Goal: Task Accomplishment & Management: Complete application form

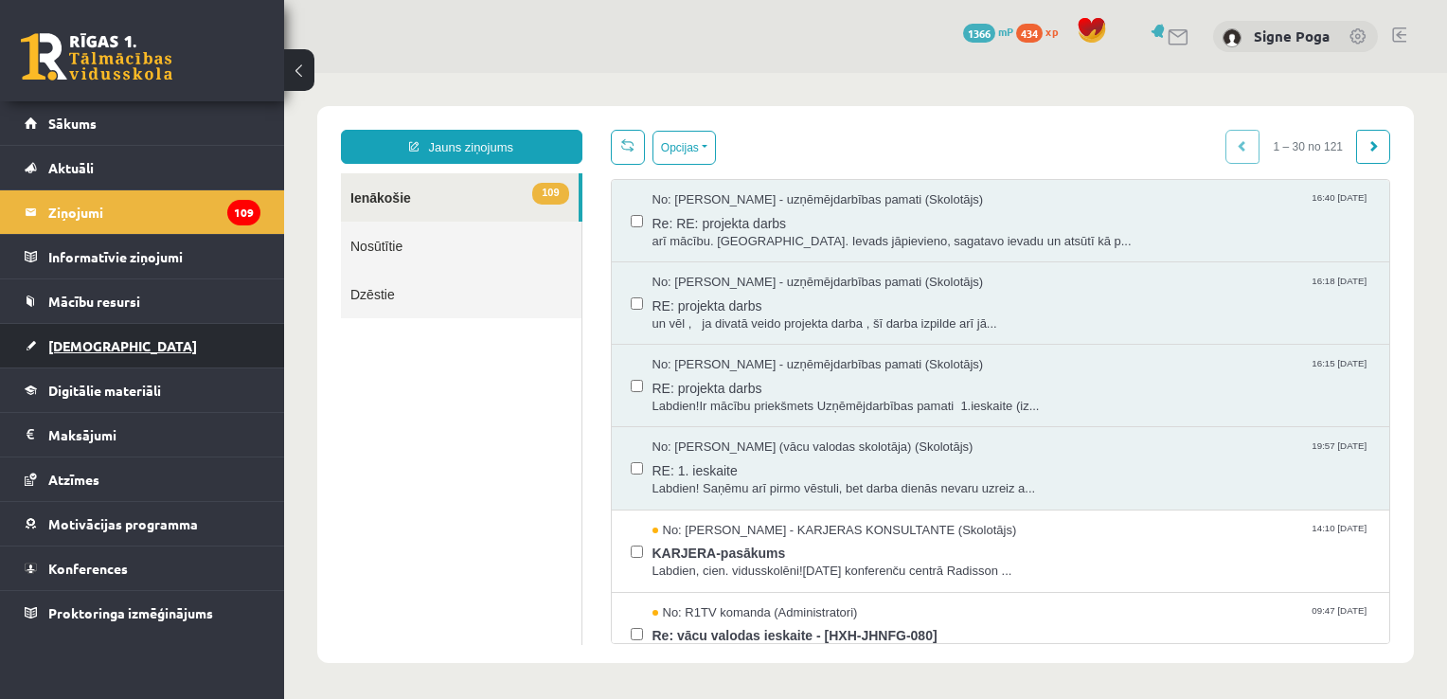
click at [101, 346] on span "[DEMOGRAPHIC_DATA]" at bounding box center [122, 345] width 149 height 17
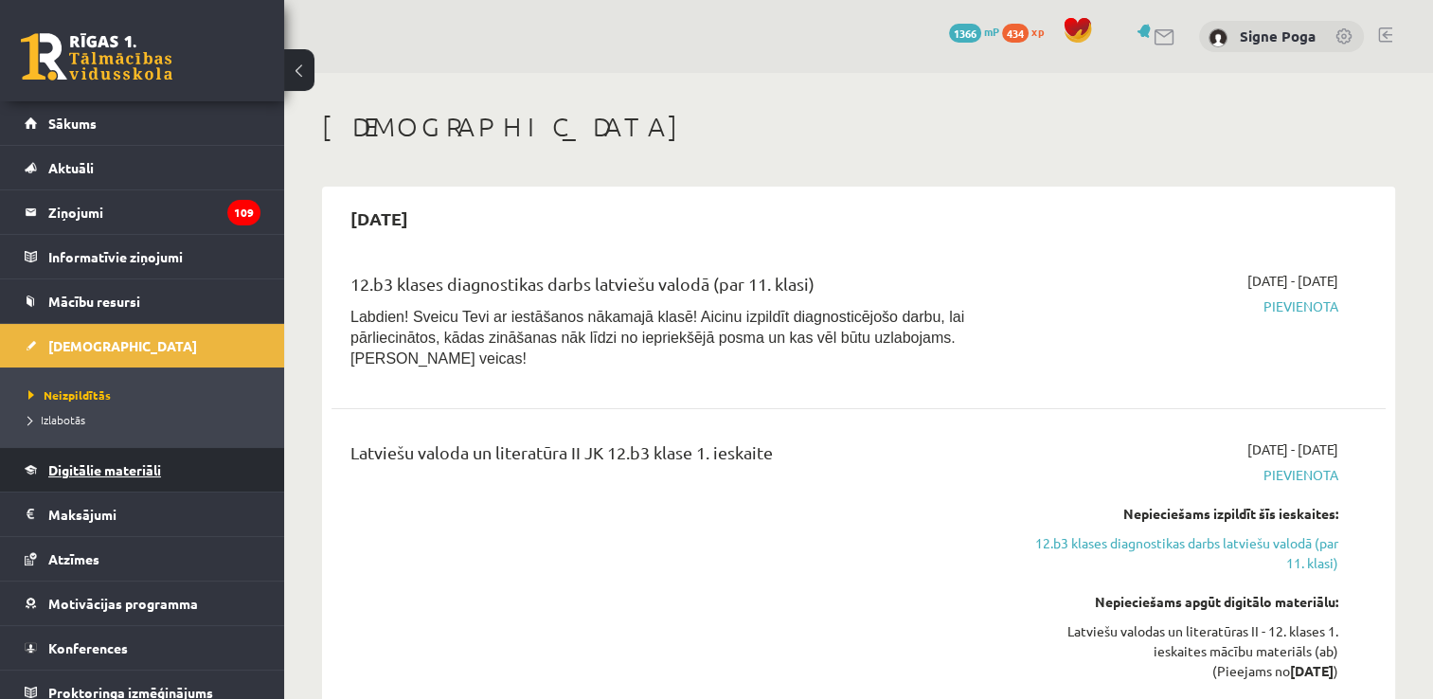
click at [108, 454] on link "Digitālie materiāli" at bounding box center [143, 470] width 236 height 44
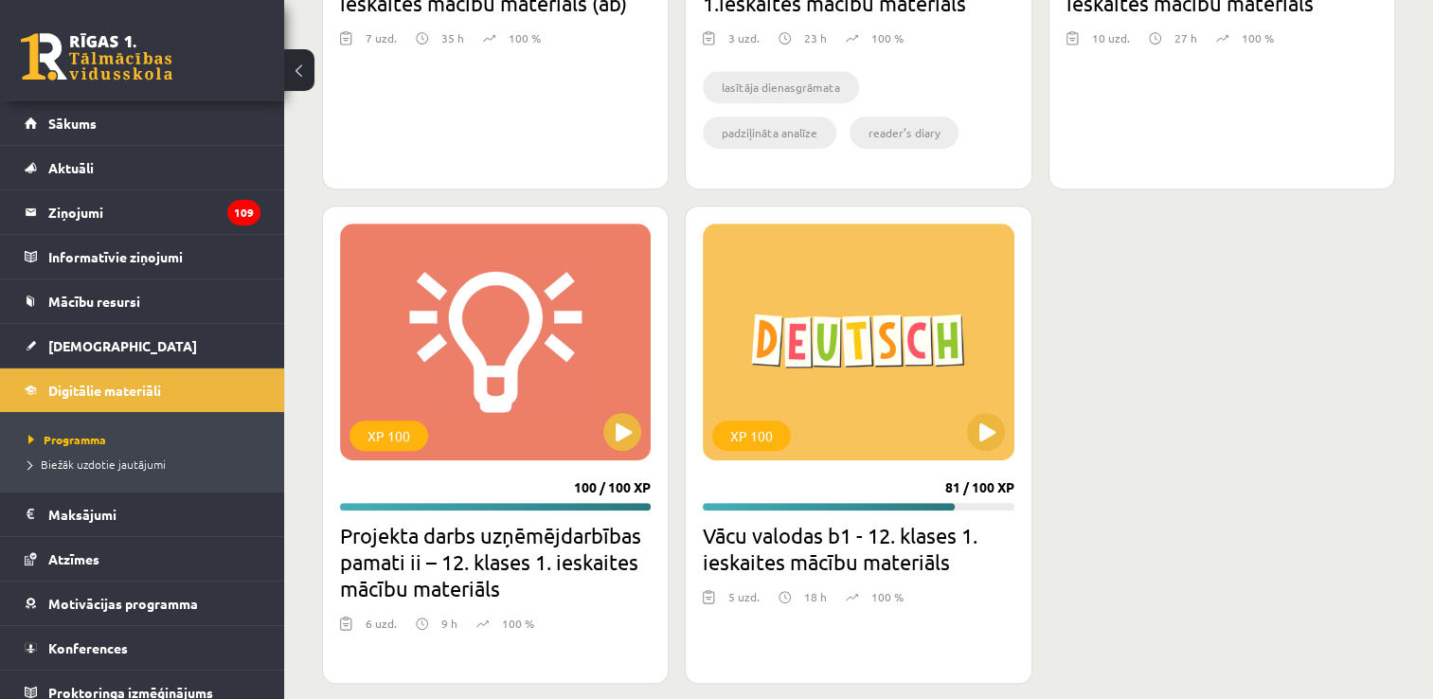
scroll to position [1007, 0]
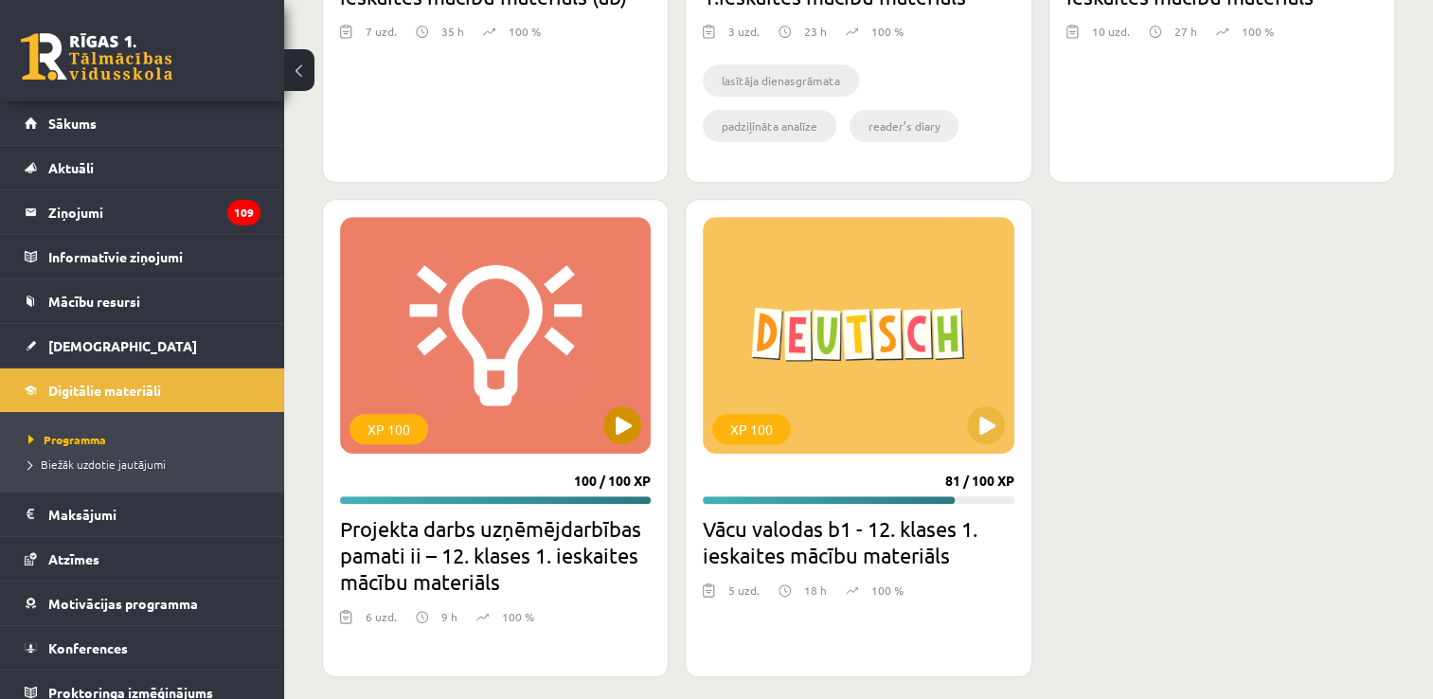
click at [489, 412] on div "XP 100" at bounding box center [495, 335] width 311 height 237
click at [430, 432] on div "XP 100" at bounding box center [495, 335] width 311 height 237
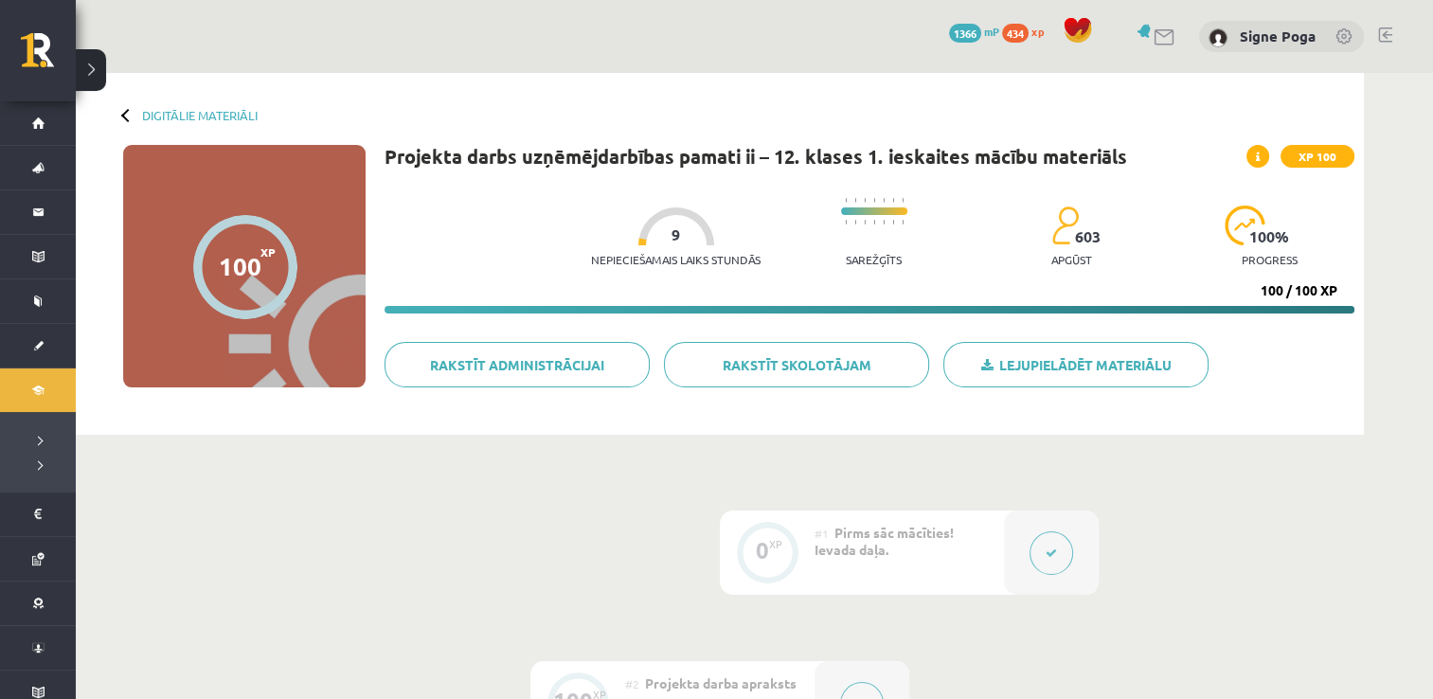
click at [864, 682] on button at bounding box center [862, 704] width 44 height 44
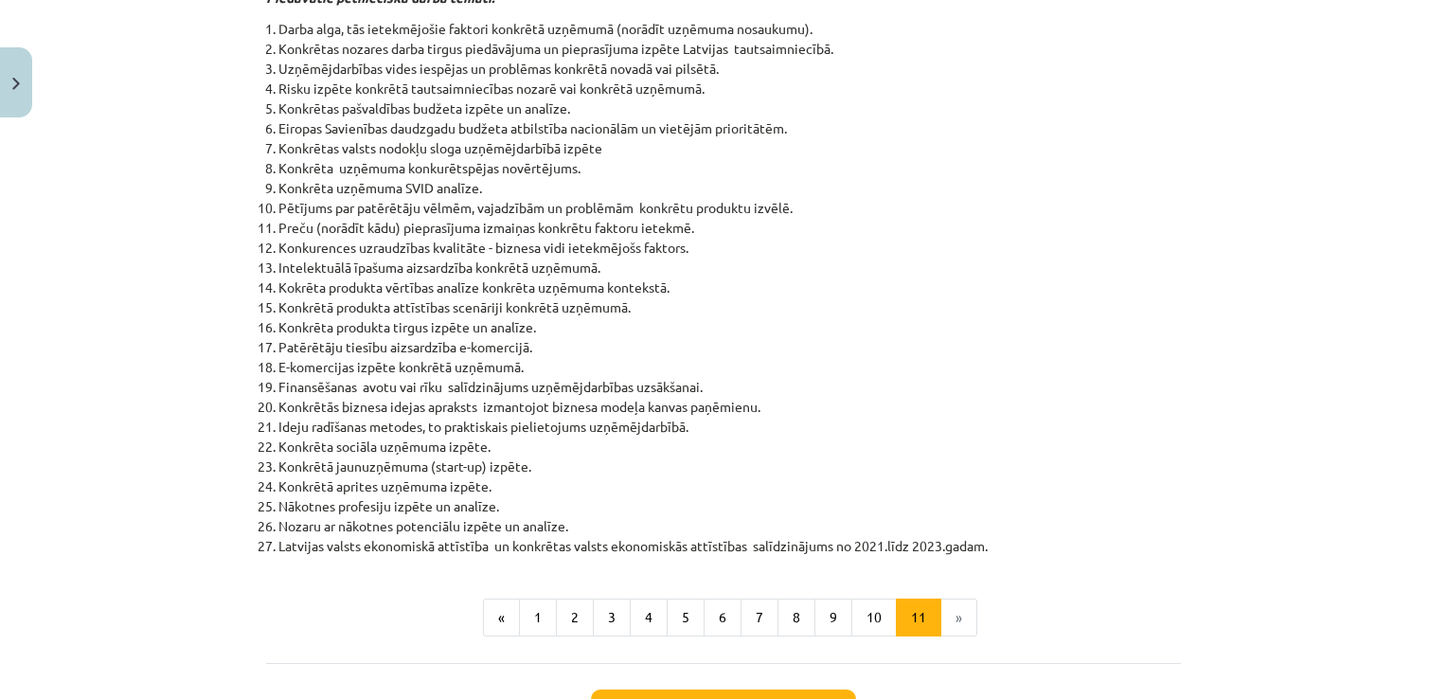
scroll to position [719, 0]
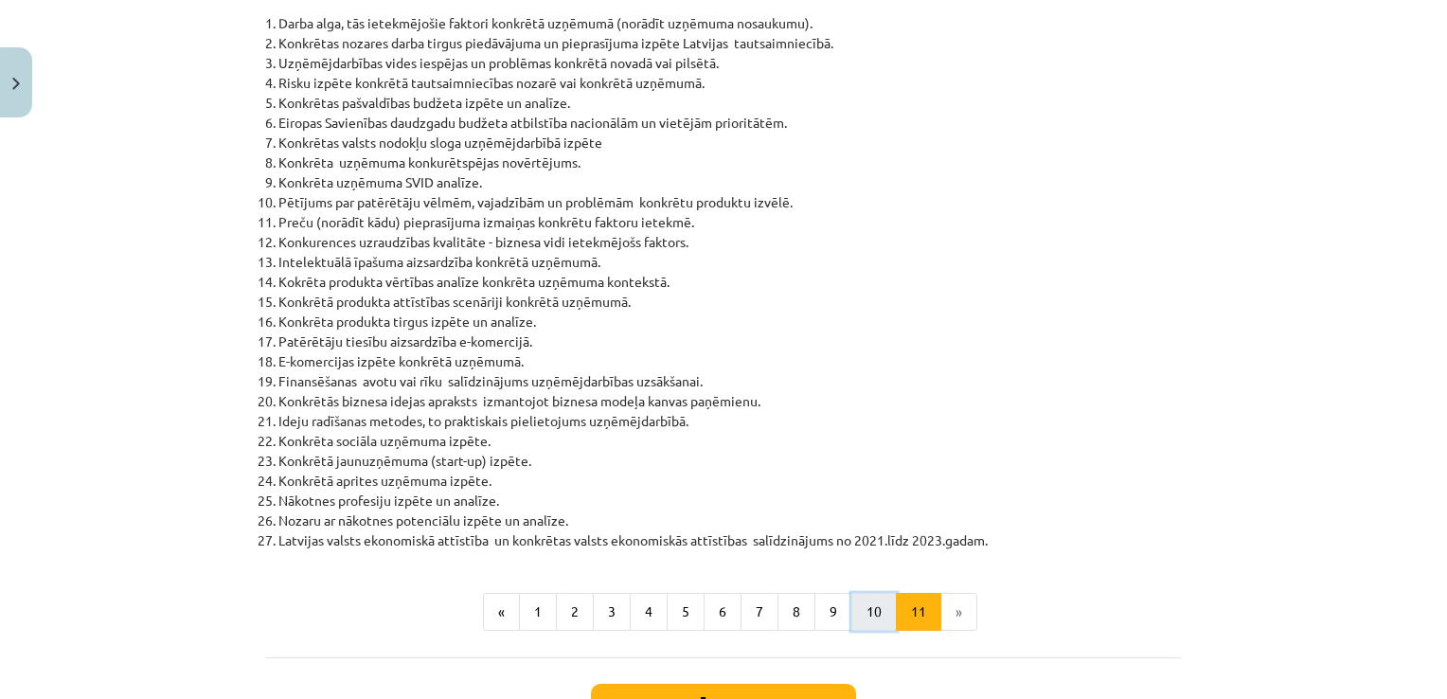
click at [856, 604] on button "10" at bounding box center [873, 612] width 45 height 38
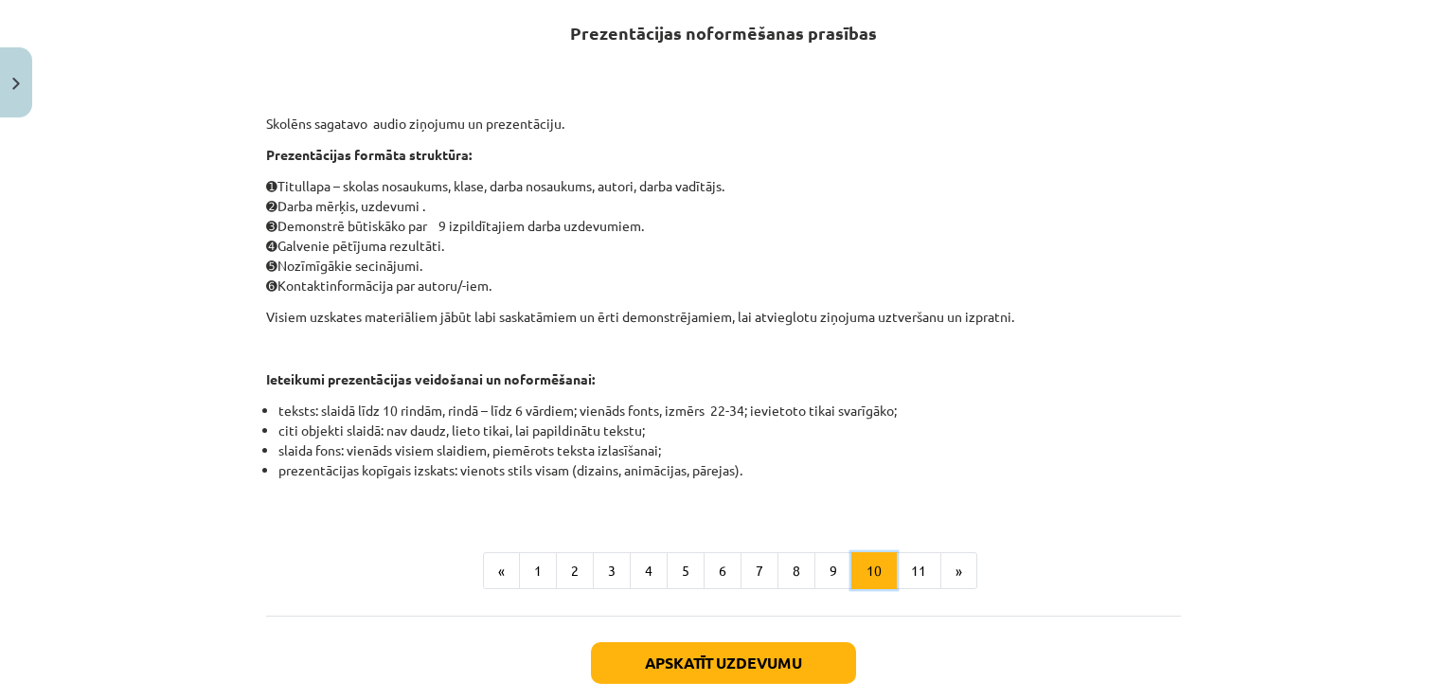
scroll to position [338, 0]
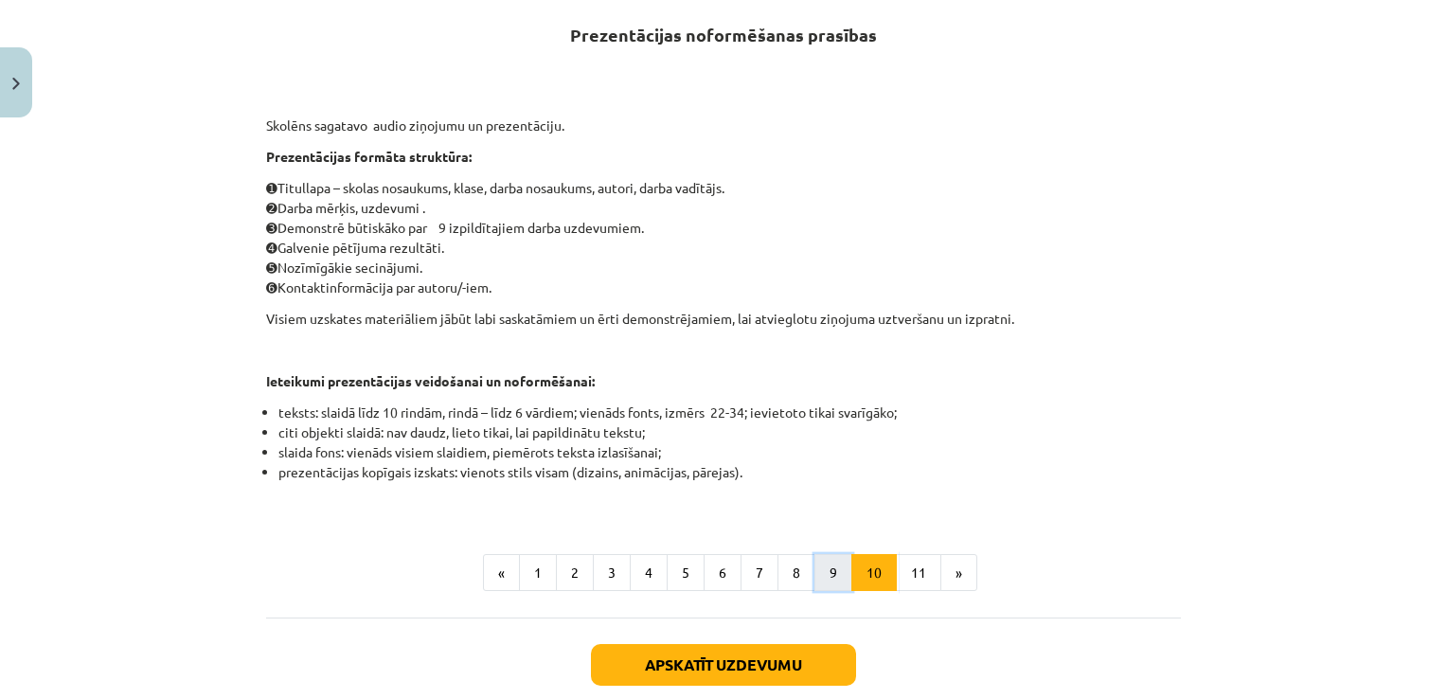
click at [827, 585] on button "9" at bounding box center [833, 573] width 38 height 38
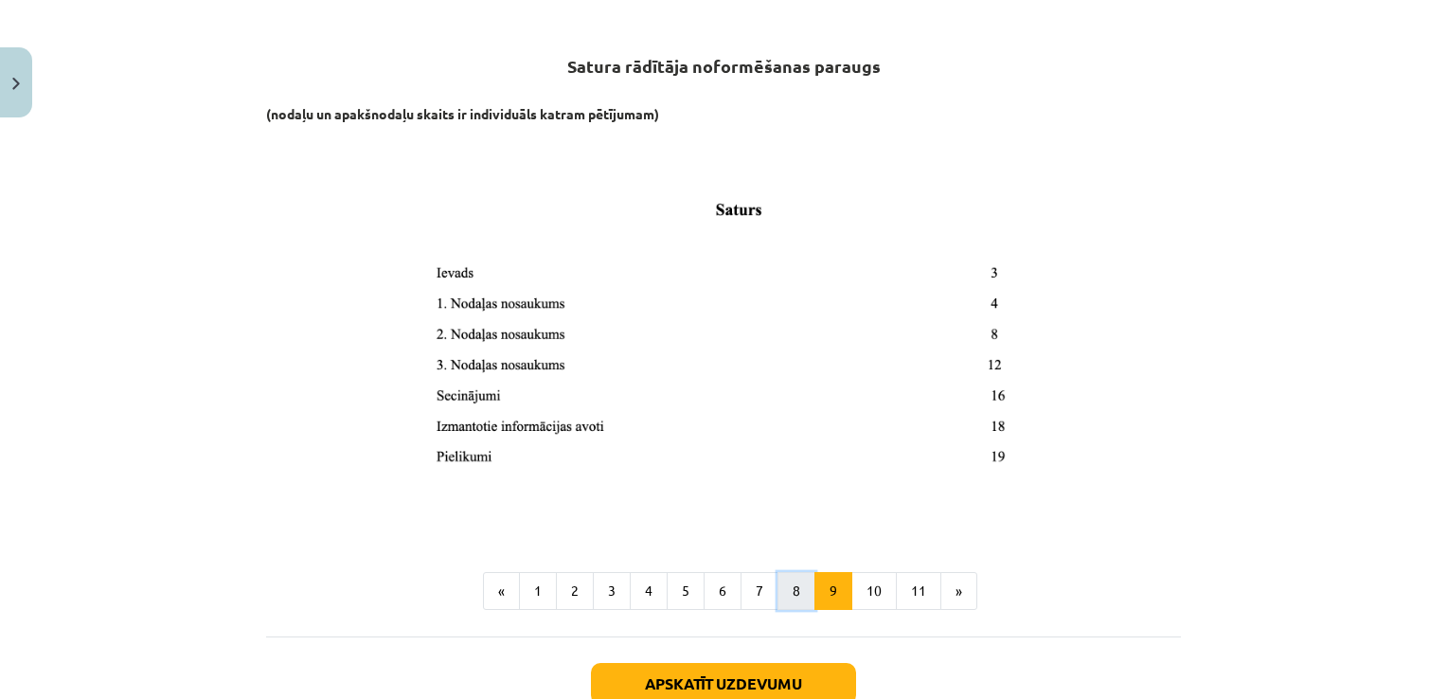
click at [788, 591] on button "8" at bounding box center [796, 591] width 38 height 38
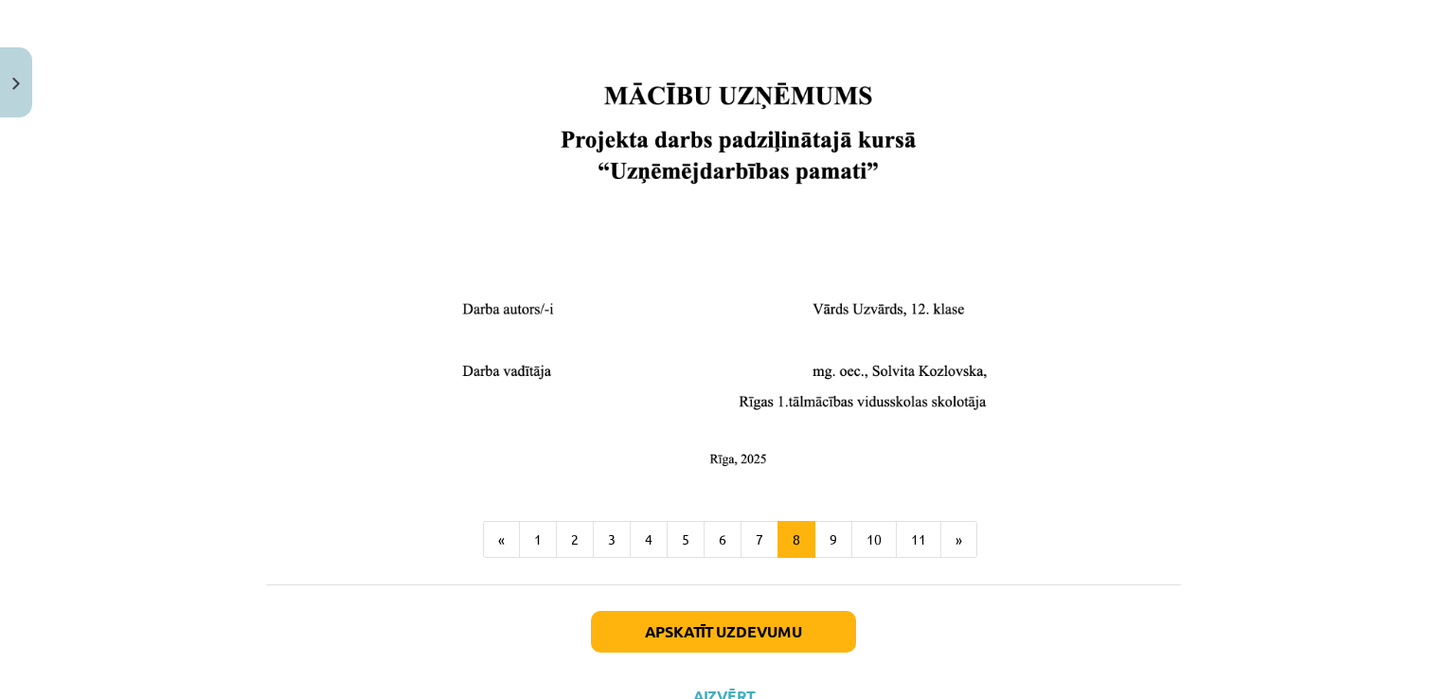
scroll to position [711, 0]
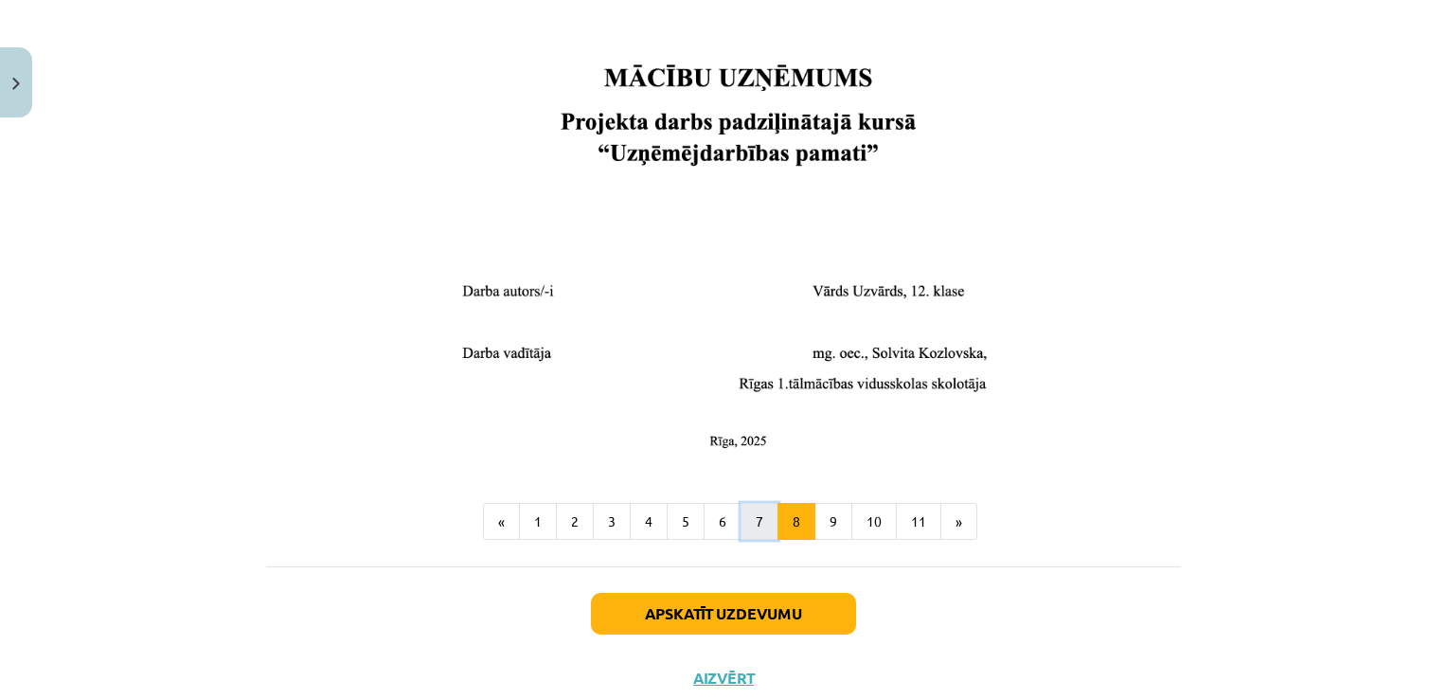
click at [749, 521] on button "7" at bounding box center [760, 522] width 38 height 38
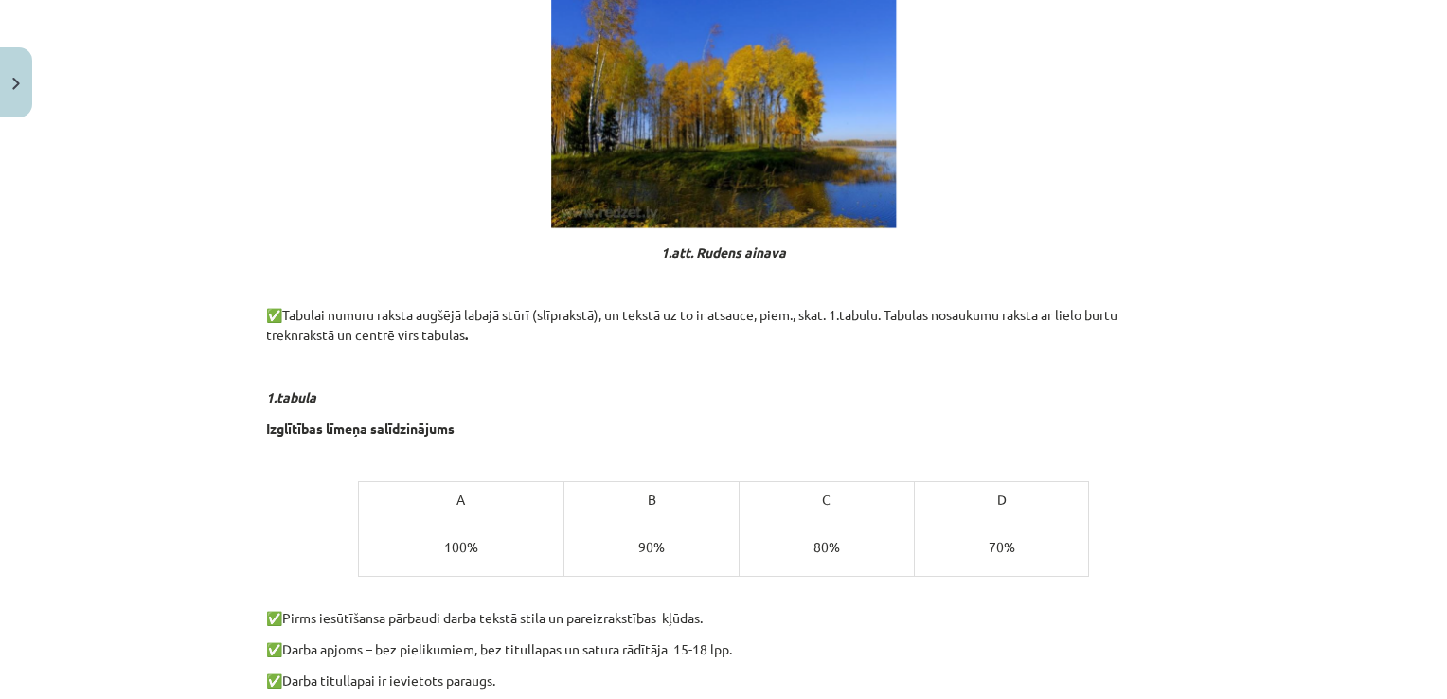
scroll to position [977, 0]
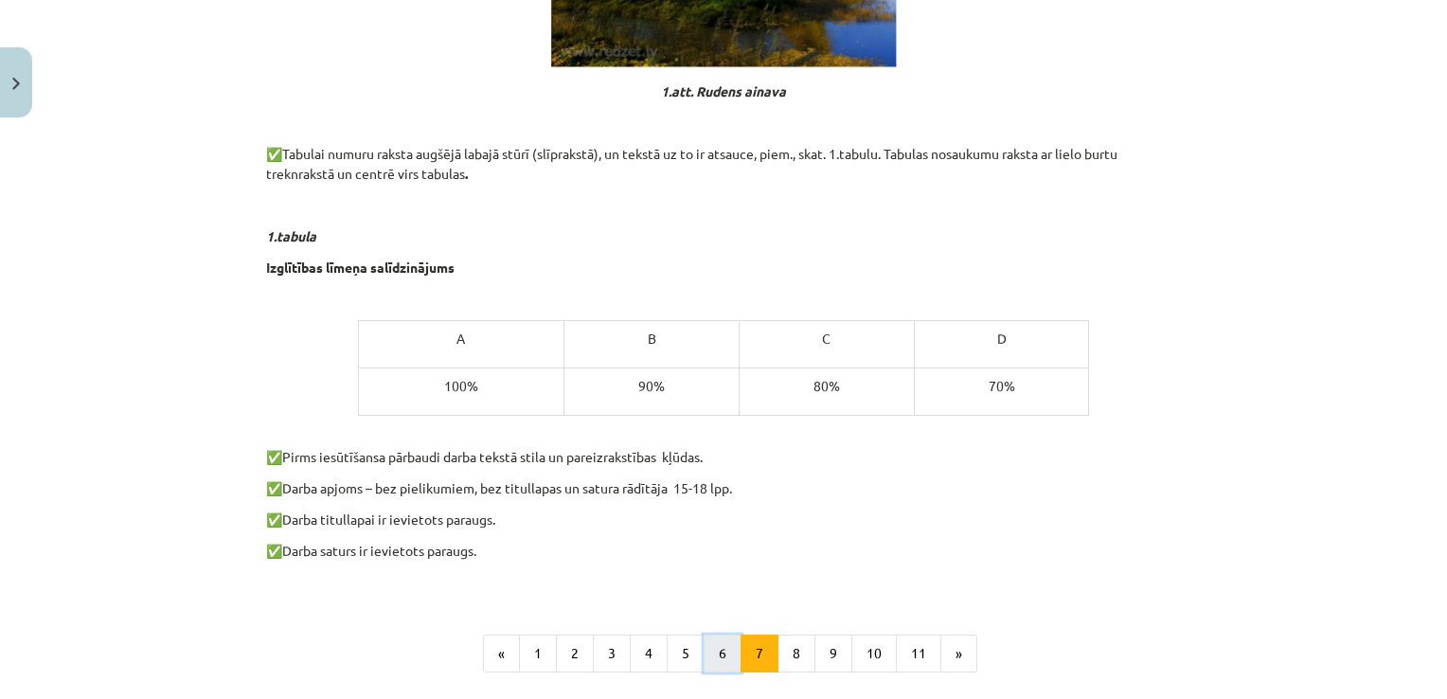
click at [710, 655] on button "6" at bounding box center [723, 653] width 38 height 38
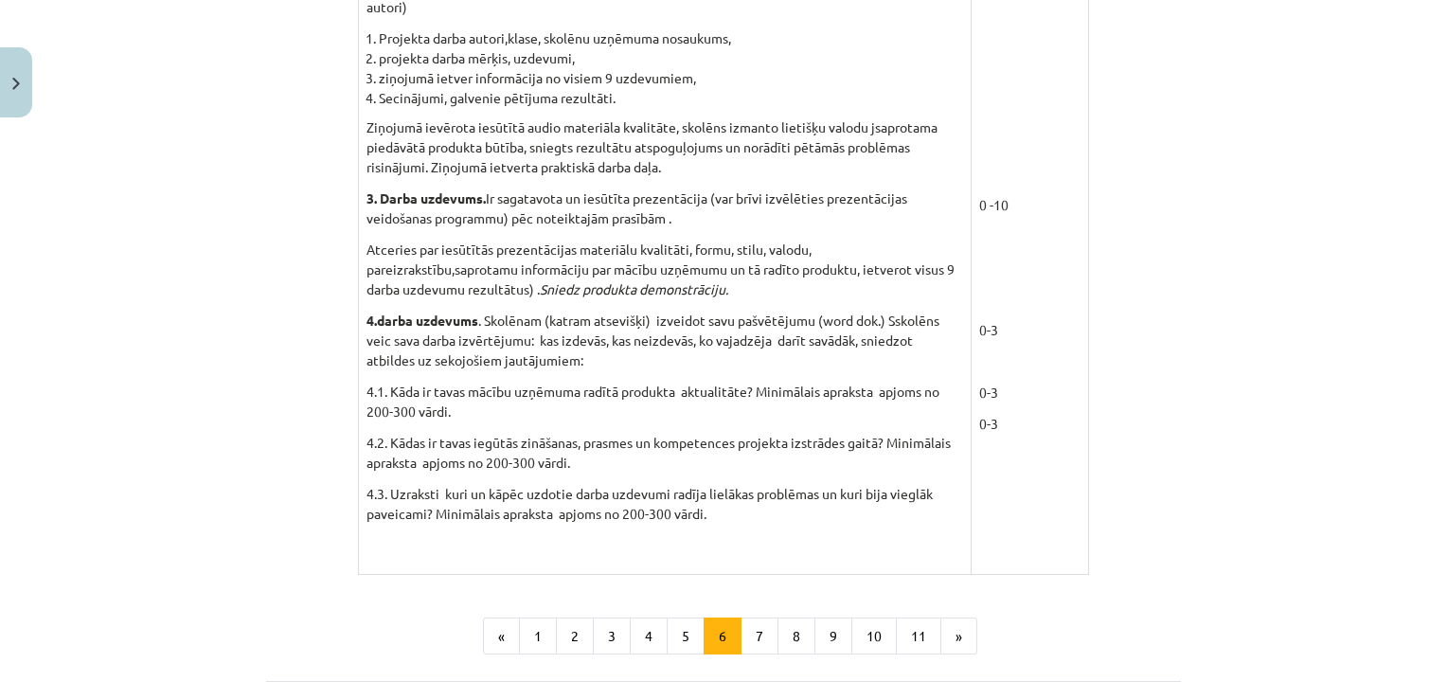
scroll to position [1769, 0]
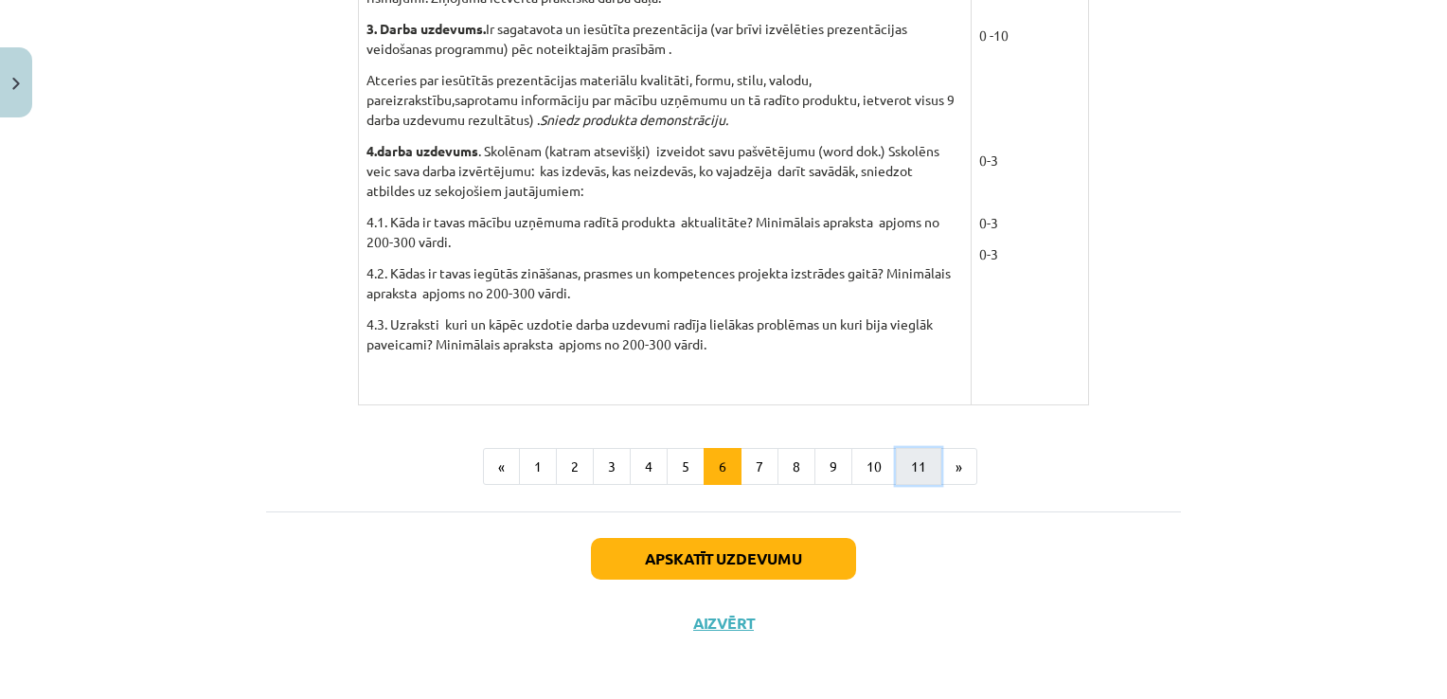
click at [896, 465] on button "11" at bounding box center [918, 467] width 45 height 38
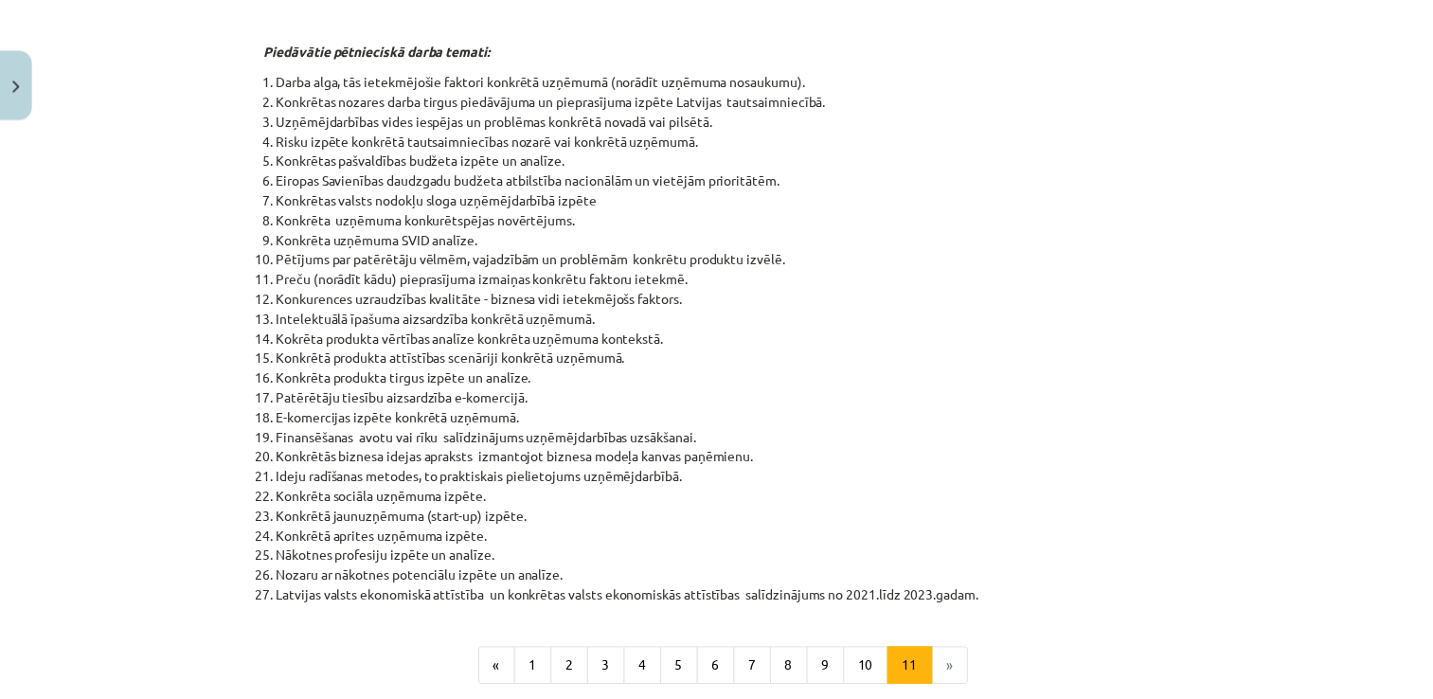
scroll to position [651, 0]
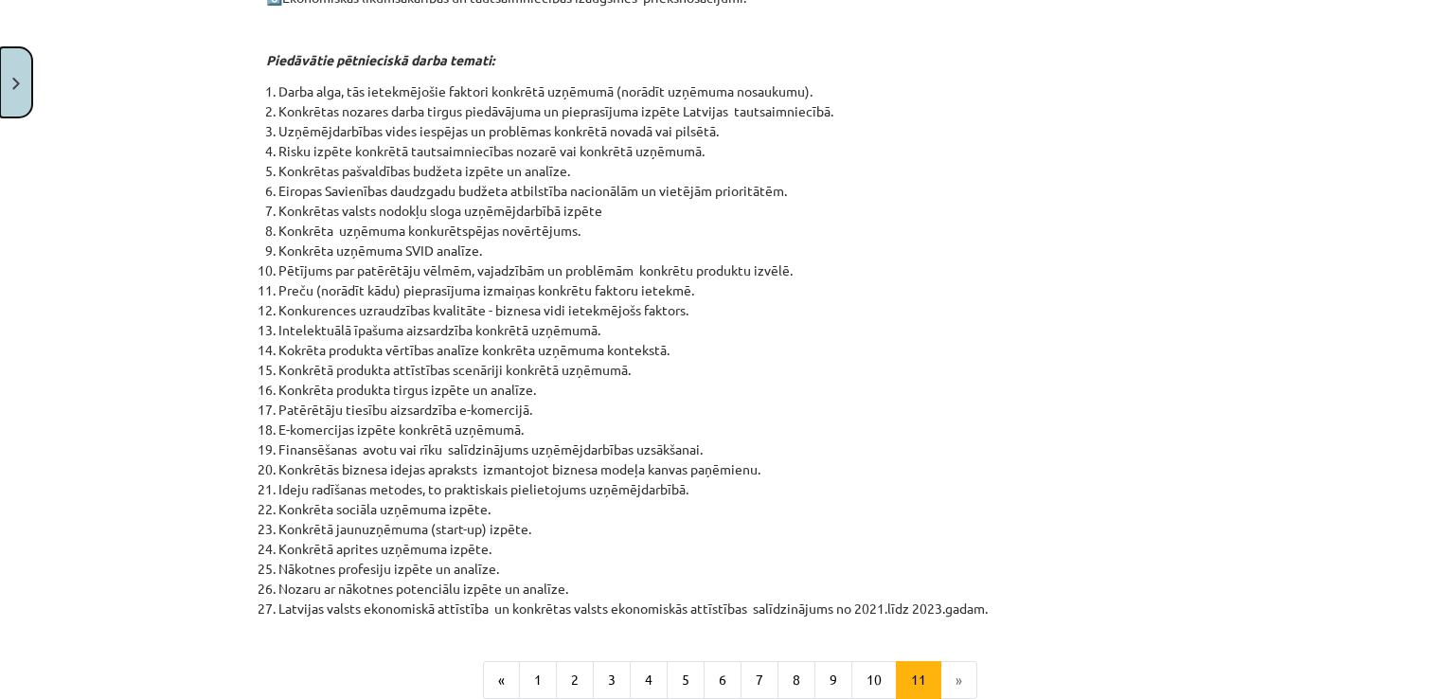
click at [12, 80] on img "Close" at bounding box center [16, 84] width 8 height 12
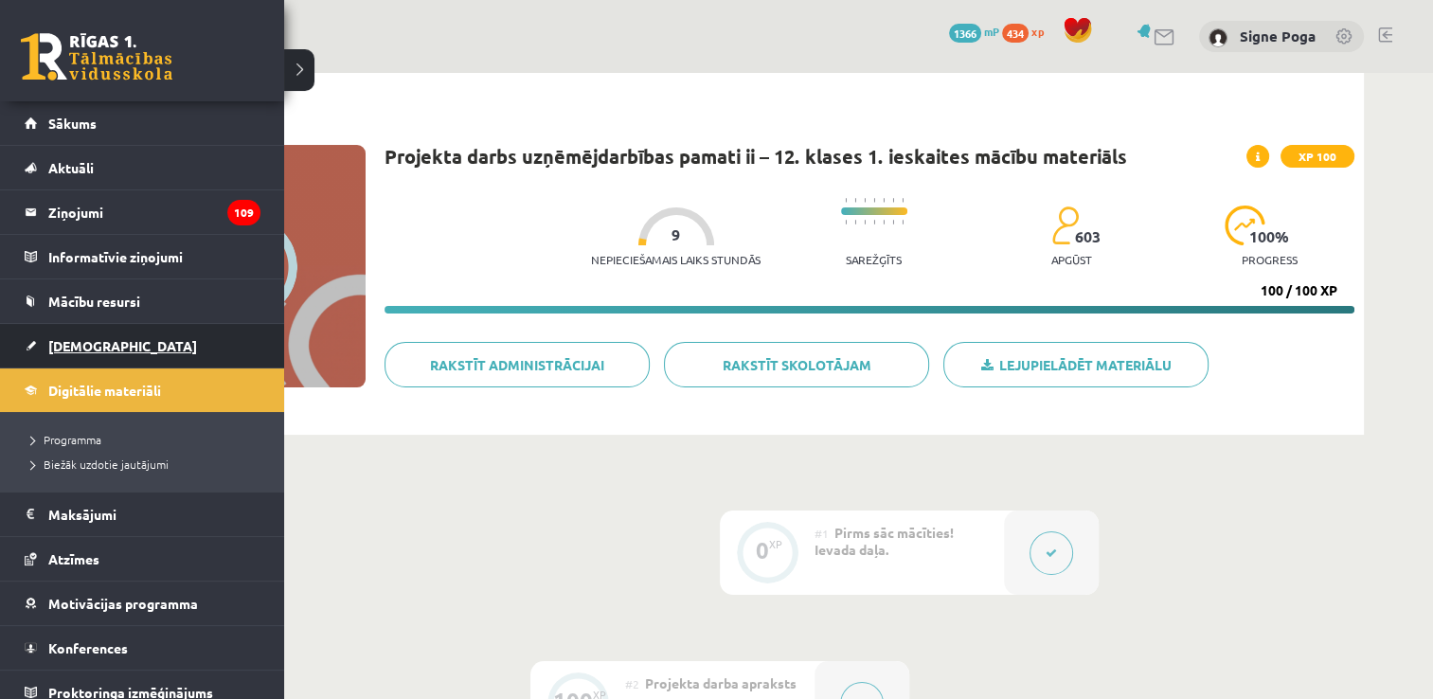
click at [75, 349] on span "[DEMOGRAPHIC_DATA]" at bounding box center [122, 345] width 149 height 17
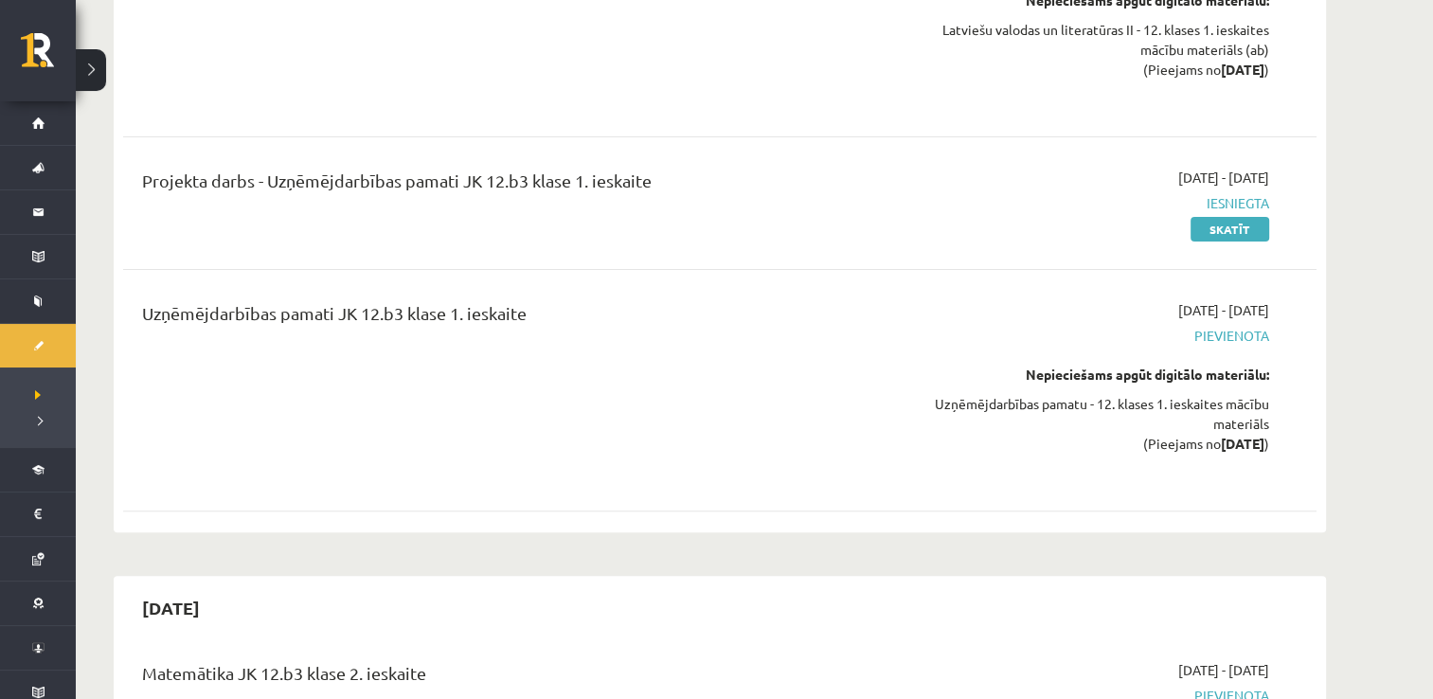
scroll to position [571, 0]
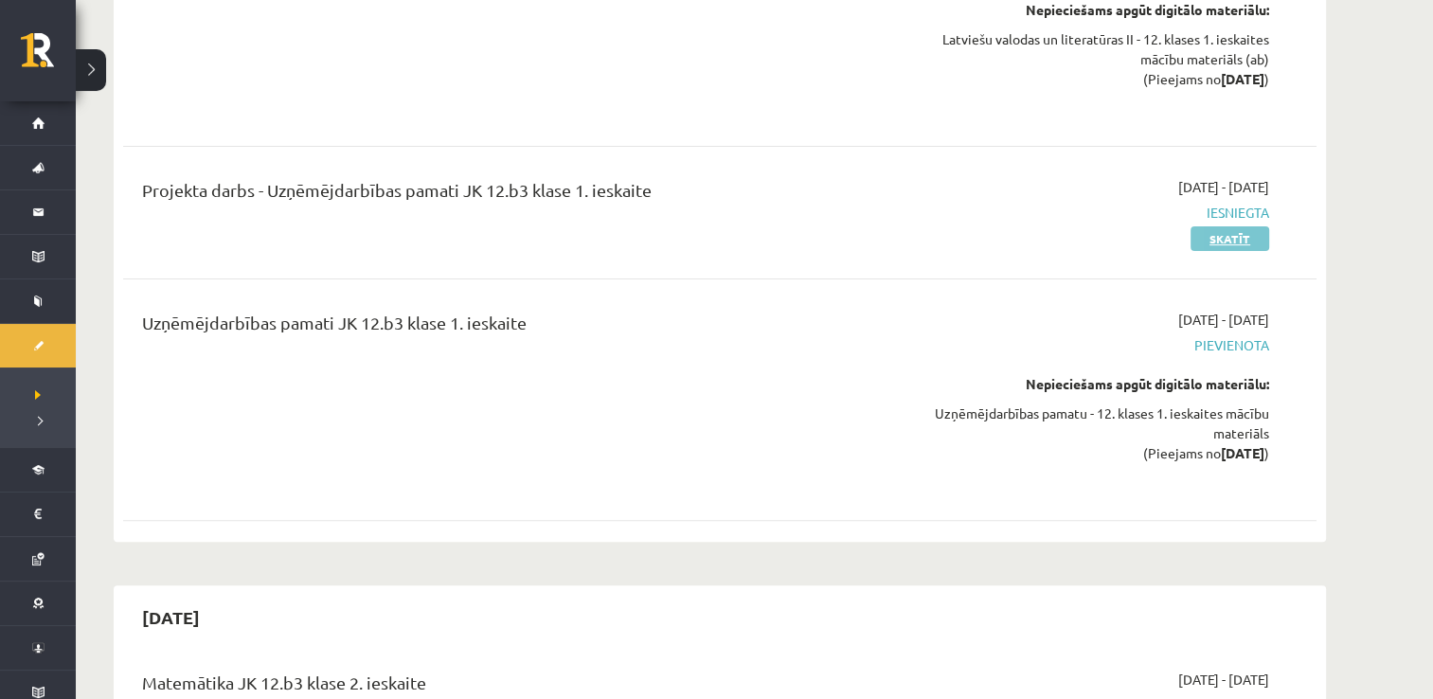
click at [1229, 240] on link "Skatīt" at bounding box center [1229, 238] width 79 height 25
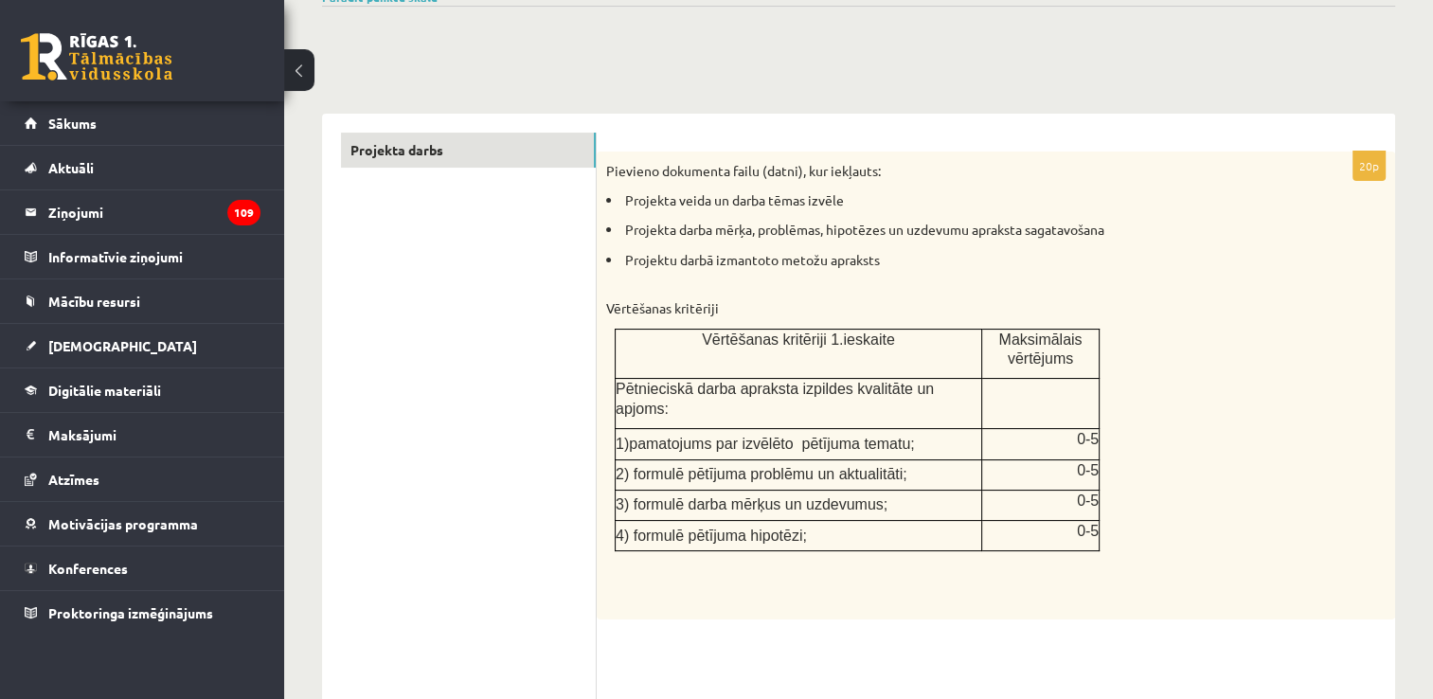
scroll to position [159, 0]
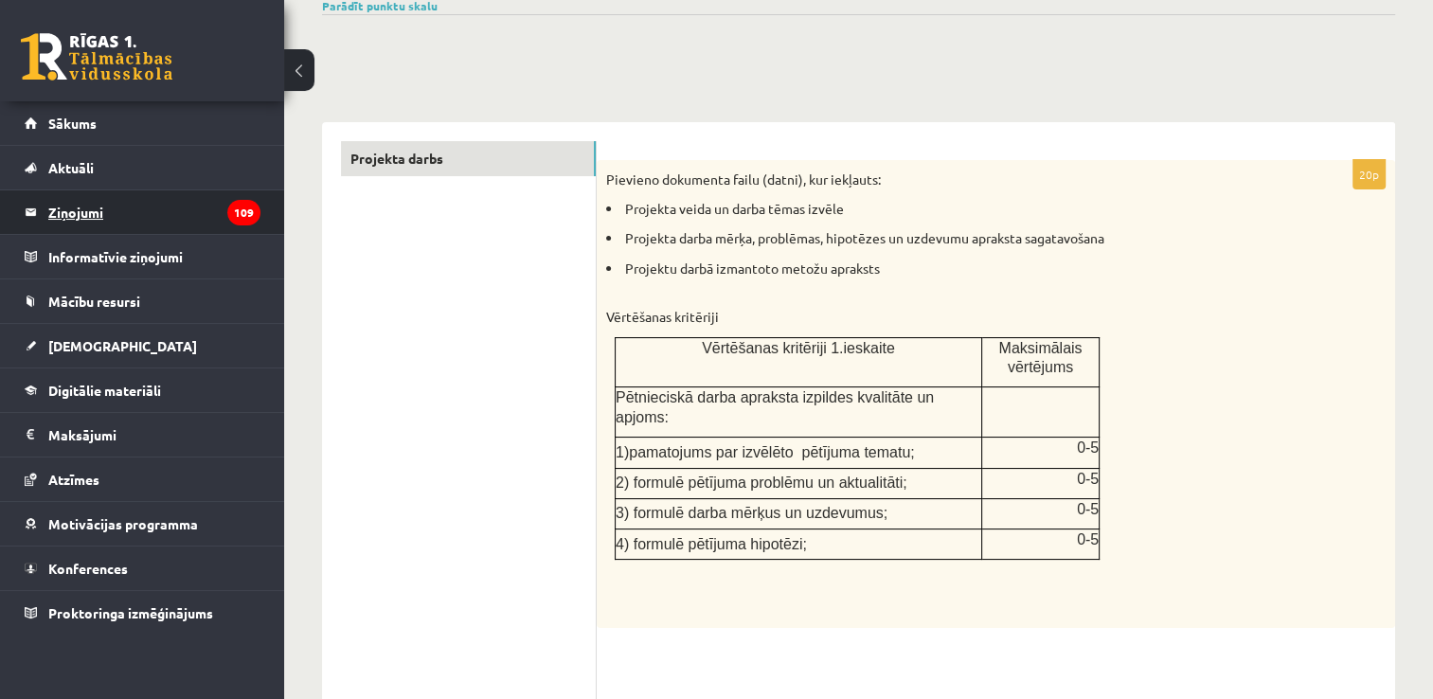
click at [189, 222] on legend "Ziņojumi 109" at bounding box center [154, 212] width 212 height 44
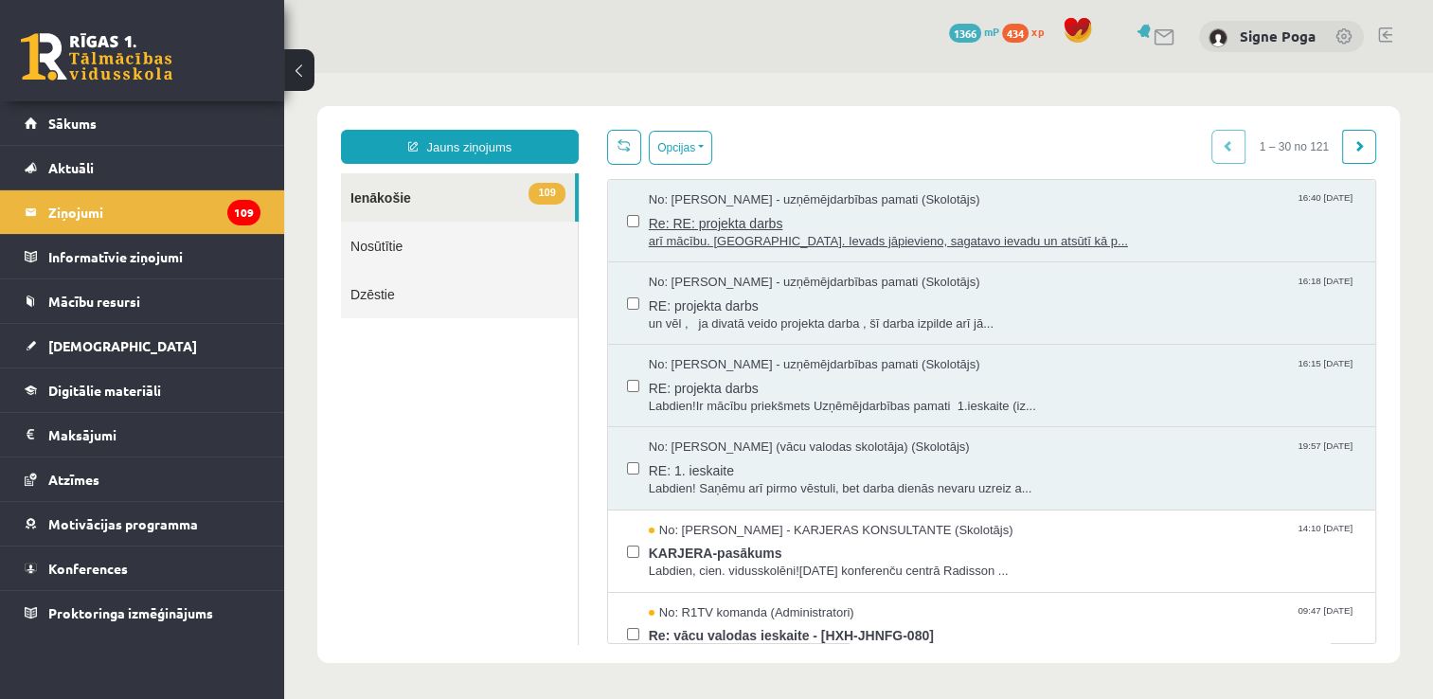
click at [765, 241] on span "arī mācību. Uzņ. Ievads jāpievieno, sagatavo ievadu un atsūtī kā p..." at bounding box center [1002, 242] width 707 height 18
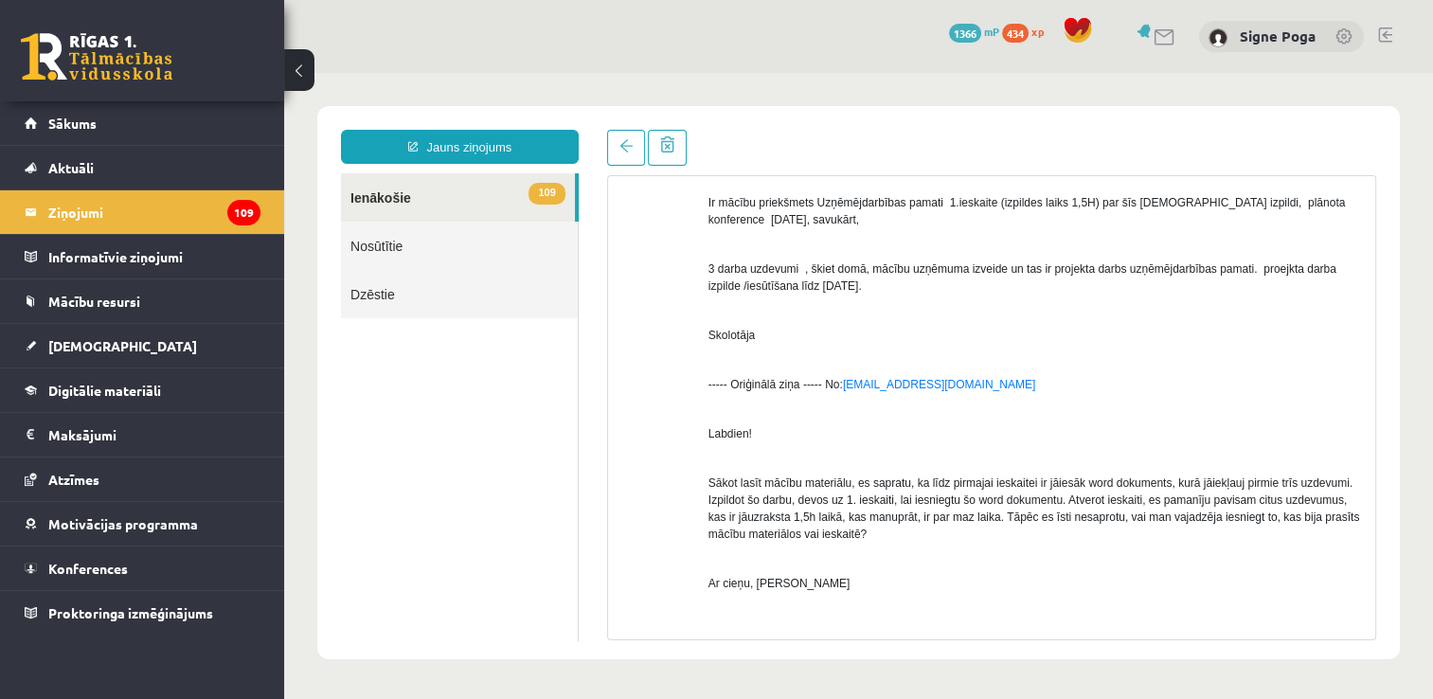
scroll to position [1324, 0]
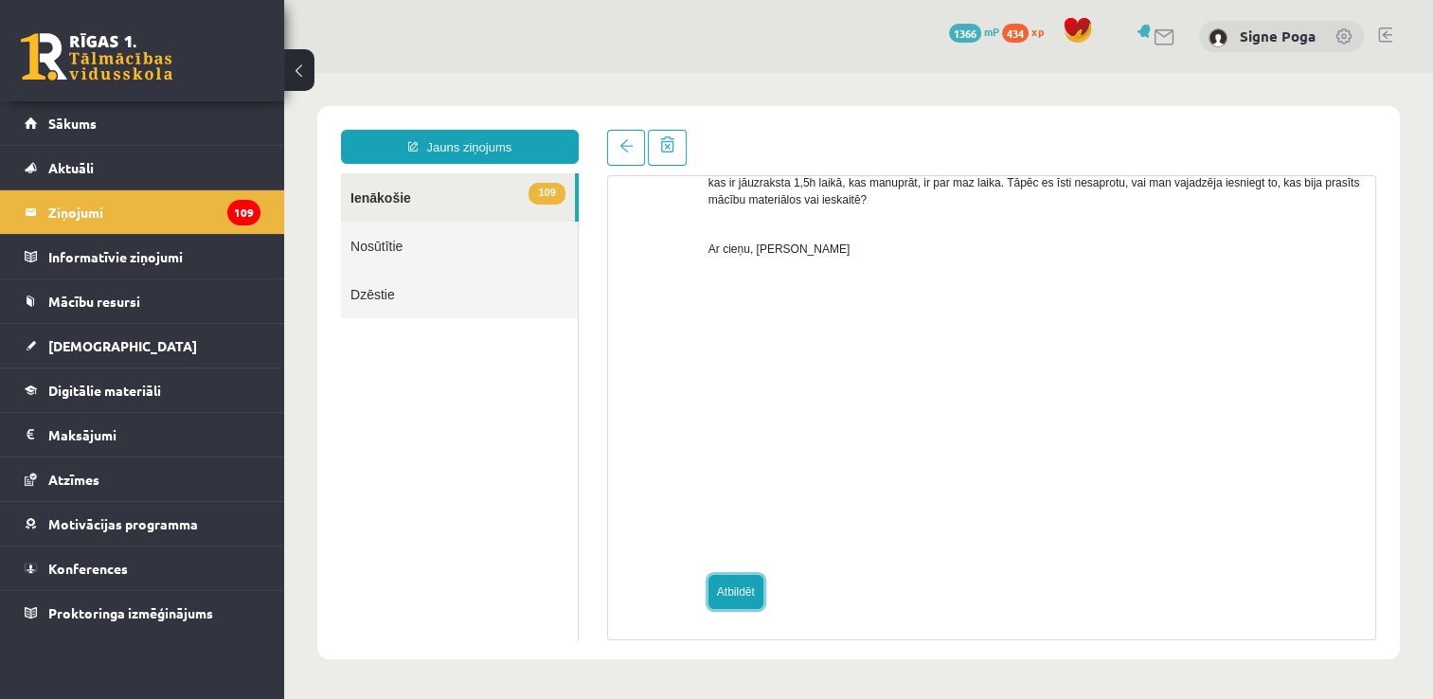
click at [727, 598] on link "Atbildēt" at bounding box center [735, 592] width 55 height 34
type input "**********"
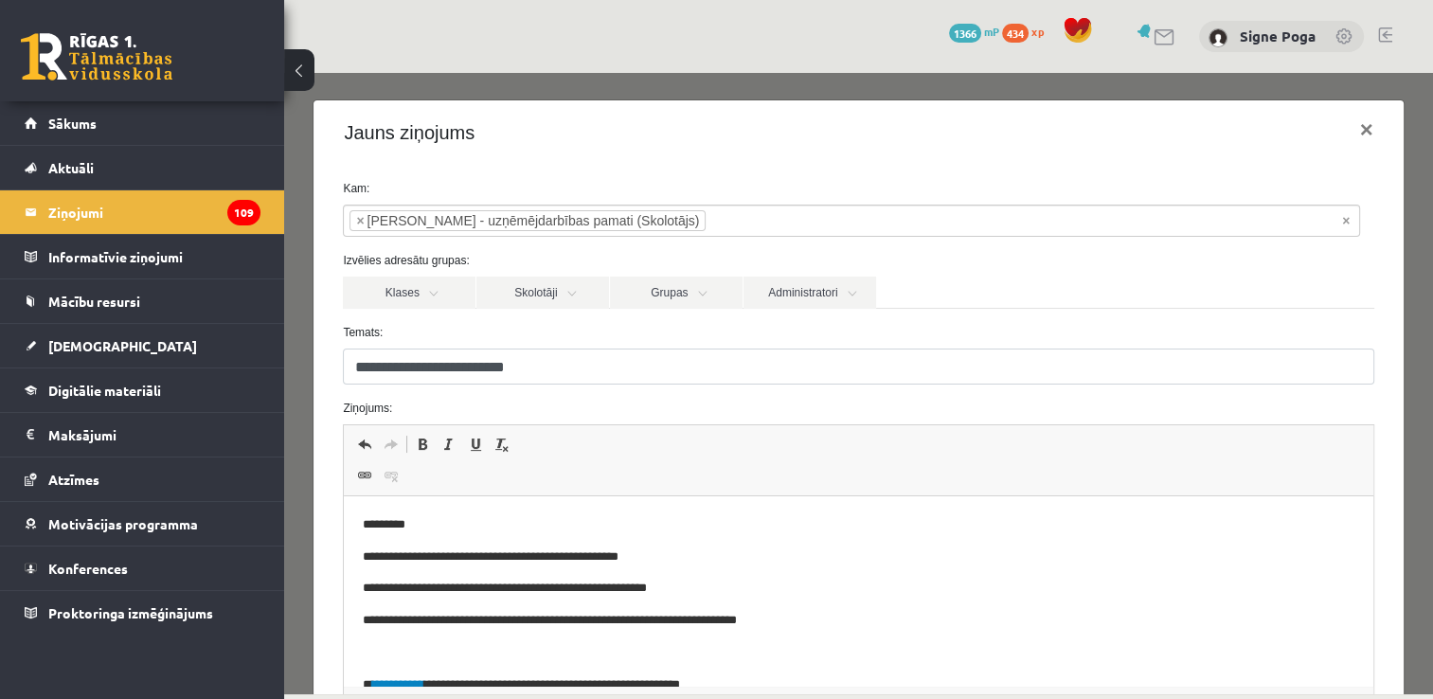
click at [544, 562] on p "**********" at bounding box center [845, 557] width 964 height 20
click at [545, 557] on p "**********" at bounding box center [845, 557] width 964 height 20
click at [674, 559] on p "**********" at bounding box center [845, 557] width 964 height 20
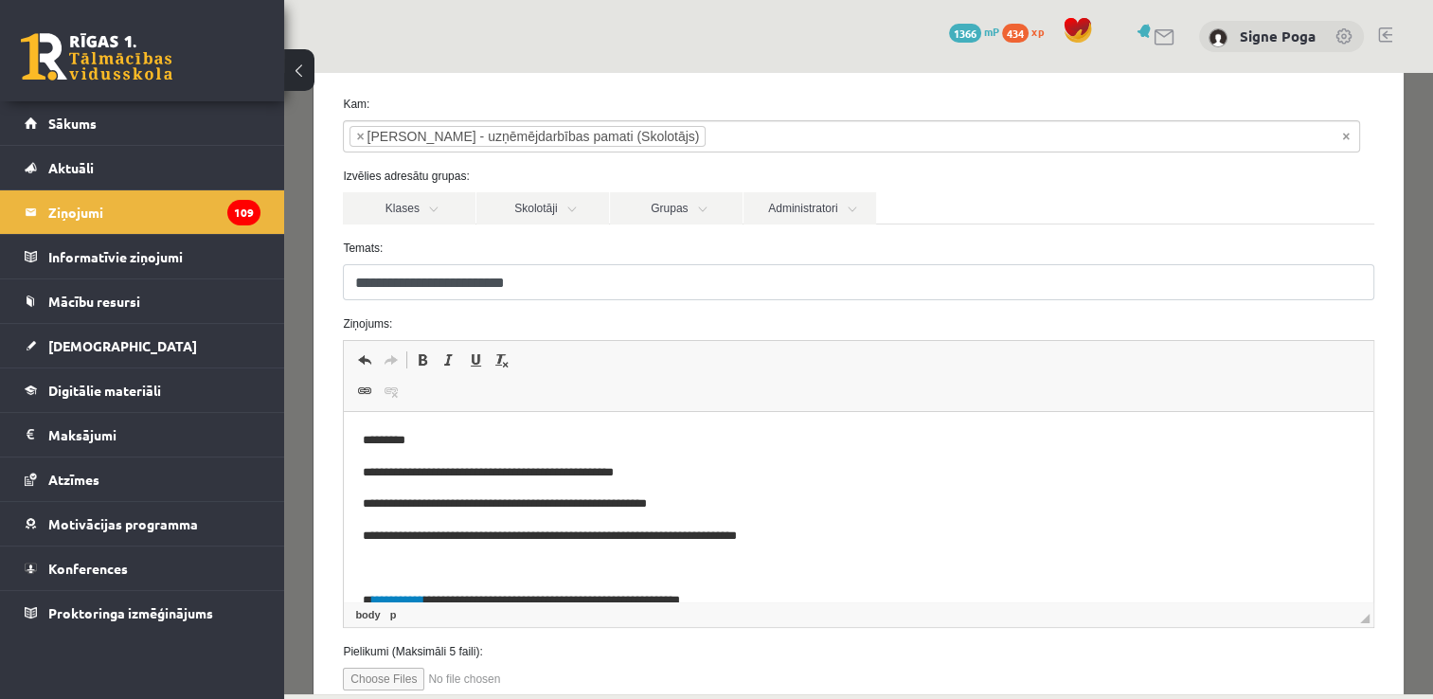
scroll to position [87, 0]
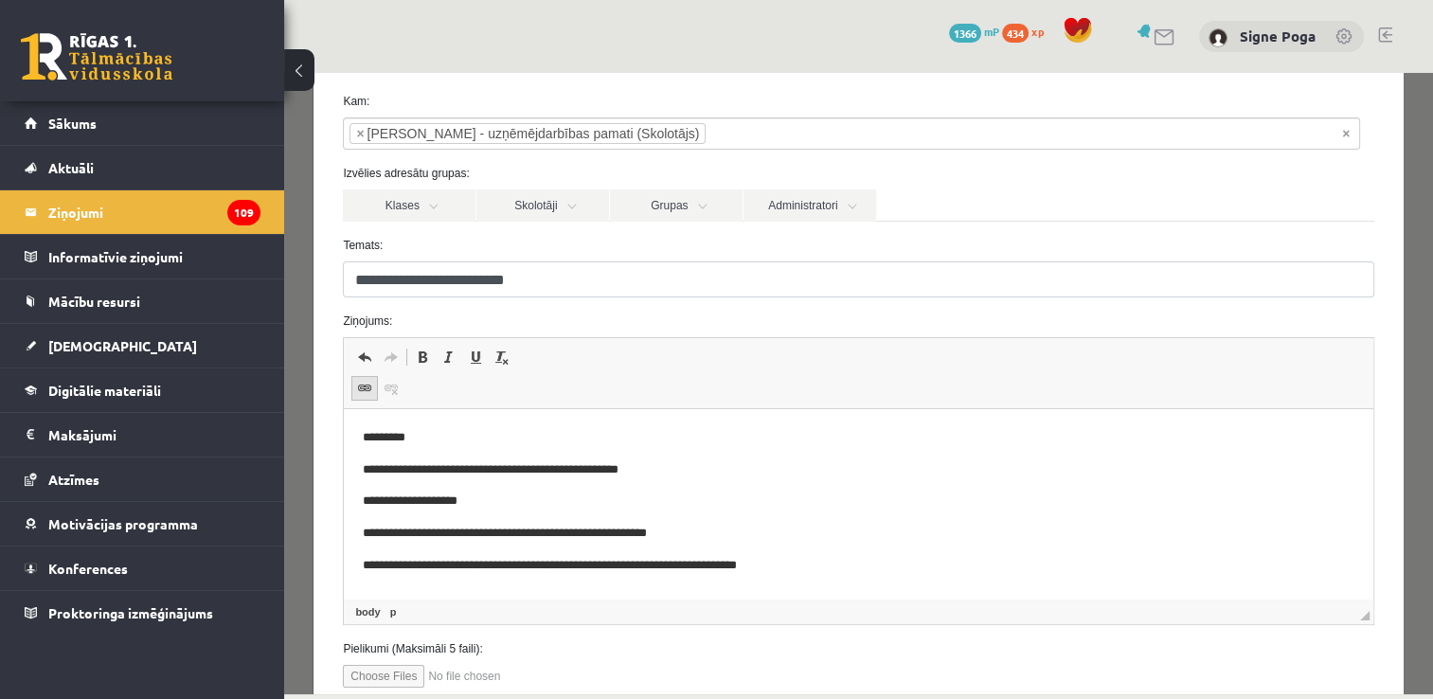
click at [361, 386] on span at bounding box center [364, 388] width 15 height 15
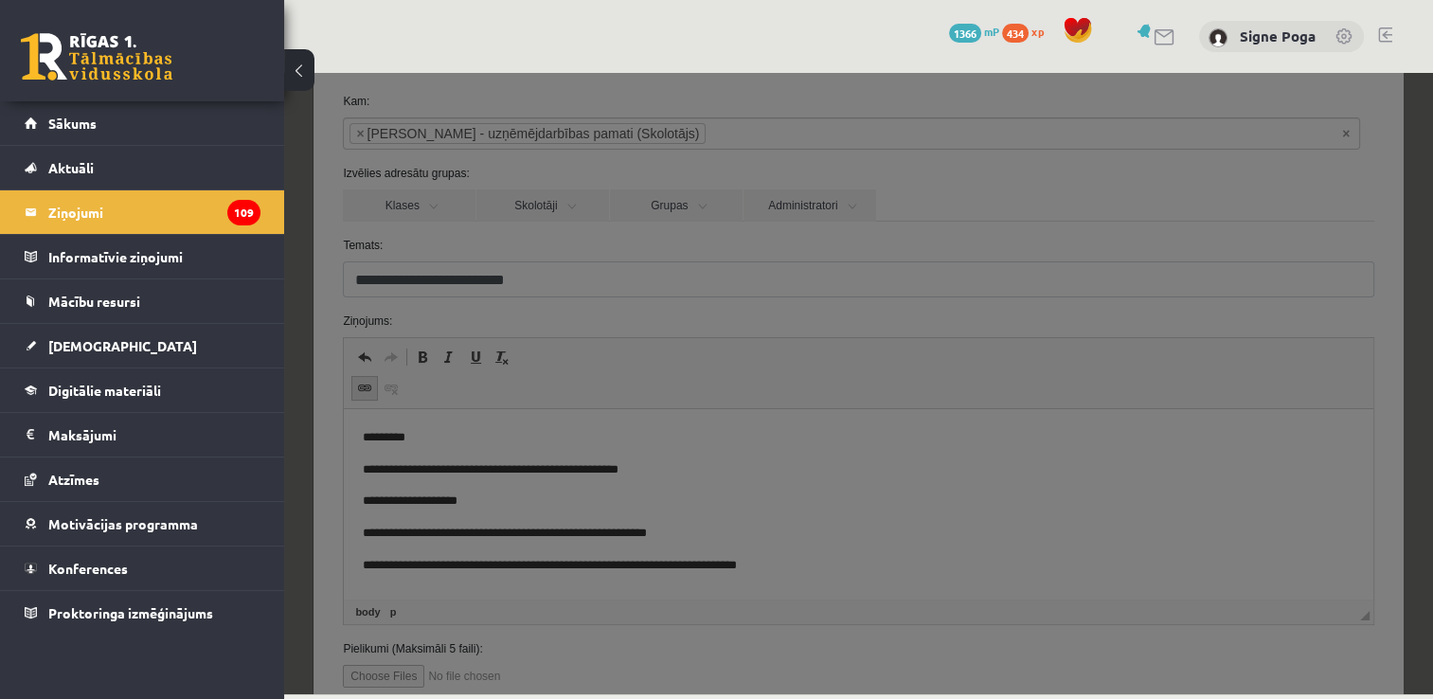
scroll to position [0, 0]
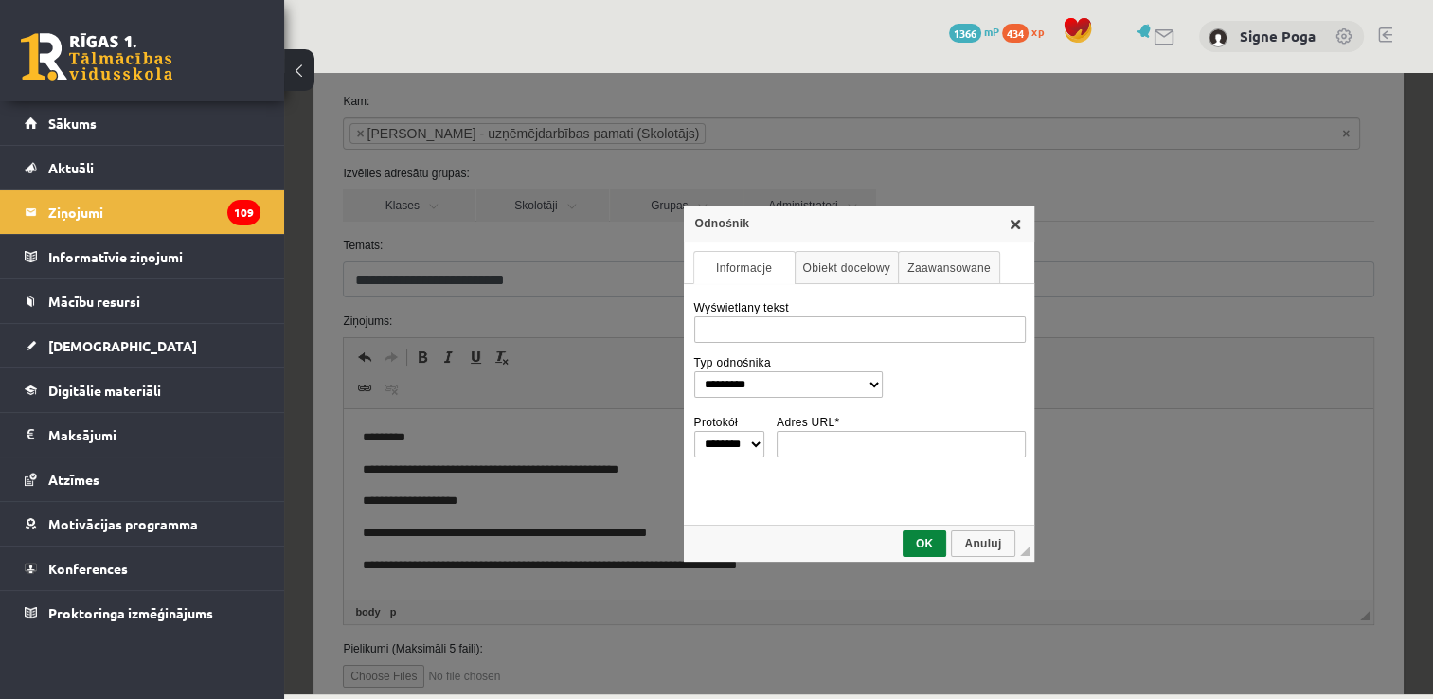
click at [1010, 229] on link "X" at bounding box center [1015, 223] width 15 height 15
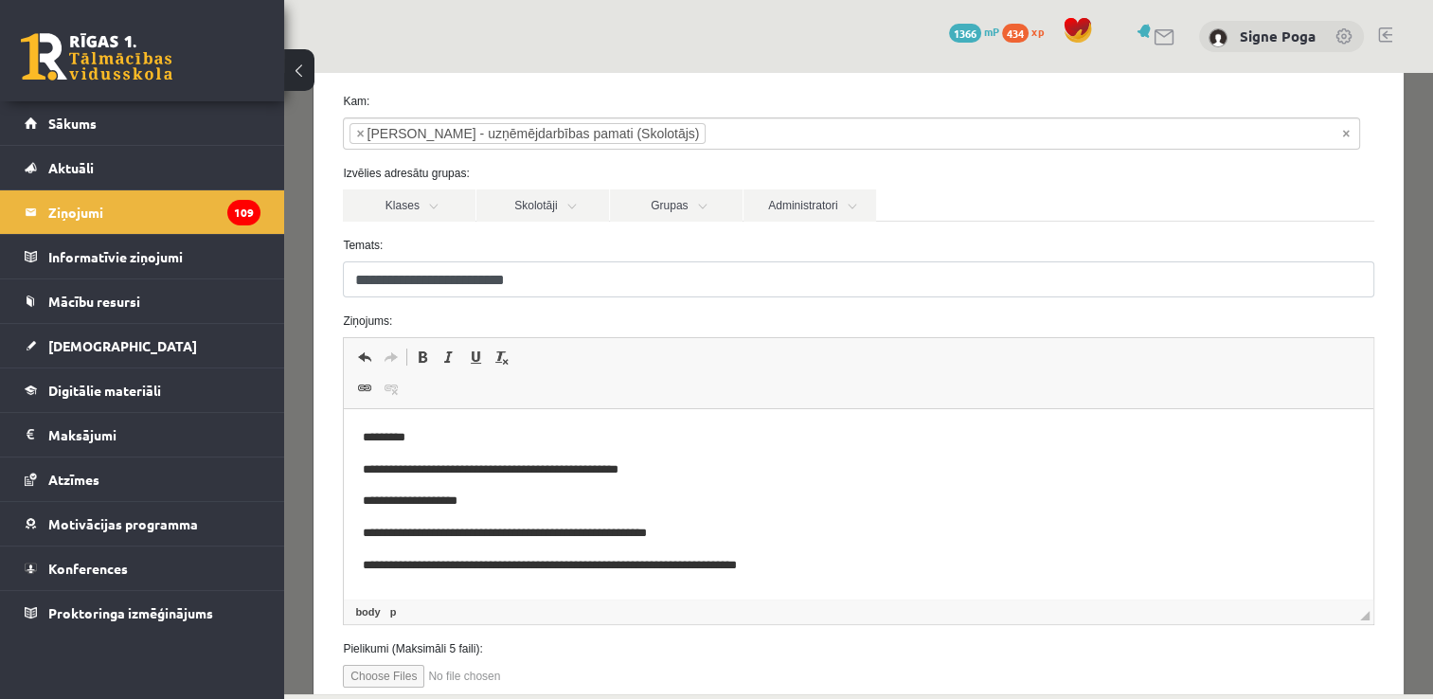
click at [389, 672] on input "file" at bounding box center [450, 676] width 215 height 23
type input "**********"
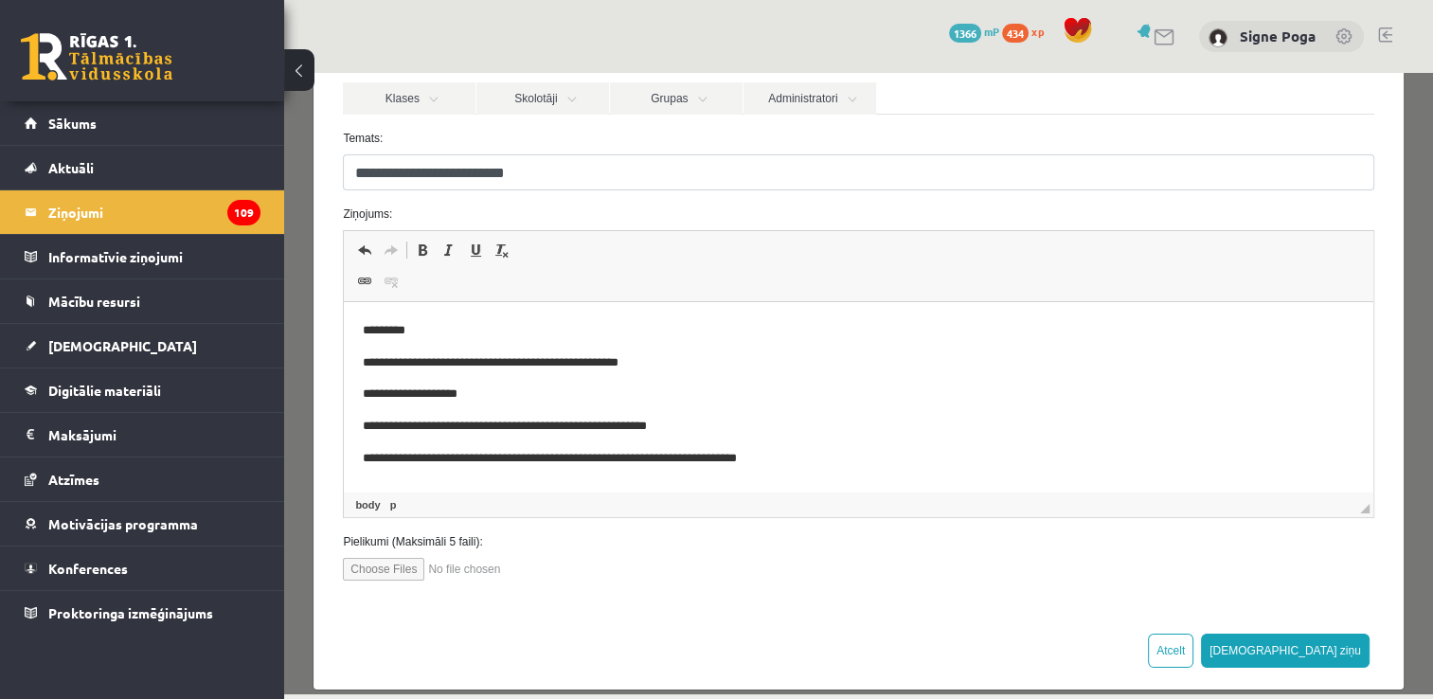
scroll to position [213, 0]
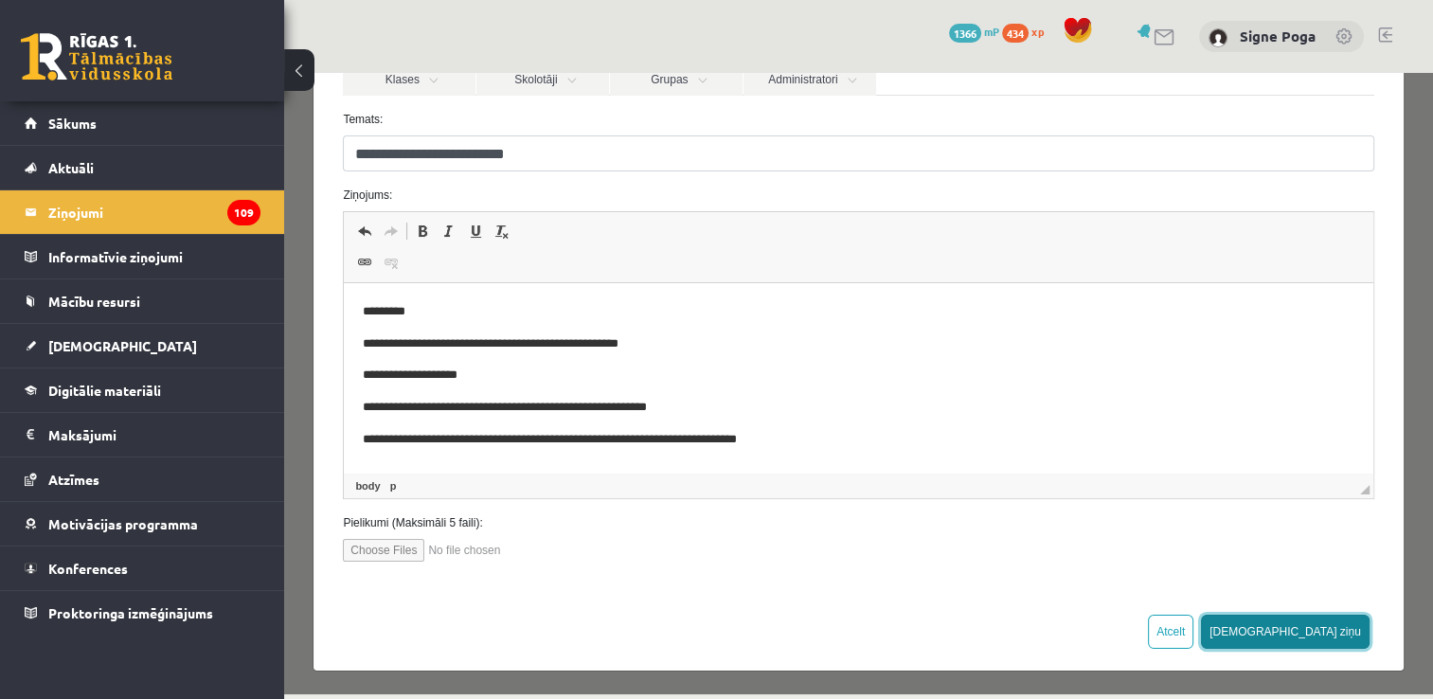
click at [1330, 624] on button "Sūtīt ziņu" at bounding box center [1285, 632] width 169 height 34
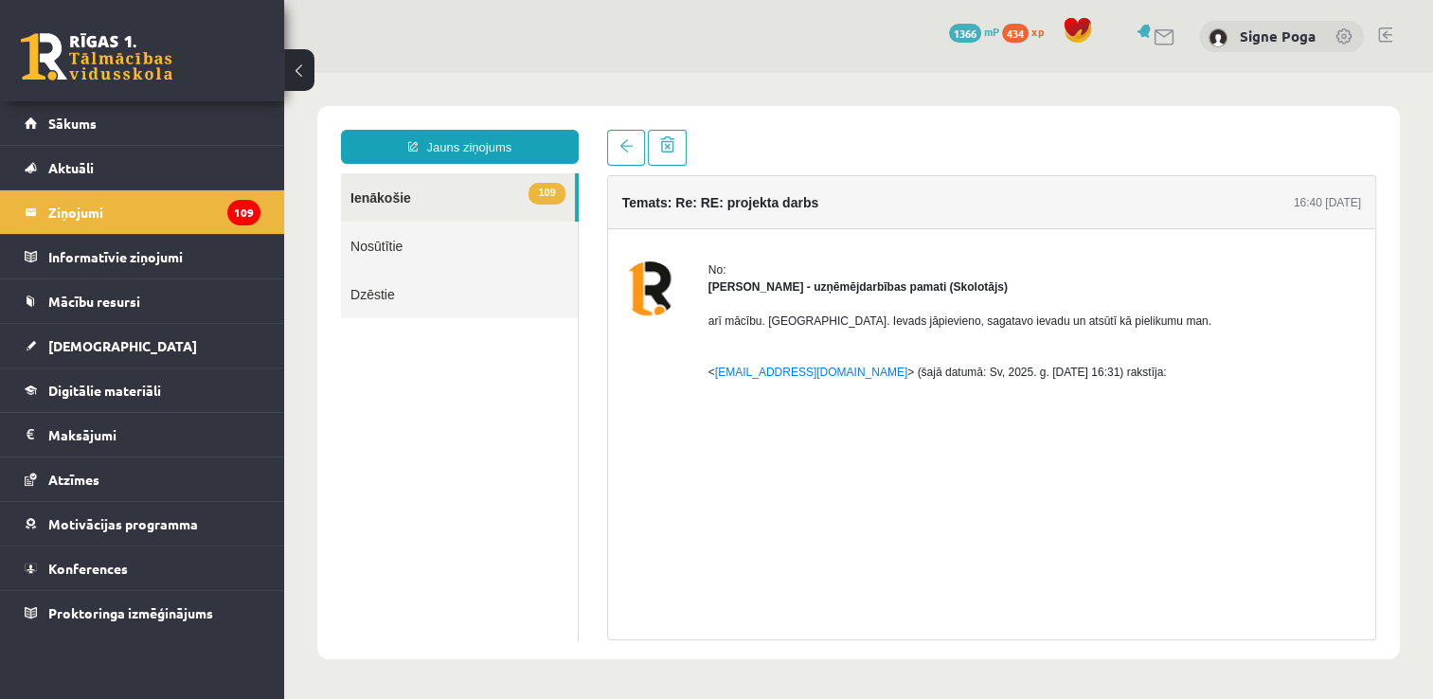
scroll to position [0, 0]
click at [477, 241] on link "Nosūtītie" at bounding box center [459, 246] width 237 height 48
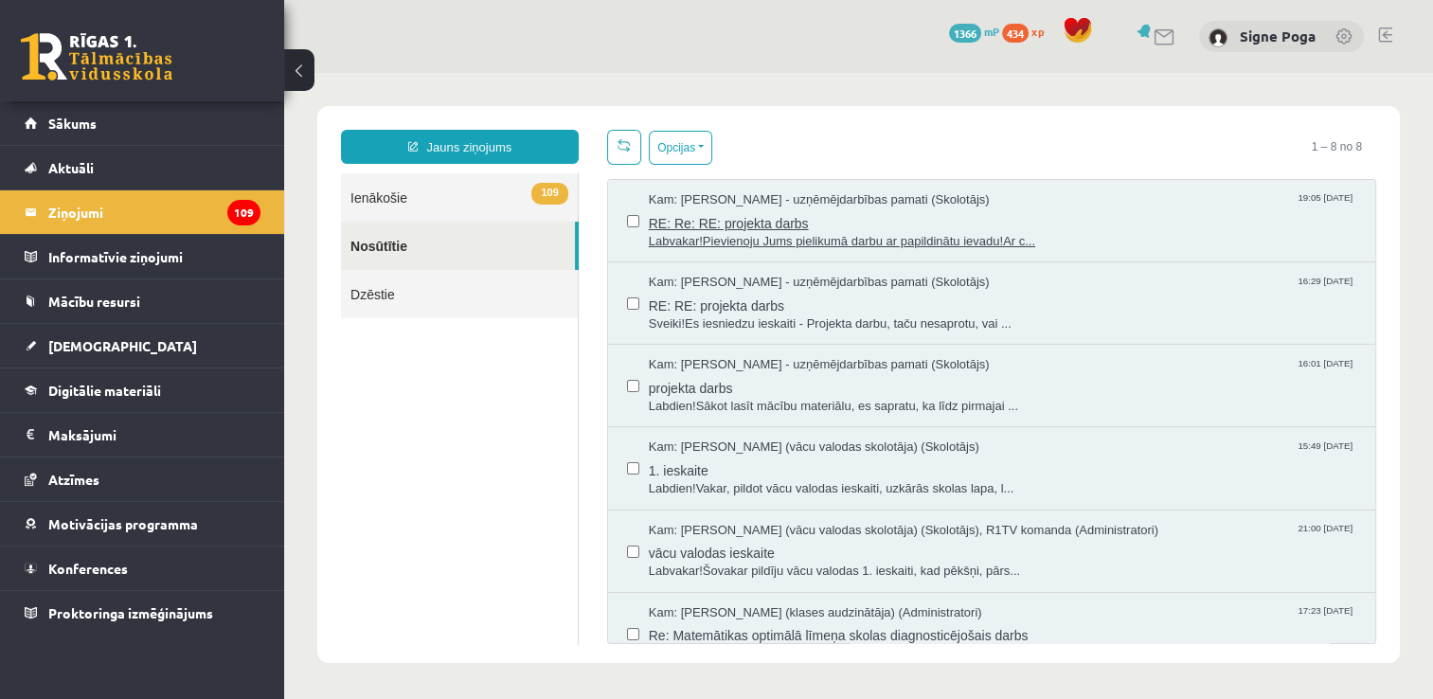
click at [749, 245] on span "Labvakar!Pievienoju Jums pielikumā darbu ar papildinātu ievadu!Ar c..." at bounding box center [1002, 242] width 707 height 18
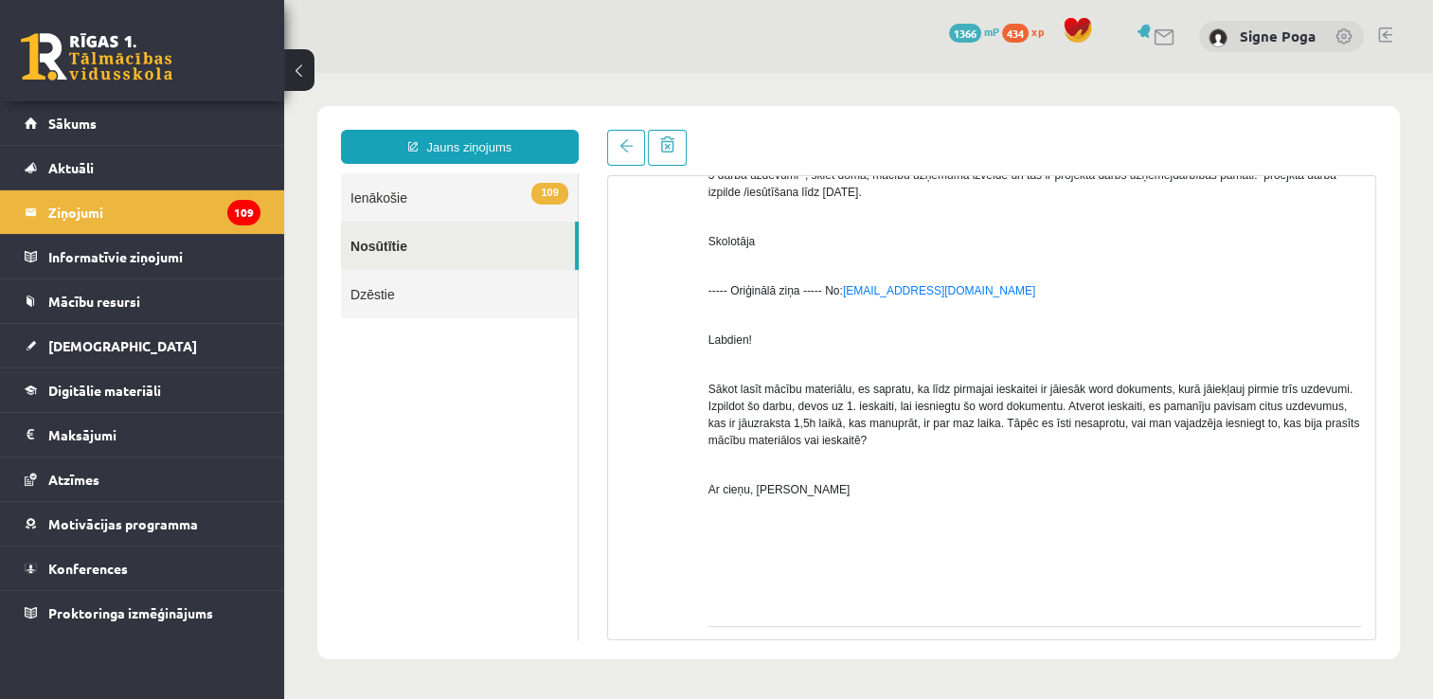
scroll to position [1056, 0]
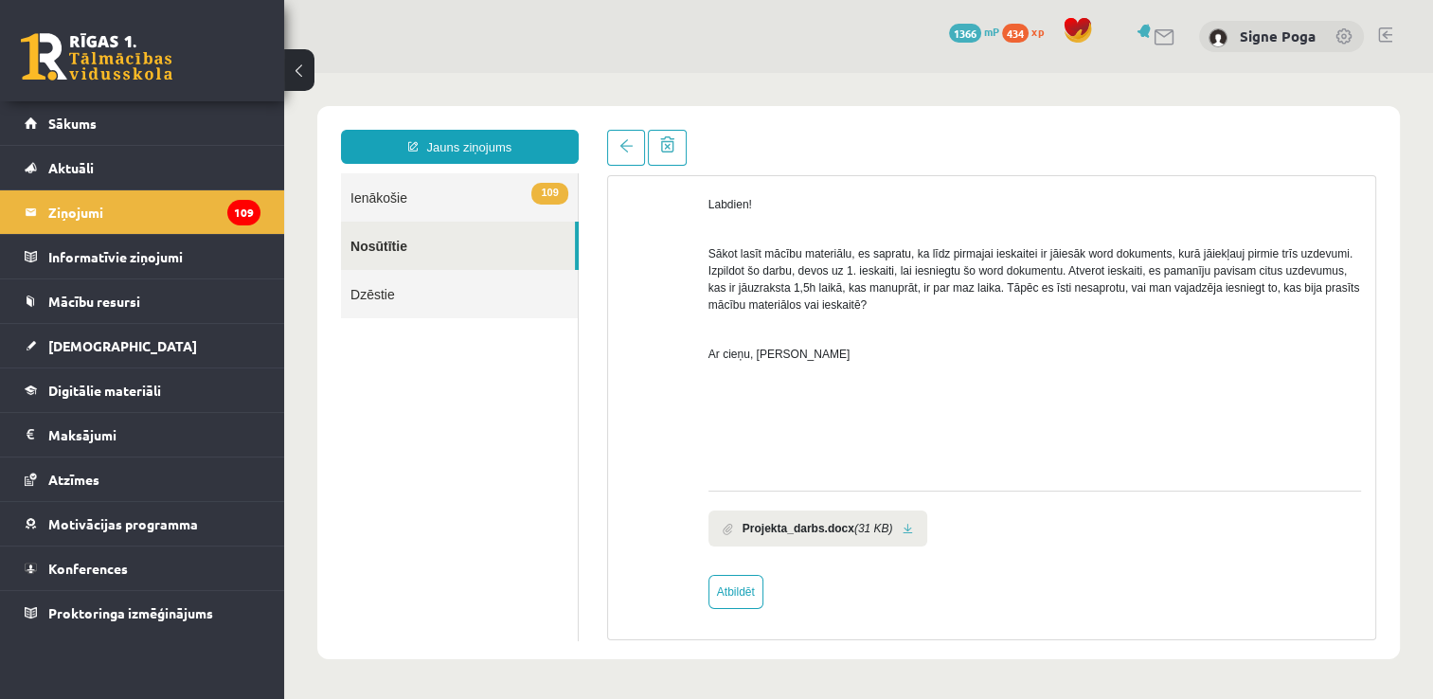
click at [902, 529] on link at bounding box center [907, 529] width 10 height 12
click at [1383, 35] on link at bounding box center [1385, 34] width 14 height 15
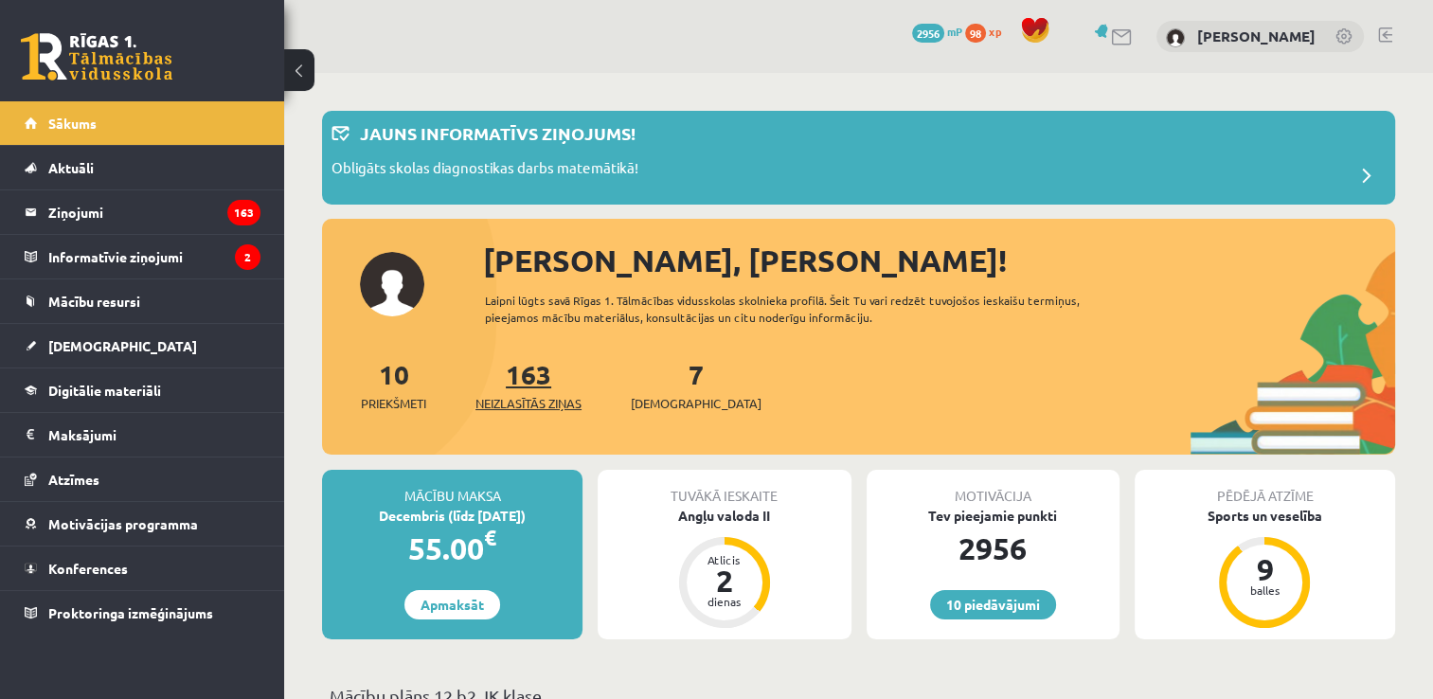
click at [532, 394] on span "Neizlasītās ziņas" at bounding box center [528, 403] width 106 height 19
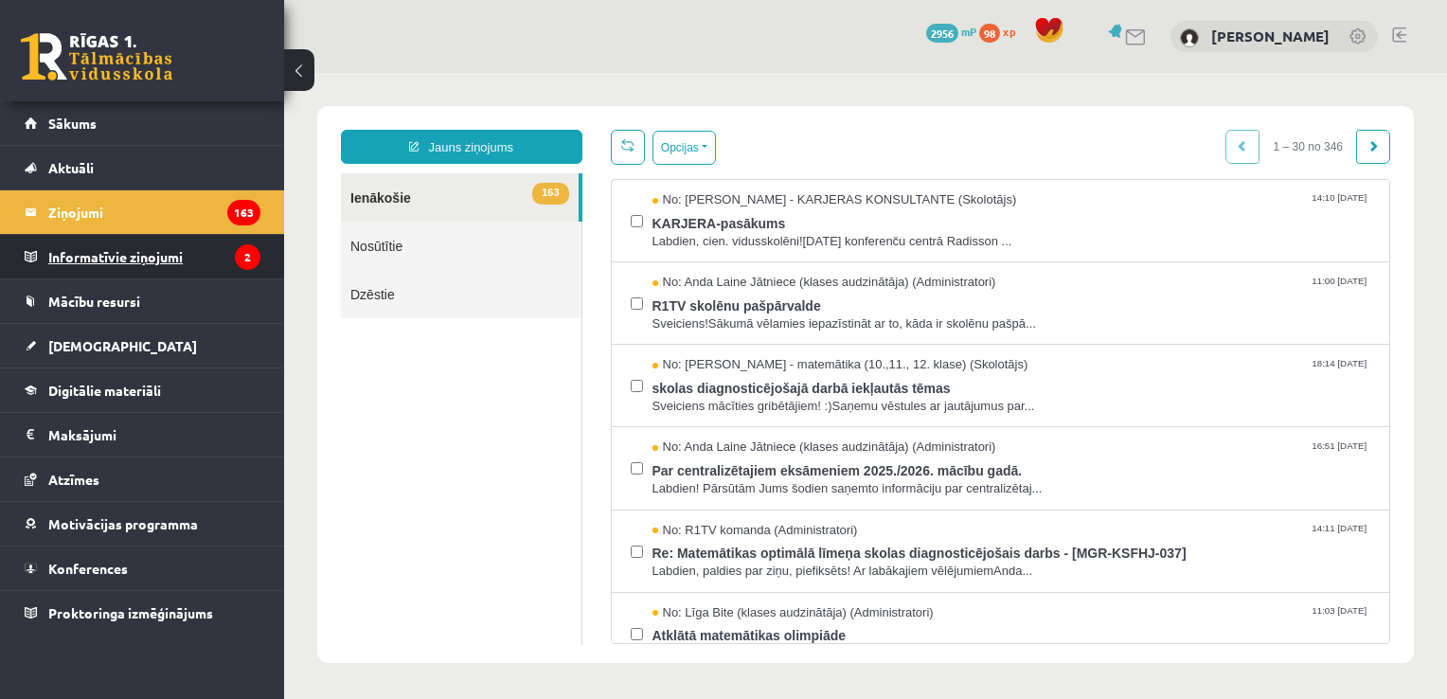
click at [227, 263] on legend "Informatīvie ziņojumi 2" at bounding box center [154, 257] width 212 height 44
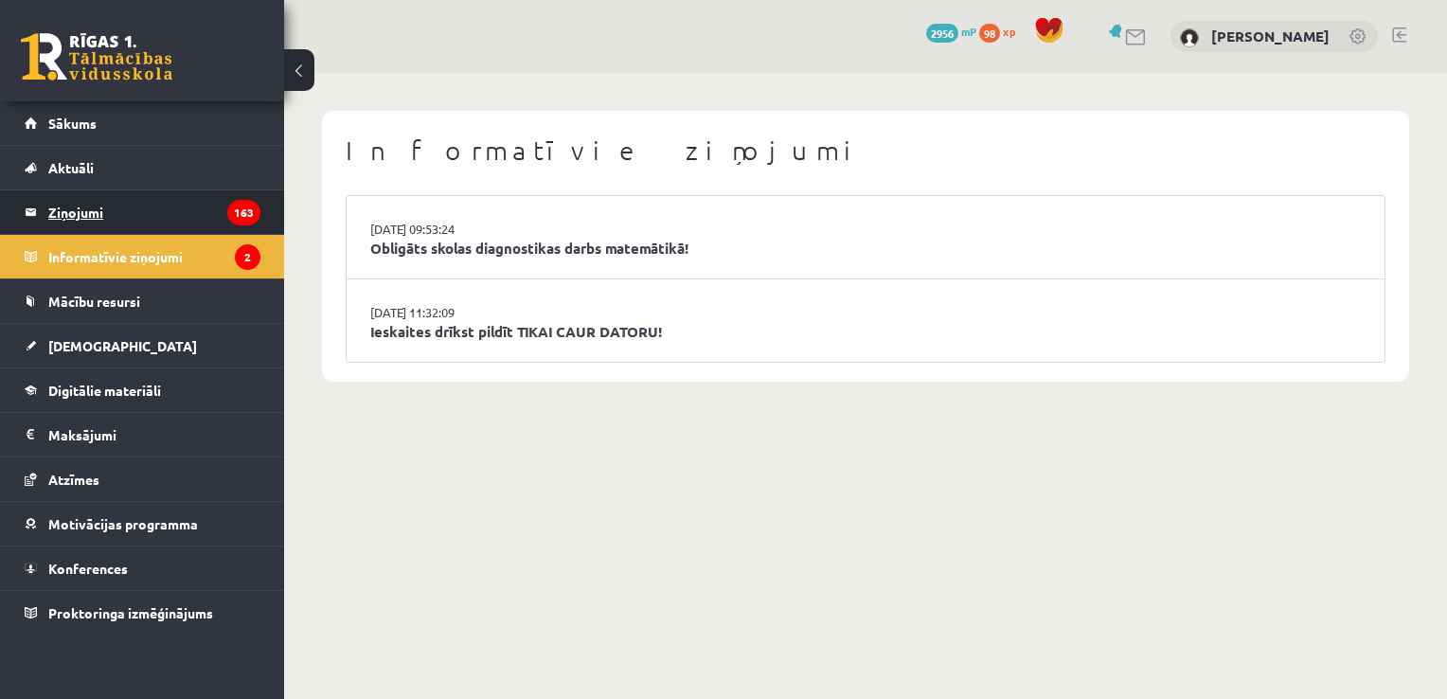
click at [252, 216] on icon "163" at bounding box center [243, 213] width 33 height 26
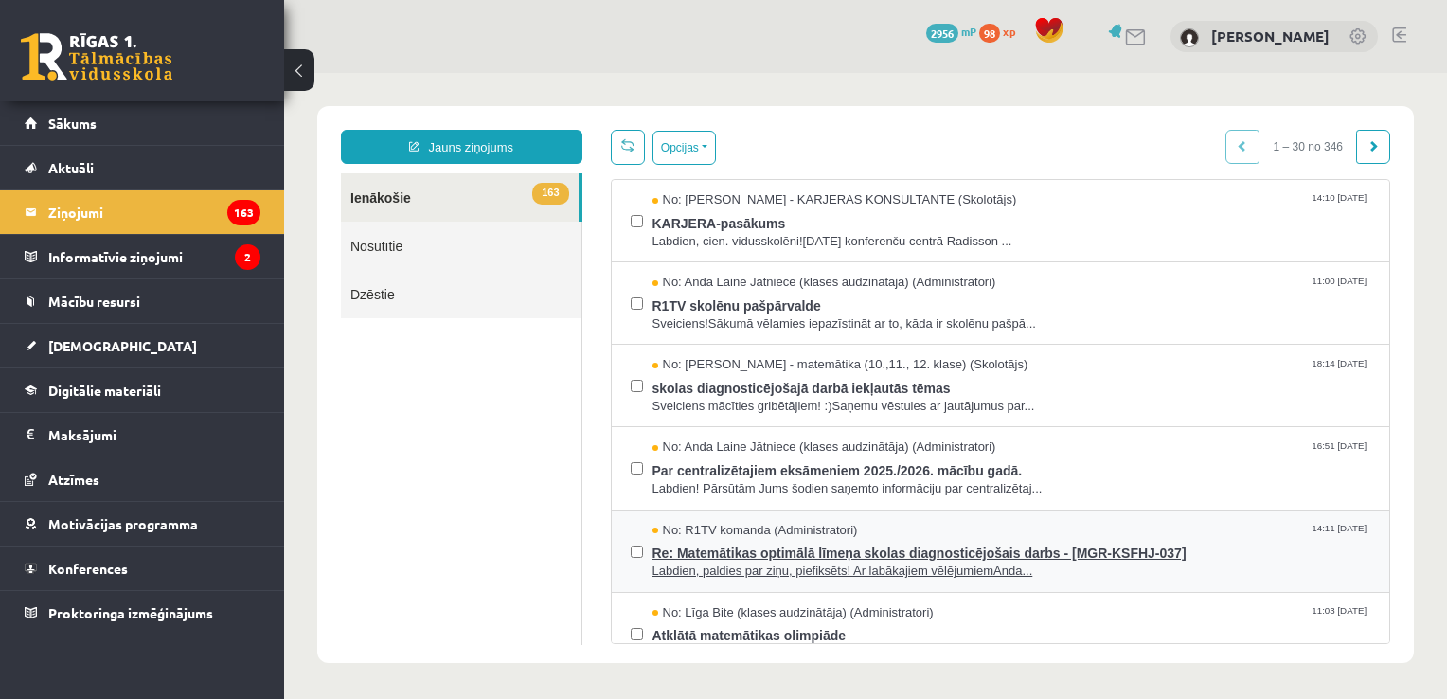
click at [708, 565] on span "Labdien, paldies par ziņu, piefiksēts! Ar labākajiem vēlējumiemAnda..." at bounding box center [1011, 571] width 719 height 18
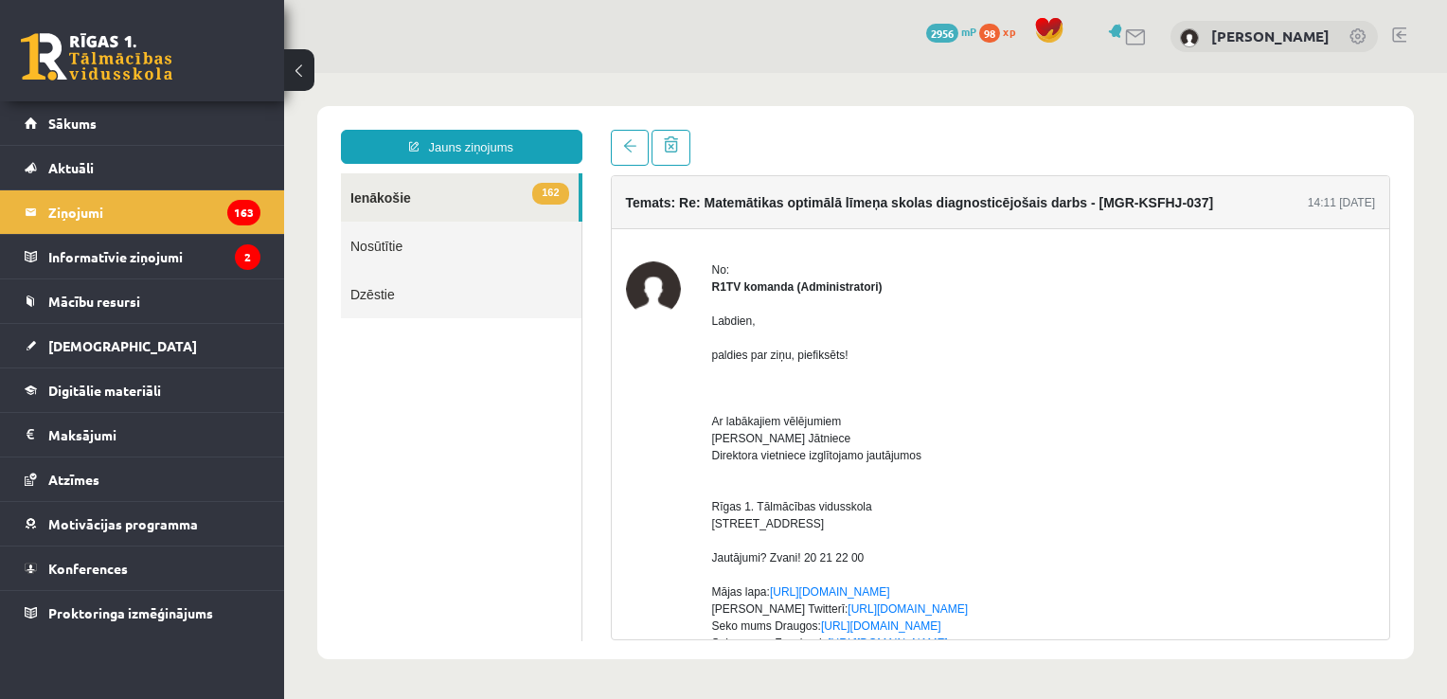
click at [500, 241] on link "Nosūtītie" at bounding box center [461, 246] width 241 height 48
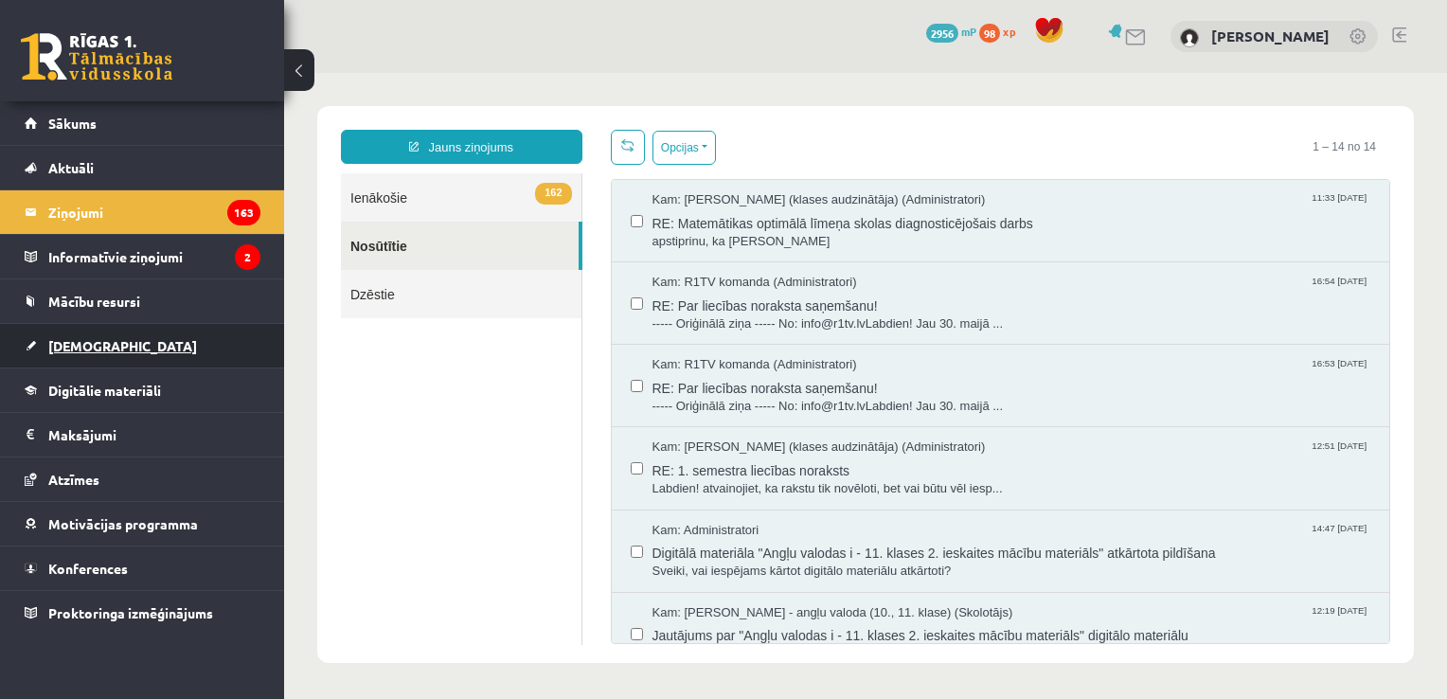
click at [91, 338] on span "[DEMOGRAPHIC_DATA]" at bounding box center [122, 345] width 149 height 17
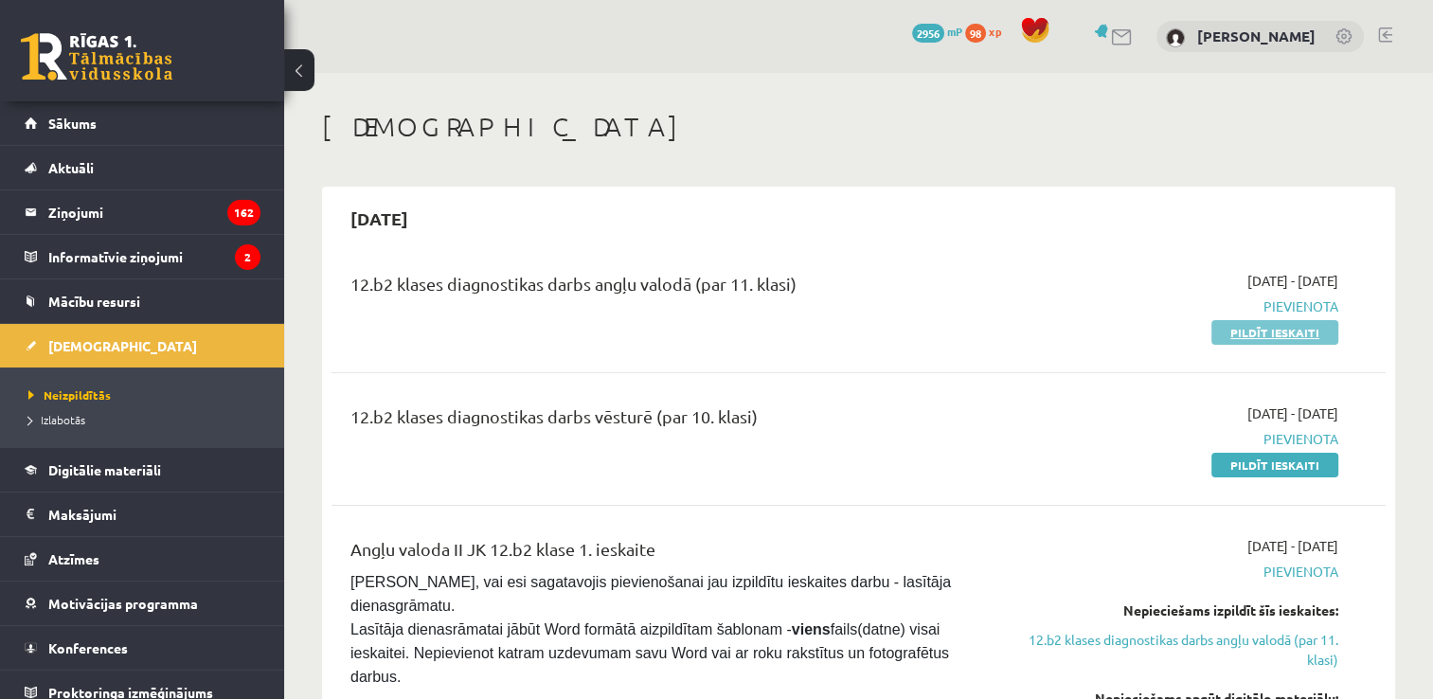
click at [1266, 333] on link "Pildīt ieskaiti" at bounding box center [1274, 332] width 127 height 25
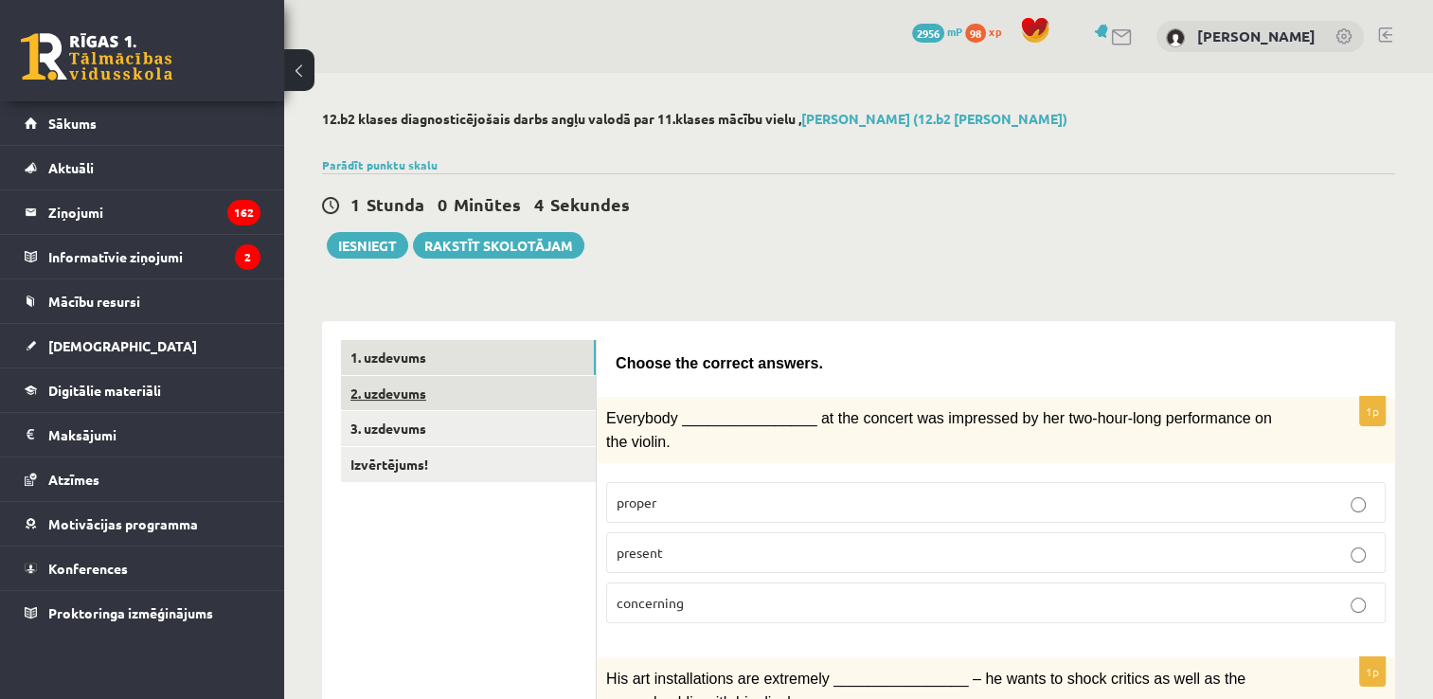
click at [447, 390] on link "2. uzdevums" at bounding box center [468, 393] width 255 height 35
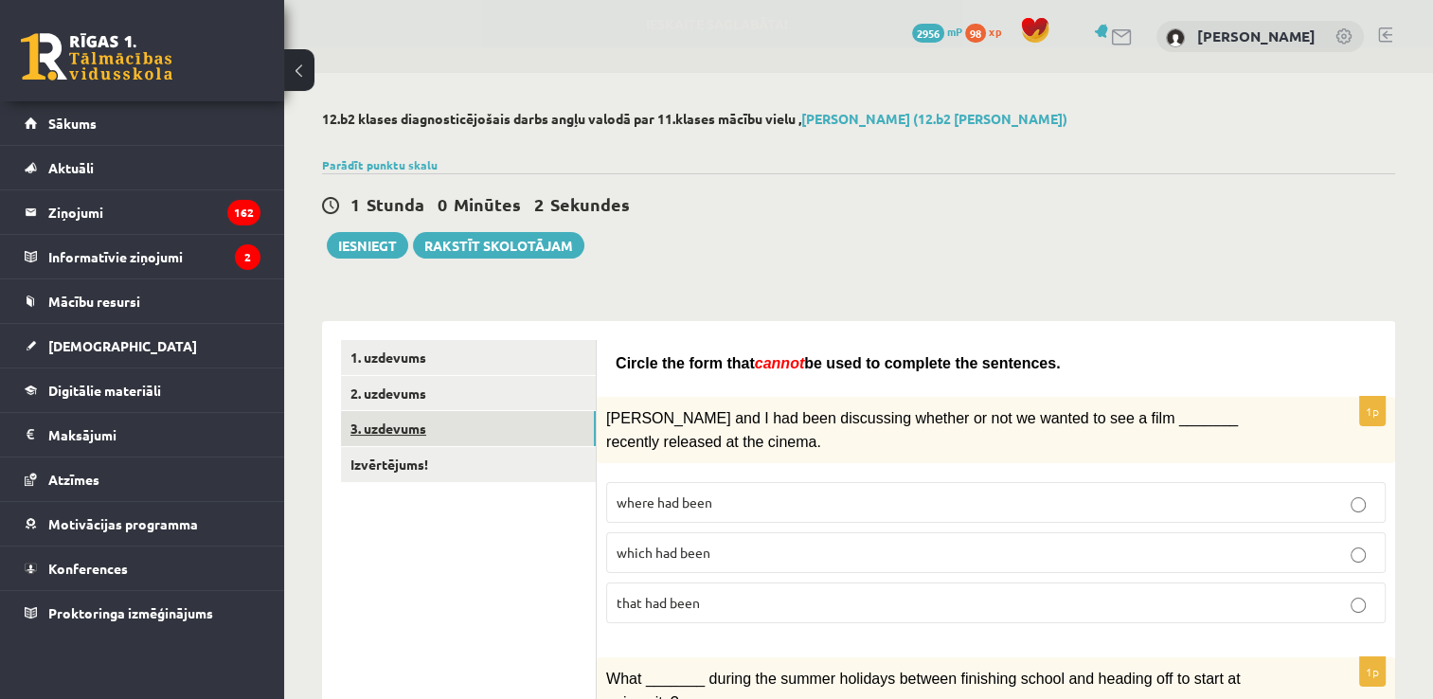
click at [456, 437] on link "3. uzdevums" at bounding box center [468, 428] width 255 height 35
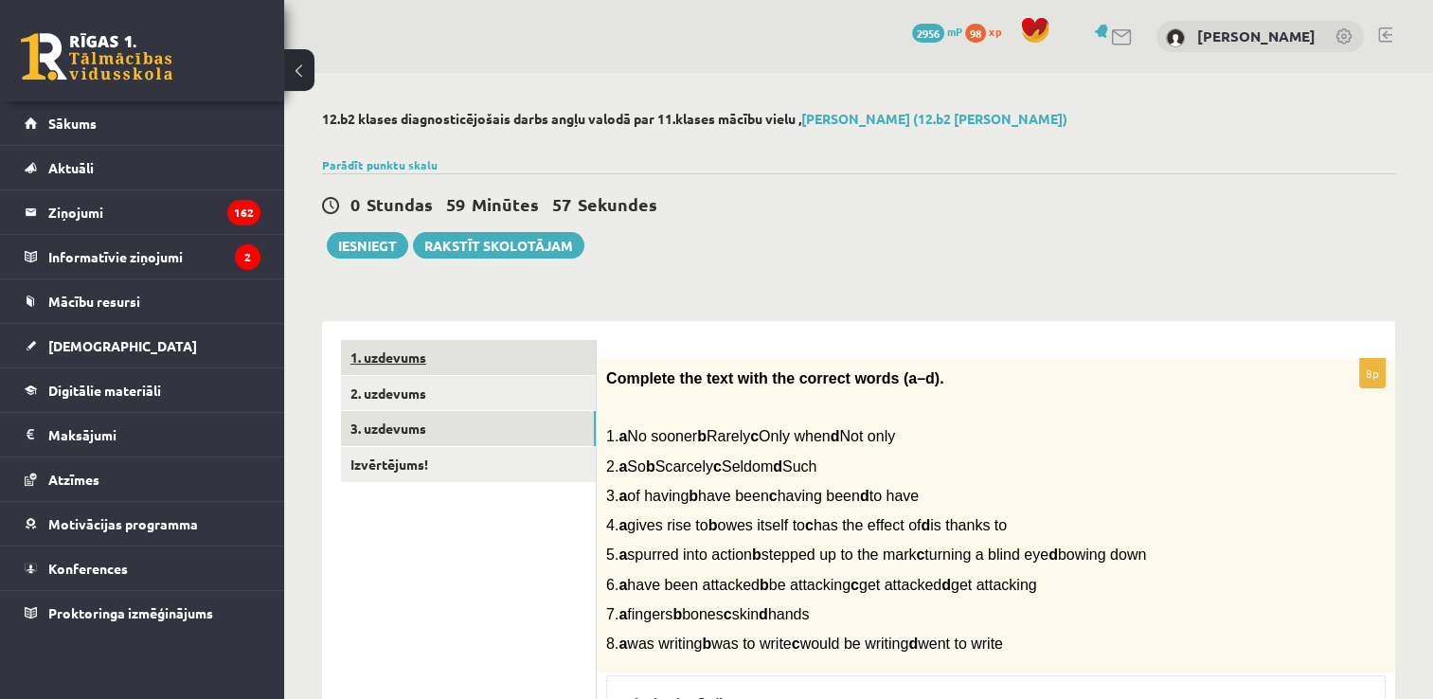
click at [441, 352] on link "1. uzdevums" at bounding box center [468, 357] width 255 height 35
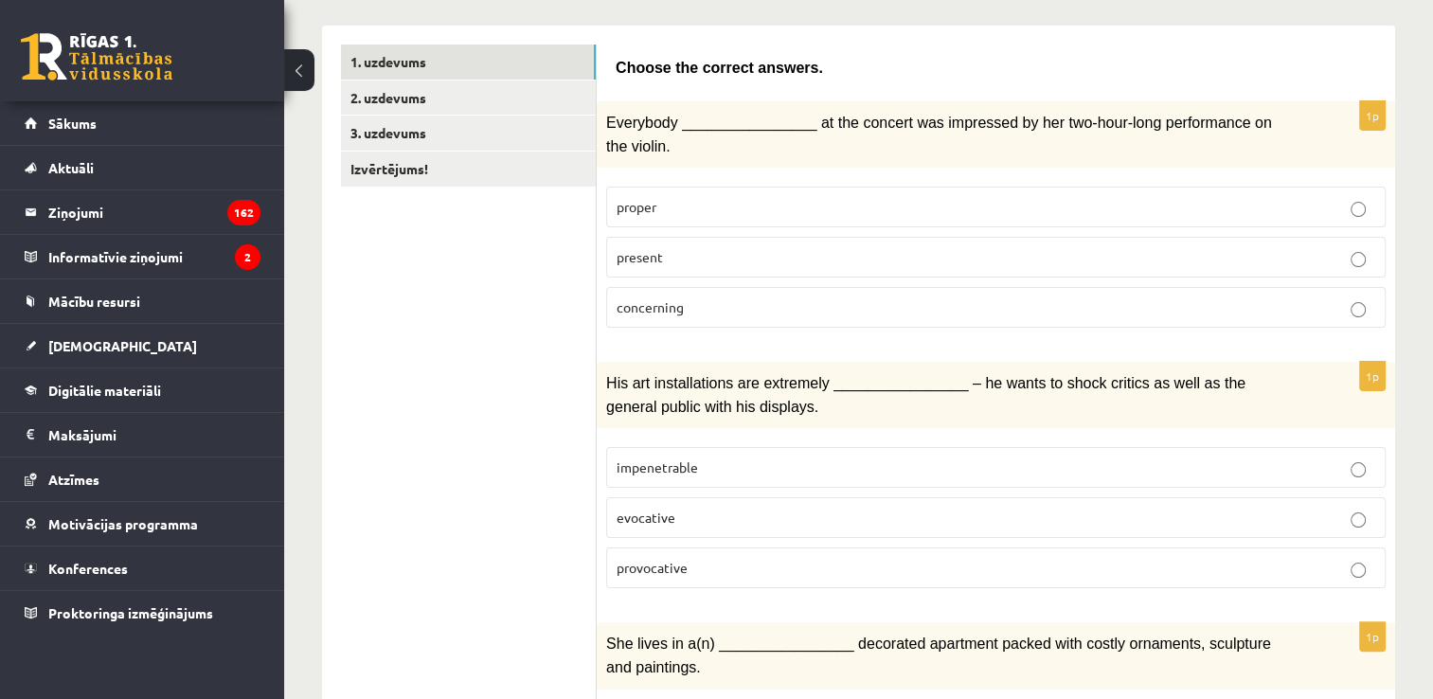
scroll to position [304, 0]
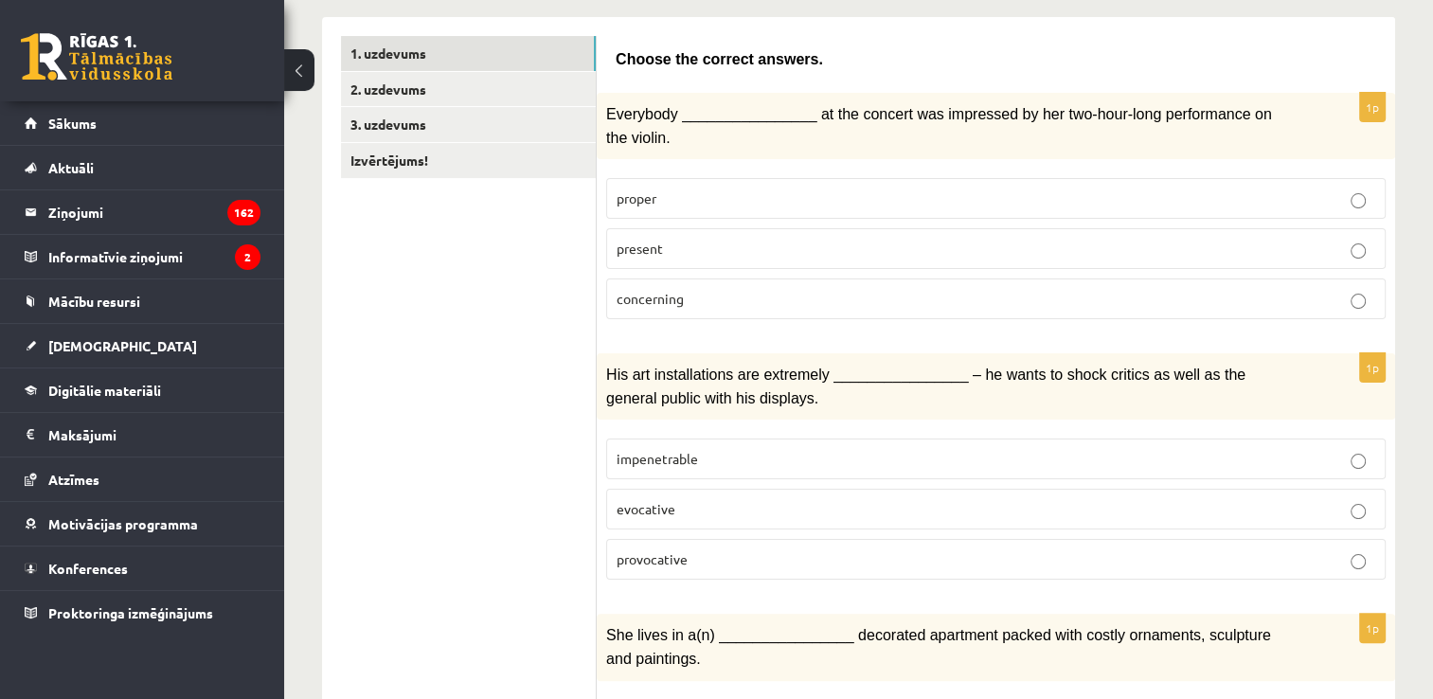
click at [1174, 544] on label "provocative" at bounding box center [995, 559] width 779 height 41
click at [1098, 239] on p "present" at bounding box center [995, 249] width 759 height 20
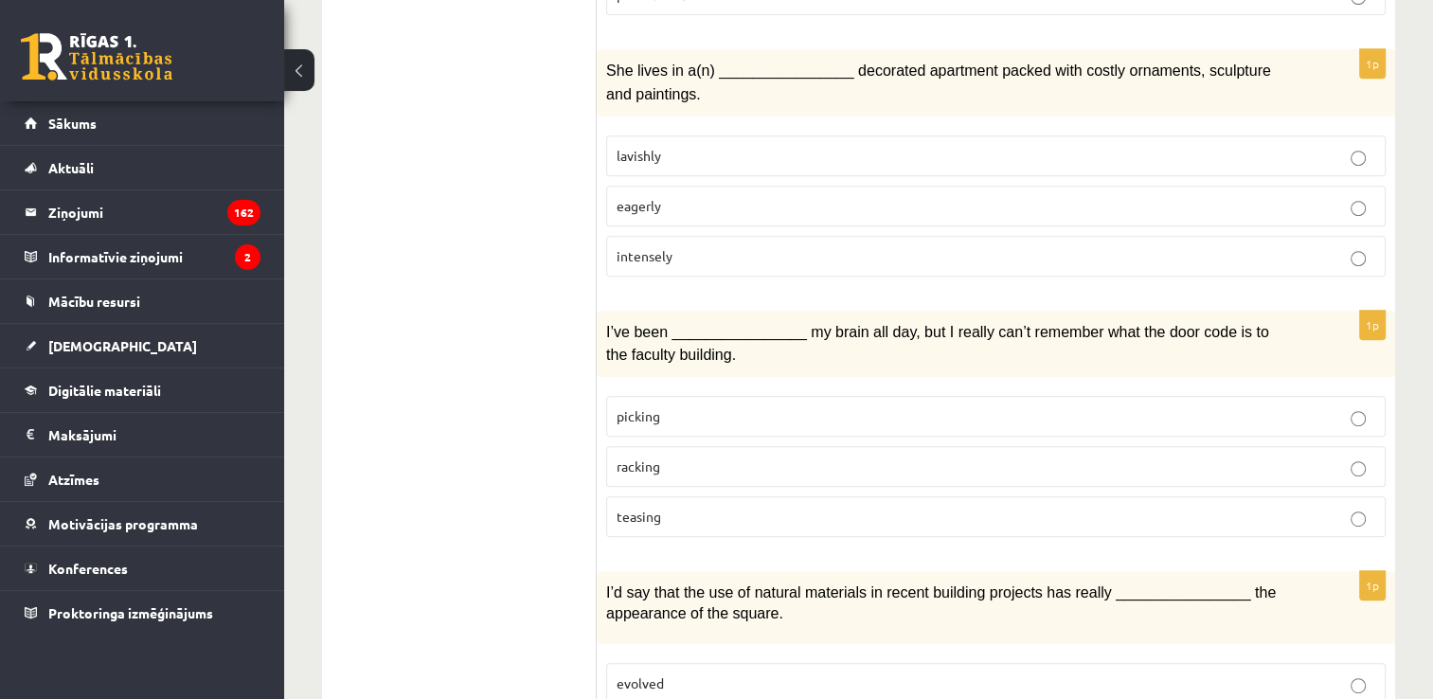
scroll to position [873, 0]
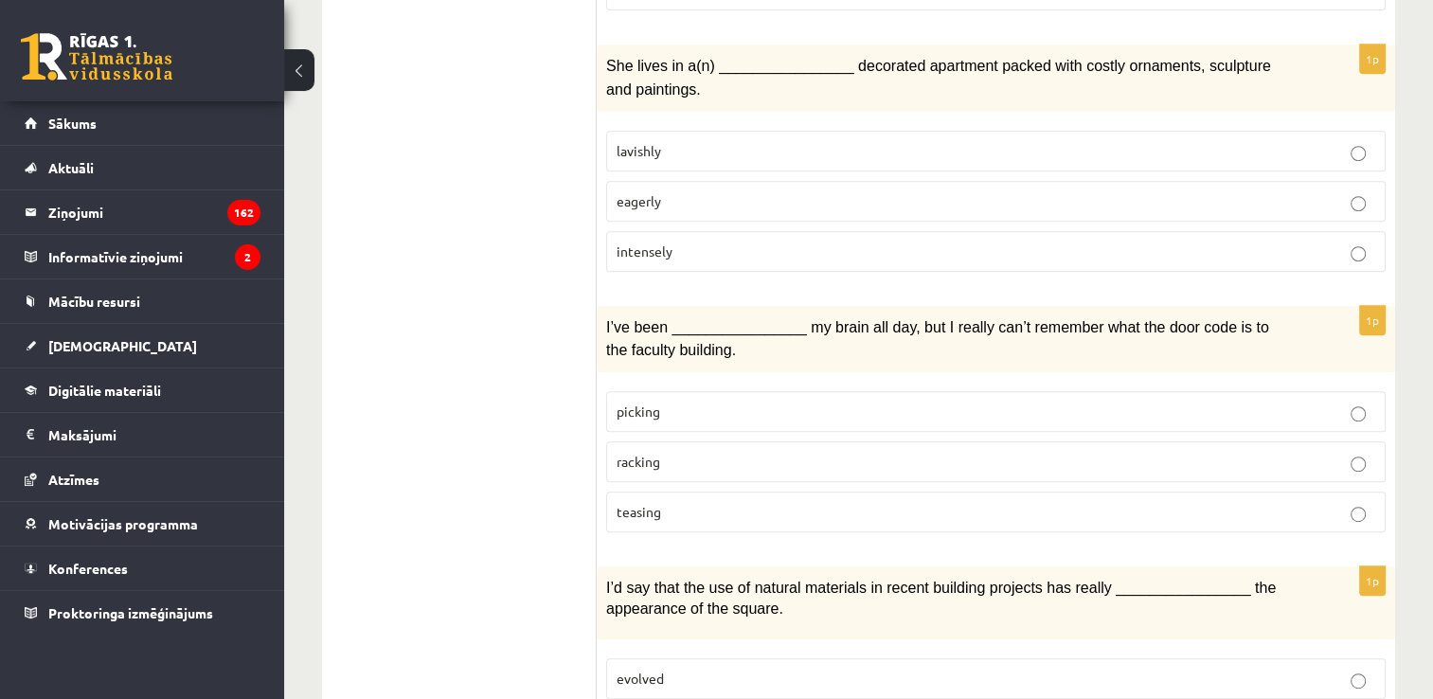
click at [1330, 141] on p "lavishly" at bounding box center [995, 151] width 759 height 20
click at [939, 452] on p "racking" at bounding box center [995, 462] width 759 height 20
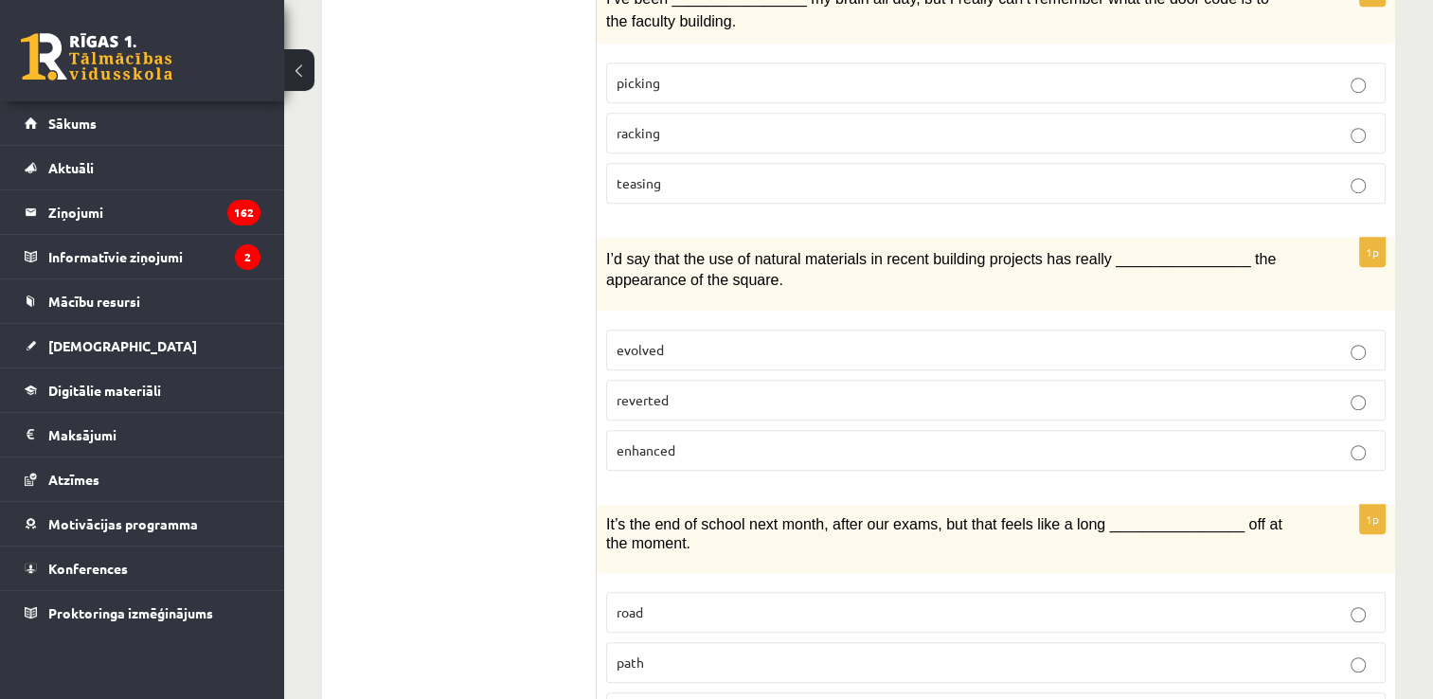
scroll to position [1206, 0]
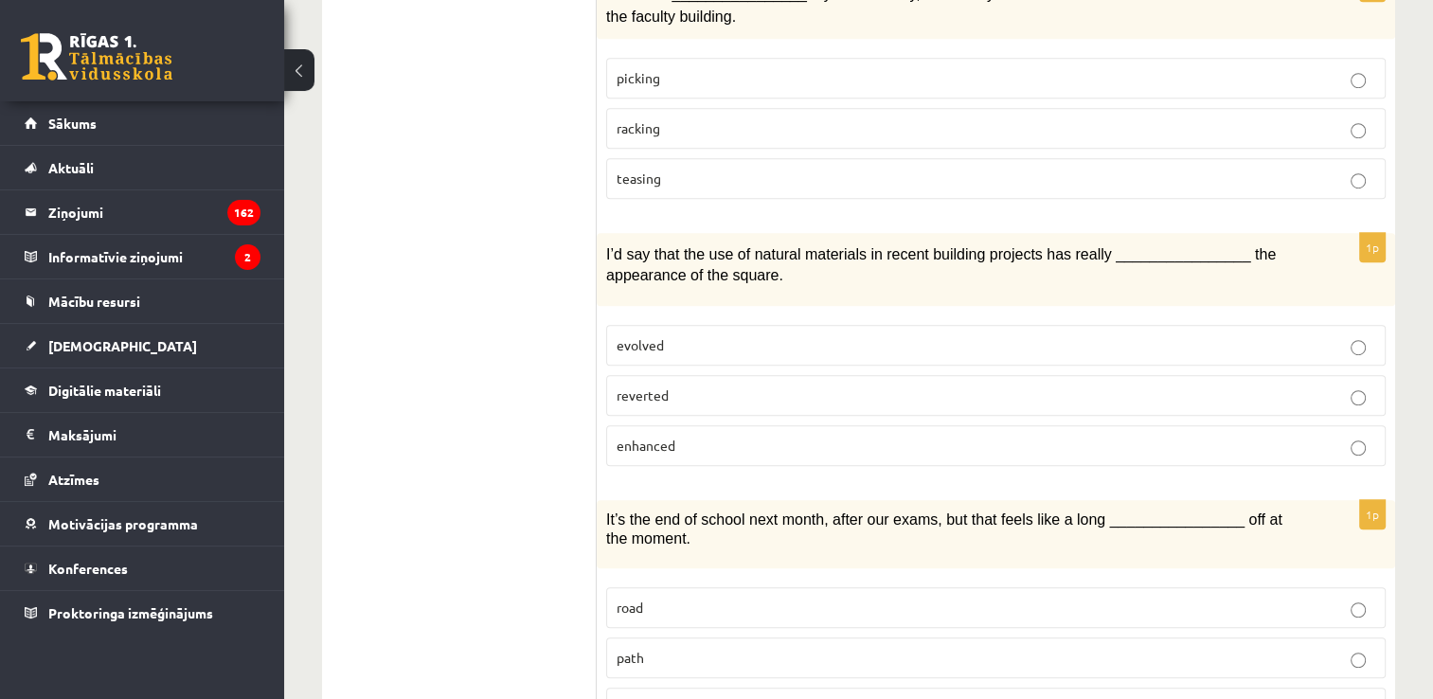
click at [967, 436] on p "enhanced" at bounding box center [995, 446] width 759 height 20
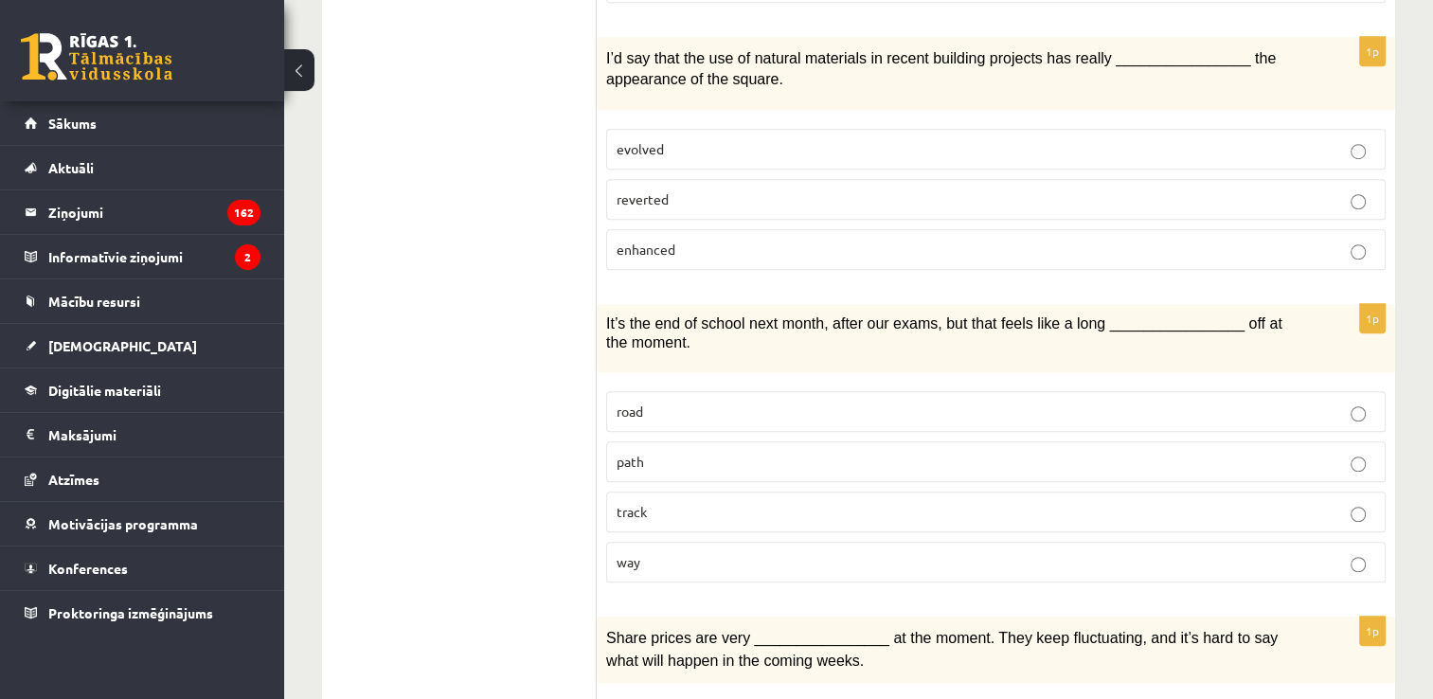
scroll to position [1411, 0]
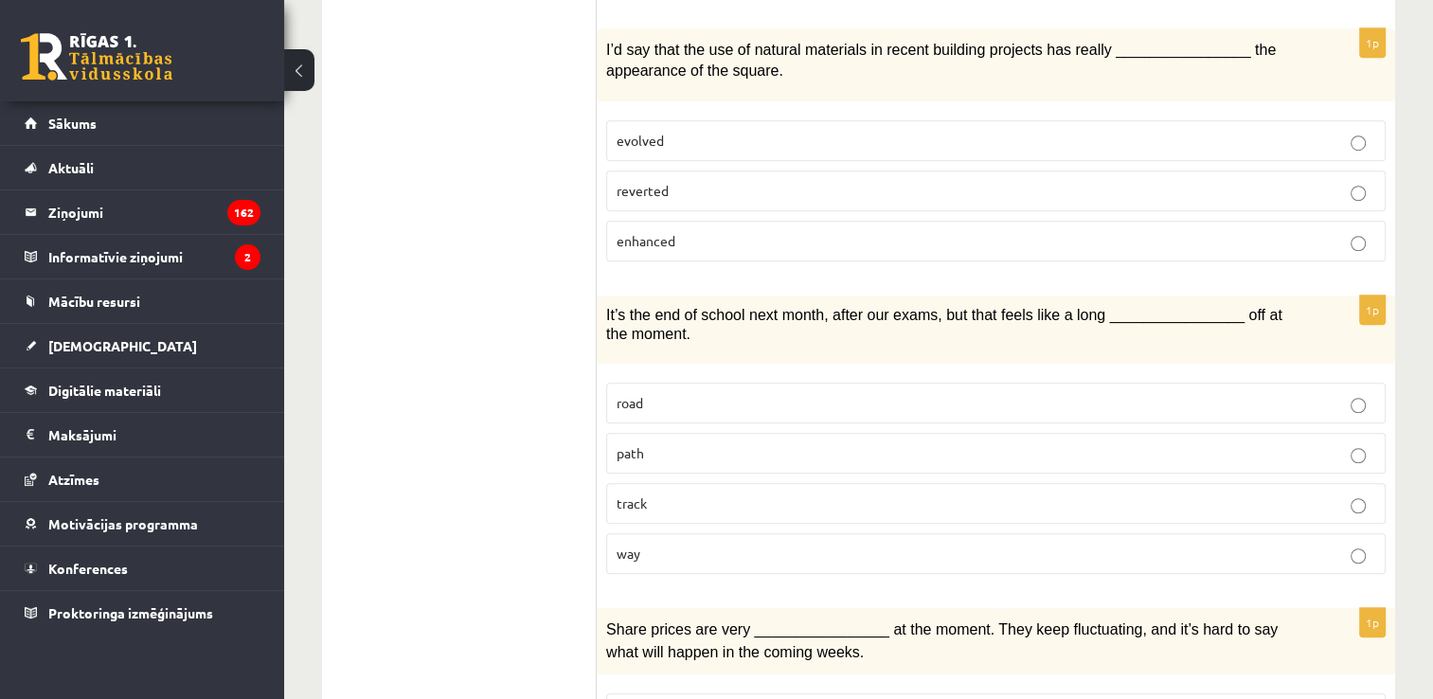
click at [992, 544] on p "way" at bounding box center [995, 554] width 759 height 20
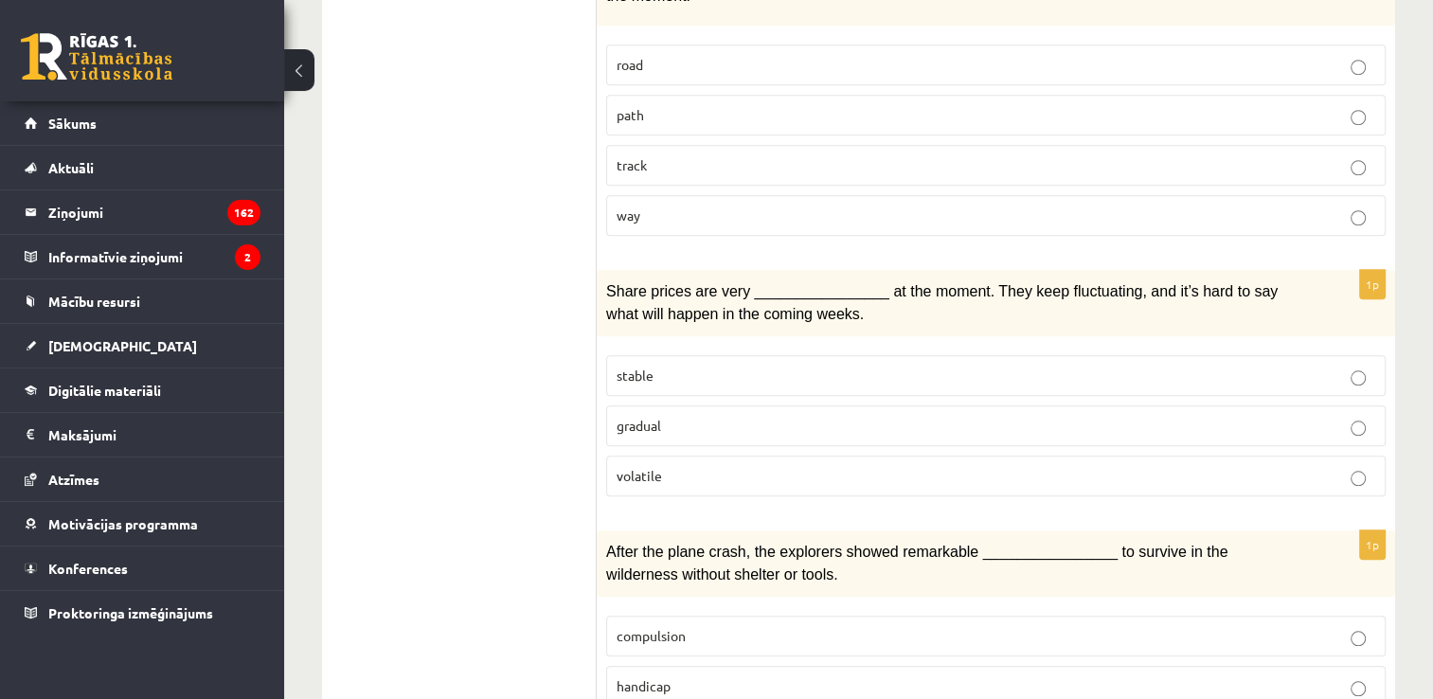
scroll to position [1753, 0]
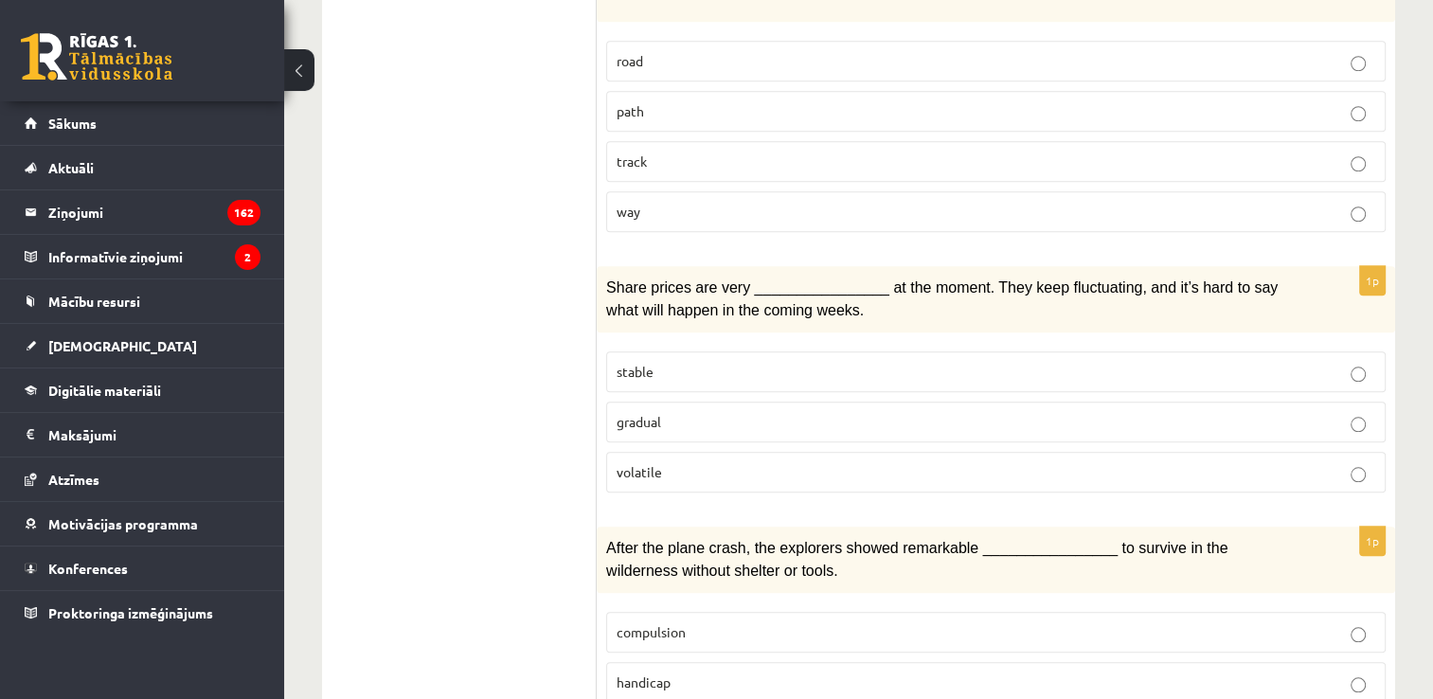
click at [996, 462] on p "volatile" at bounding box center [995, 472] width 759 height 20
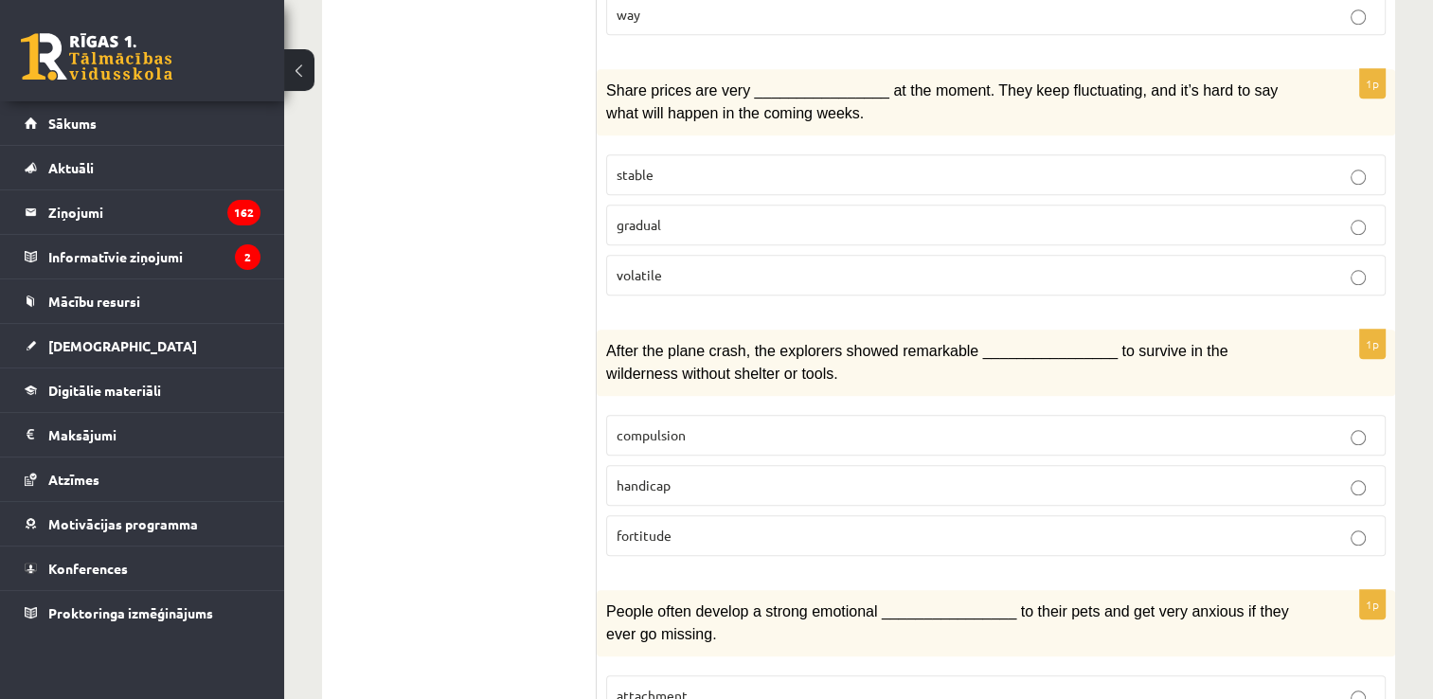
scroll to position [1978, 0]
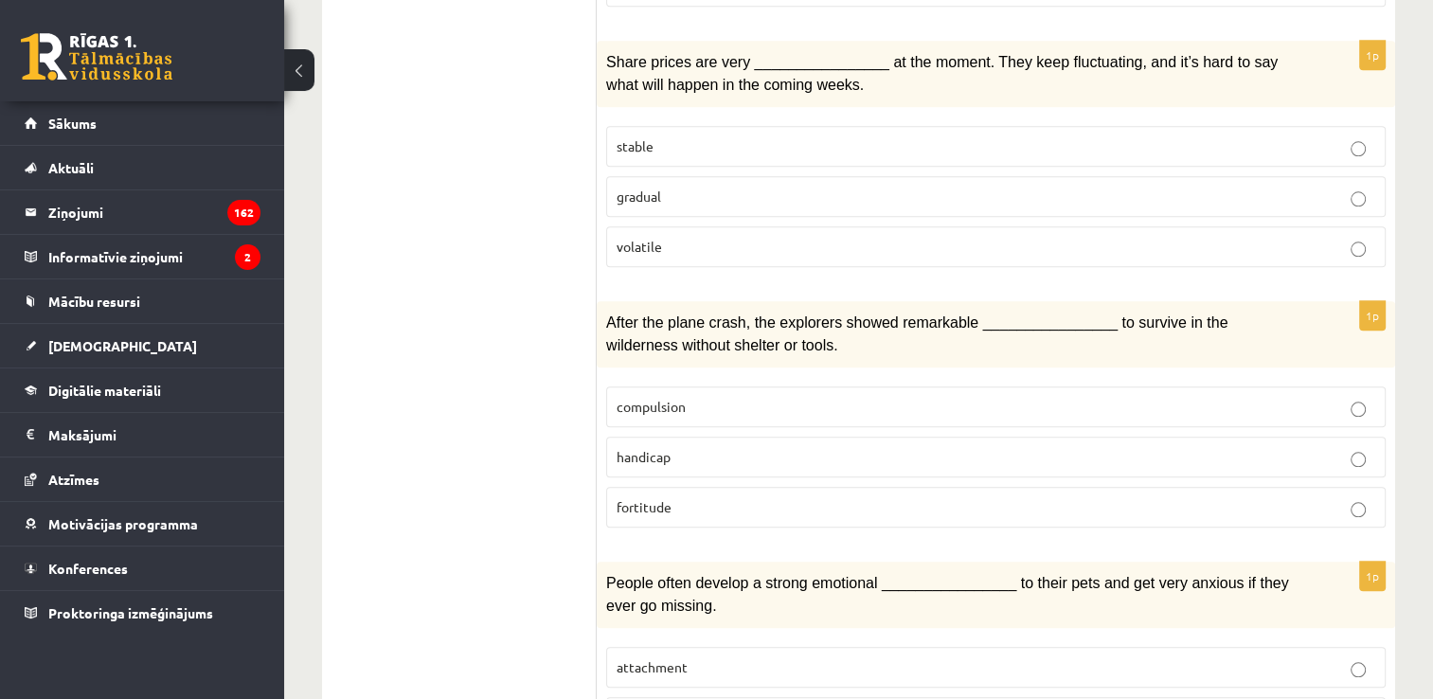
click at [995, 497] on p "fortitude" at bounding box center [995, 507] width 759 height 20
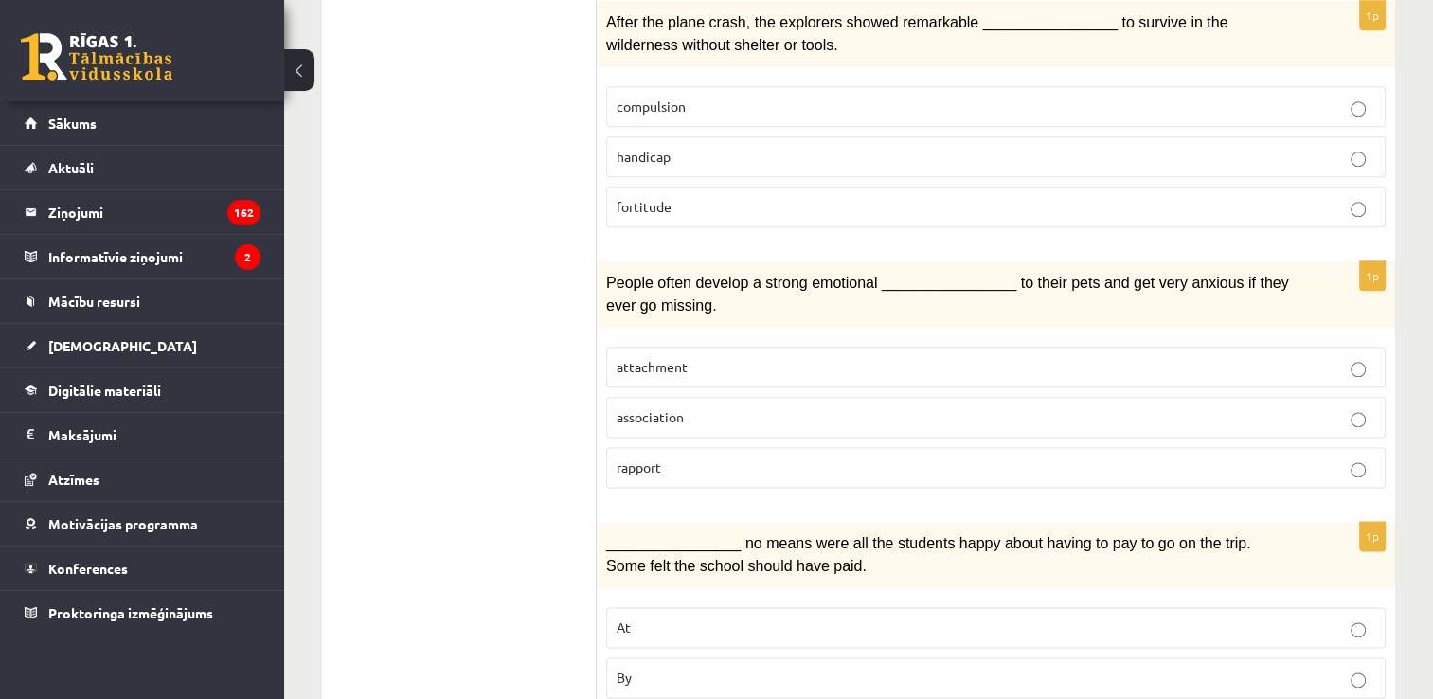
scroll to position [2291, 0]
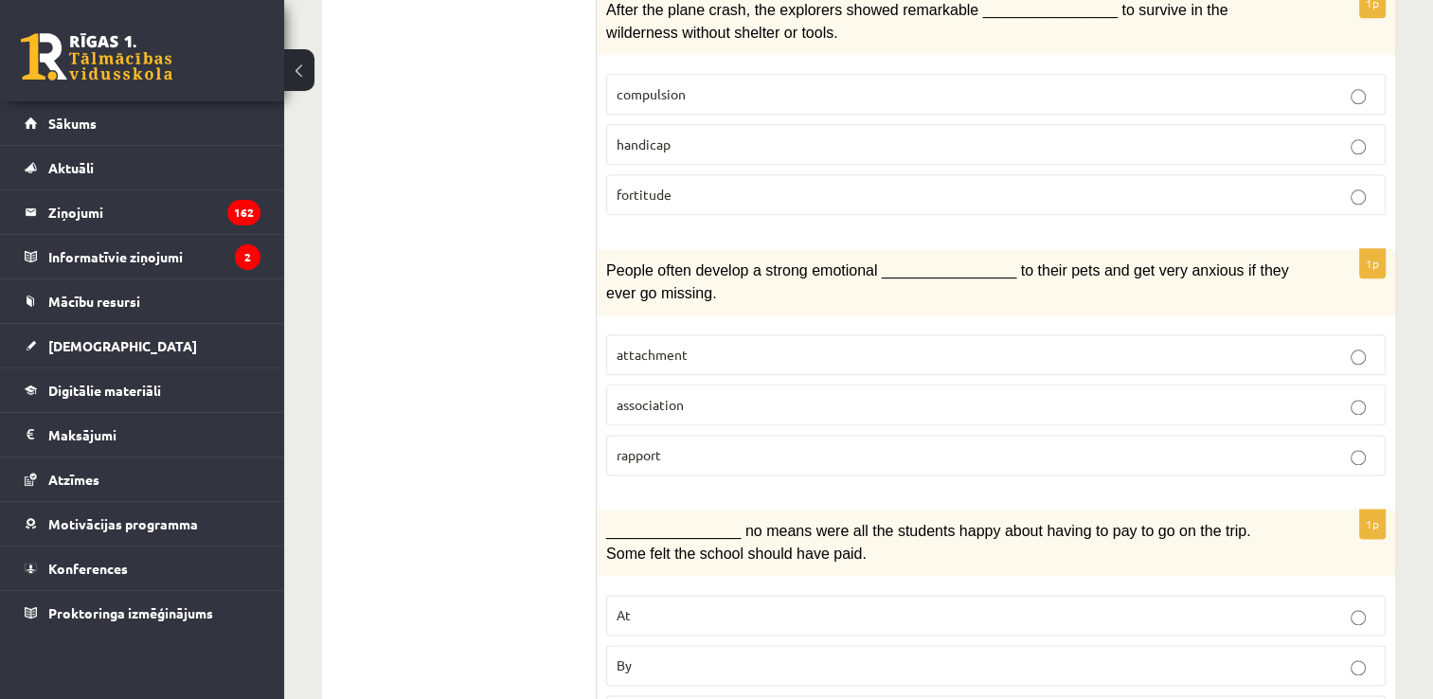
click at [1212, 345] on p "attachment" at bounding box center [995, 355] width 759 height 20
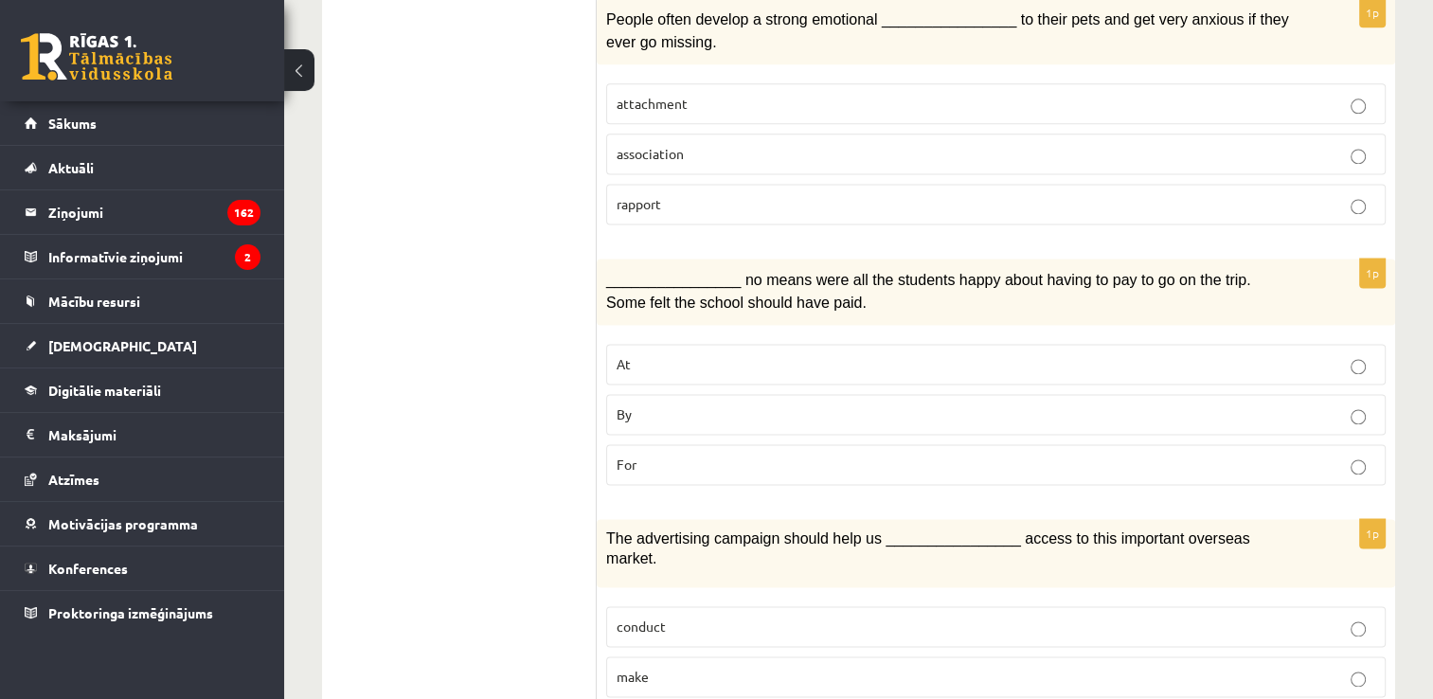
scroll to position [2570, 0]
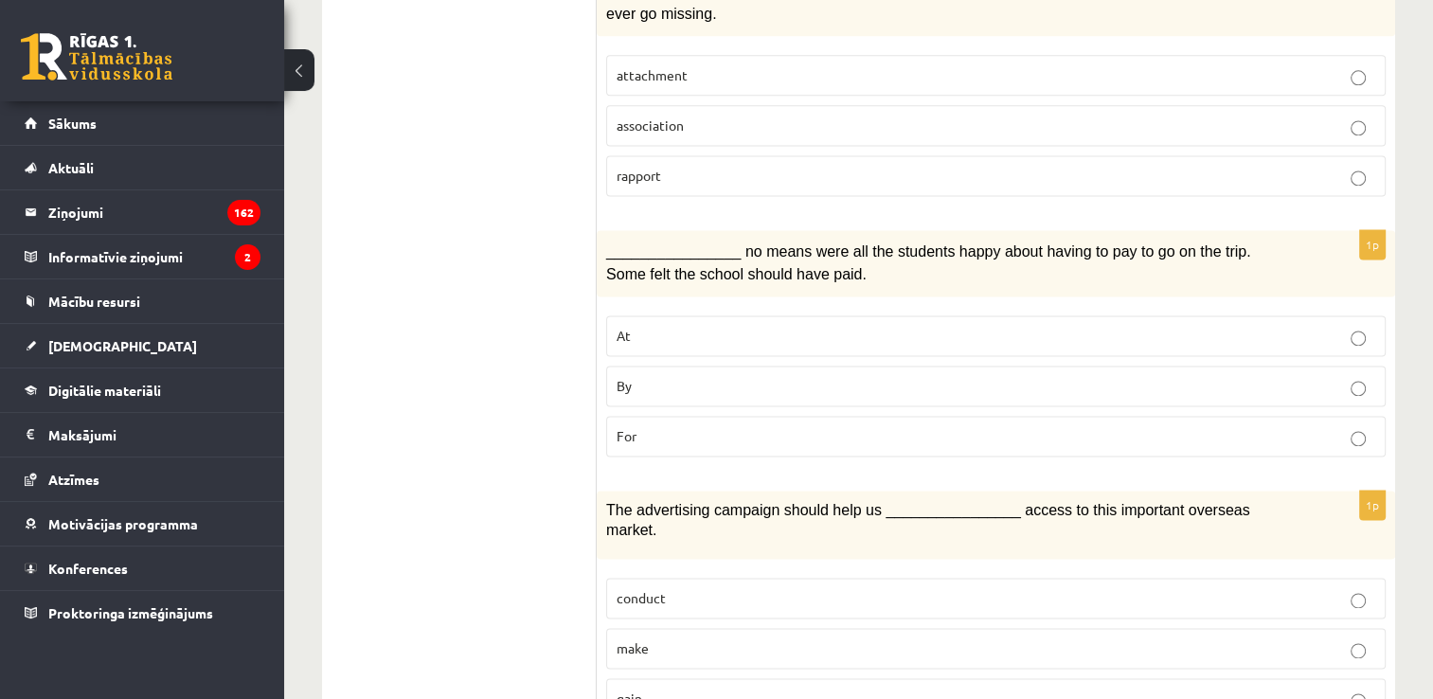
click at [1244, 376] on p "By" at bounding box center [995, 386] width 759 height 20
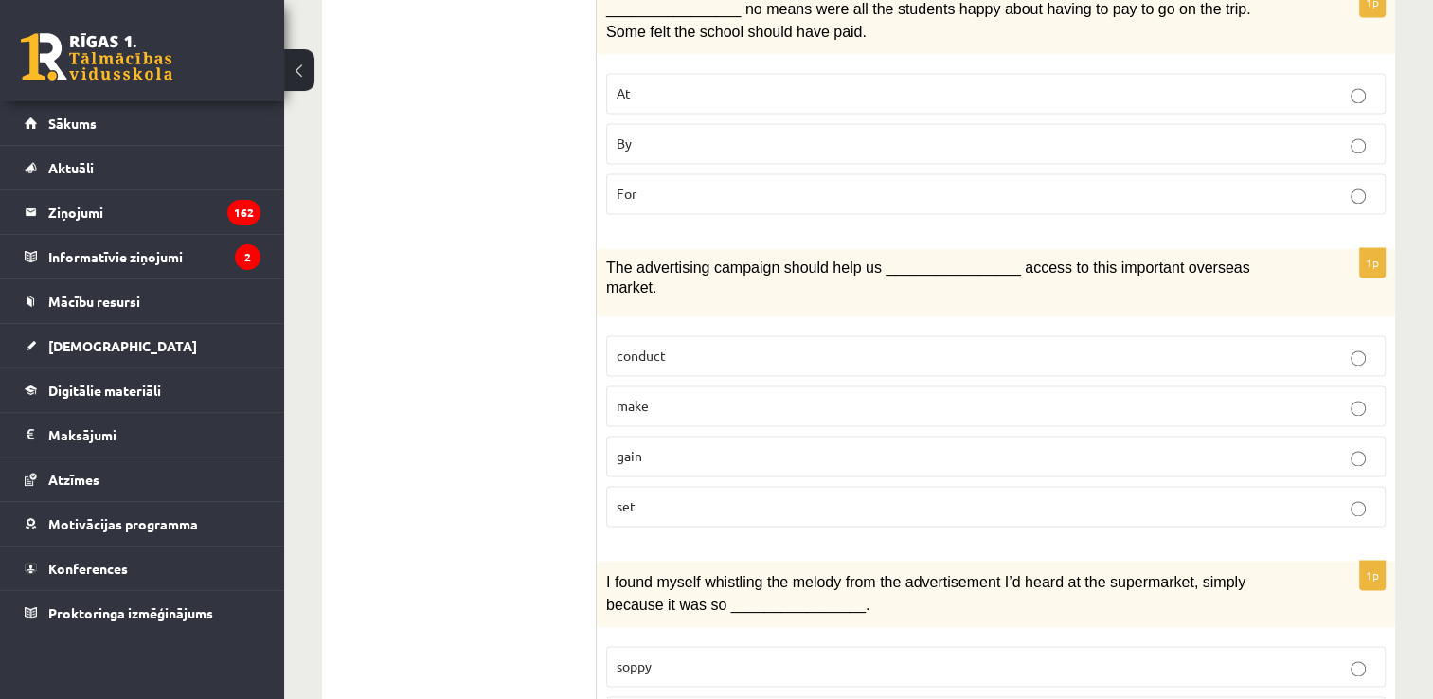
scroll to position [2816, 0]
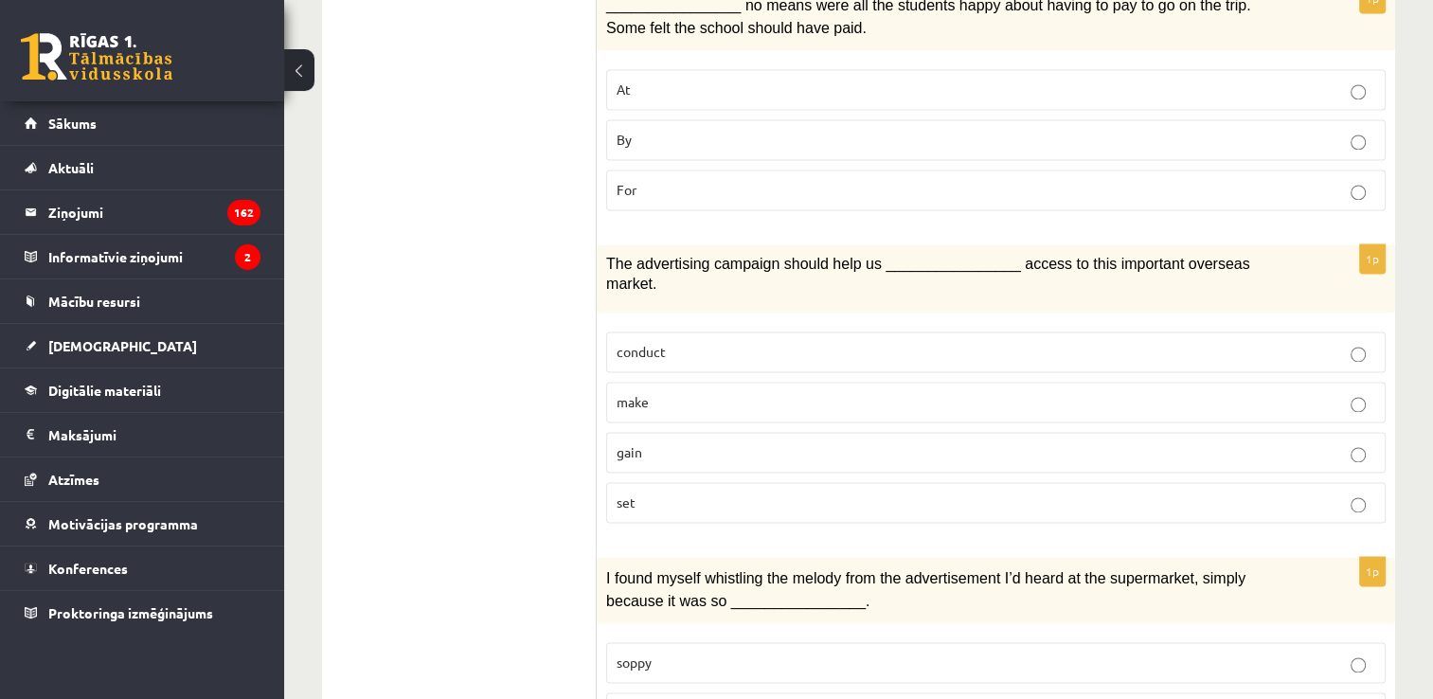
click at [1286, 442] on p "gain" at bounding box center [995, 452] width 759 height 20
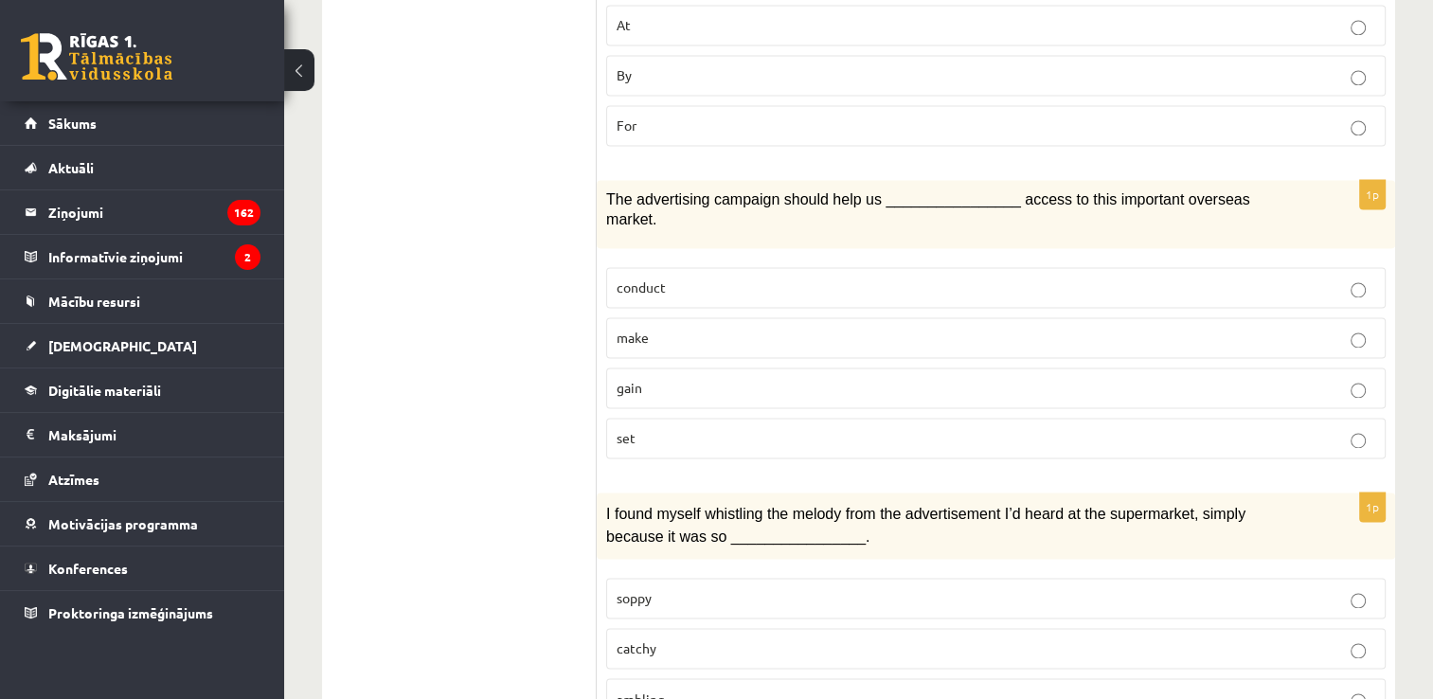
click at [1162, 638] on p "catchy" at bounding box center [995, 648] width 759 height 20
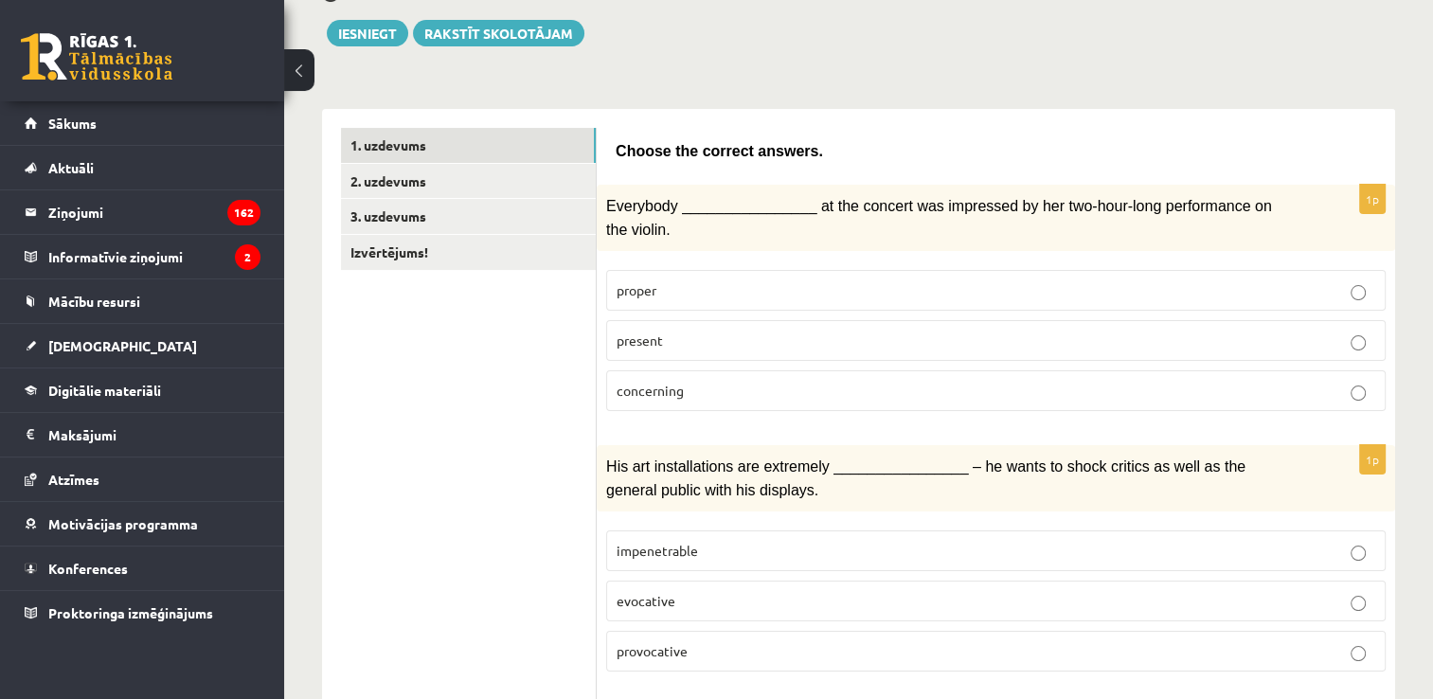
scroll to position [84, 0]
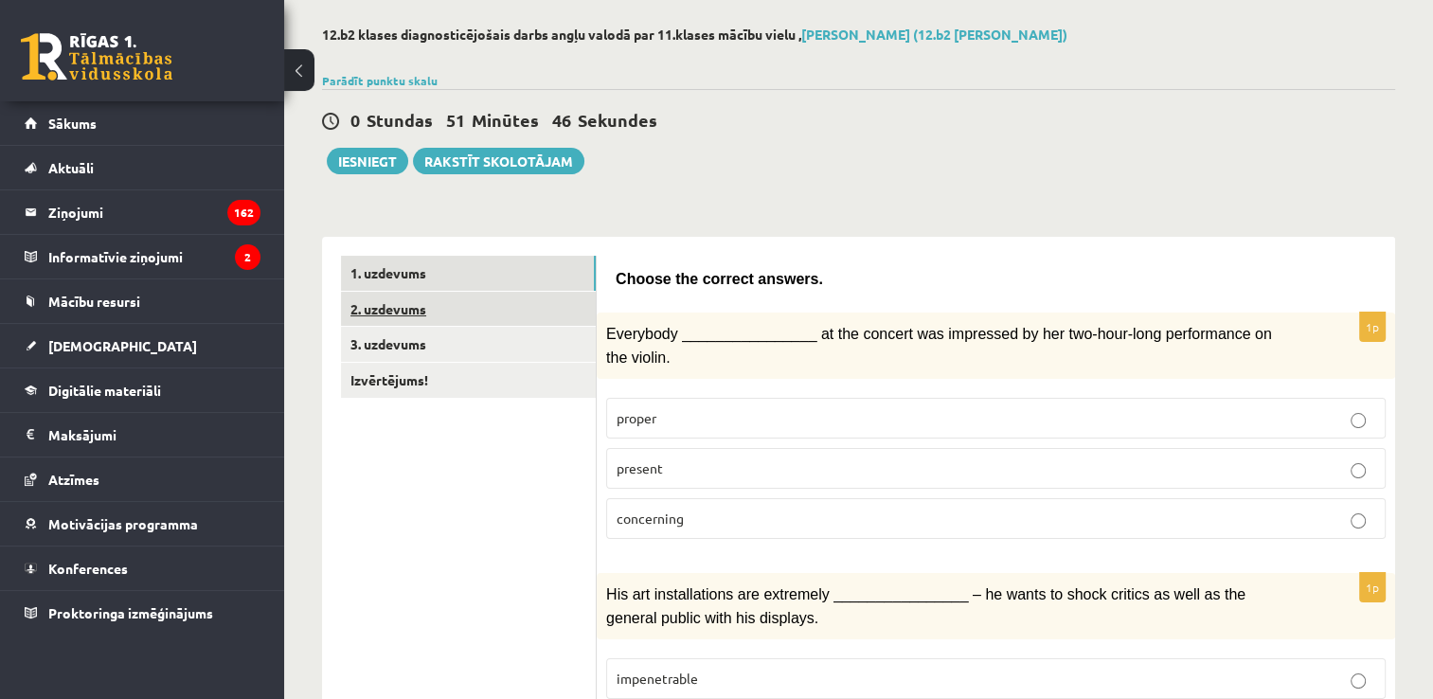
click at [562, 302] on link "2. uzdevums" at bounding box center [468, 309] width 255 height 35
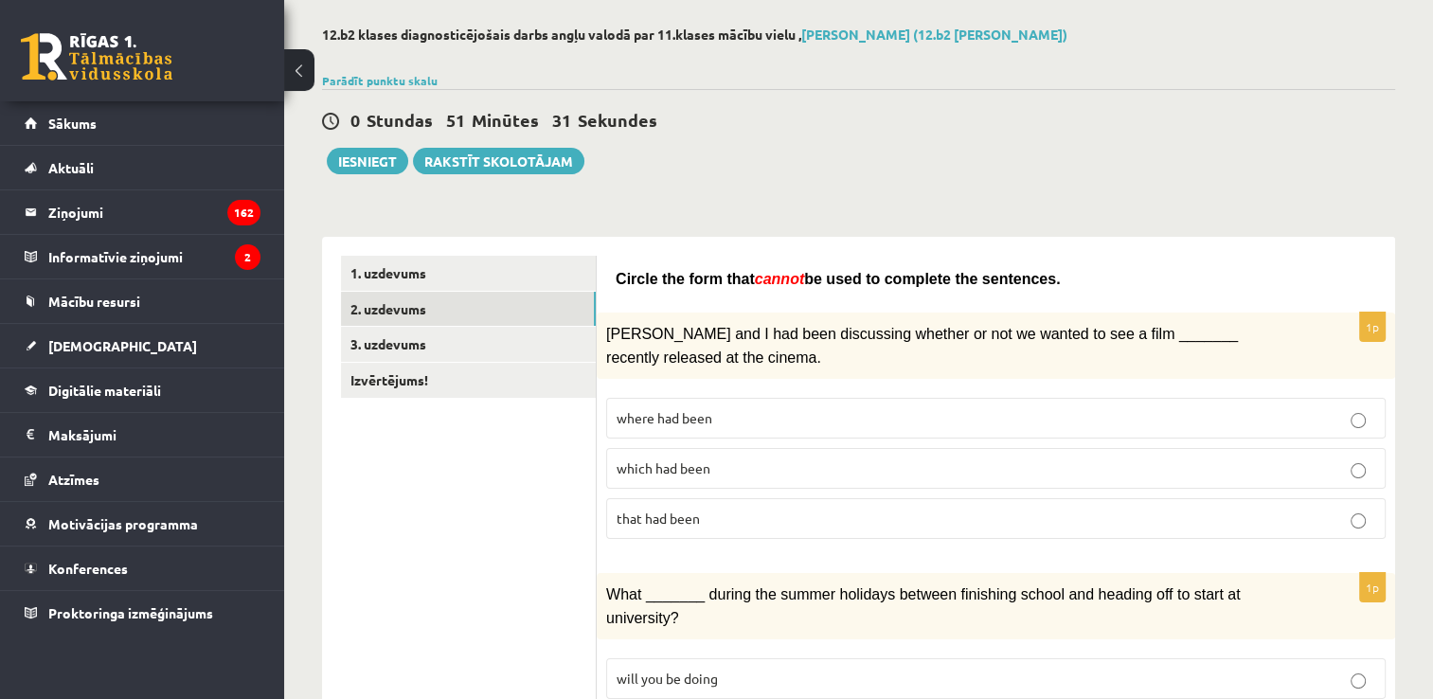
click at [758, 408] on p "where had been" at bounding box center [995, 418] width 759 height 20
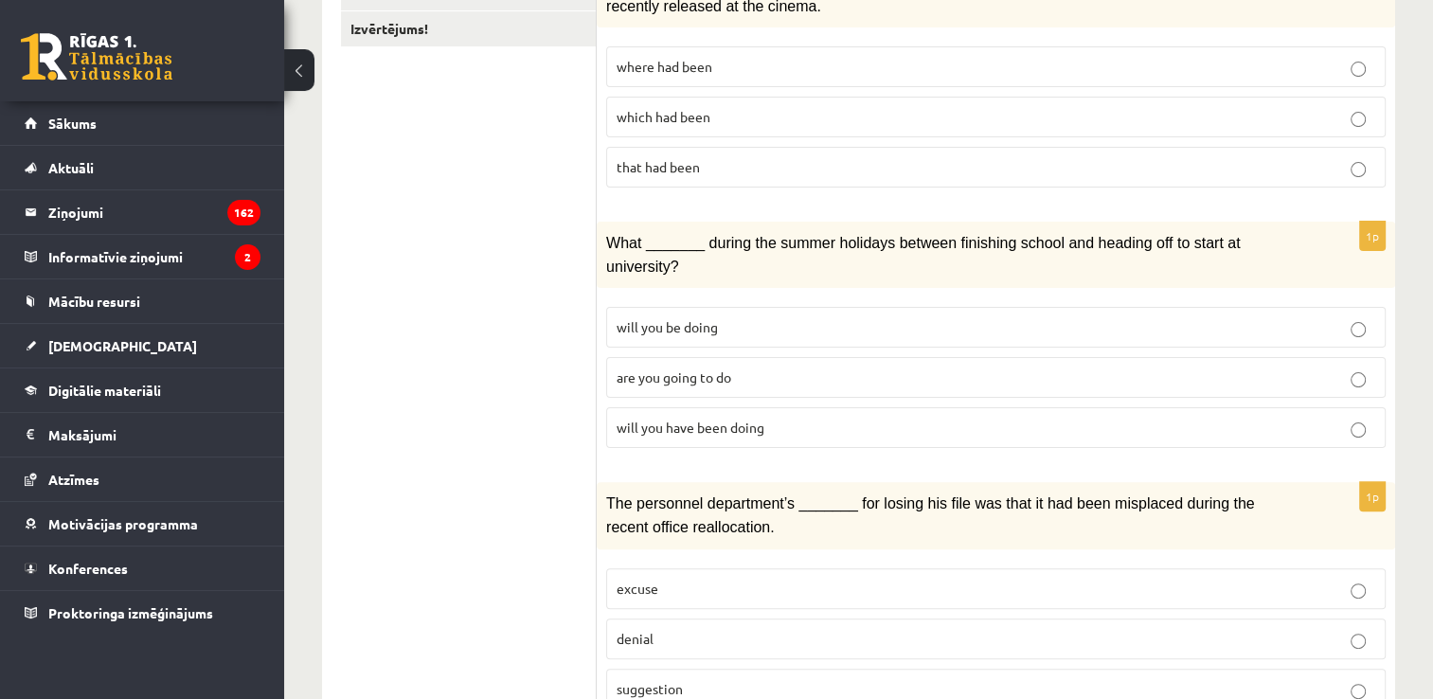
scroll to position [439, 0]
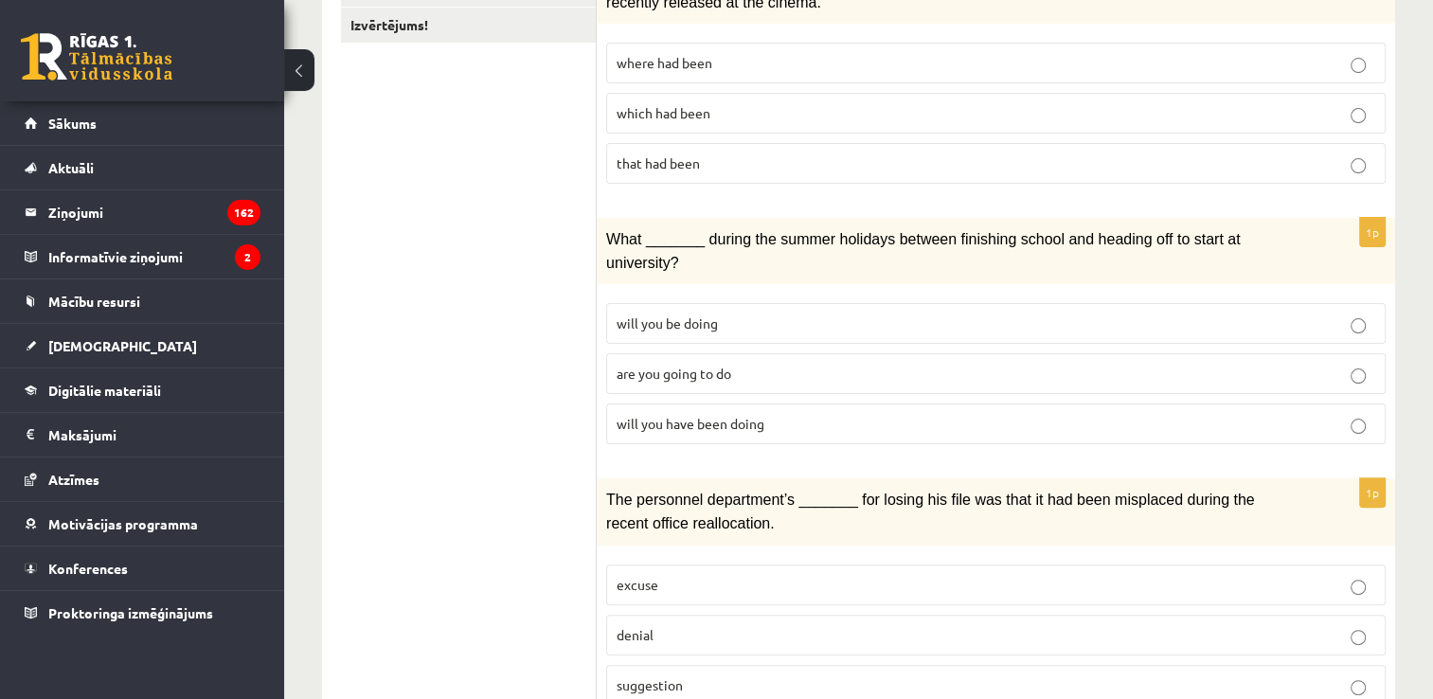
click at [826, 414] on p "will you have been doing" at bounding box center [995, 424] width 759 height 20
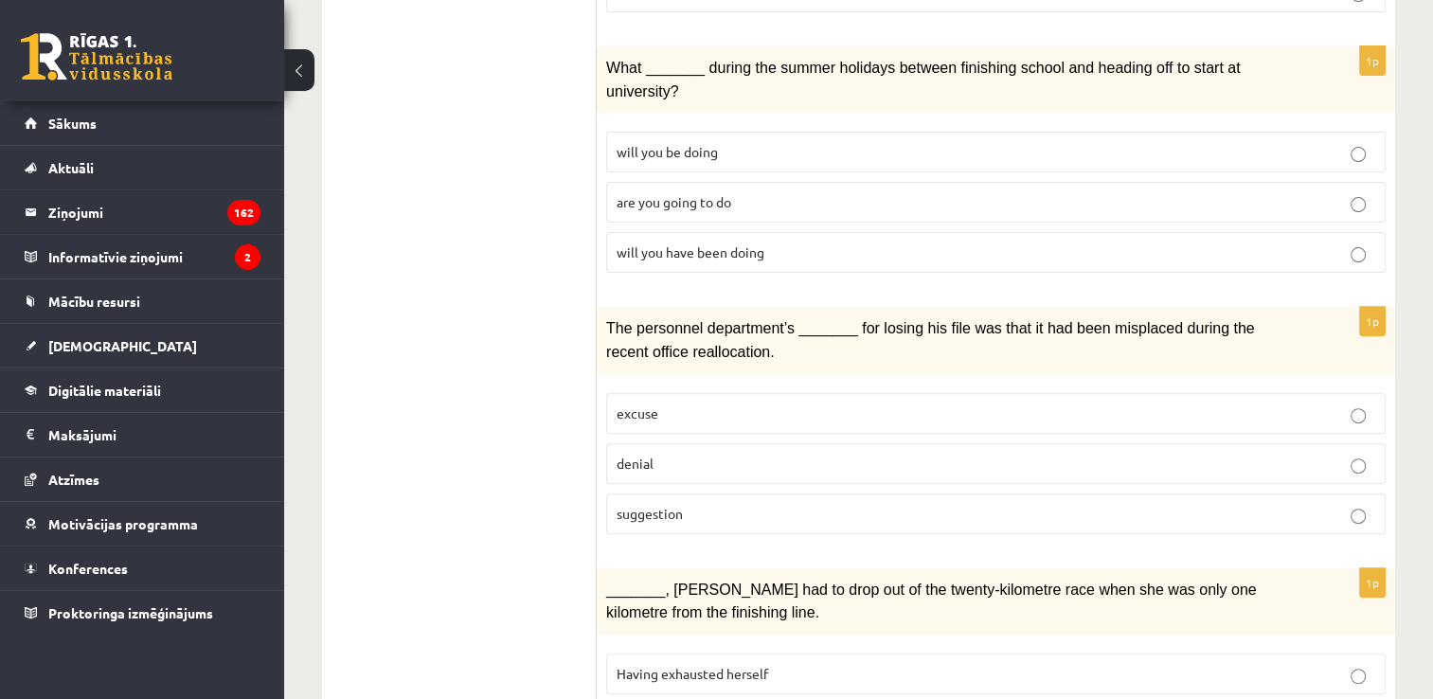
scroll to position [628, 0]
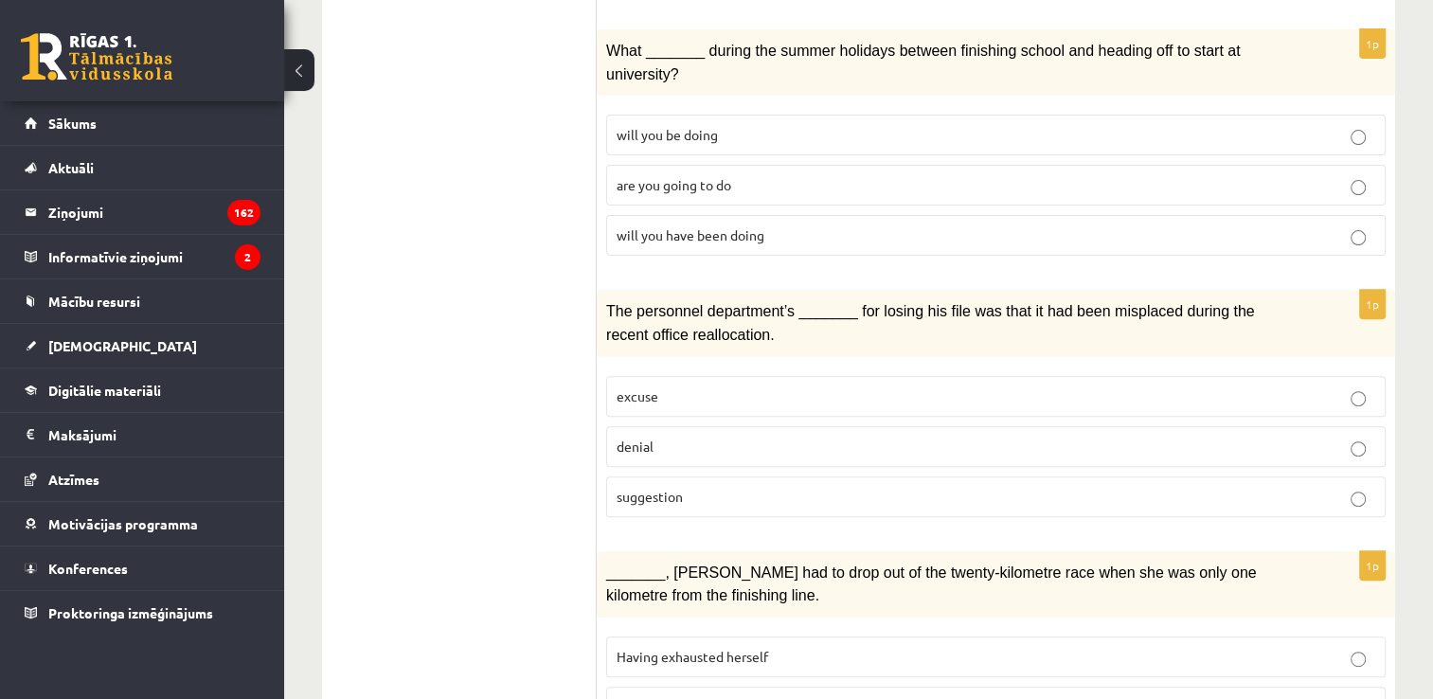
click at [1033, 437] on p "denial" at bounding box center [995, 447] width 759 height 20
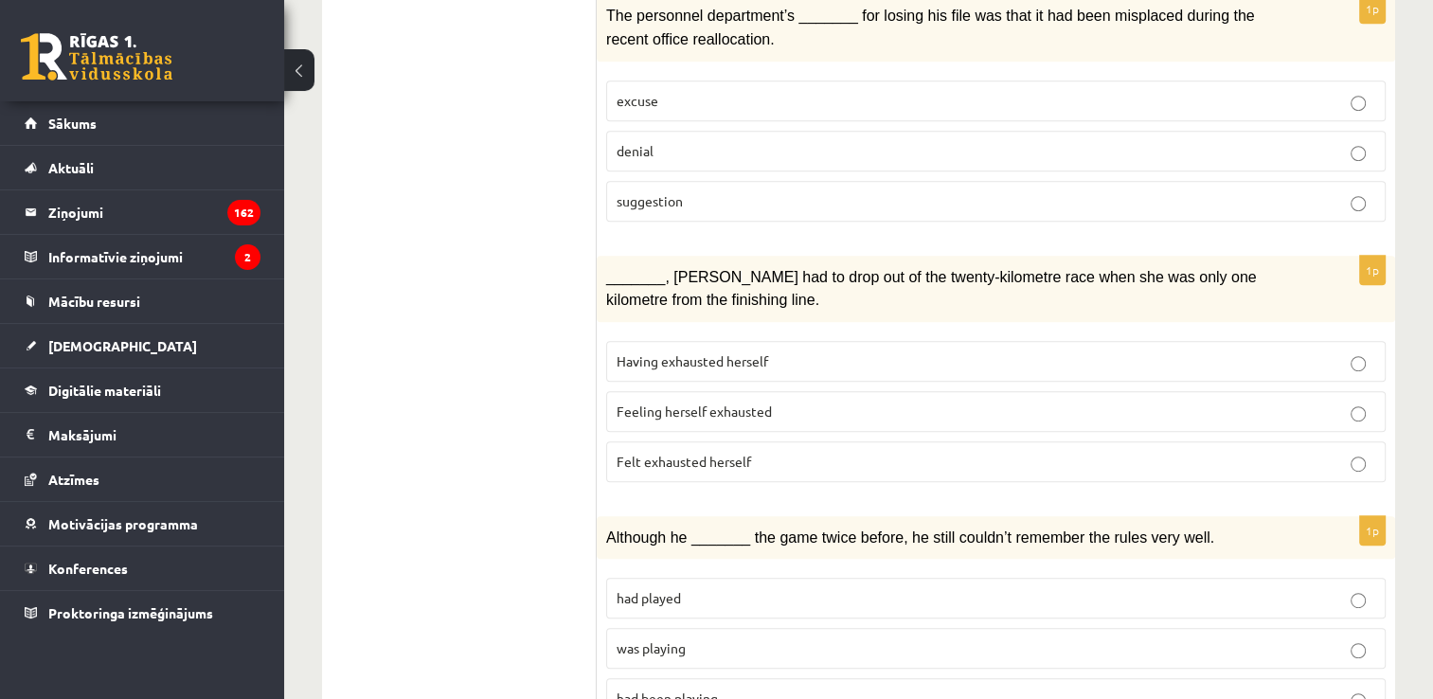
scroll to position [1016, 0]
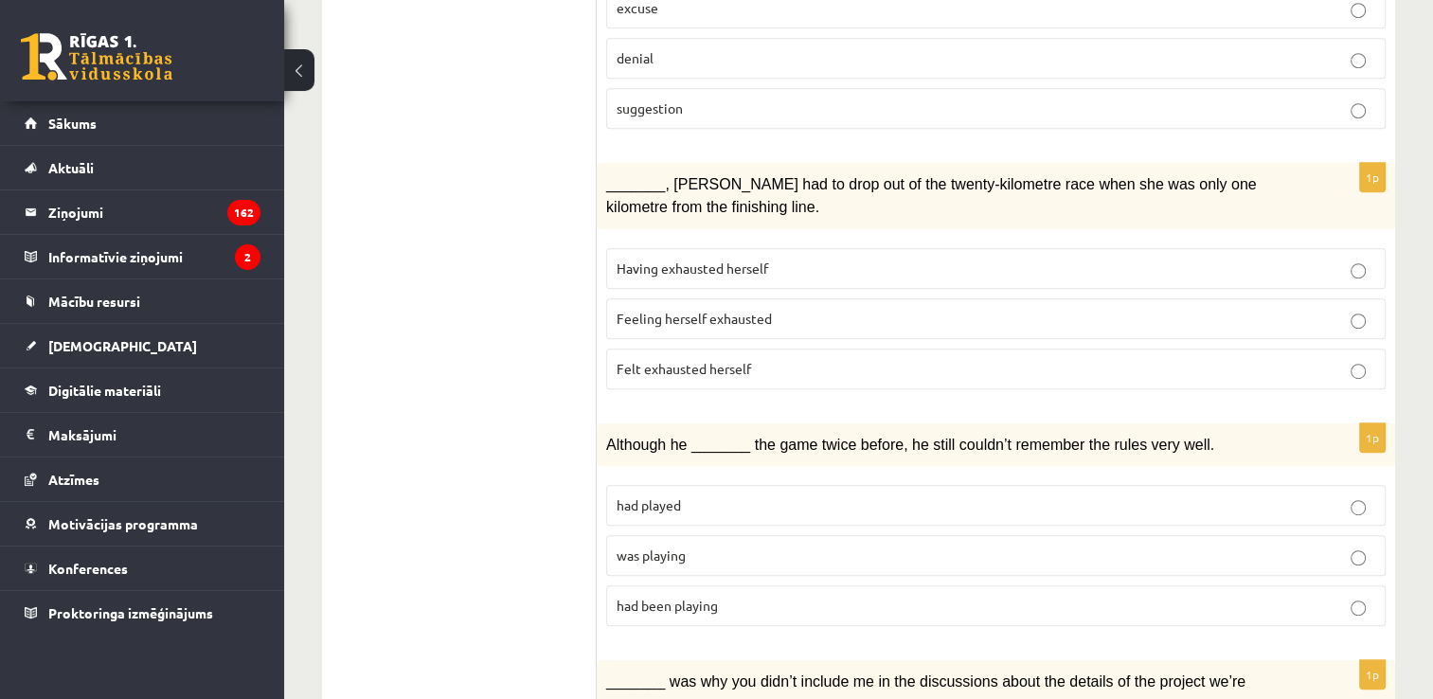
click at [1218, 359] on p "Felt exhausted herself" at bounding box center [995, 369] width 759 height 20
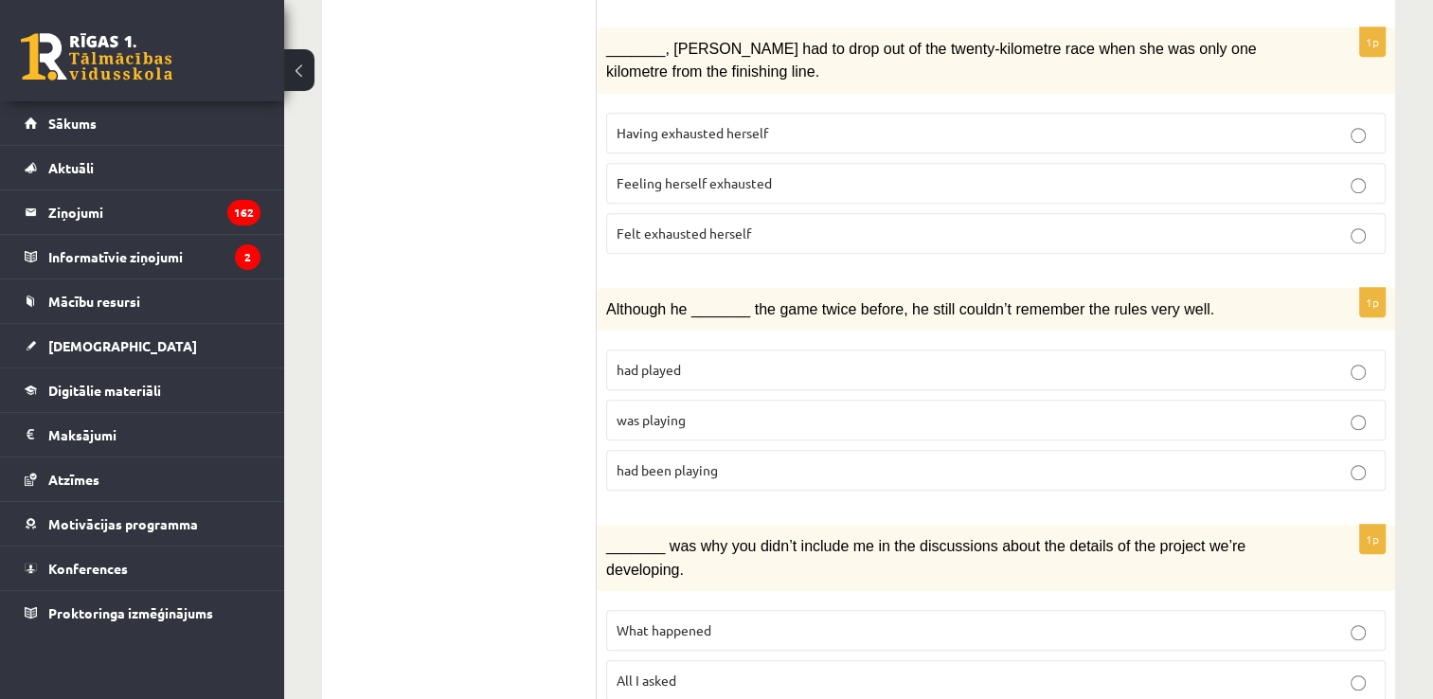
scroll to position [1155, 0]
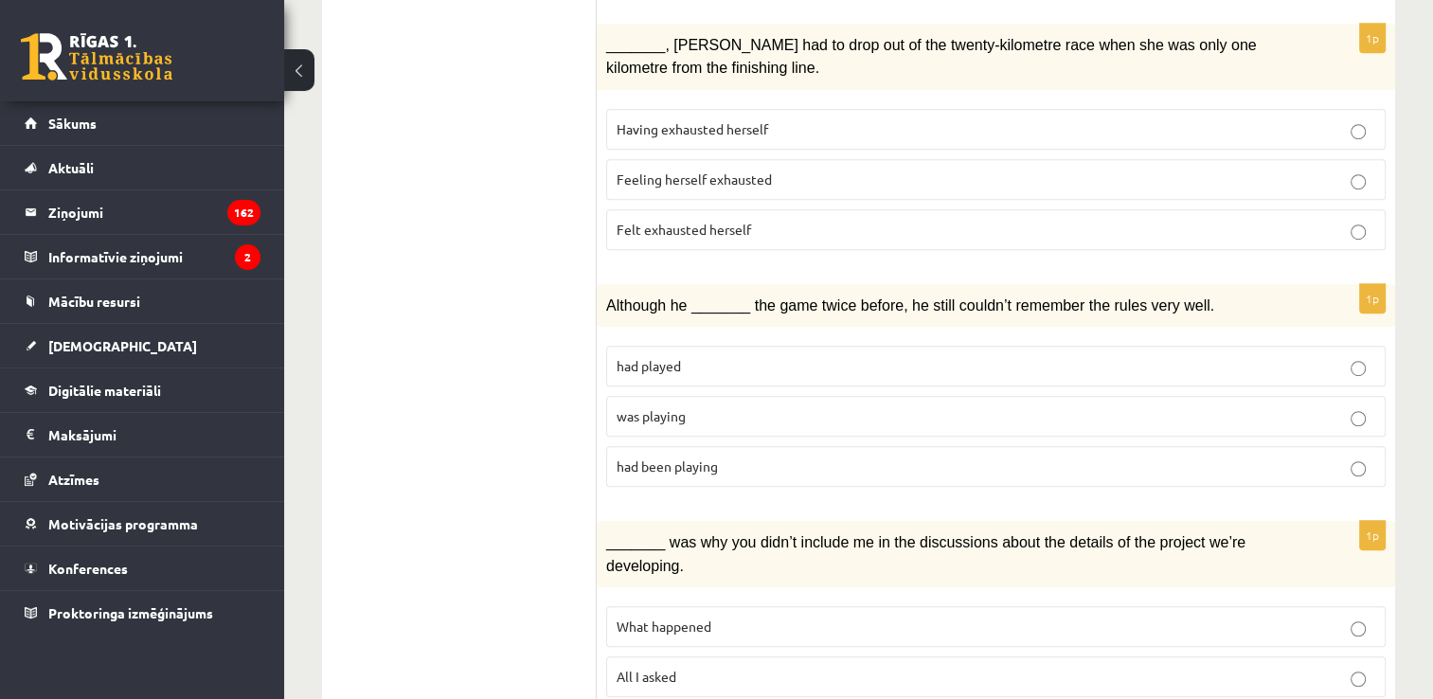
click at [1143, 396] on label "was playing" at bounding box center [995, 416] width 779 height 41
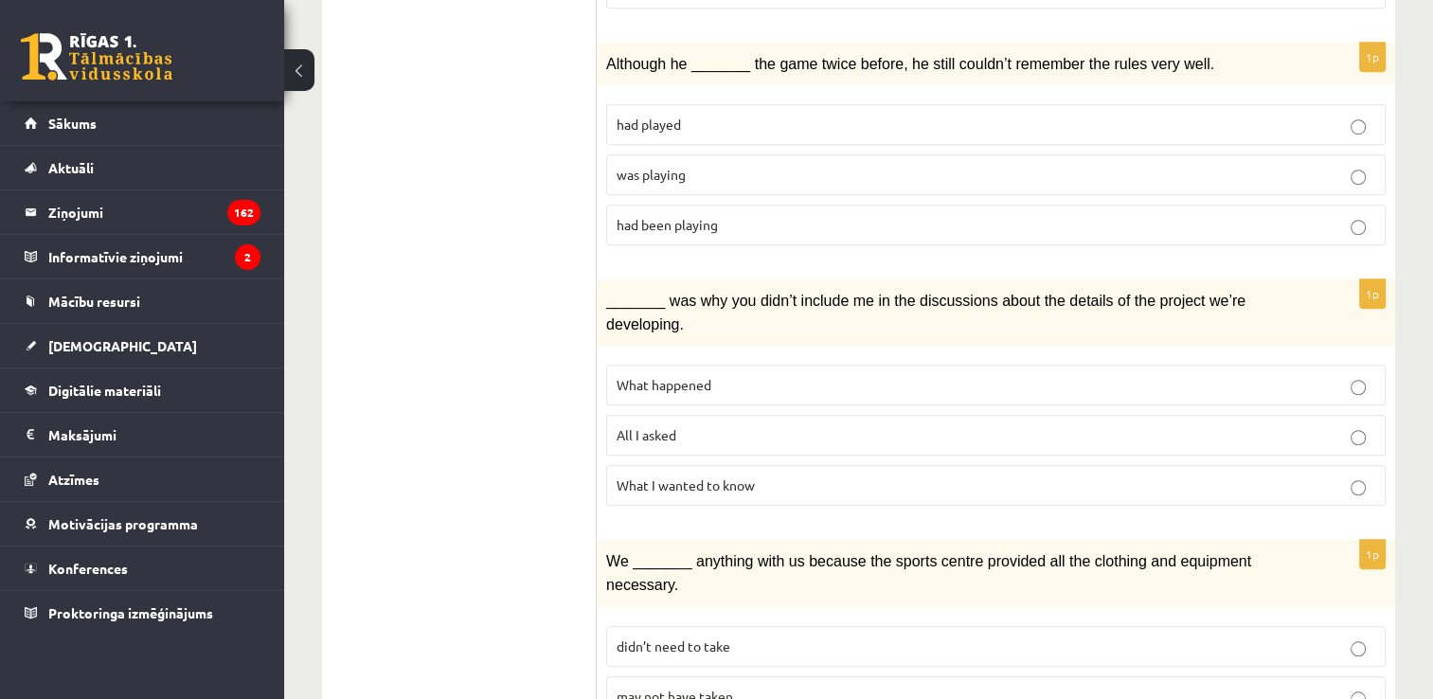
scroll to position [1410, 0]
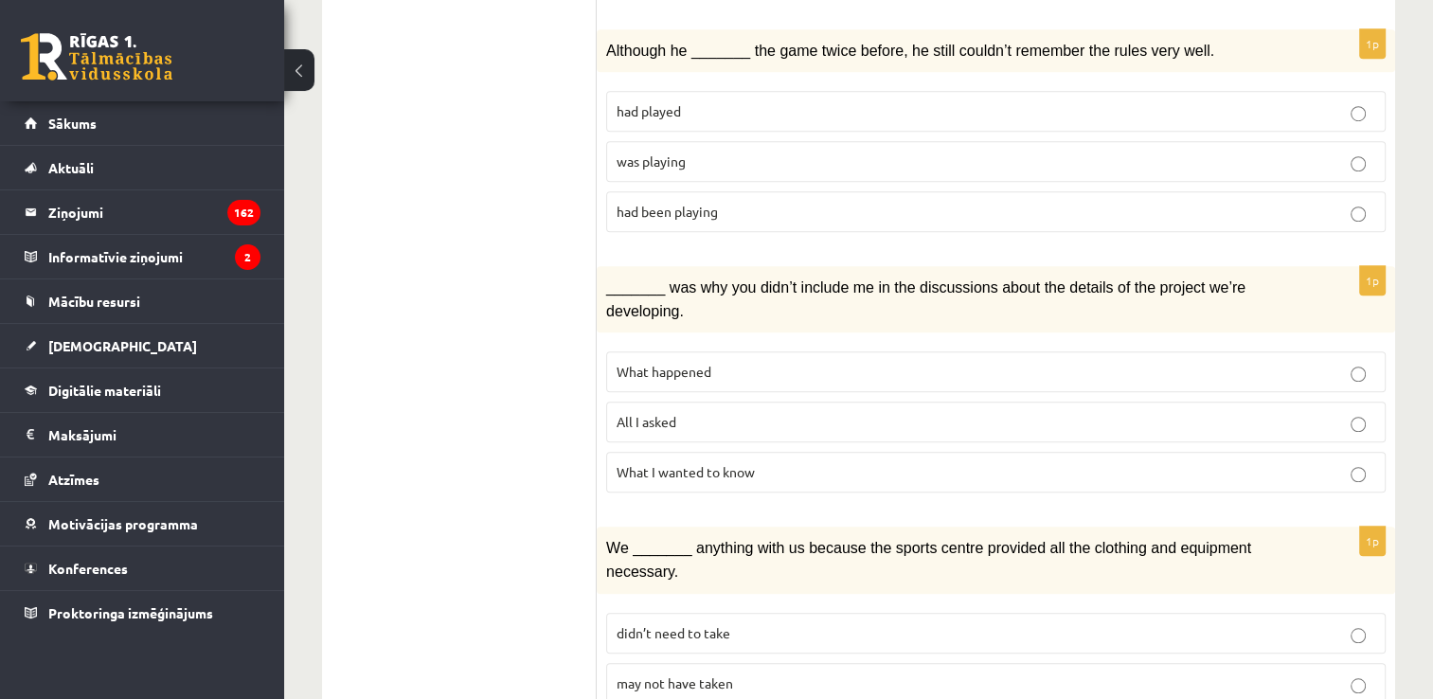
click at [1252, 362] on p "What happened" at bounding box center [995, 372] width 759 height 20
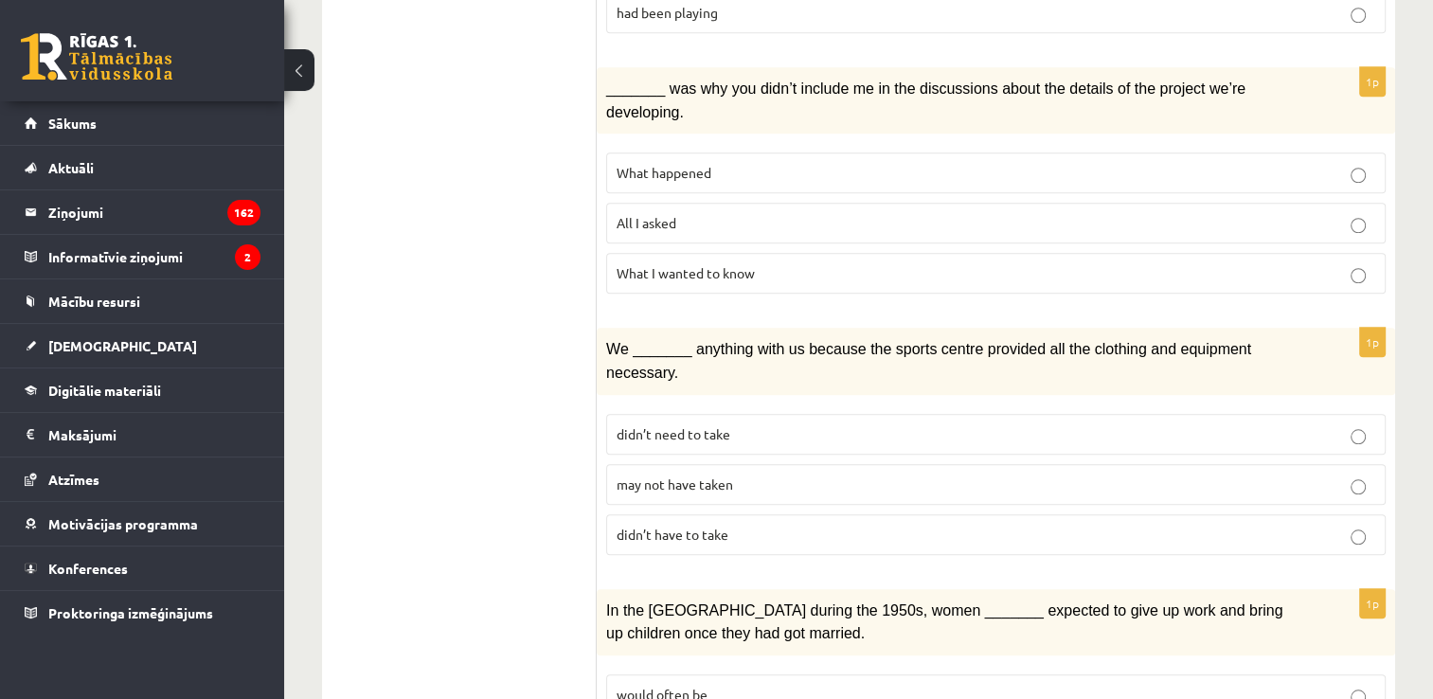
scroll to position [1621, 0]
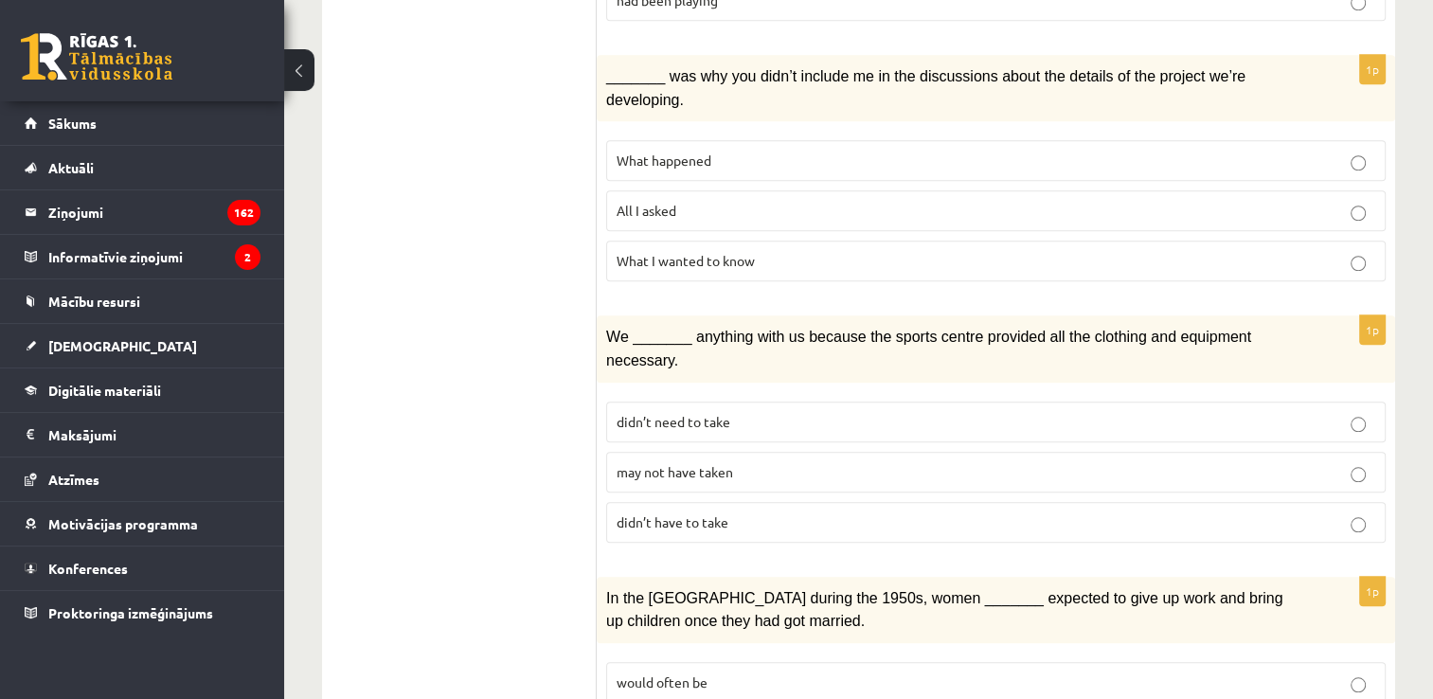
click at [1170, 452] on label "may not have taken" at bounding box center [995, 472] width 779 height 41
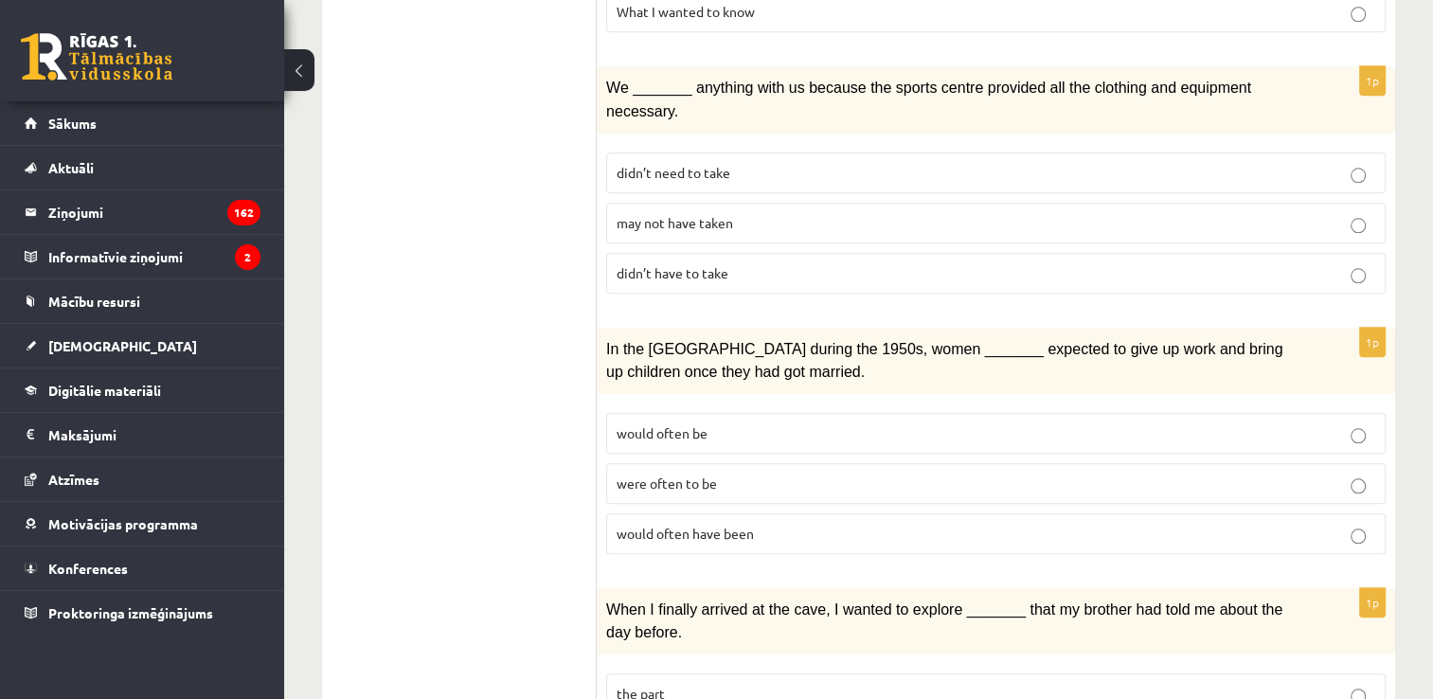
scroll to position [1877, 0]
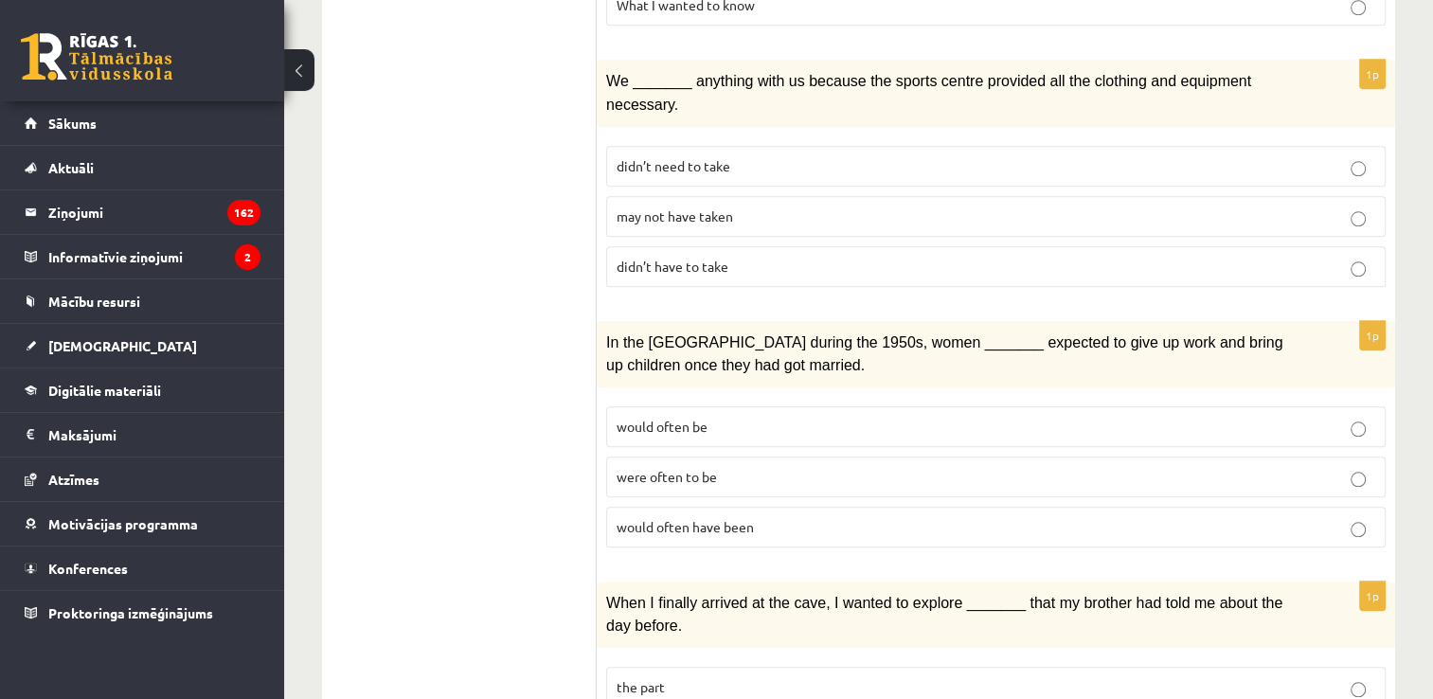
click at [1179, 456] on label "were often to be" at bounding box center [995, 476] width 779 height 41
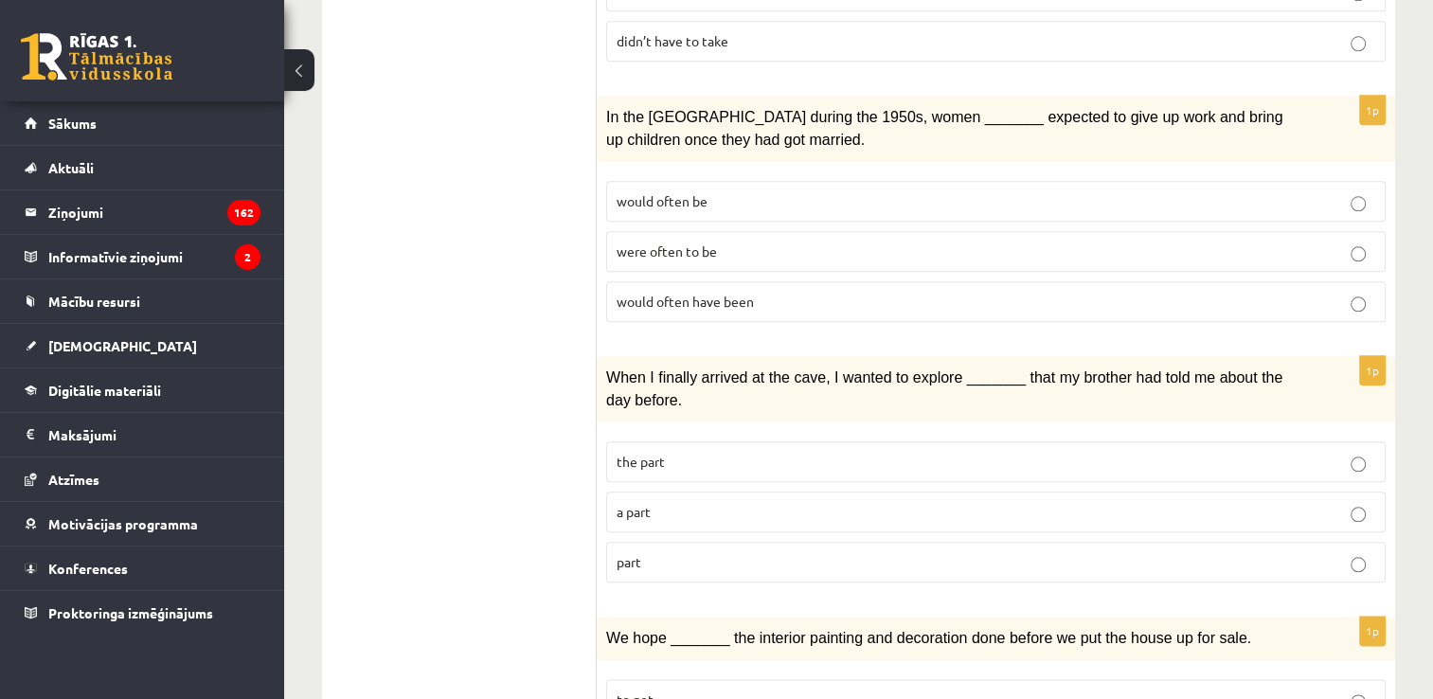
scroll to position [2105, 0]
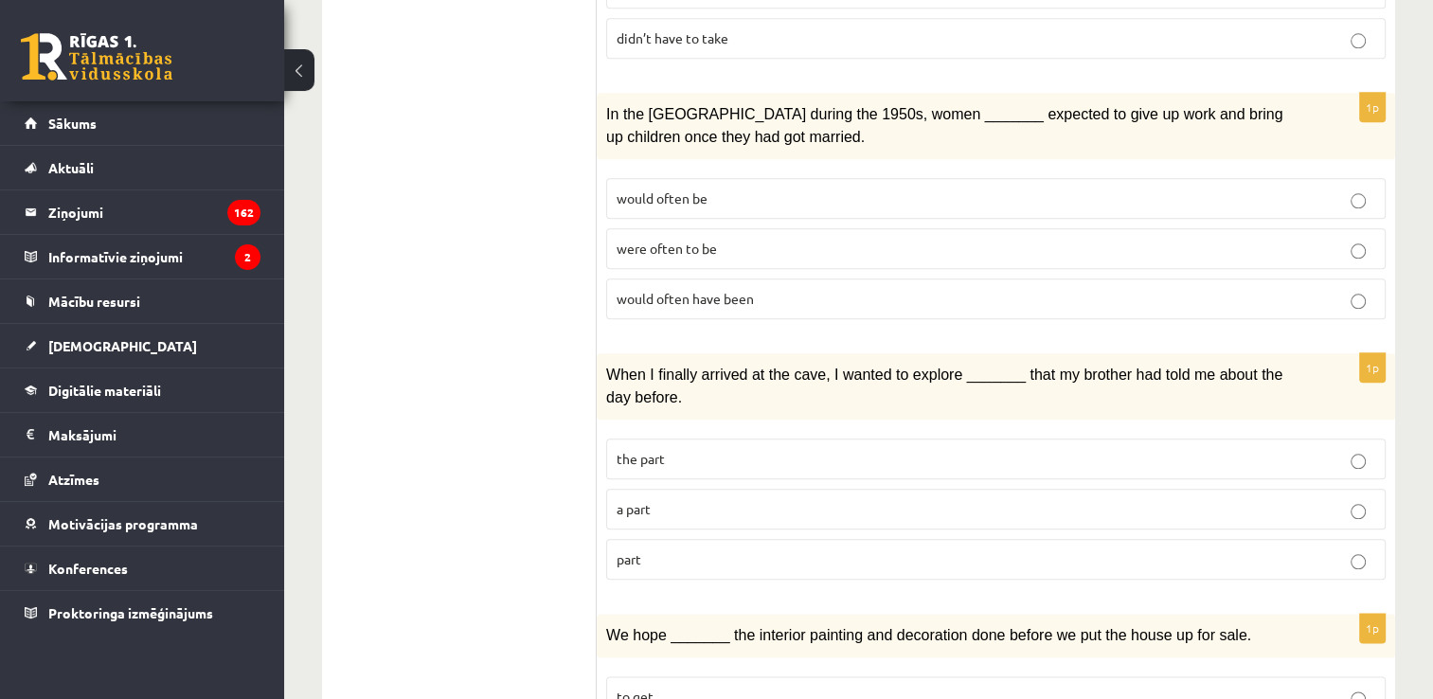
click at [1201, 539] on label "part" at bounding box center [995, 559] width 779 height 41
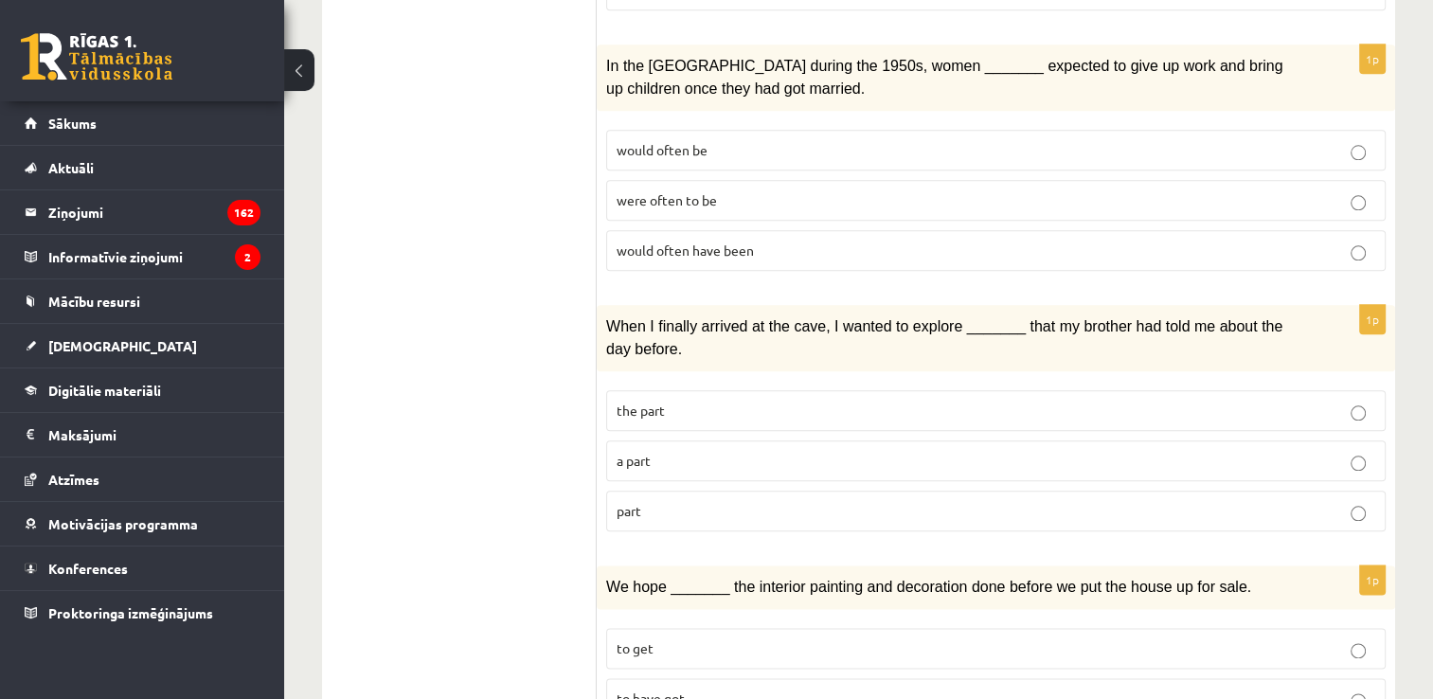
scroll to position [2184, 0]
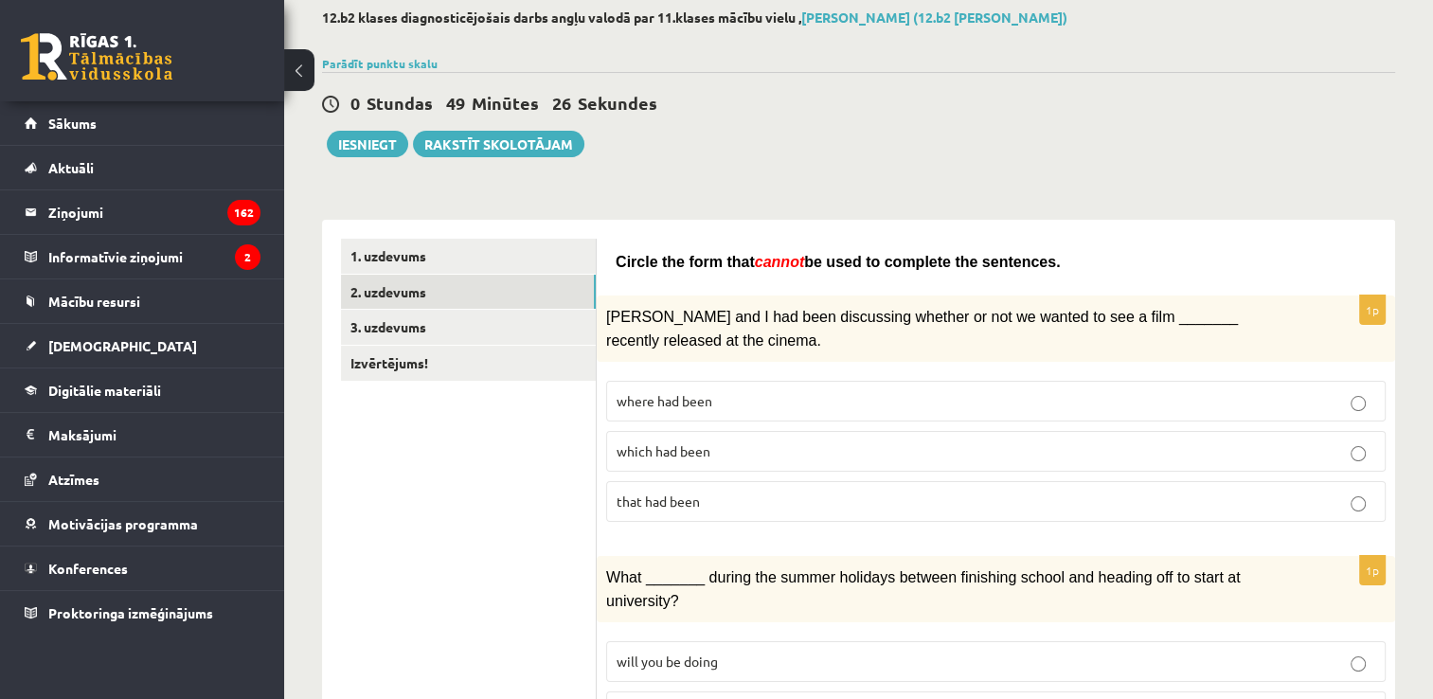
scroll to position [98, 0]
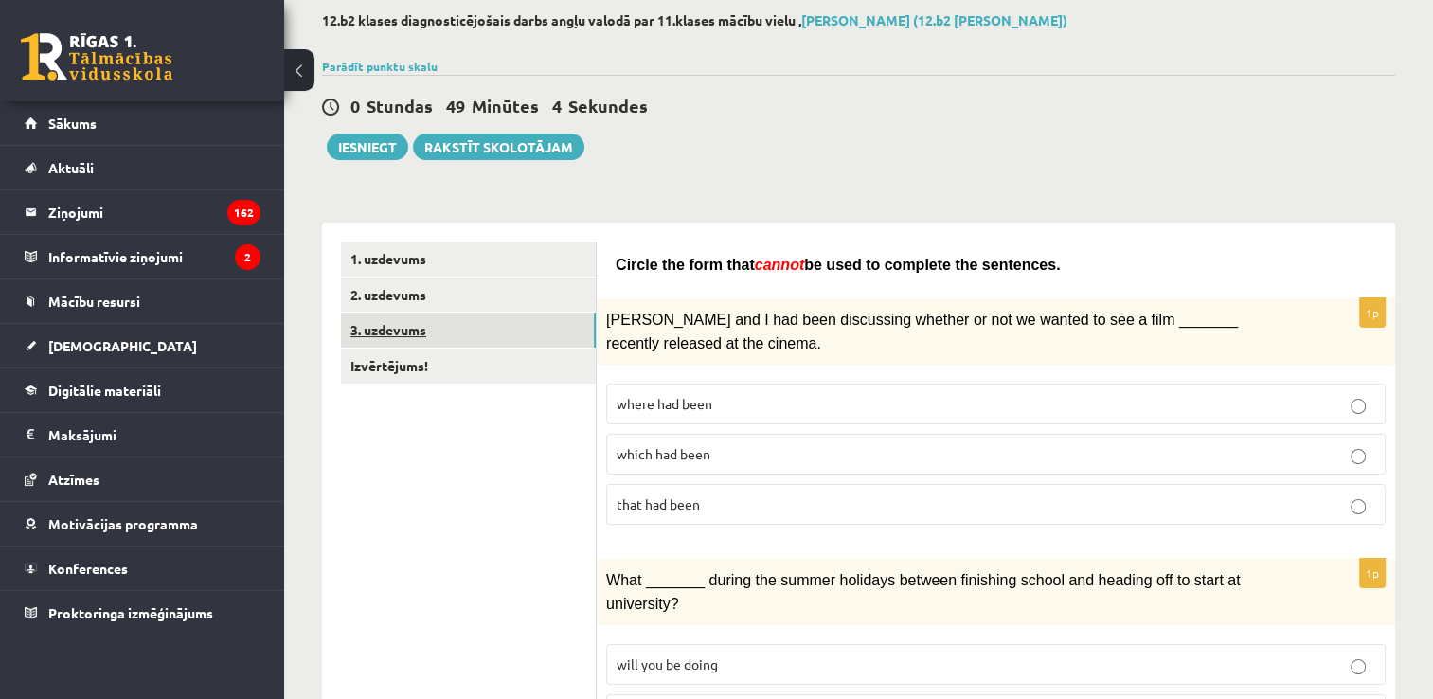
click at [500, 331] on link "3. uzdevums" at bounding box center [468, 329] width 255 height 35
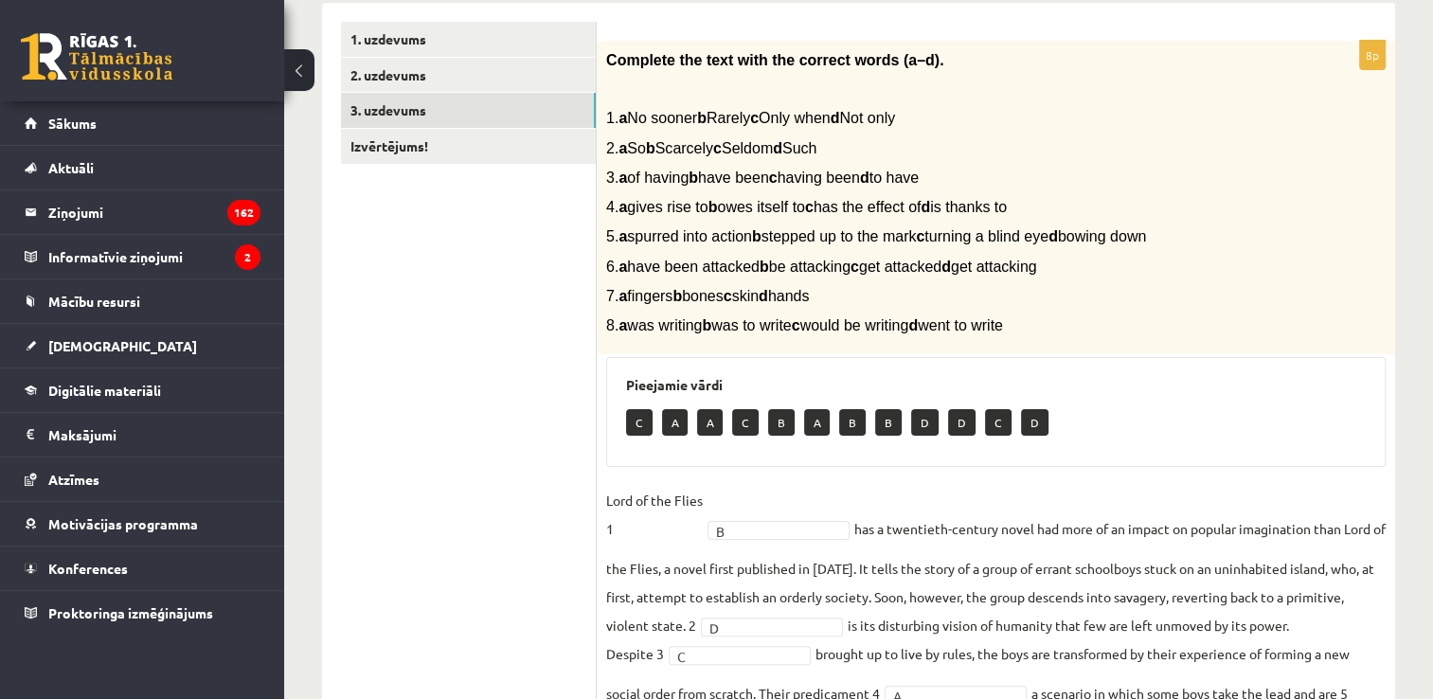
scroll to position [216, 0]
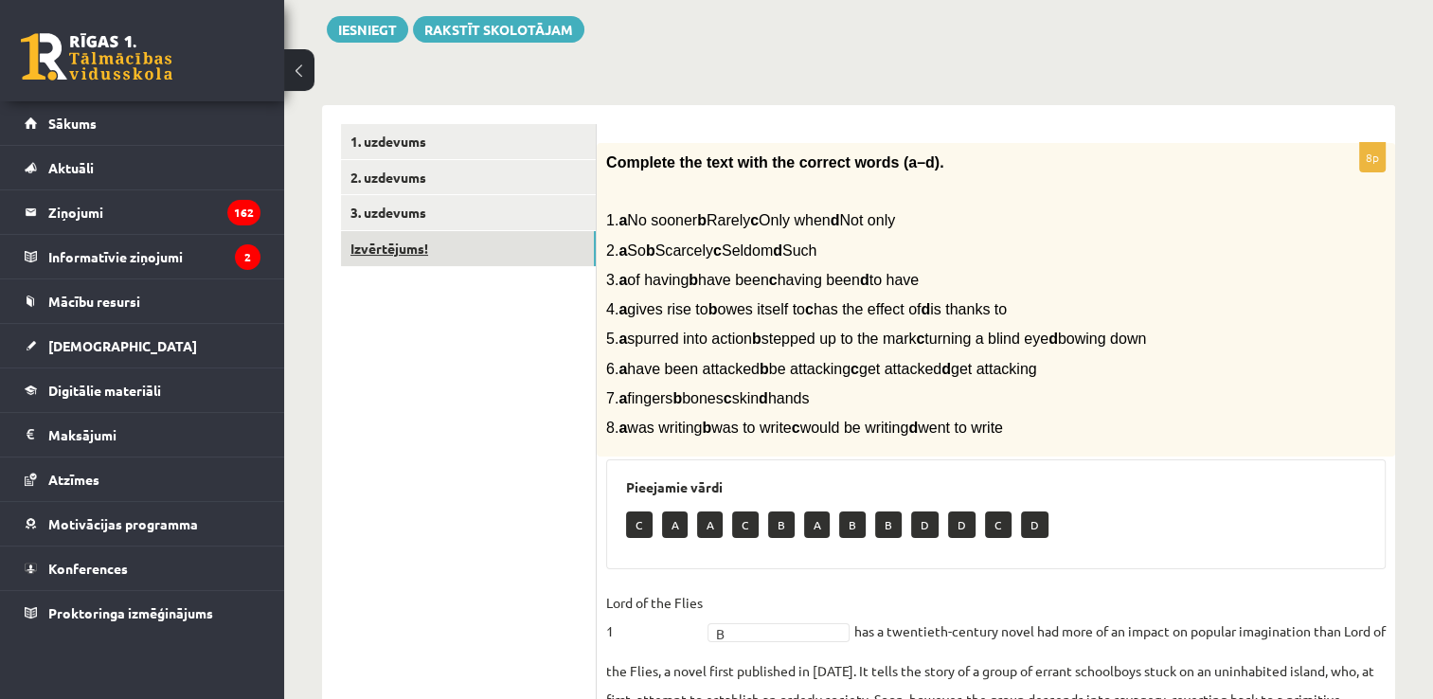
click at [578, 256] on link "Izvērtējums!" at bounding box center [468, 248] width 255 height 35
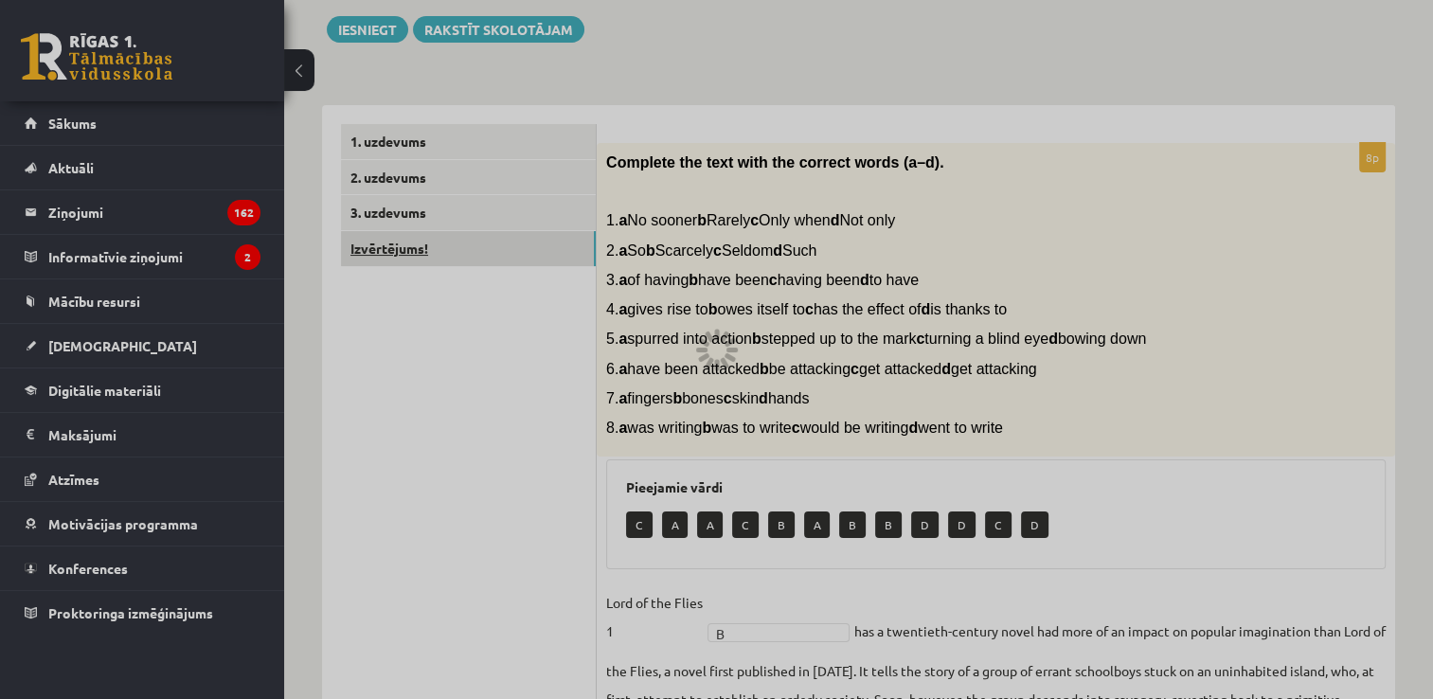
scroll to position [72, 0]
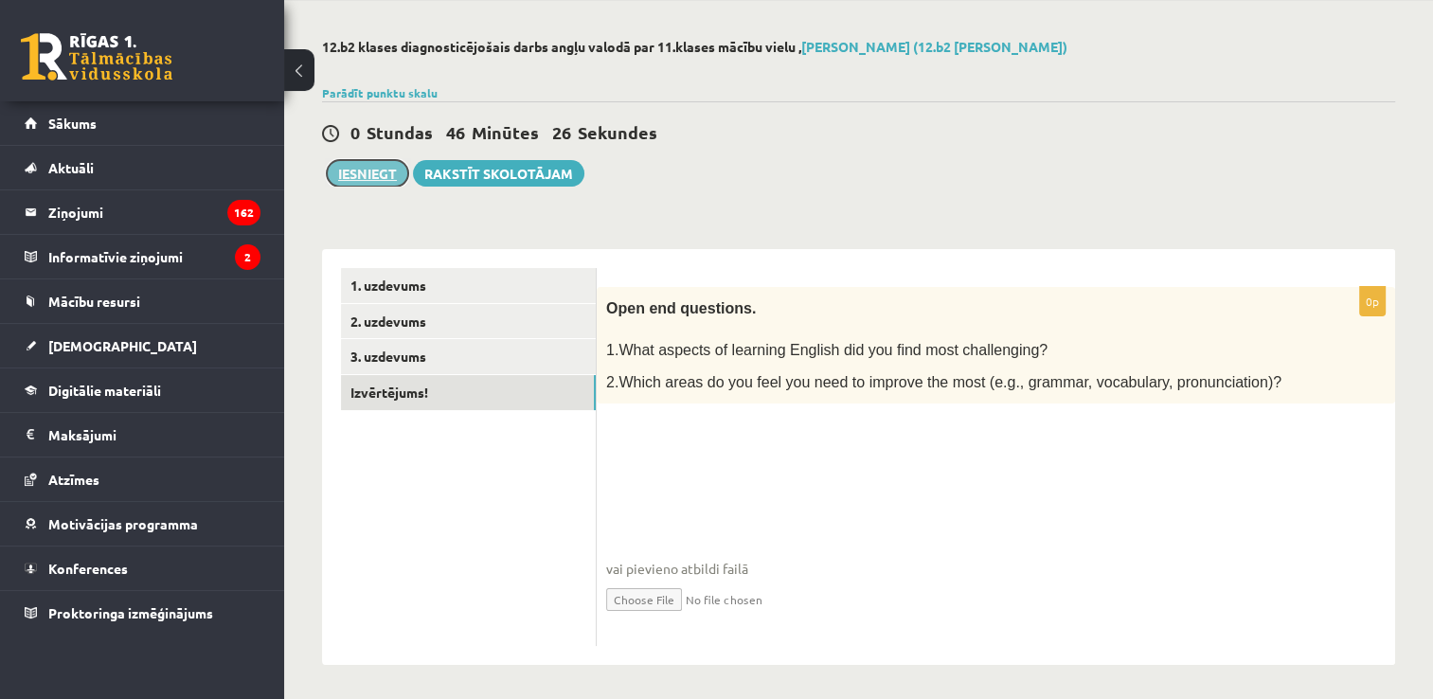
click at [384, 169] on button "Iesniegt" at bounding box center [367, 173] width 81 height 27
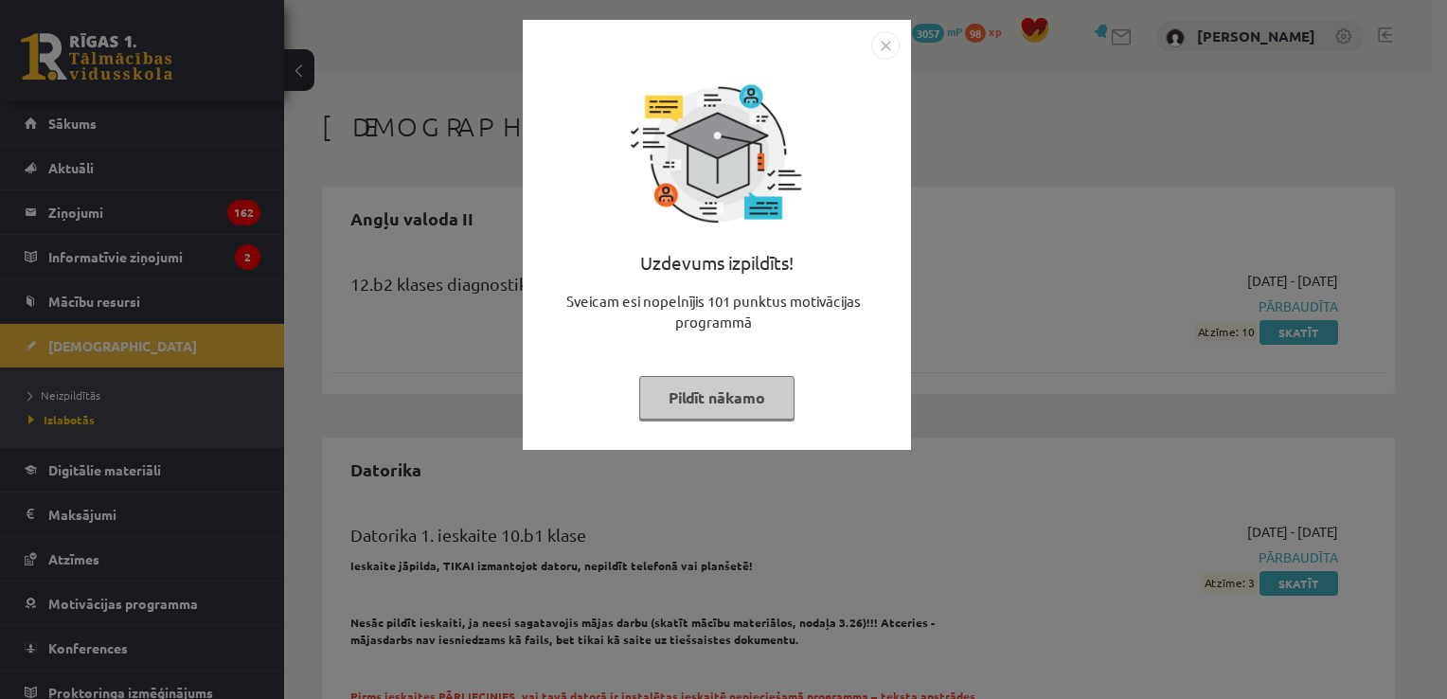
click at [883, 47] on img "Close" at bounding box center [885, 45] width 28 height 28
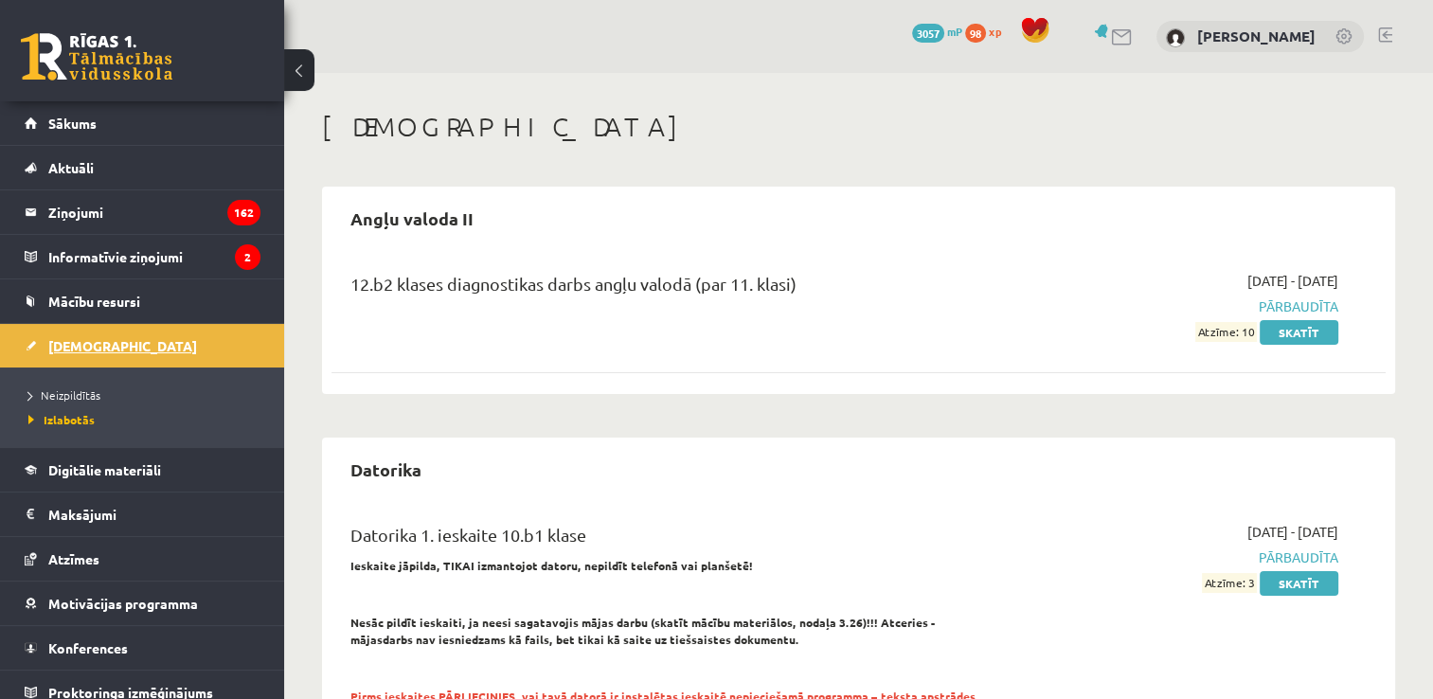
click at [84, 348] on span "[DEMOGRAPHIC_DATA]" at bounding box center [122, 345] width 149 height 17
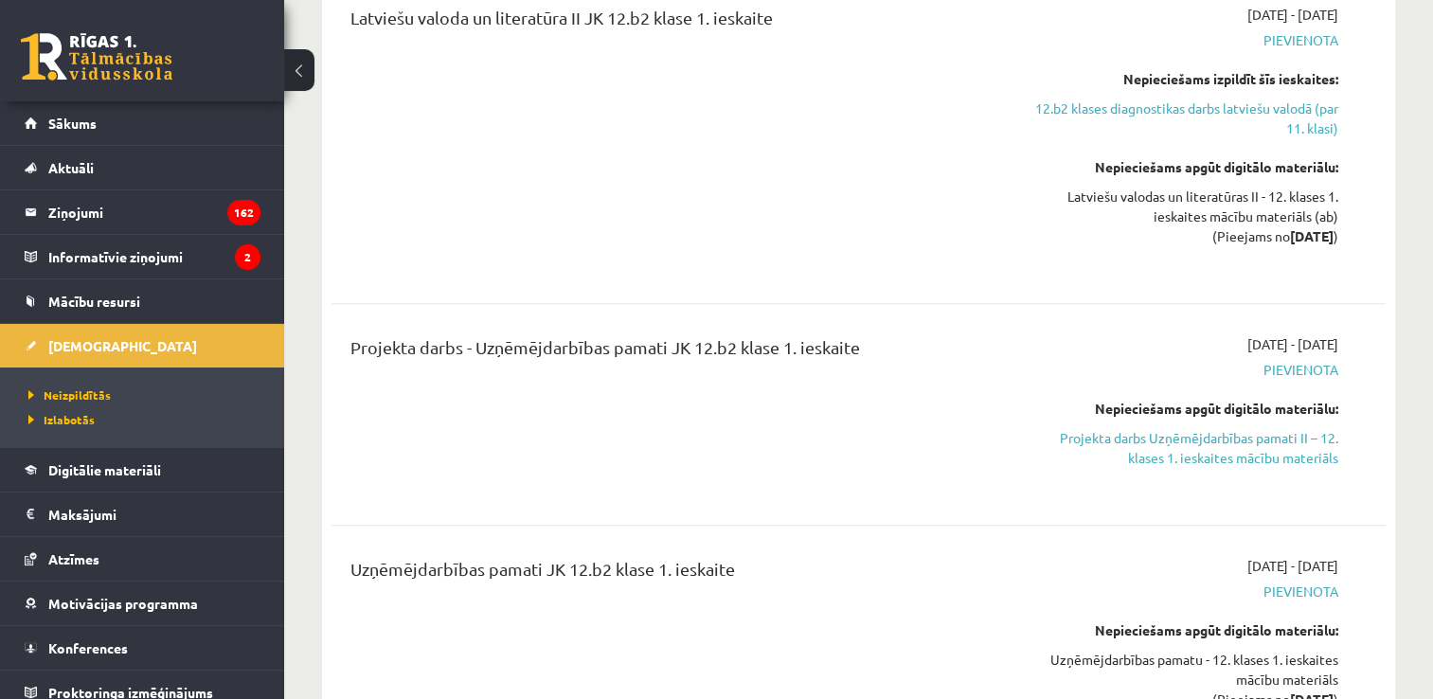
scroll to position [1886, 0]
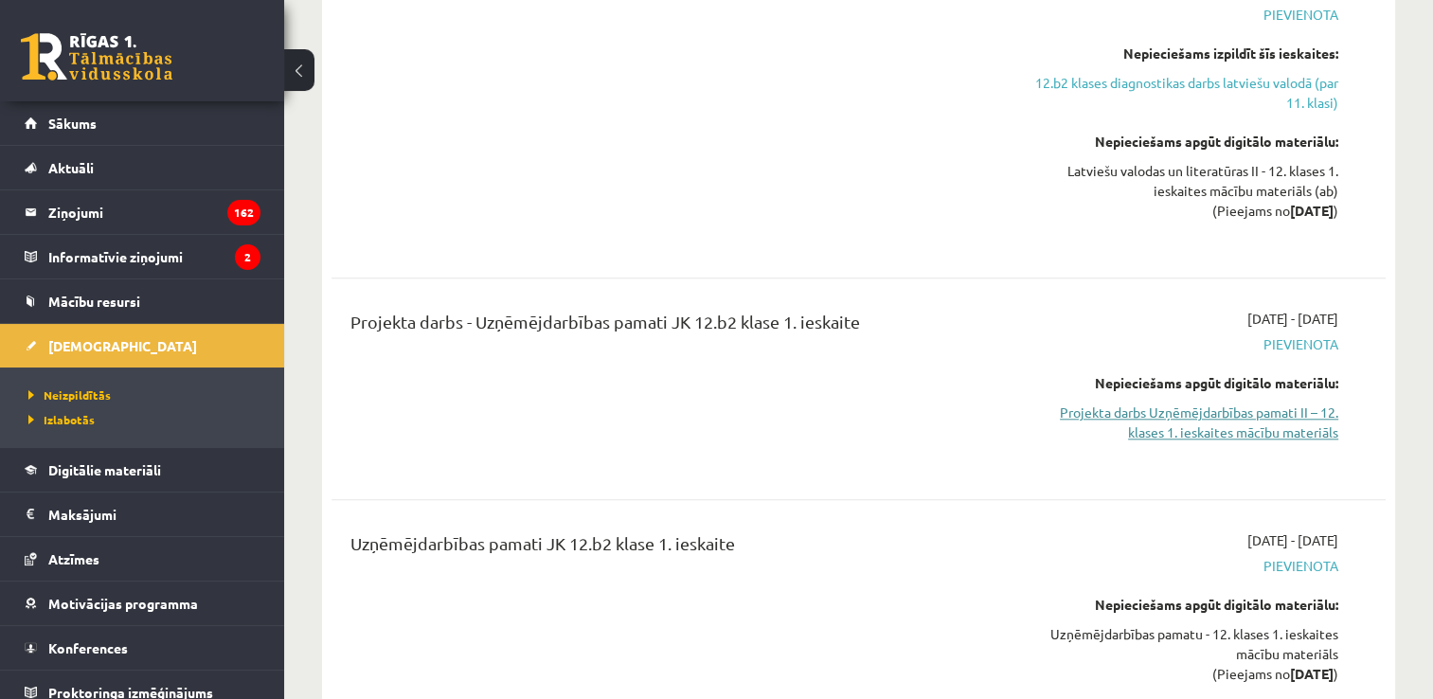
click at [1213, 402] on link "Projekta darbs Uzņēmējdarbības pamati II – 12. klases 1. ieskaites mācību mater…" at bounding box center [1182, 422] width 311 height 40
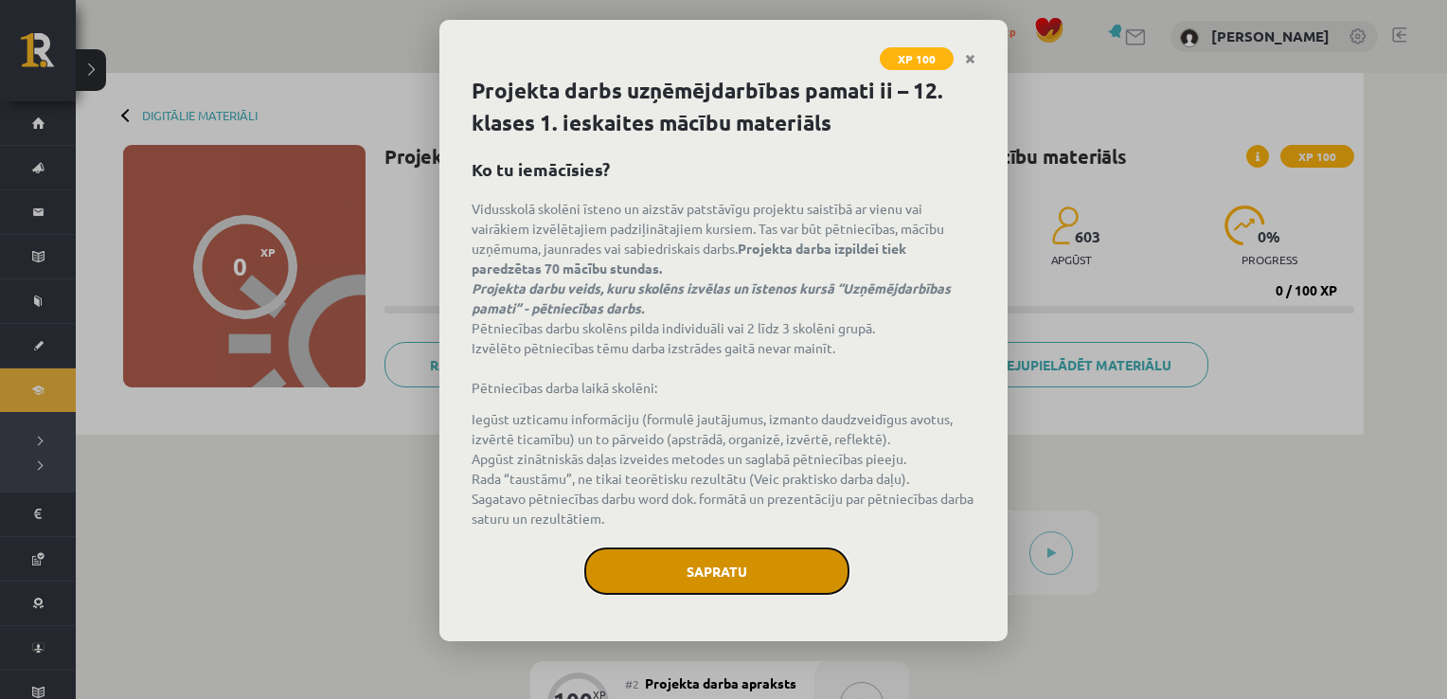
click at [787, 559] on button "Sapratu" at bounding box center [716, 570] width 265 height 47
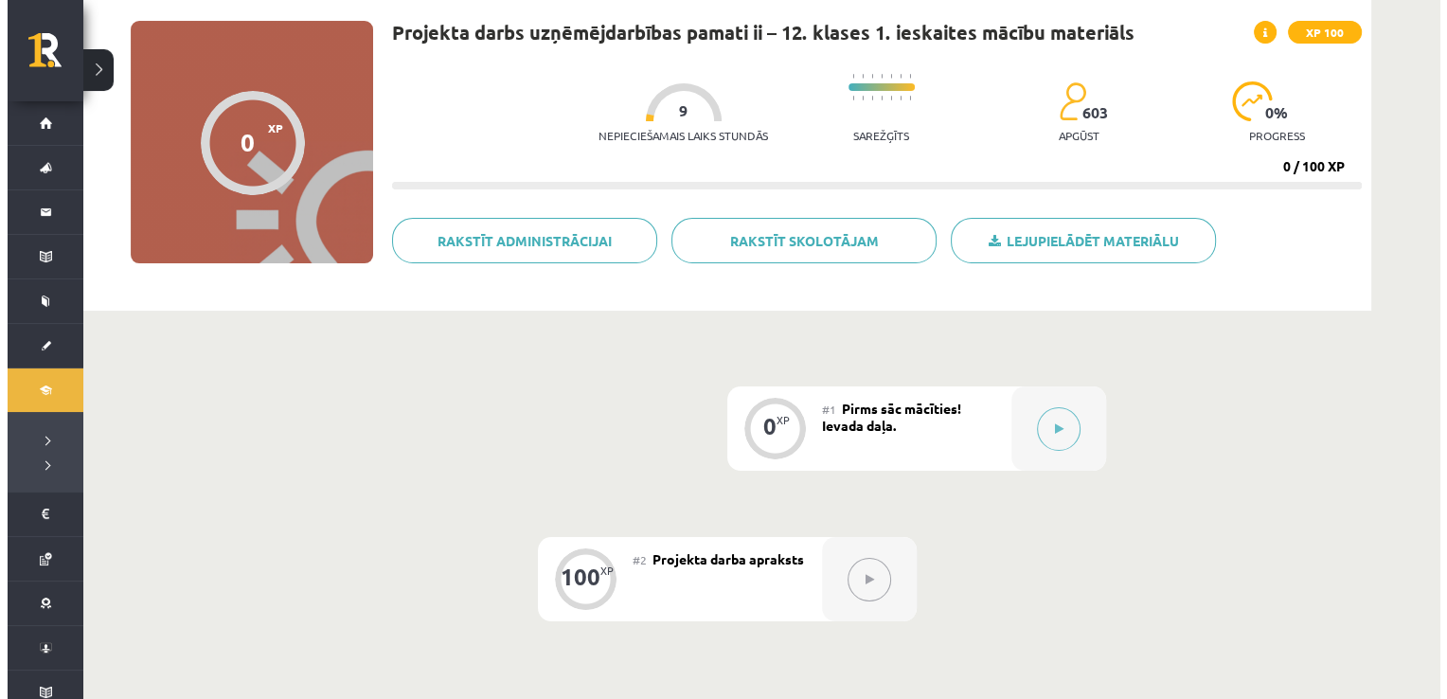
scroll to position [127, 0]
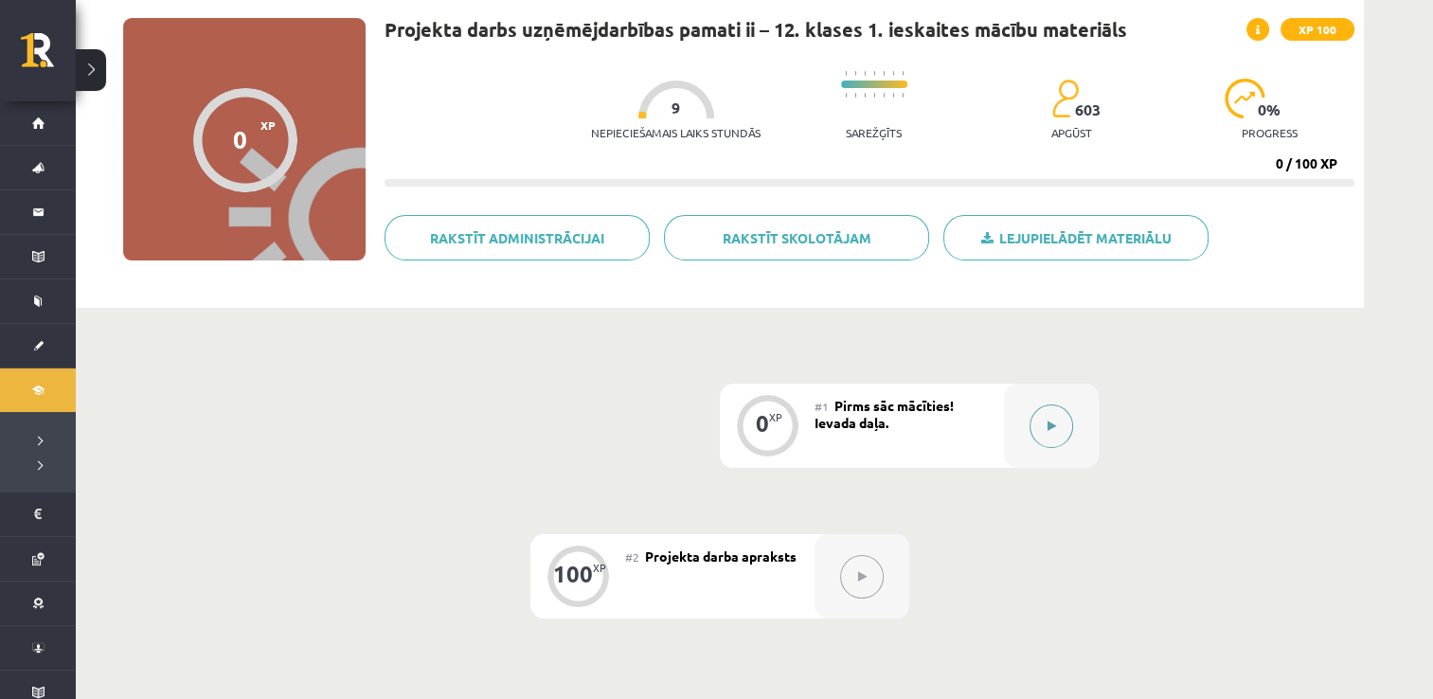
click at [1054, 418] on button at bounding box center [1051, 426] width 44 height 44
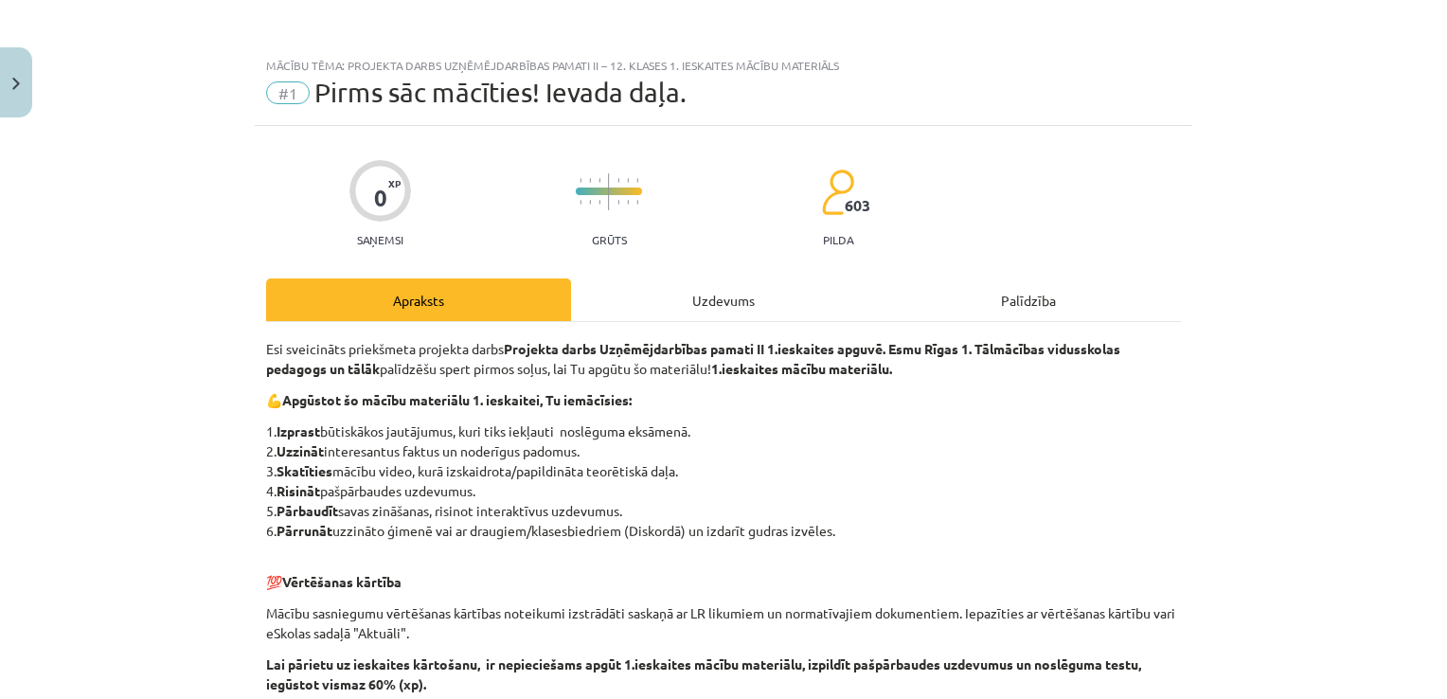
click at [753, 306] on div "Uzdevums" at bounding box center [723, 299] width 305 height 43
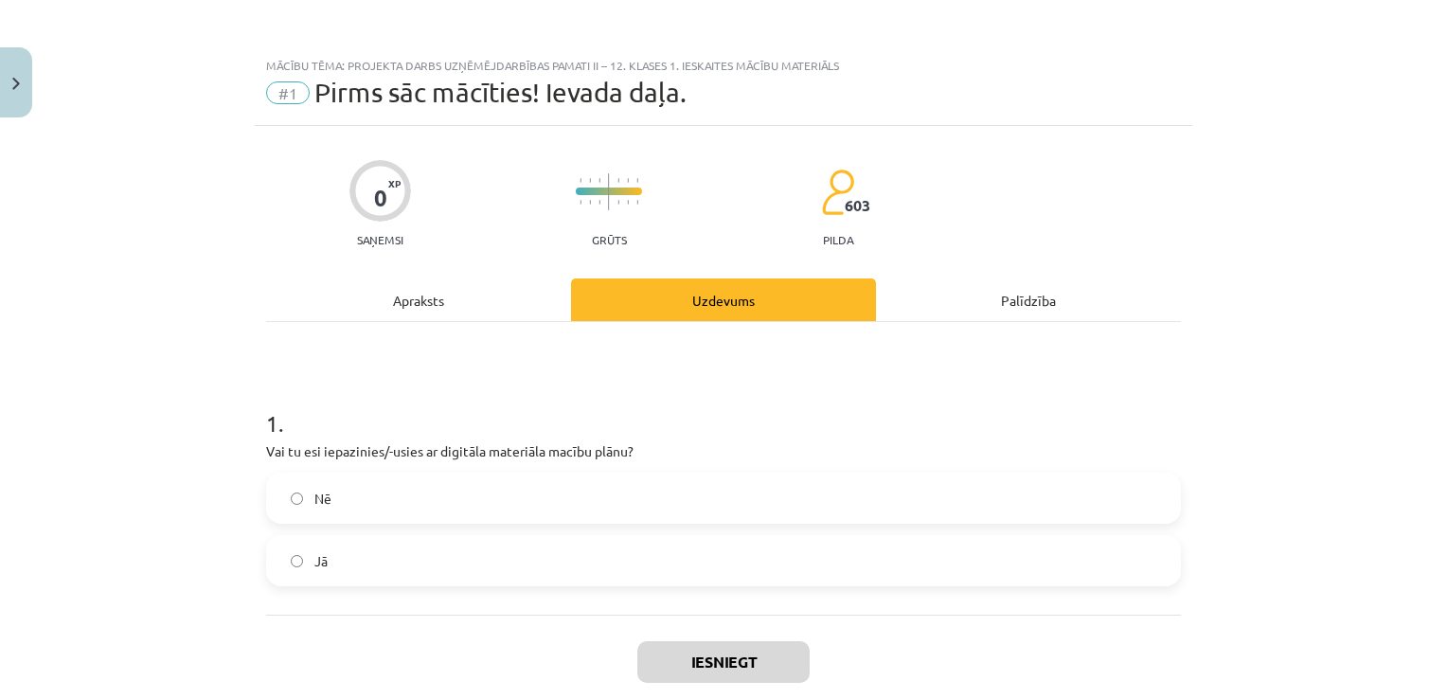
scroll to position [47, 0]
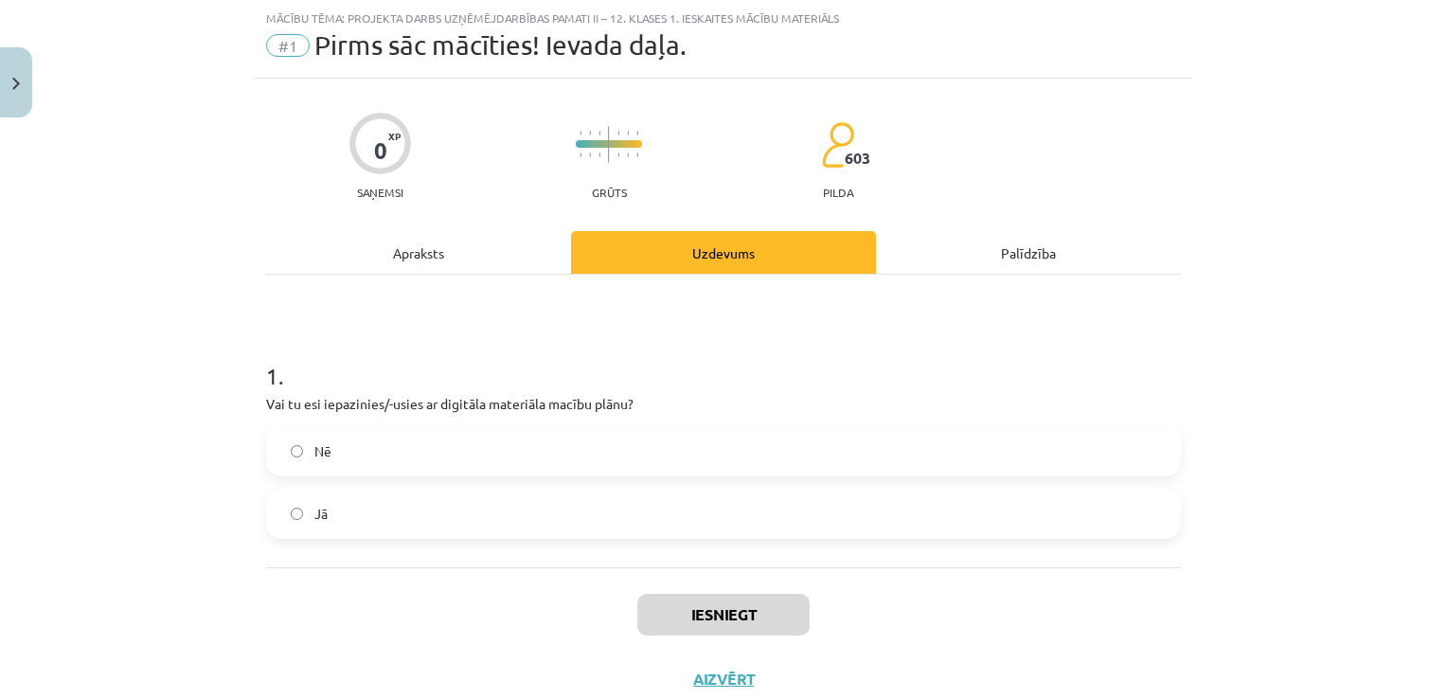
click at [629, 507] on label "Jā" at bounding box center [723, 513] width 911 height 47
click at [720, 600] on button "Iesniegt" at bounding box center [723, 615] width 172 height 42
click at [693, 674] on button "Nākamā nodarbība" at bounding box center [724, 691] width 186 height 44
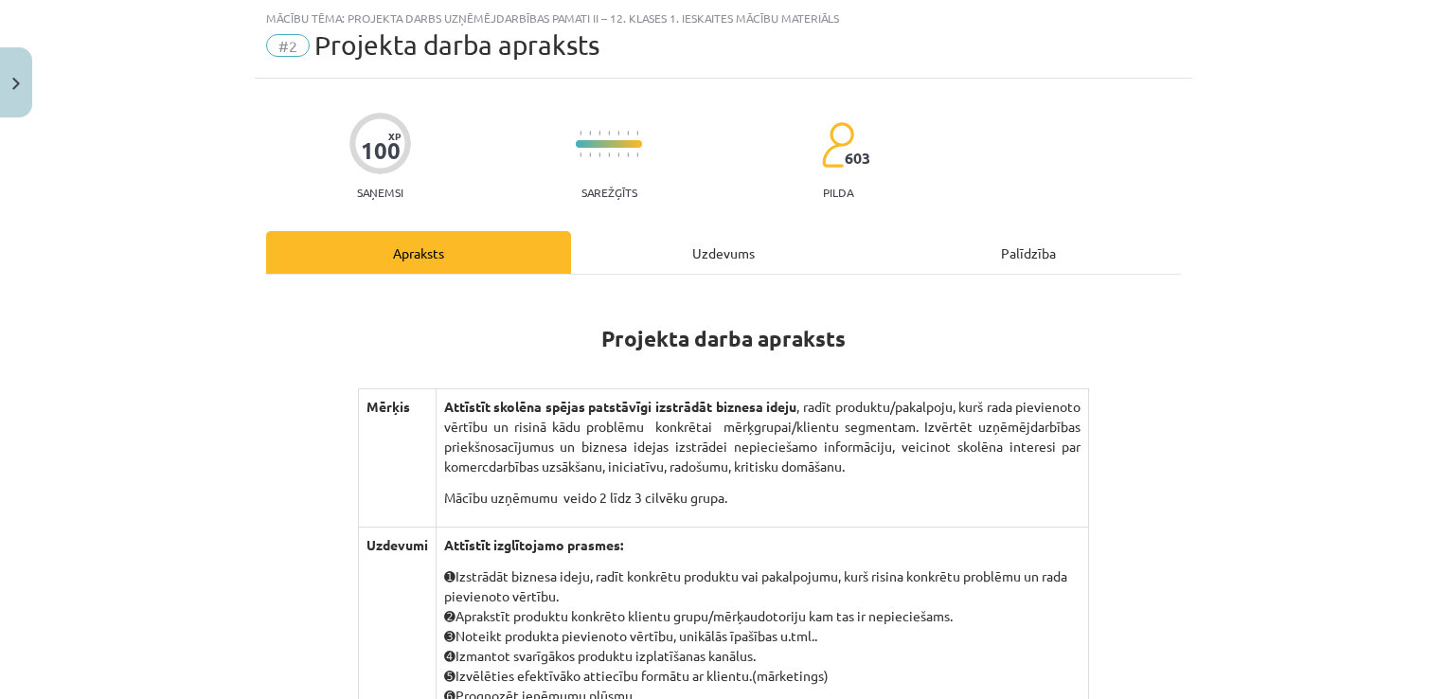
click at [740, 259] on div "Uzdevums" at bounding box center [723, 252] width 305 height 43
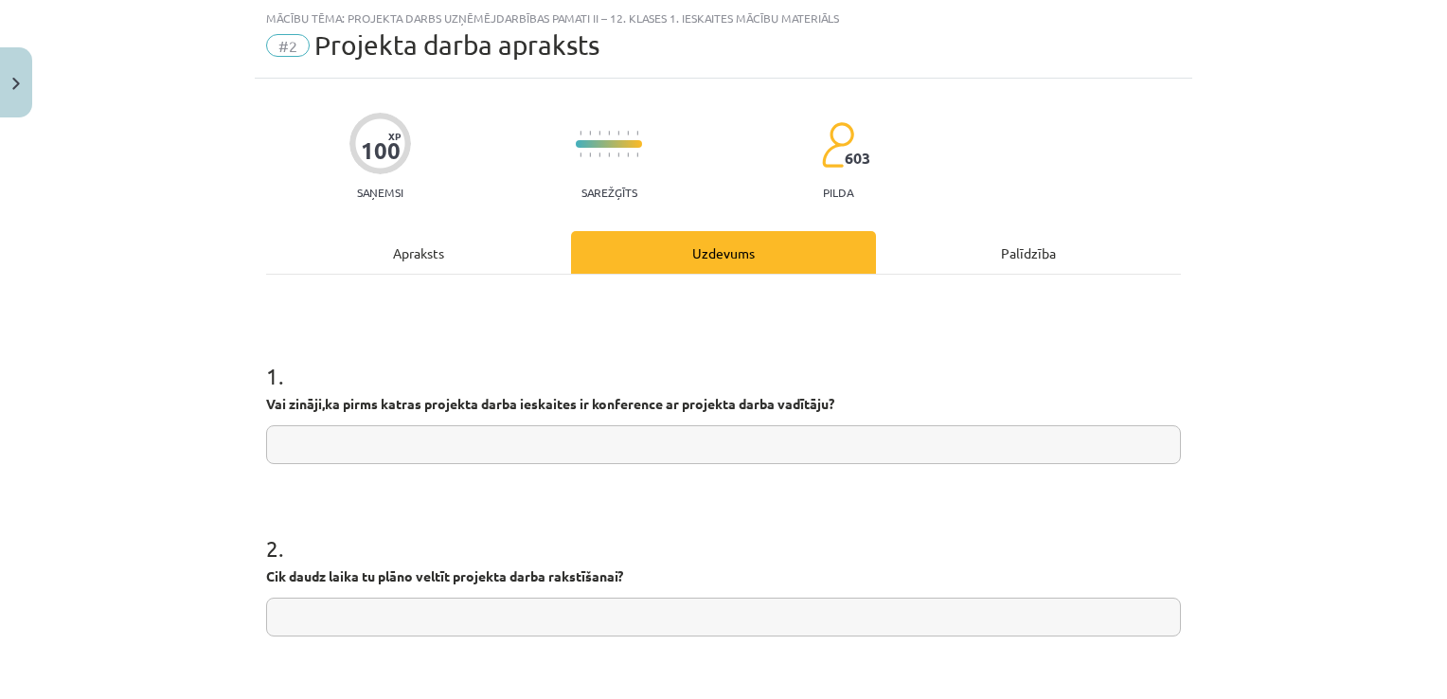
click at [450, 258] on div "Apraksts" at bounding box center [418, 252] width 305 height 43
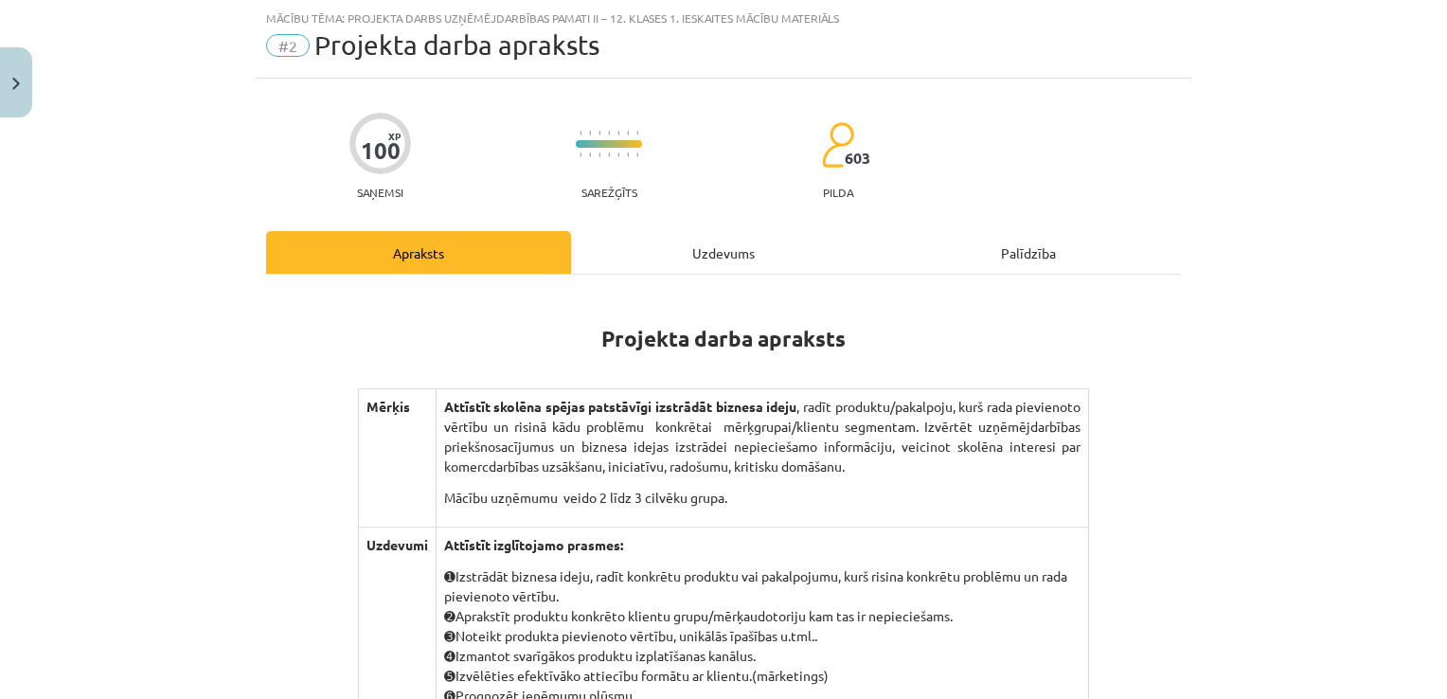
click at [653, 248] on div "Uzdevums" at bounding box center [723, 252] width 305 height 43
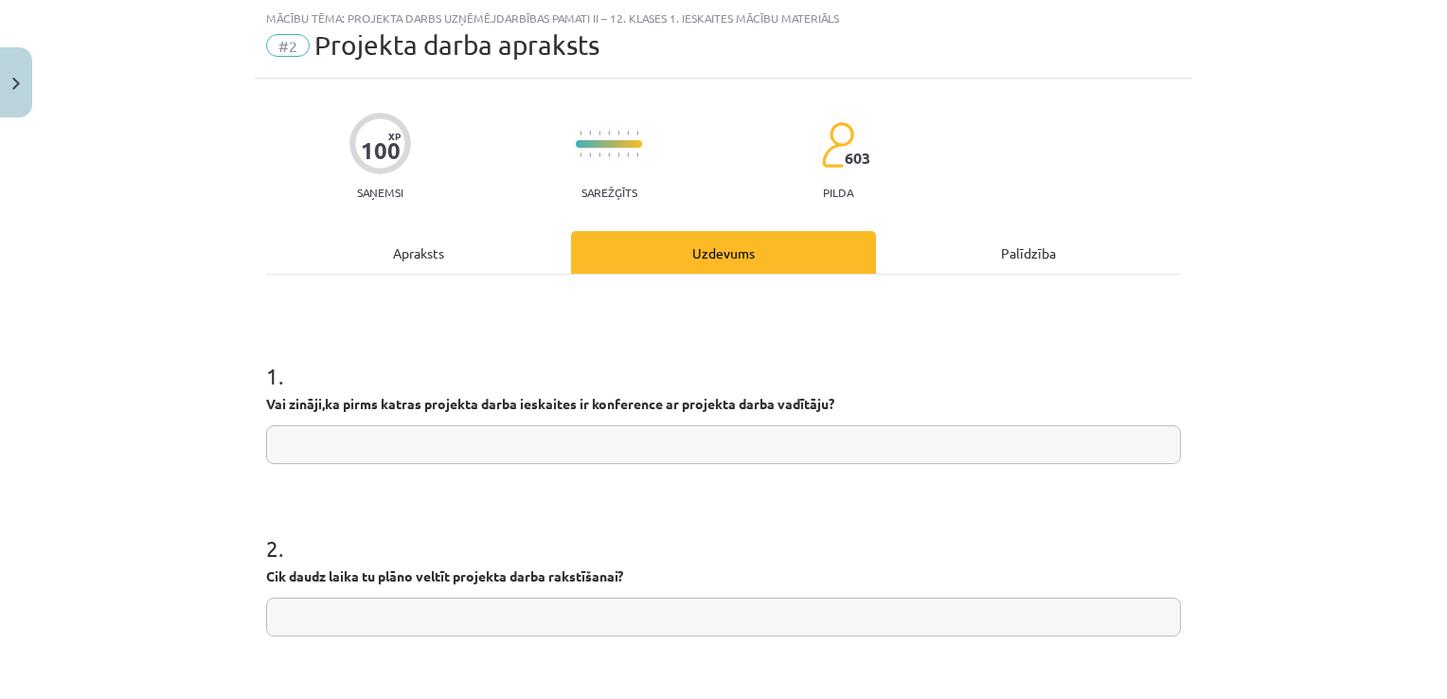
click at [467, 245] on div "Apraksts" at bounding box center [418, 252] width 305 height 43
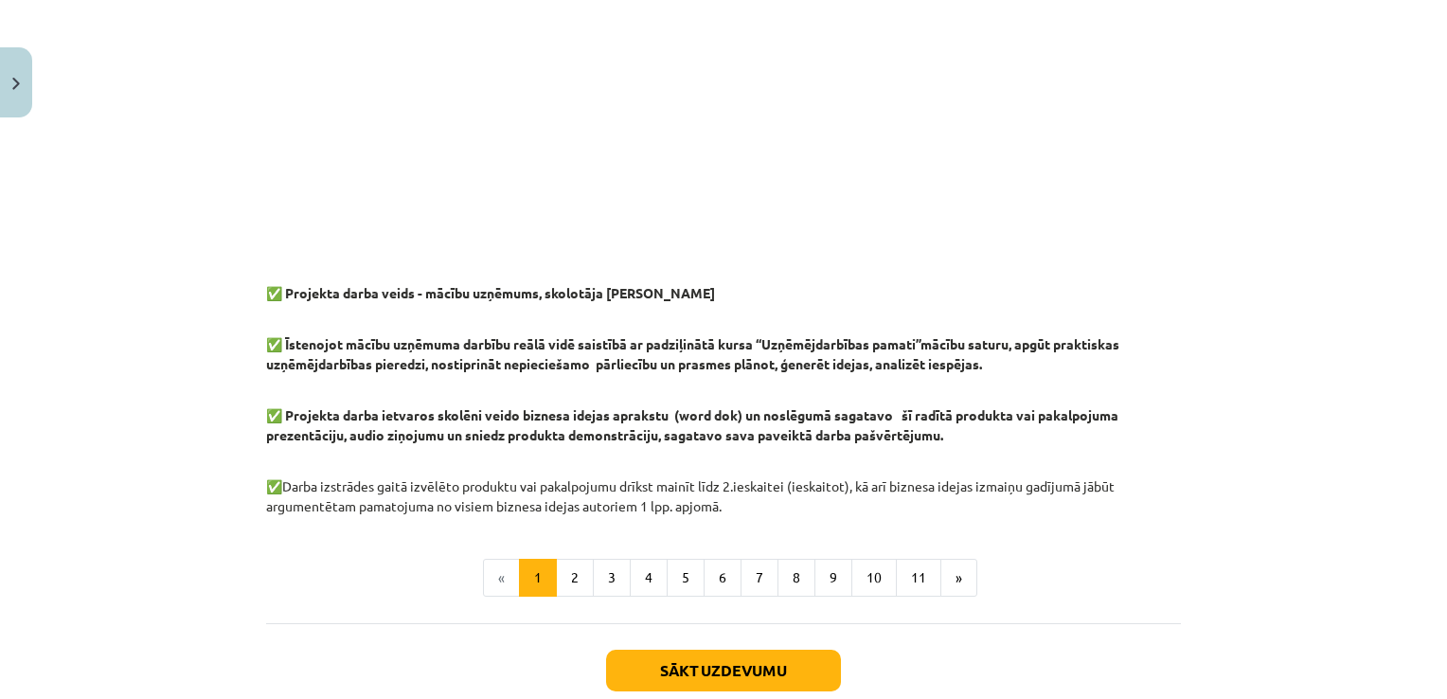
scroll to position [1485, 0]
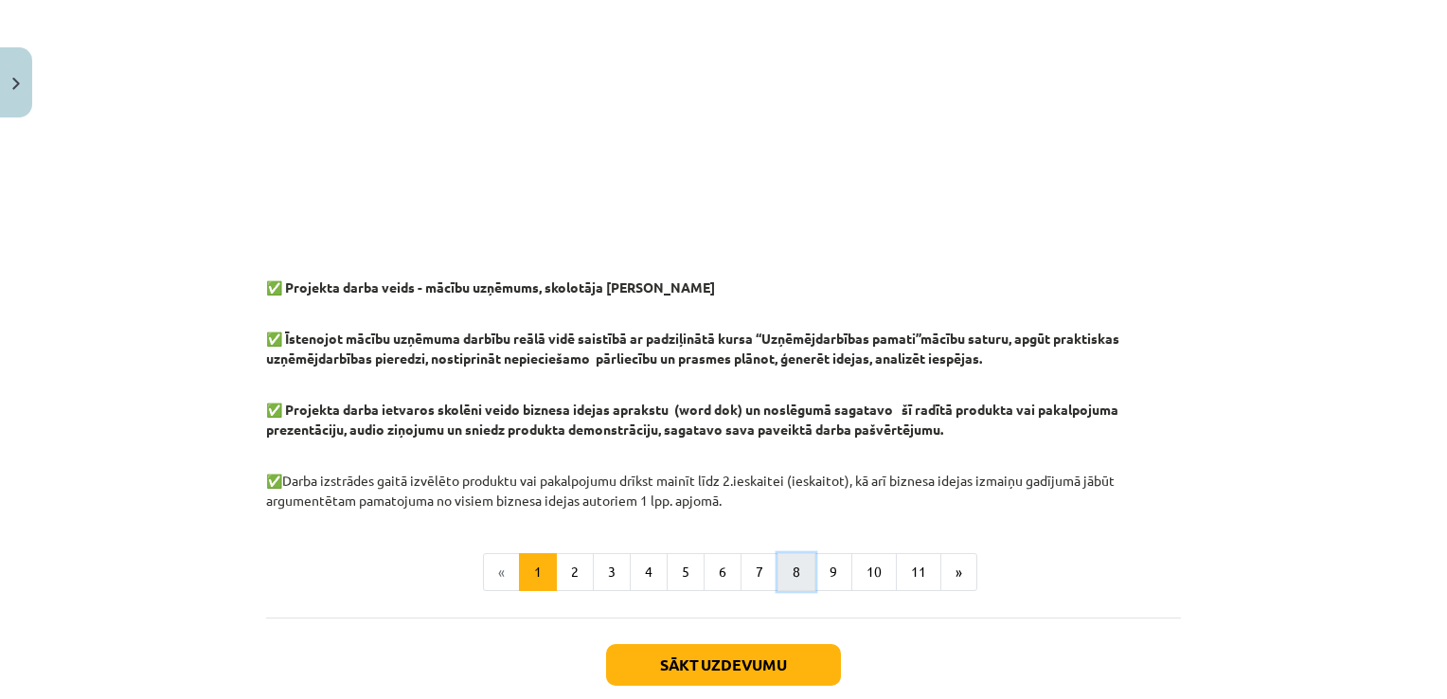
click at [787, 569] on button "8" at bounding box center [796, 572] width 38 height 38
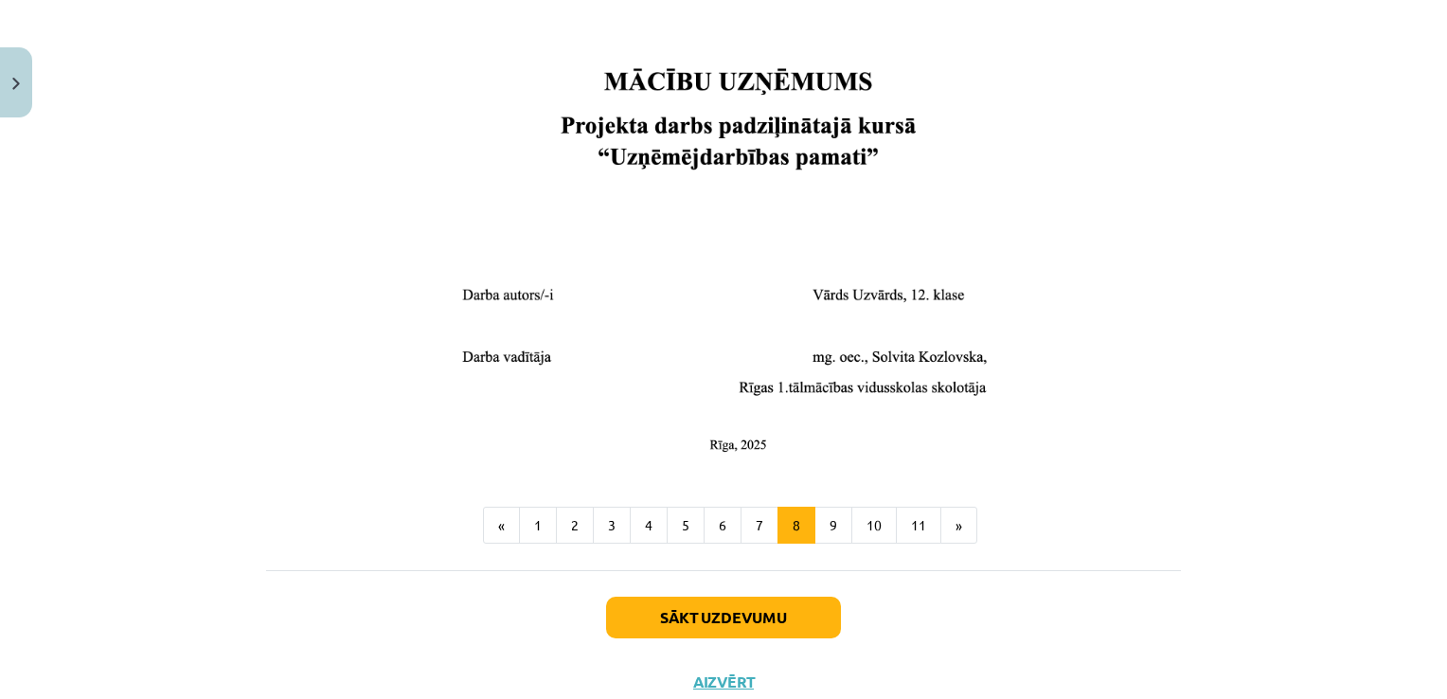
scroll to position [769, 0]
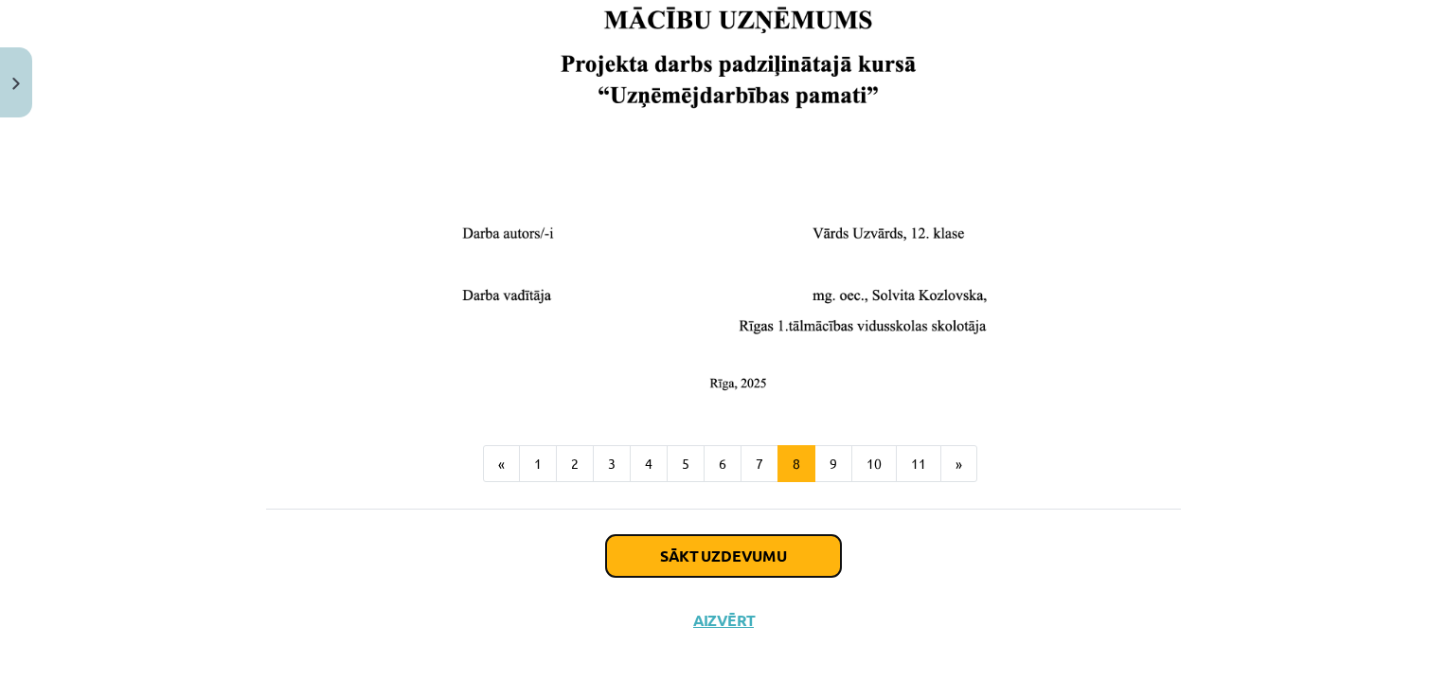
click at [771, 562] on button "Sākt uzdevumu" at bounding box center [723, 556] width 235 height 42
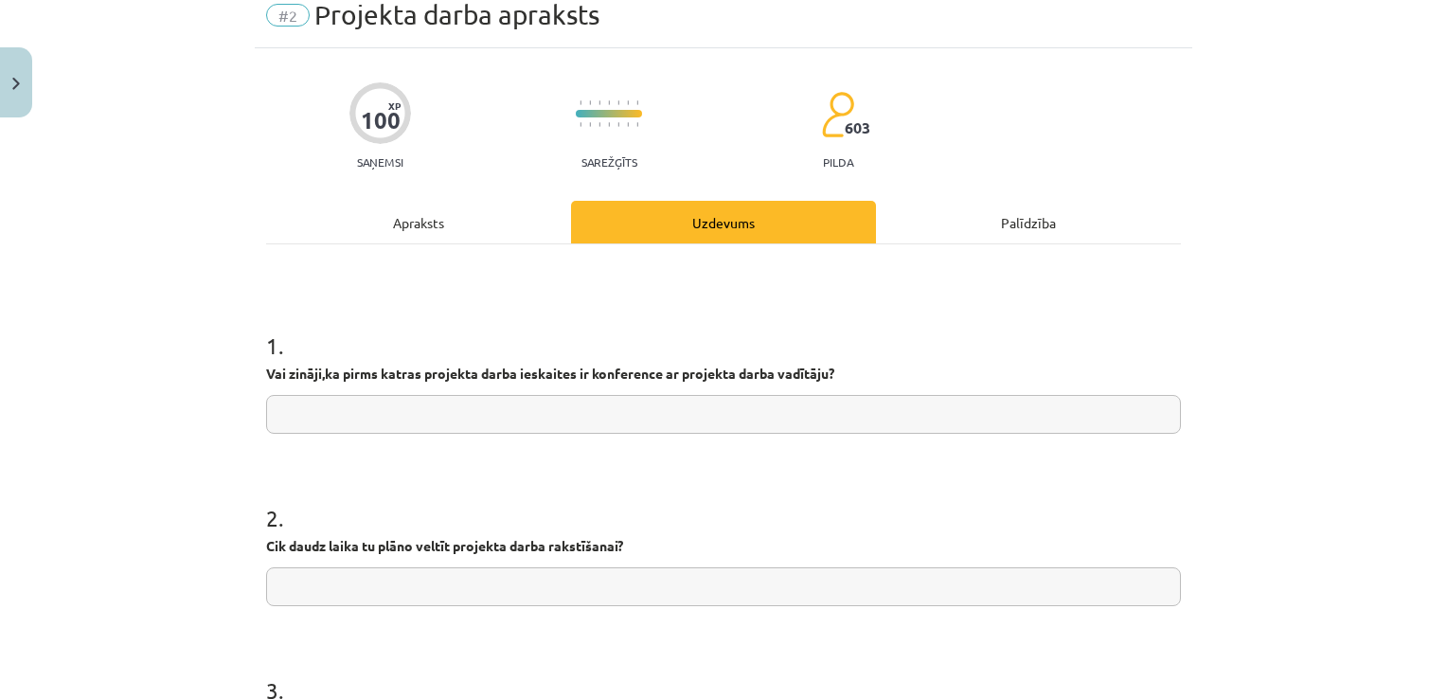
scroll to position [47, 0]
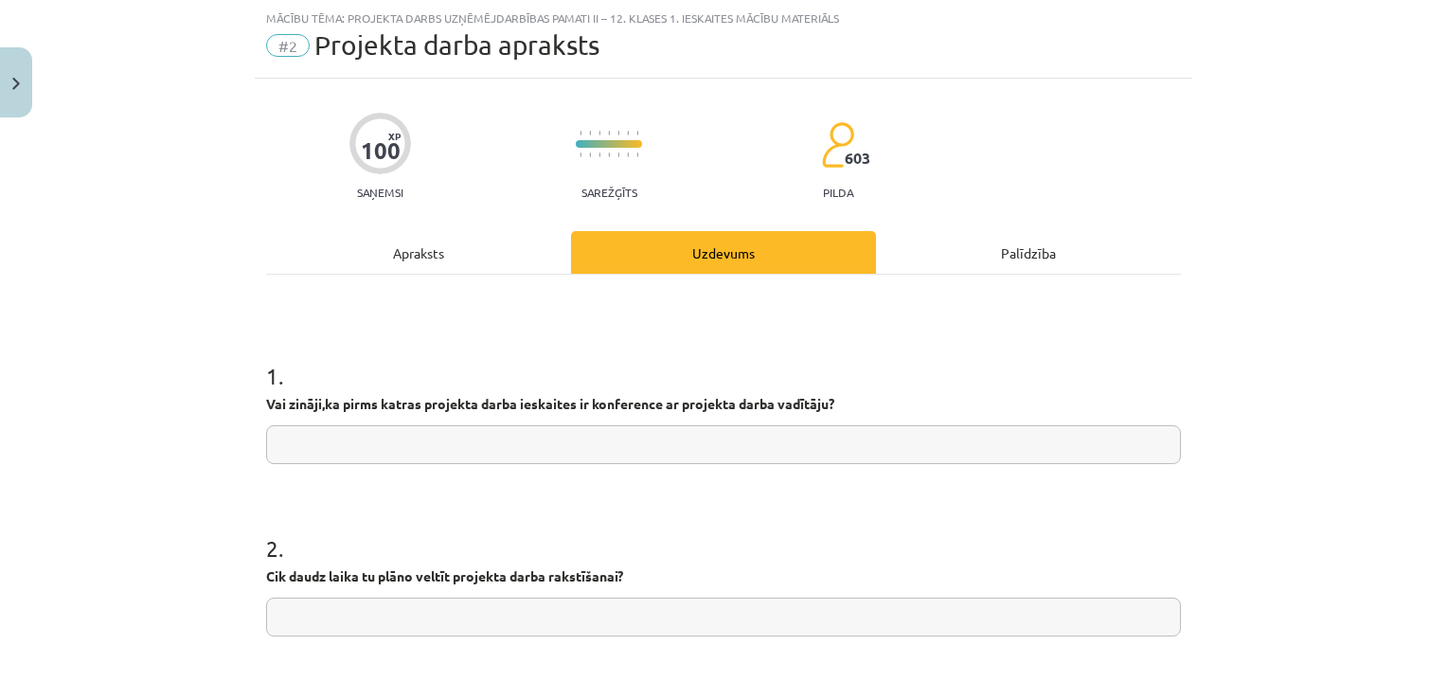
click at [666, 448] on input "text" at bounding box center [723, 444] width 915 height 39
type input "********"
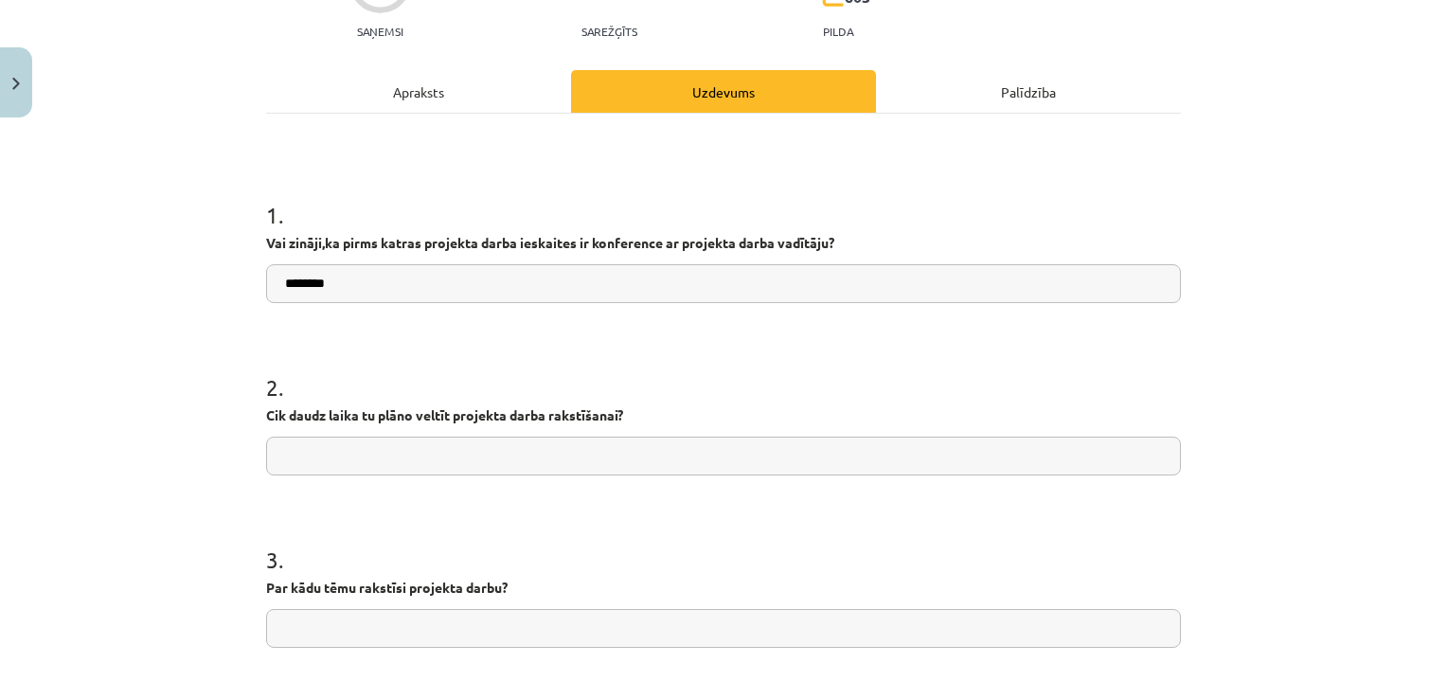
scroll to position [218, 0]
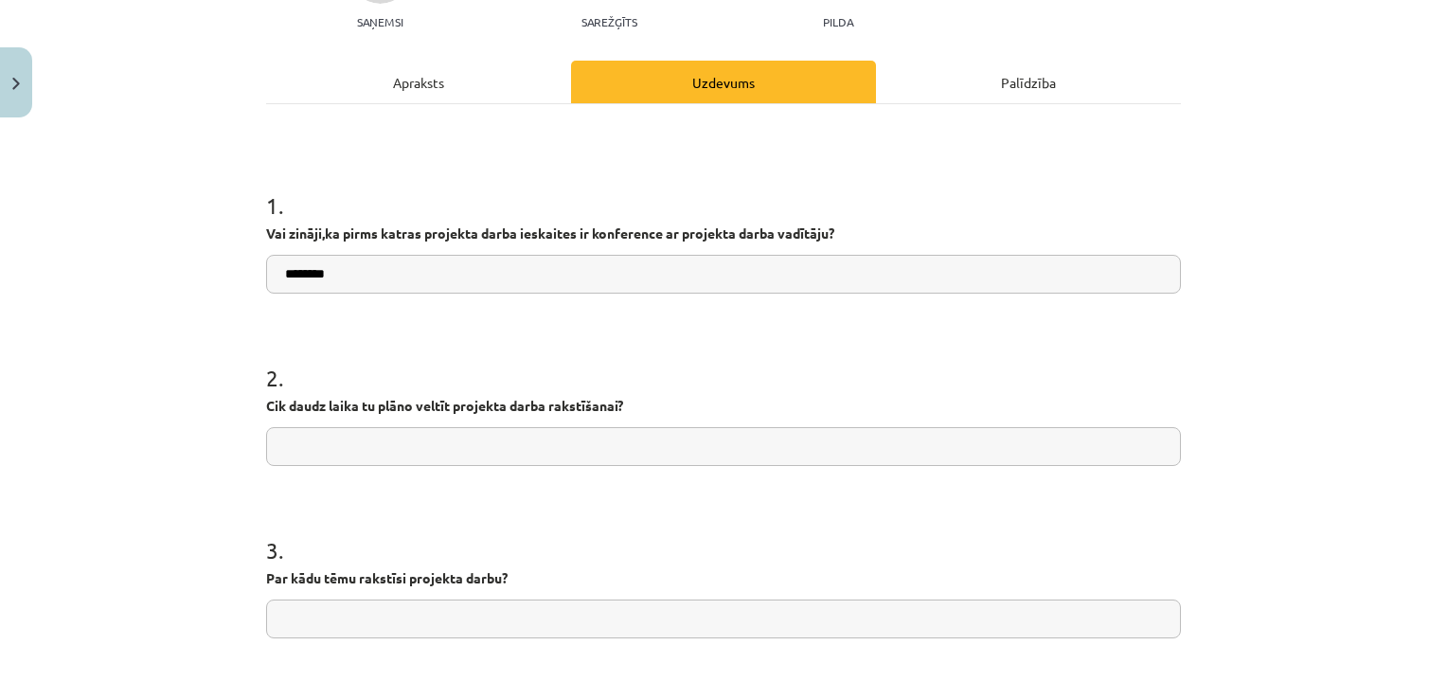
click at [879, 440] on input "text" at bounding box center [723, 446] width 915 height 39
type input "**********"
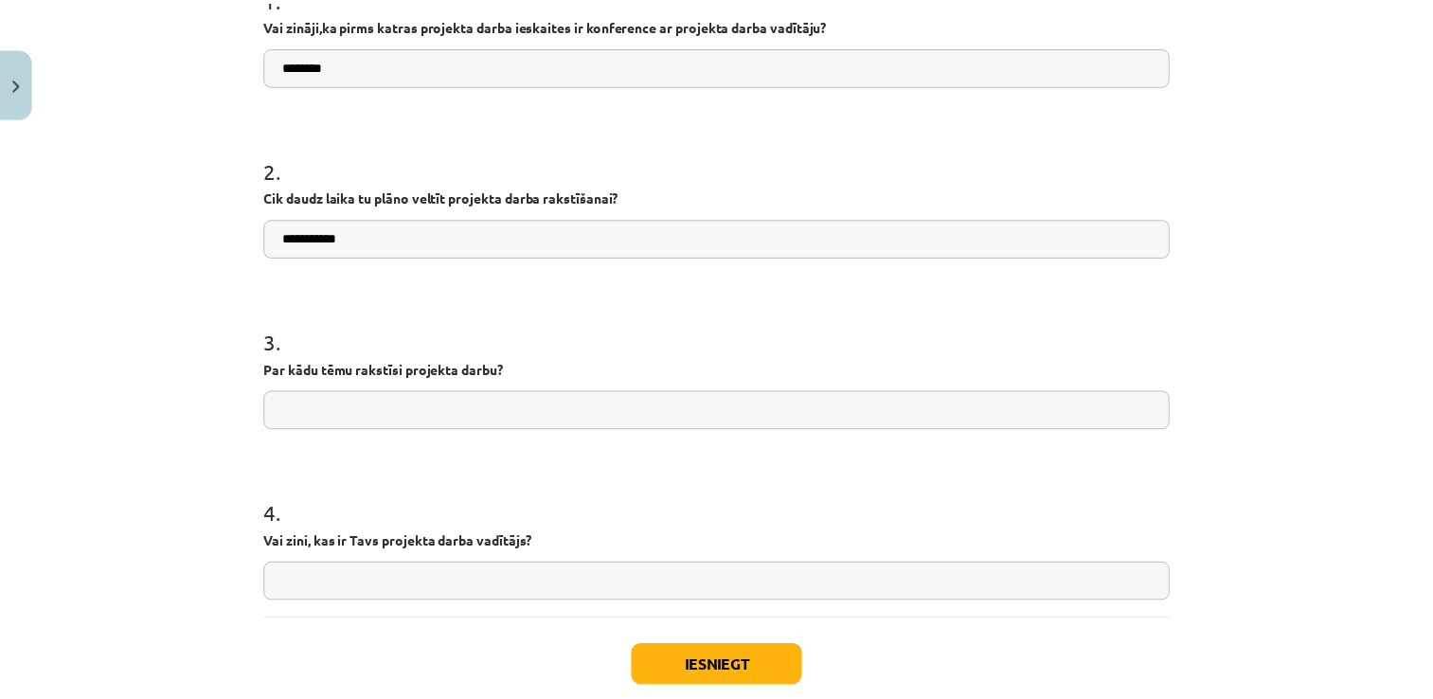
scroll to position [428, 0]
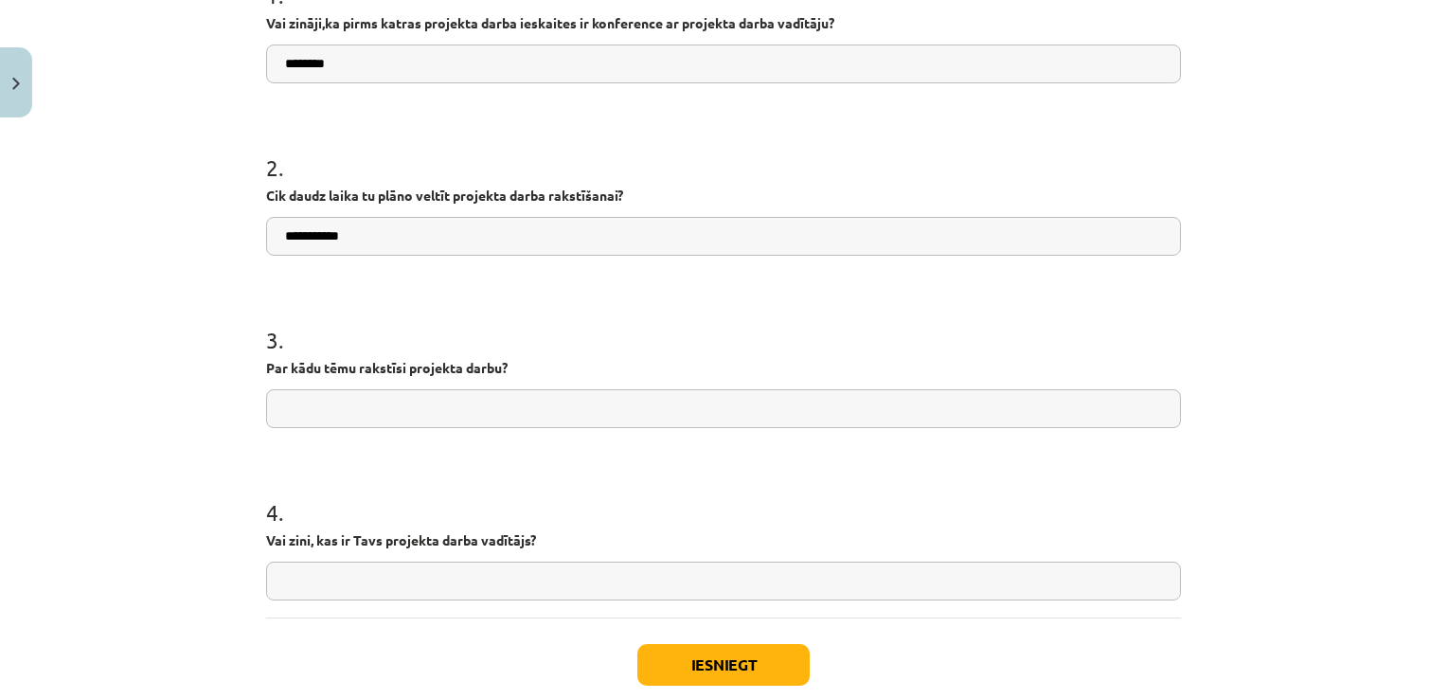
click at [1044, 419] on input "text" at bounding box center [723, 408] width 915 height 39
paste input "**********"
type input "**********"
click at [612, 578] on input "text" at bounding box center [723, 581] width 915 height 39
type input "**********"
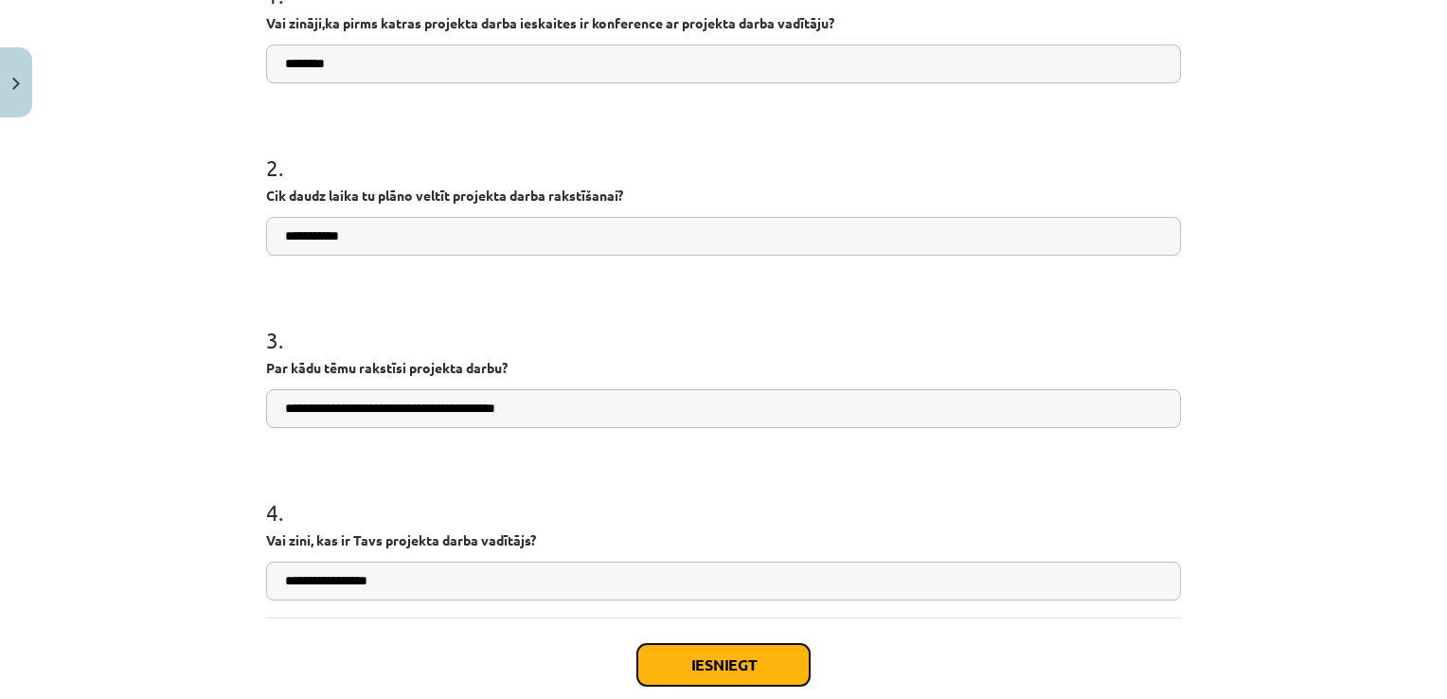
click at [701, 650] on button "Iesniegt" at bounding box center [723, 665] width 172 height 42
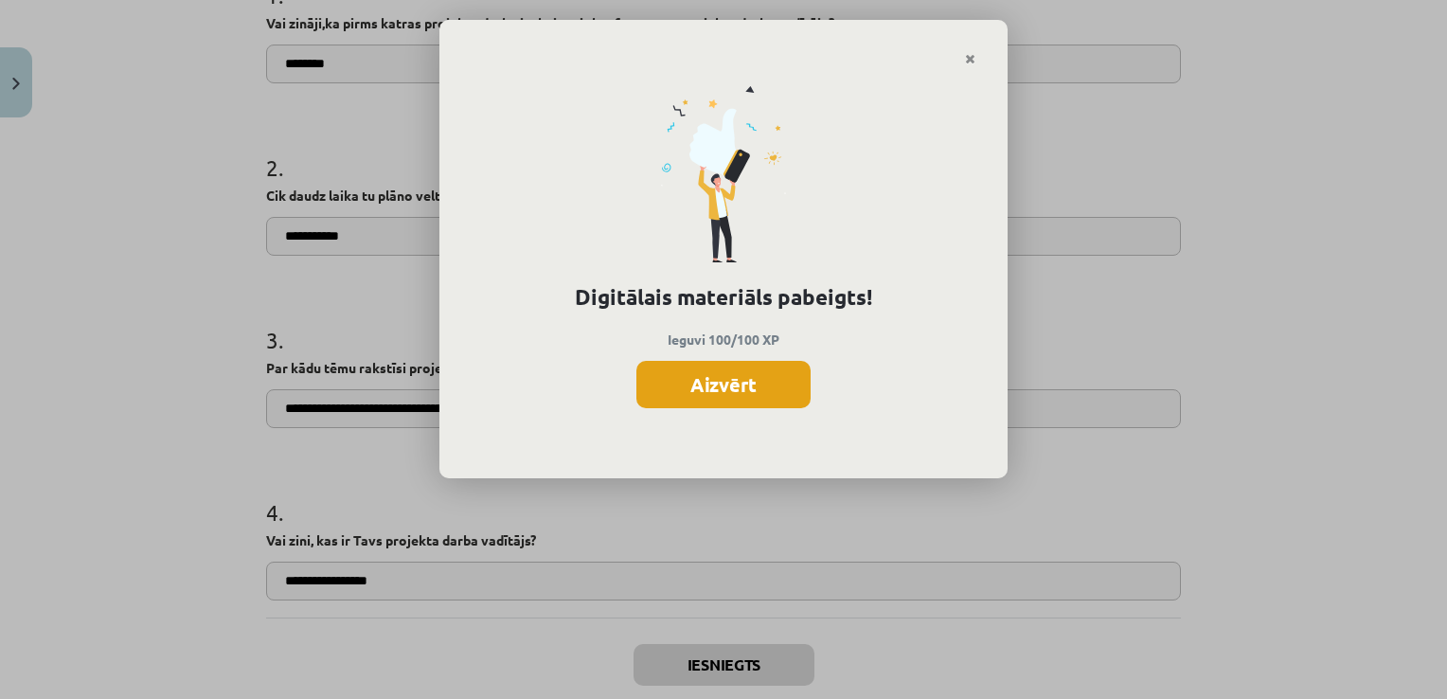
click at [754, 386] on button "Aizvērt" at bounding box center [723, 384] width 174 height 47
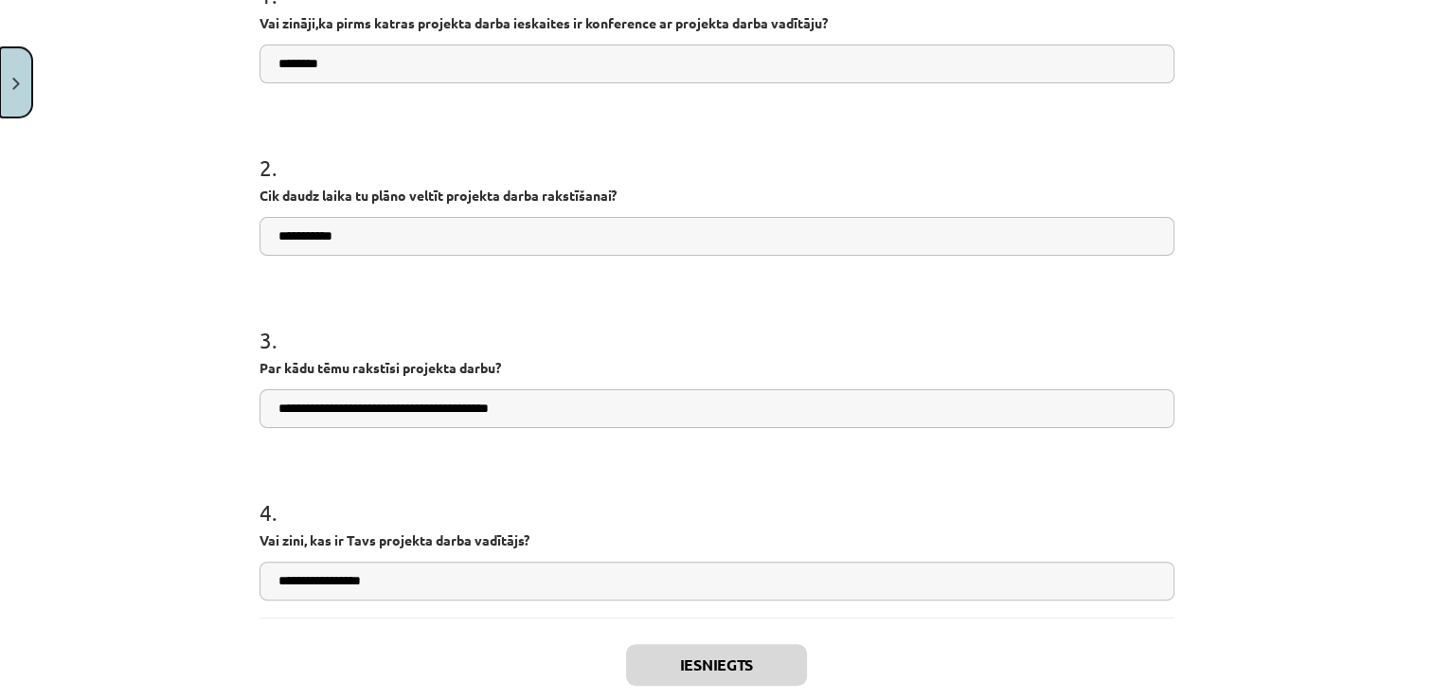
click at [19, 88] on img "Close" at bounding box center [16, 84] width 8 height 12
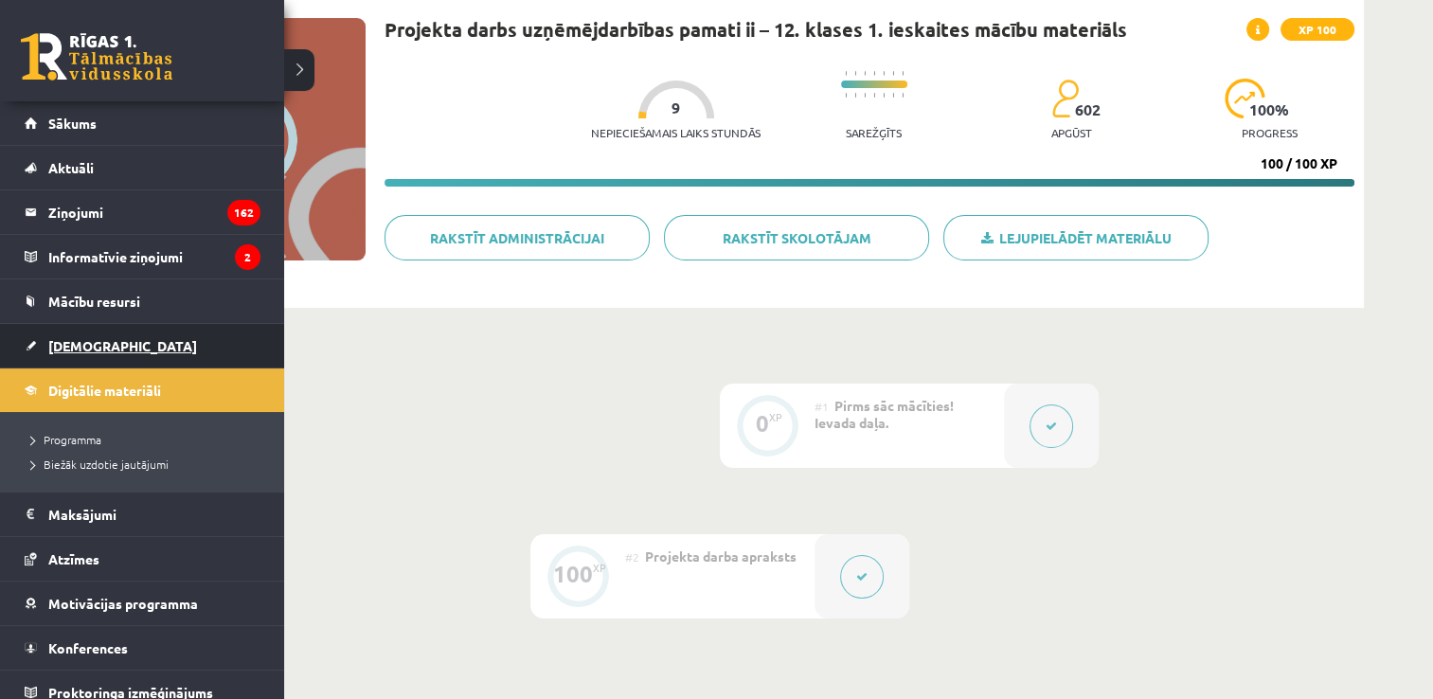
click at [84, 349] on span "[DEMOGRAPHIC_DATA]" at bounding box center [122, 345] width 149 height 17
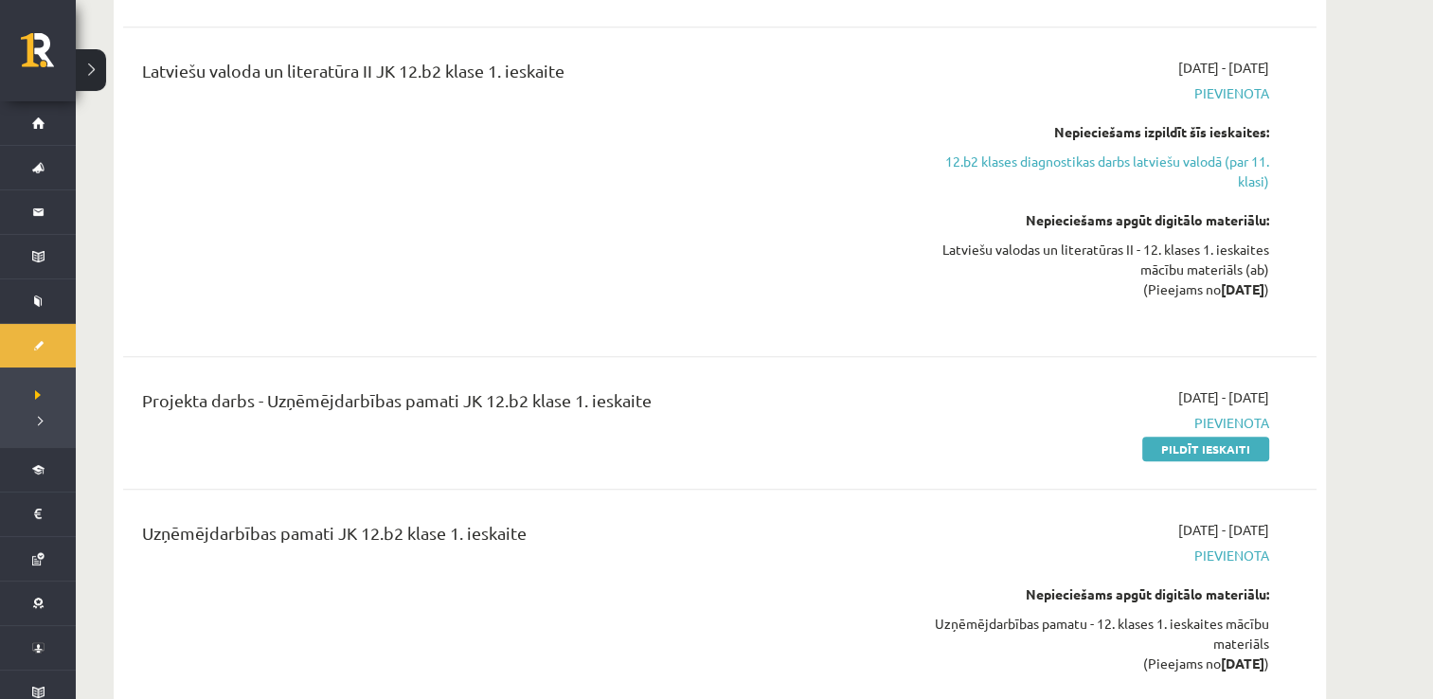
scroll to position [1773, 0]
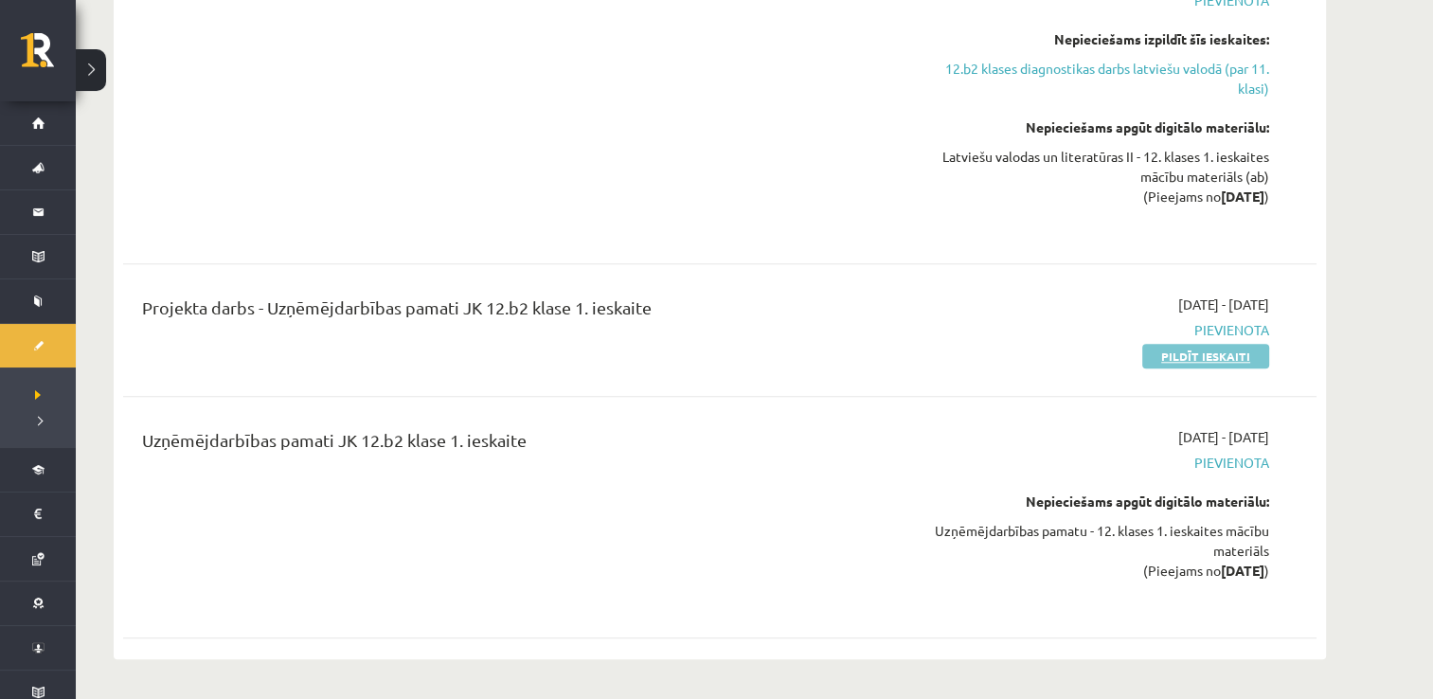
click at [1167, 354] on link "Pildīt ieskaiti" at bounding box center [1205, 356] width 127 height 25
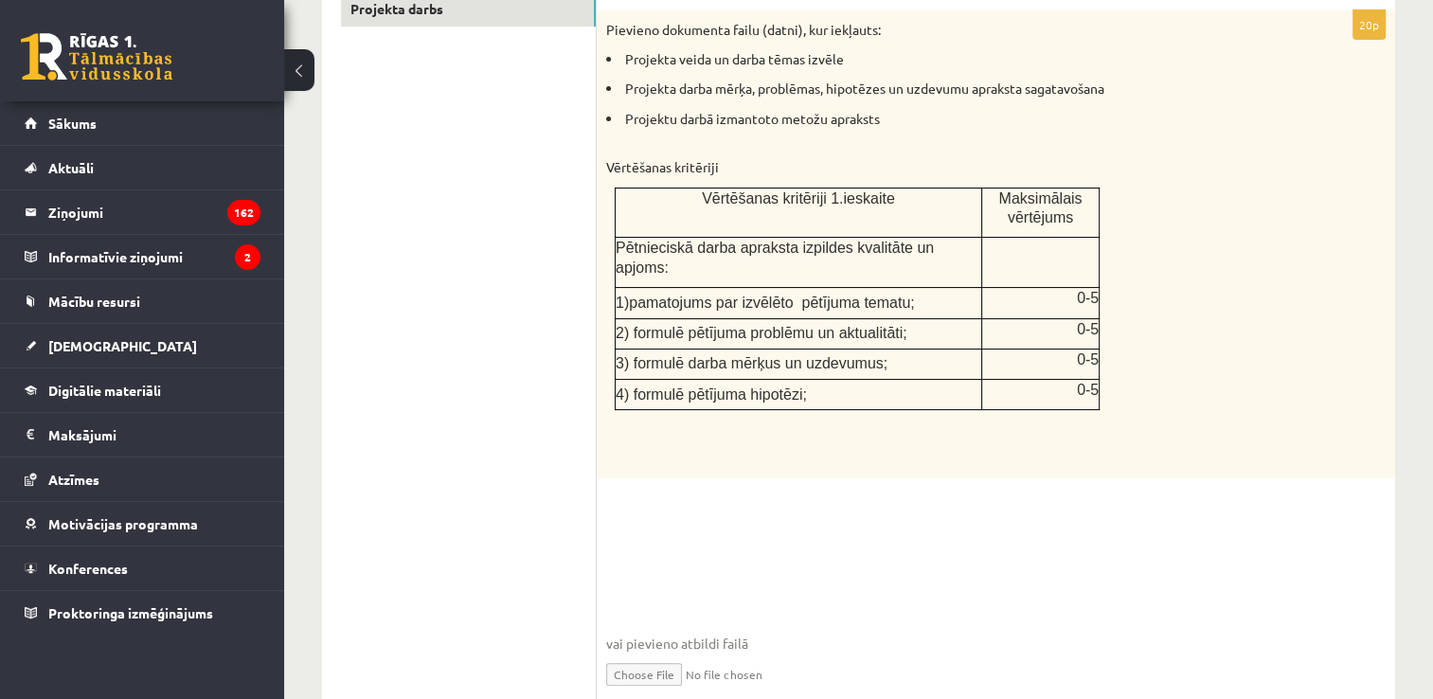
scroll to position [360, 0]
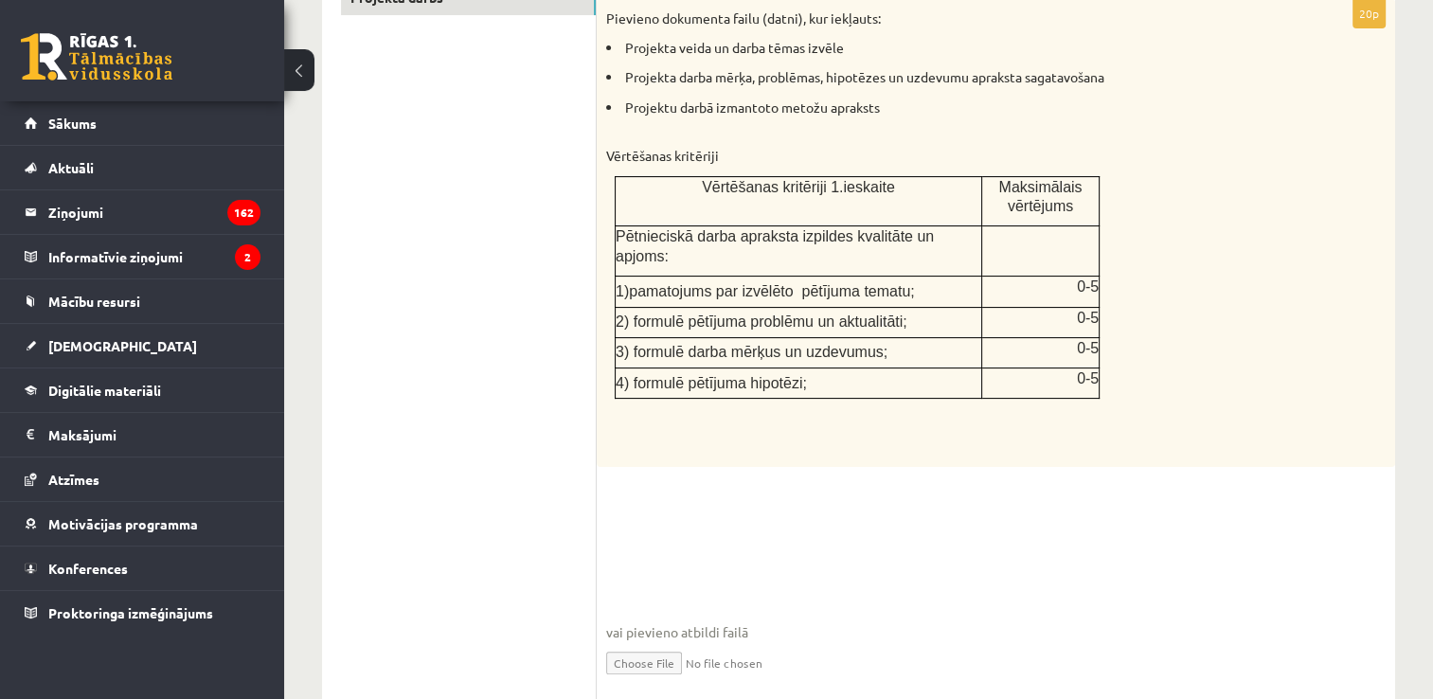
click at [1419, 351] on div "**********" at bounding box center [858, 239] width 1149 height 1053
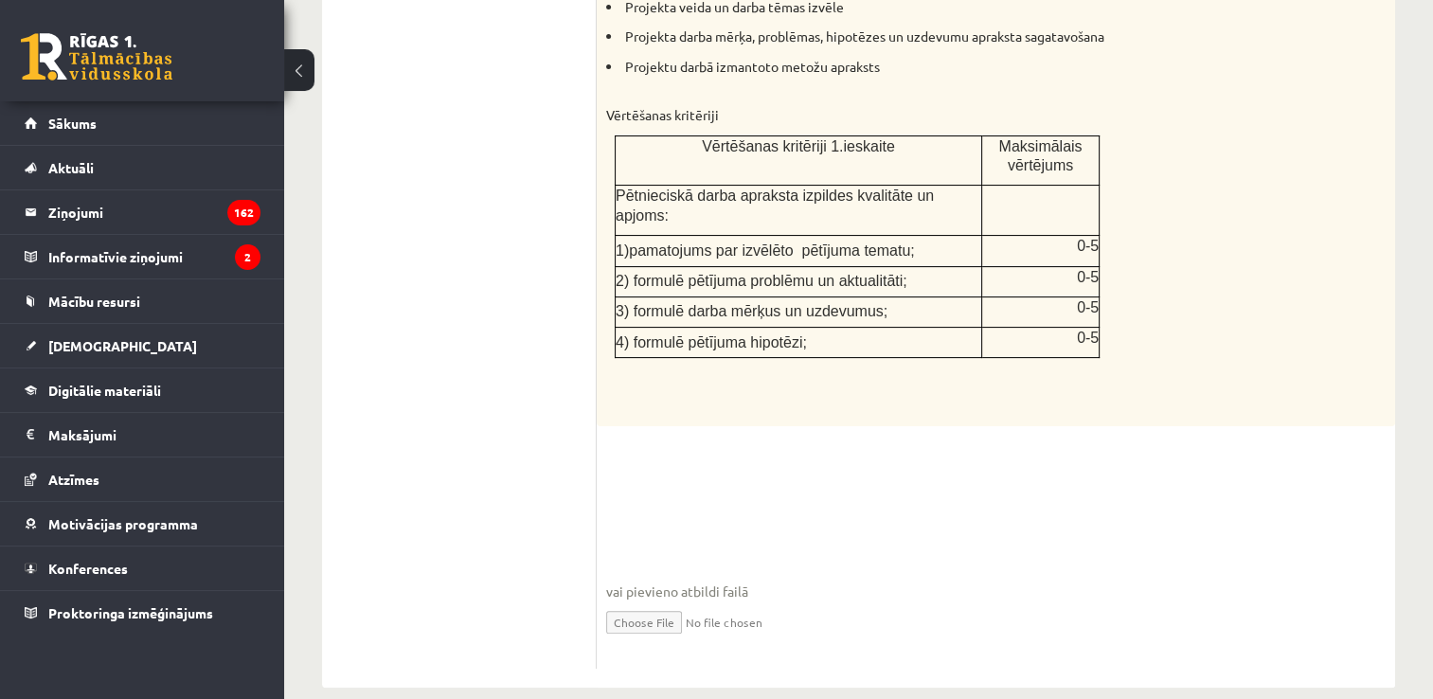
scroll to position [406, 0]
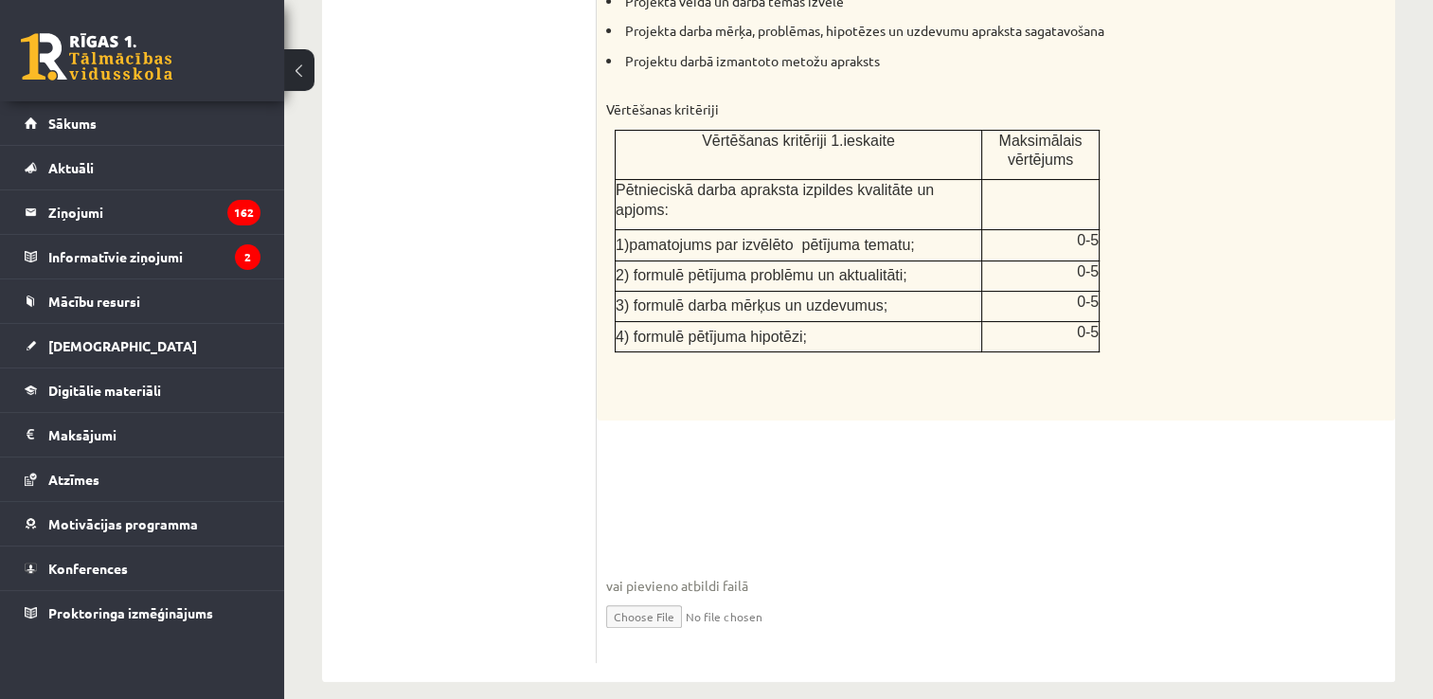
click at [667, 597] on input "file" at bounding box center [995, 615] width 779 height 39
type input "**********"
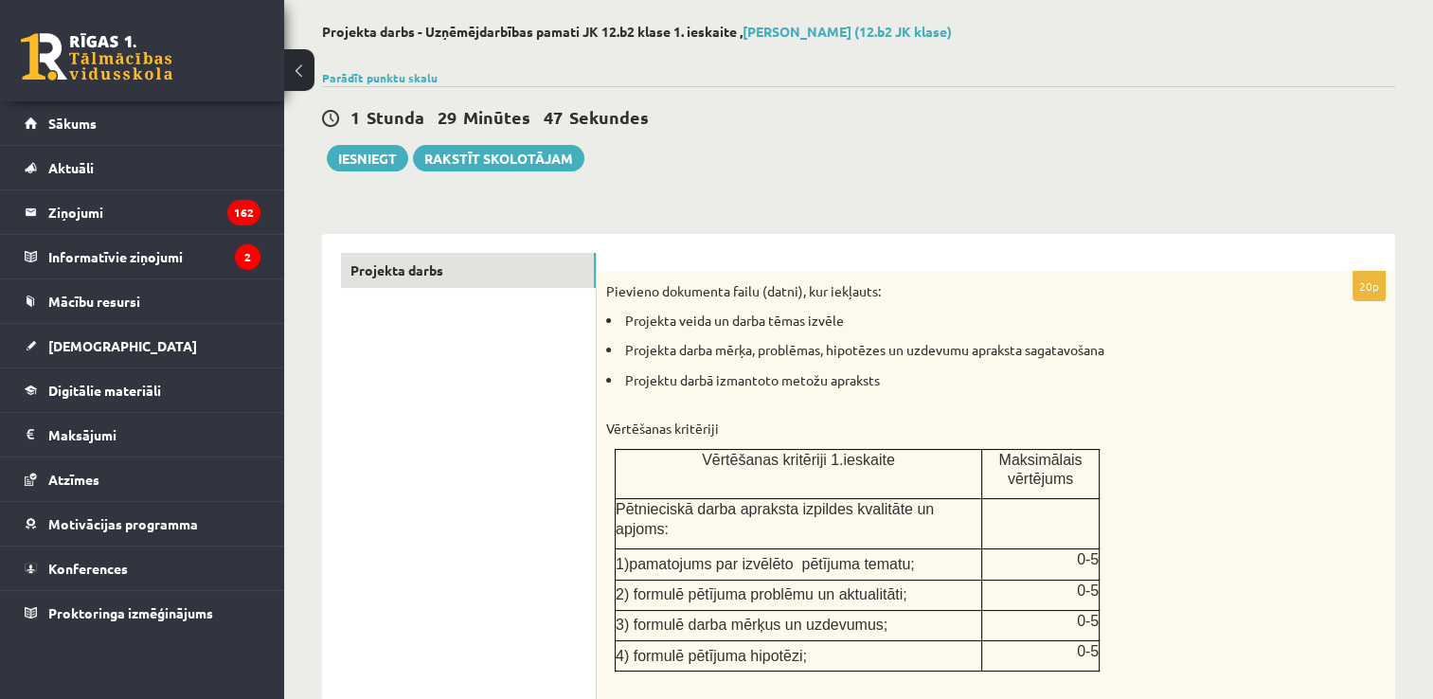
scroll to position [82, 0]
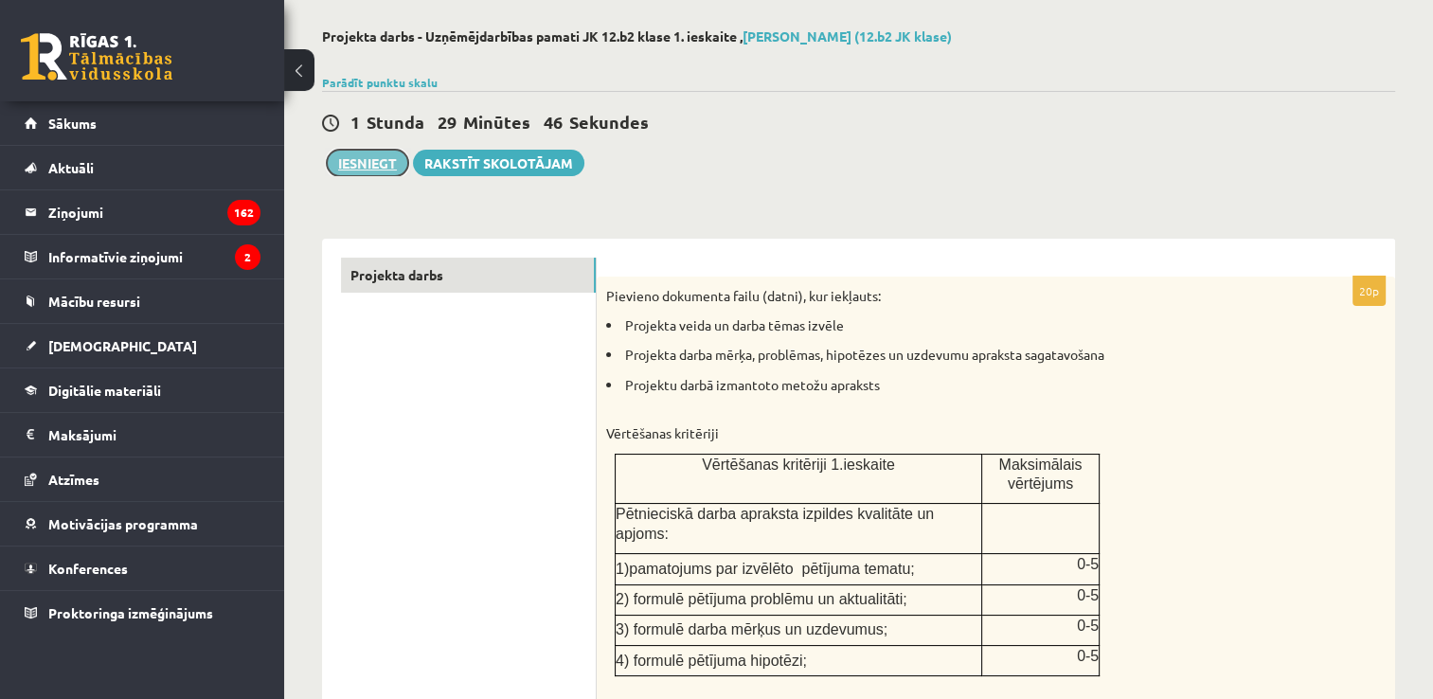
click at [390, 158] on button "Iesniegt" at bounding box center [367, 163] width 81 height 27
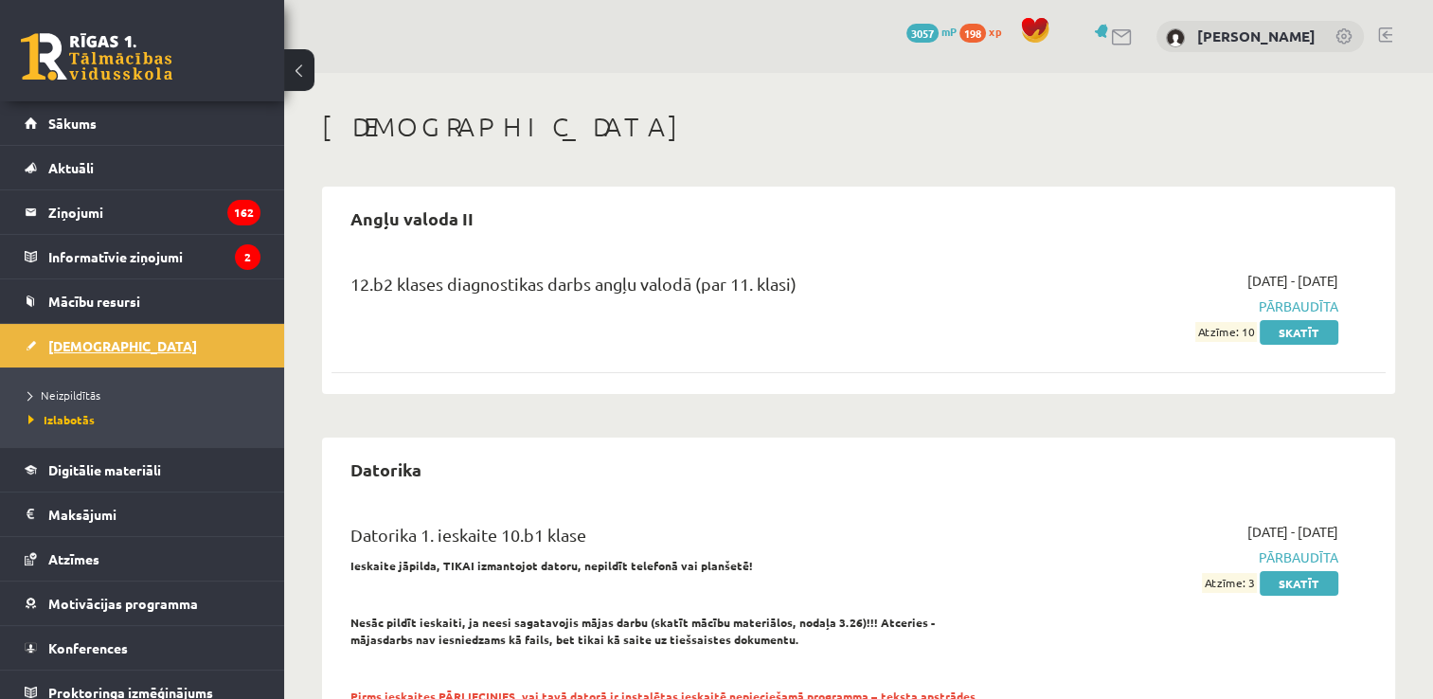
click at [86, 343] on span "[DEMOGRAPHIC_DATA]" at bounding box center [122, 345] width 149 height 17
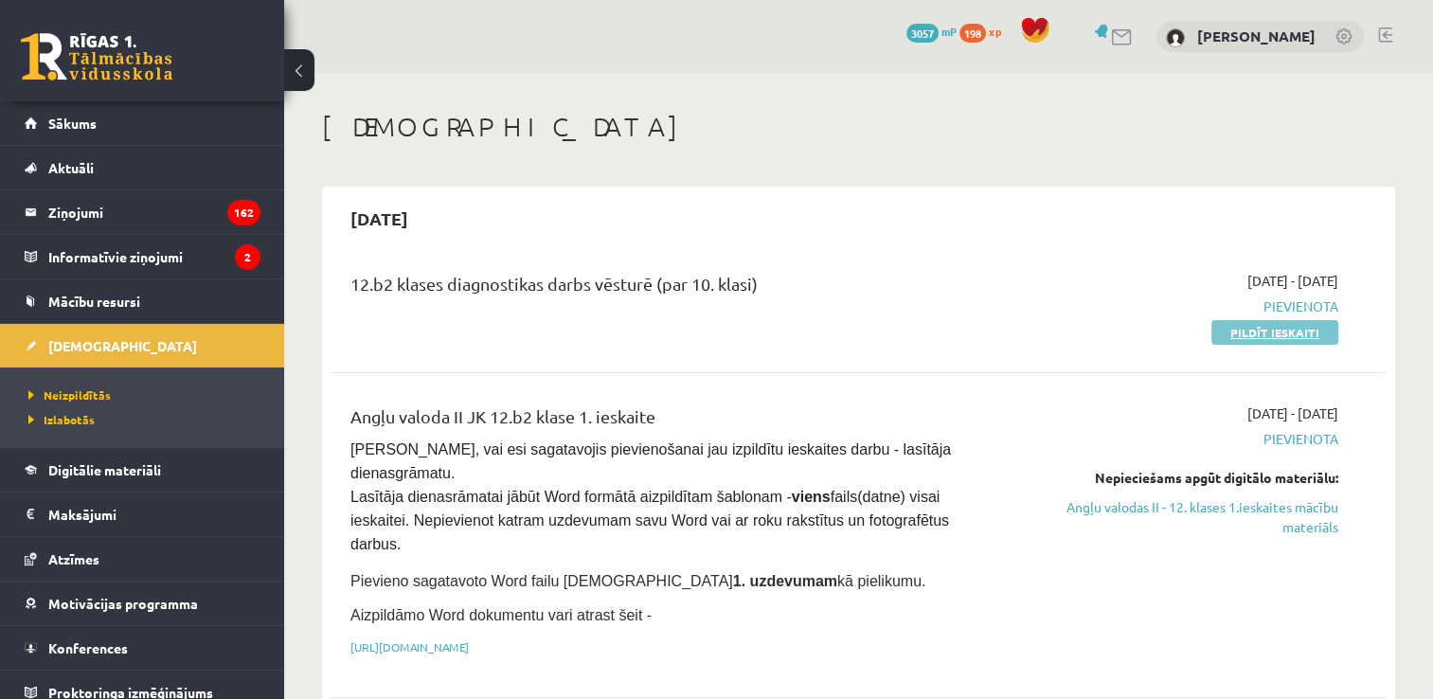
click at [1242, 331] on link "Pildīt ieskaiti" at bounding box center [1274, 332] width 127 height 25
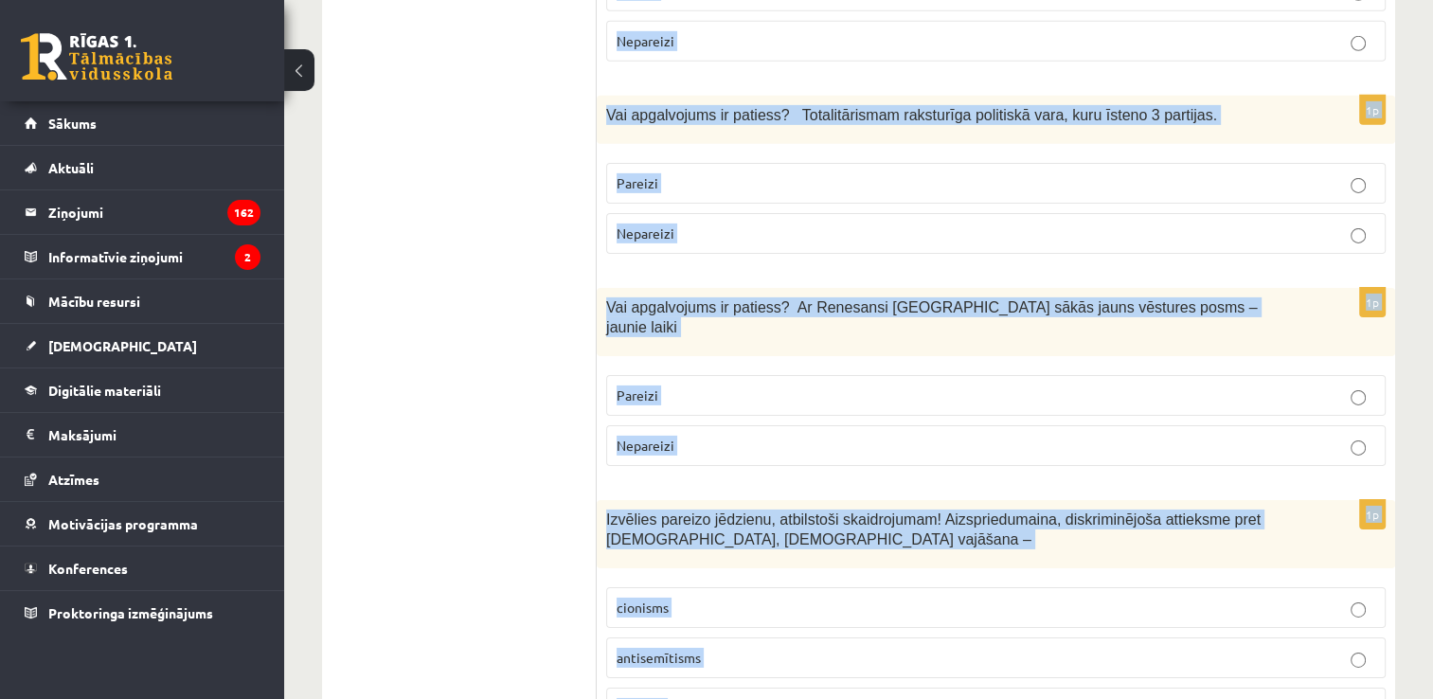
scroll to position [6466, 0]
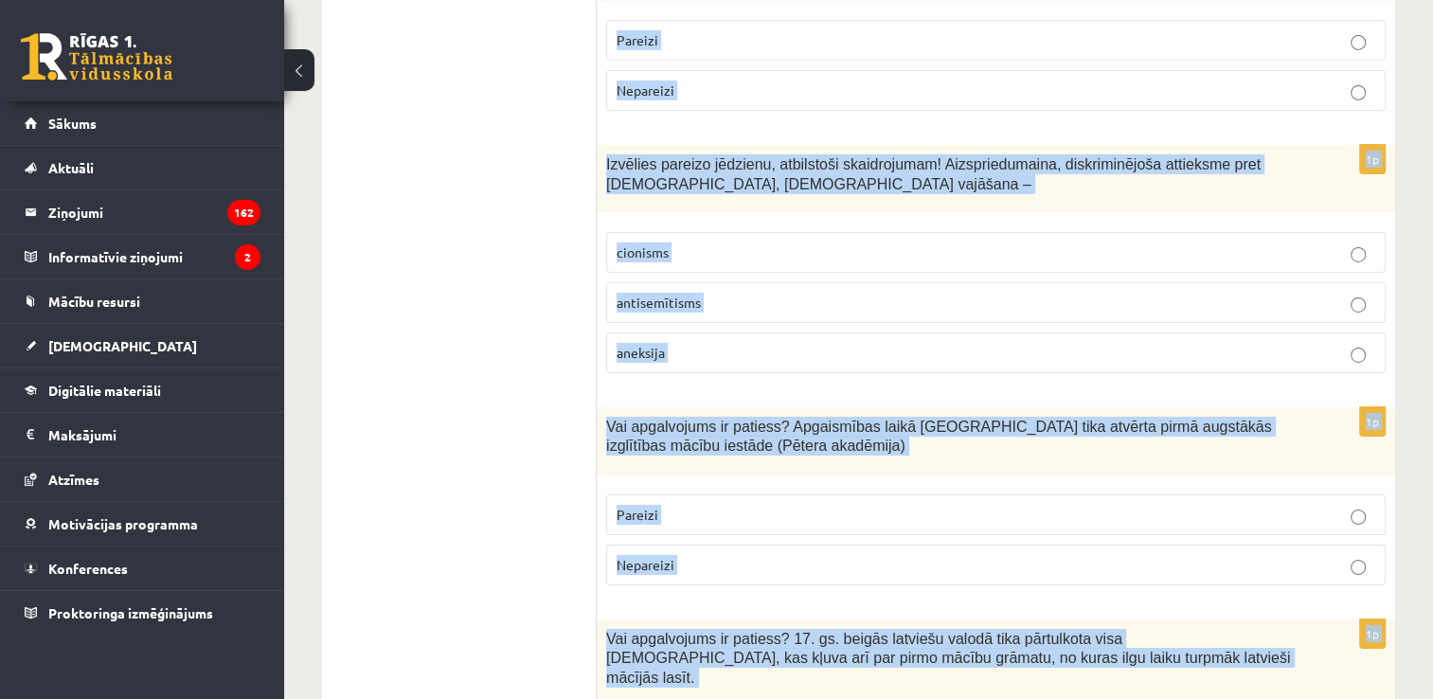
drag, startPoint x: 605, startPoint y: 369, endPoint x: 1170, endPoint y: 635, distance: 624.8
copy form "Izvēlies pareizo jēdzienu, atbilstoši skaidrojumam! Ideju, uzskatu un viedokļu …"
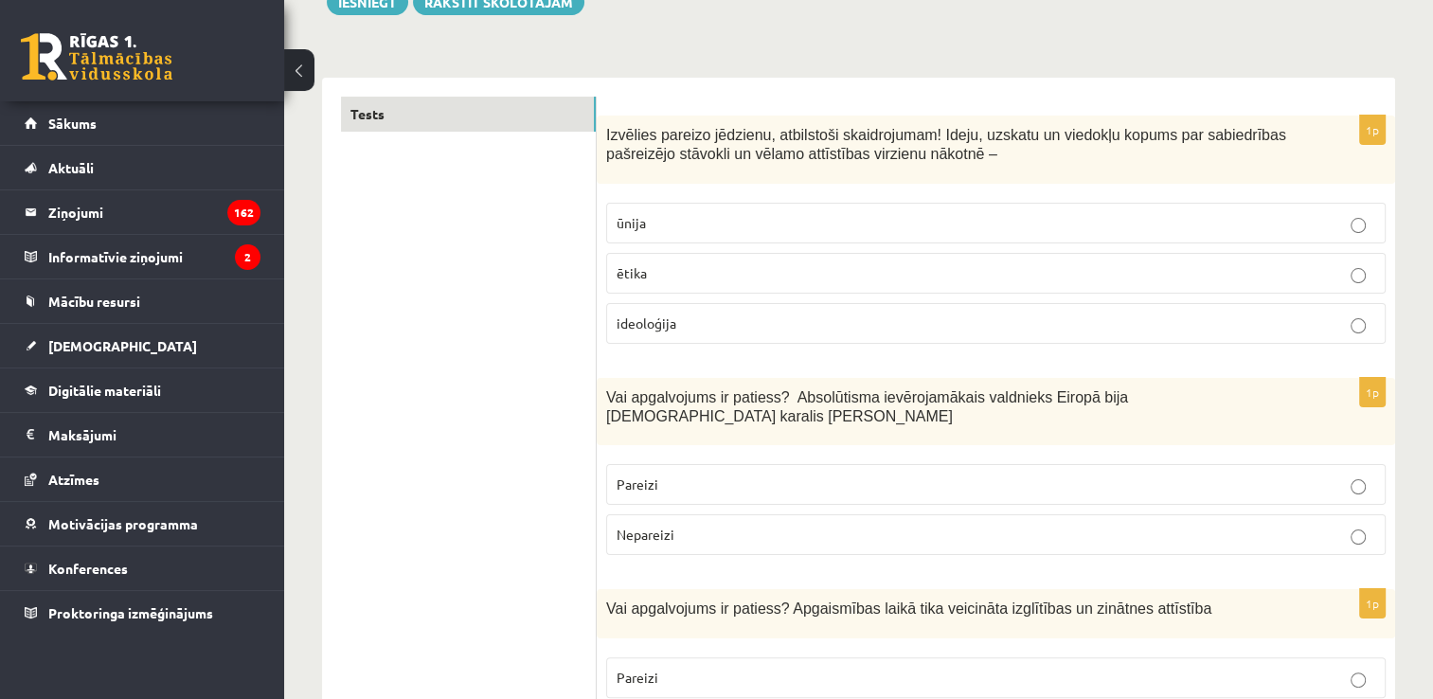
scroll to position [211, 0]
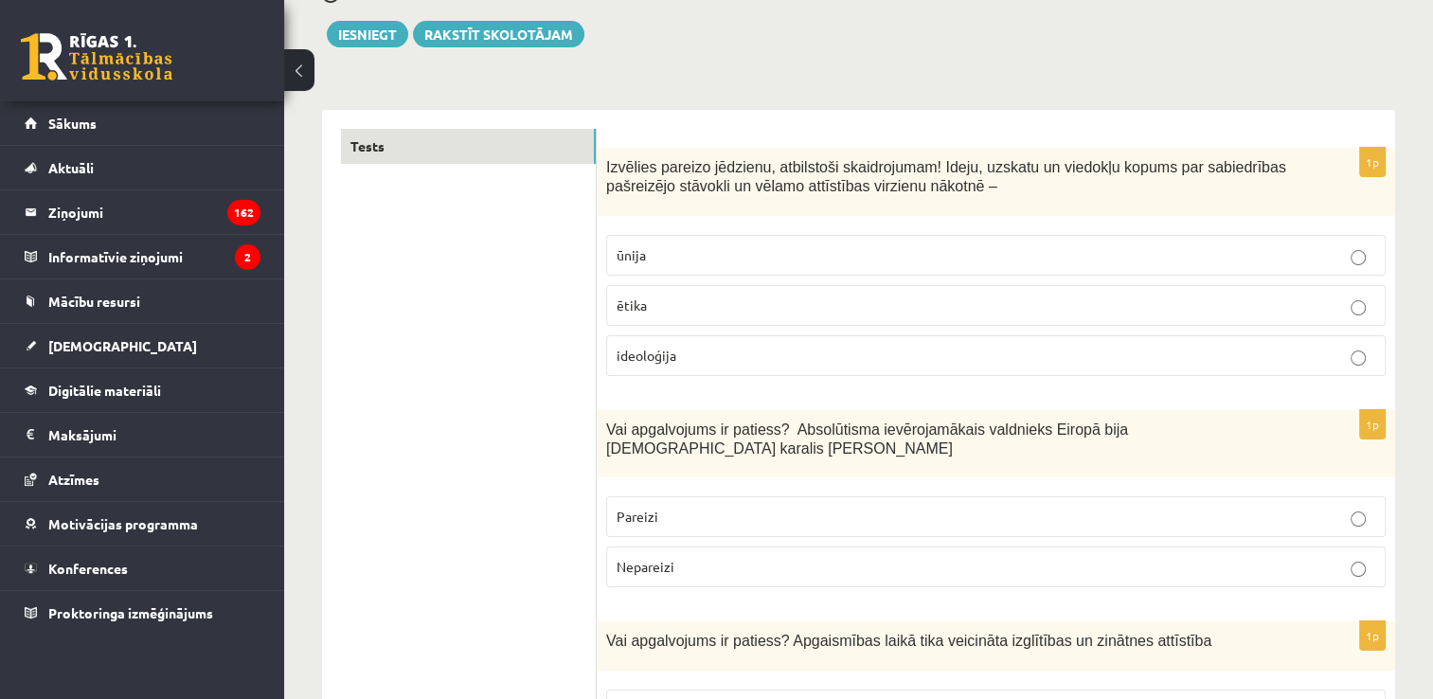
click at [1226, 347] on p "ideoloģija" at bounding box center [995, 356] width 759 height 20
click at [1273, 507] on p "Pareizi" at bounding box center [995, 517] width 759 height 20
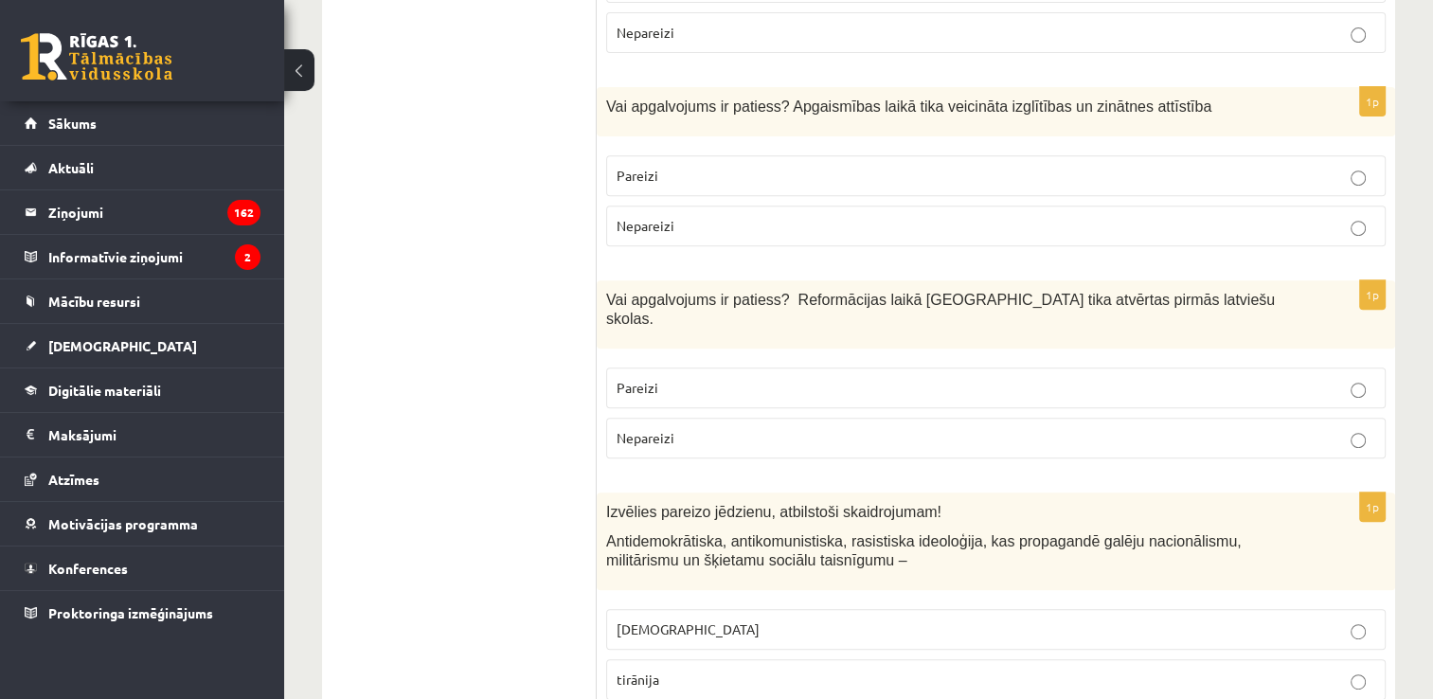
scroll to position [761, 0]
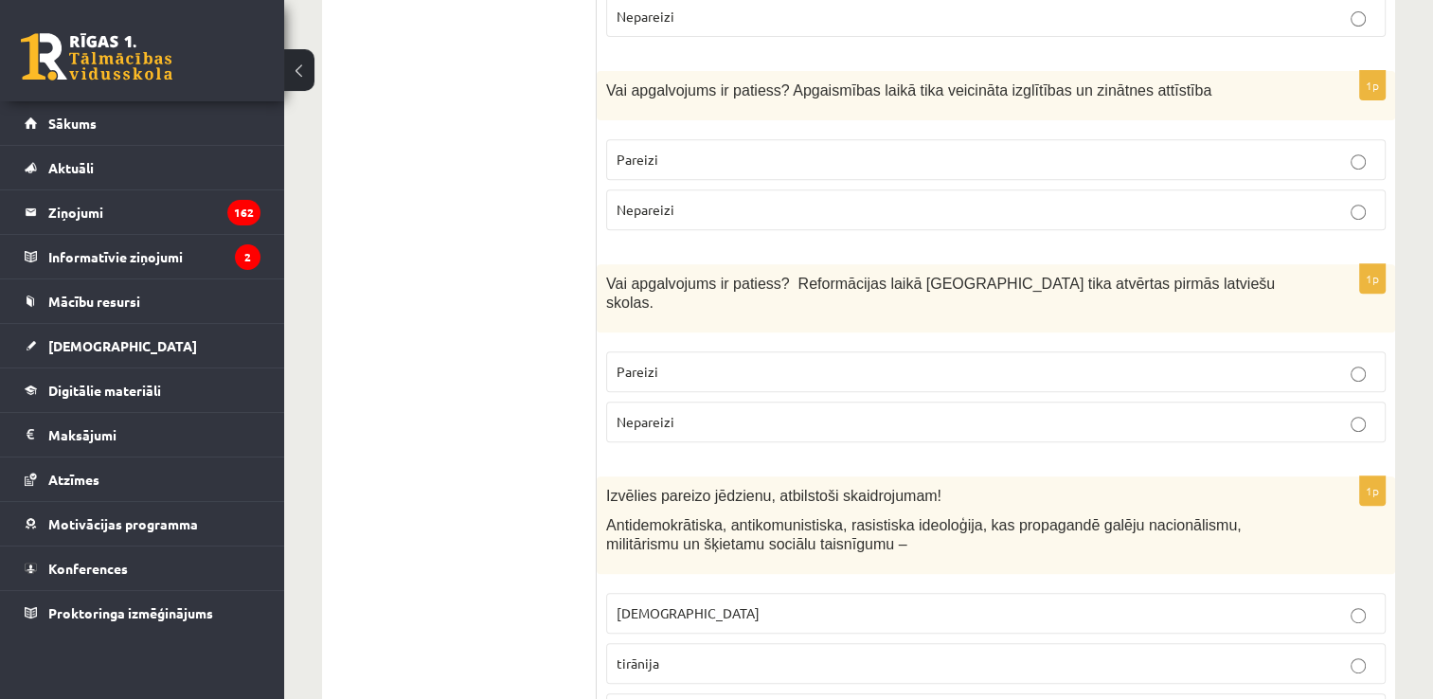
click at [976, 150] on p "Pareizi" at bounding box center [995, 160] width 759 height 20
click at [1038, 362] on p "Pareizi" at bounding box center [995, 372] width 759 height 20
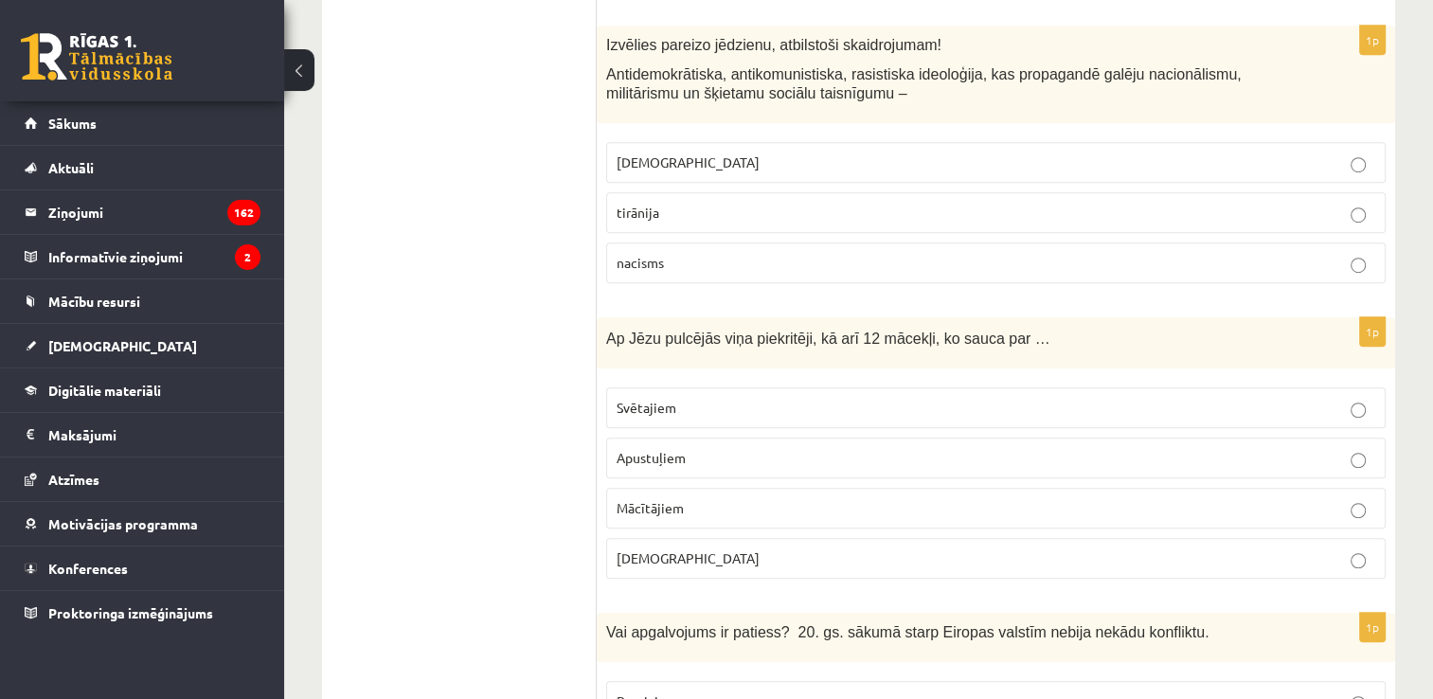
scroll to position [1147, 0]
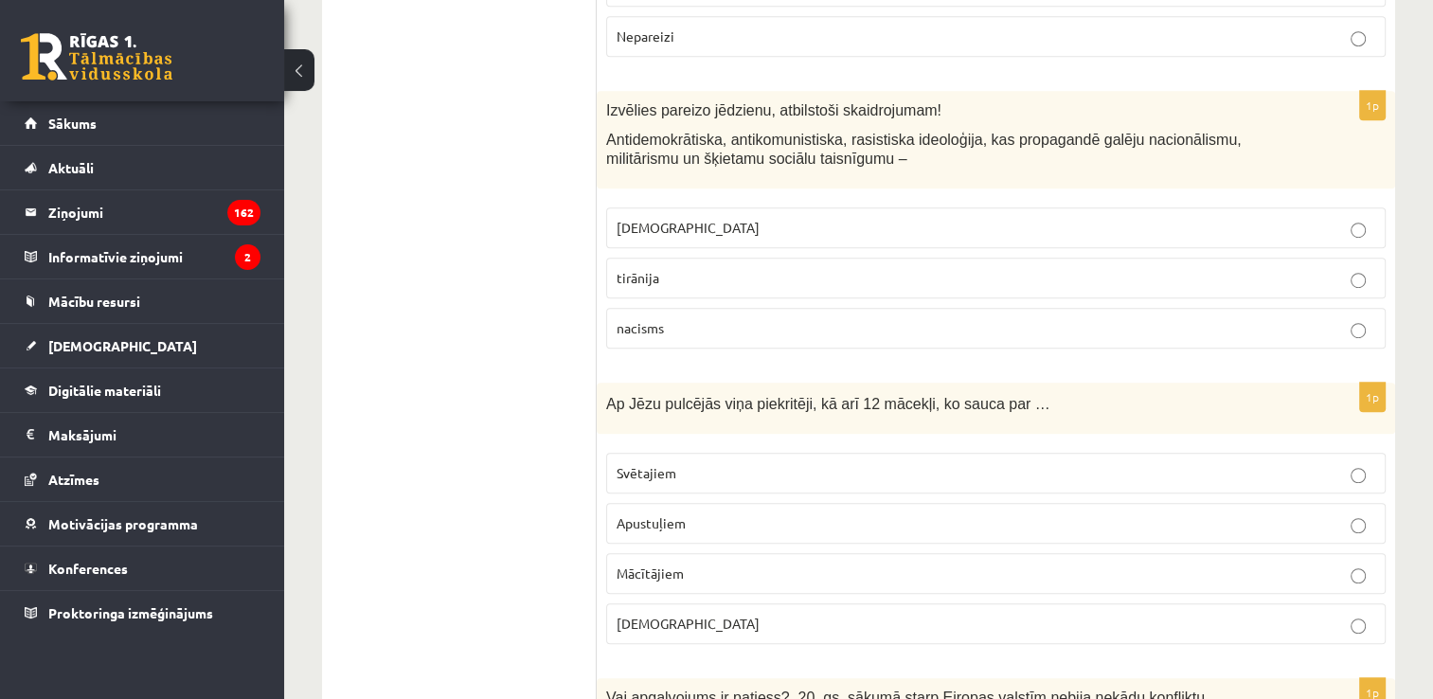
click at [621, 219] on span "fašisms" at bounding box center [687, 227] width 143 height 17
click at [691, 513] on p "Apustuļiem" at bounding box center [995, 523] width 759 height 20
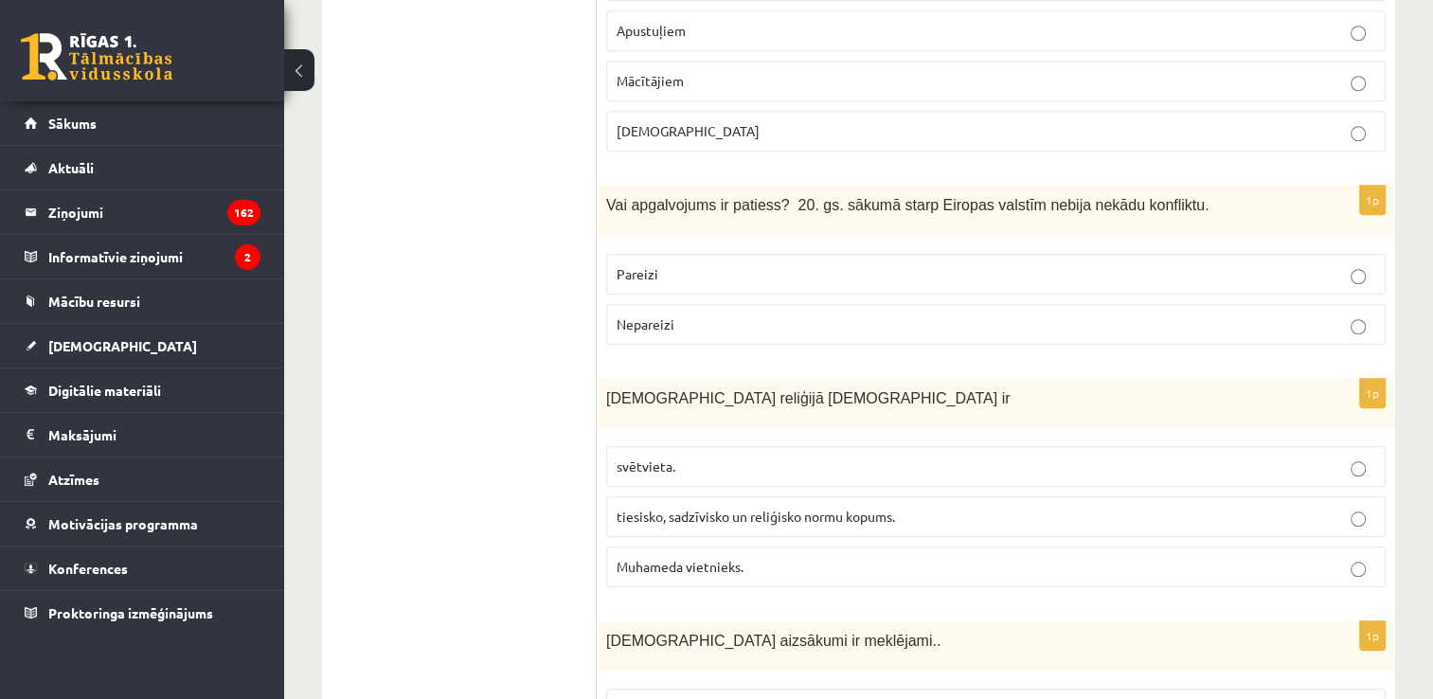
scroll to position [1655, 0]
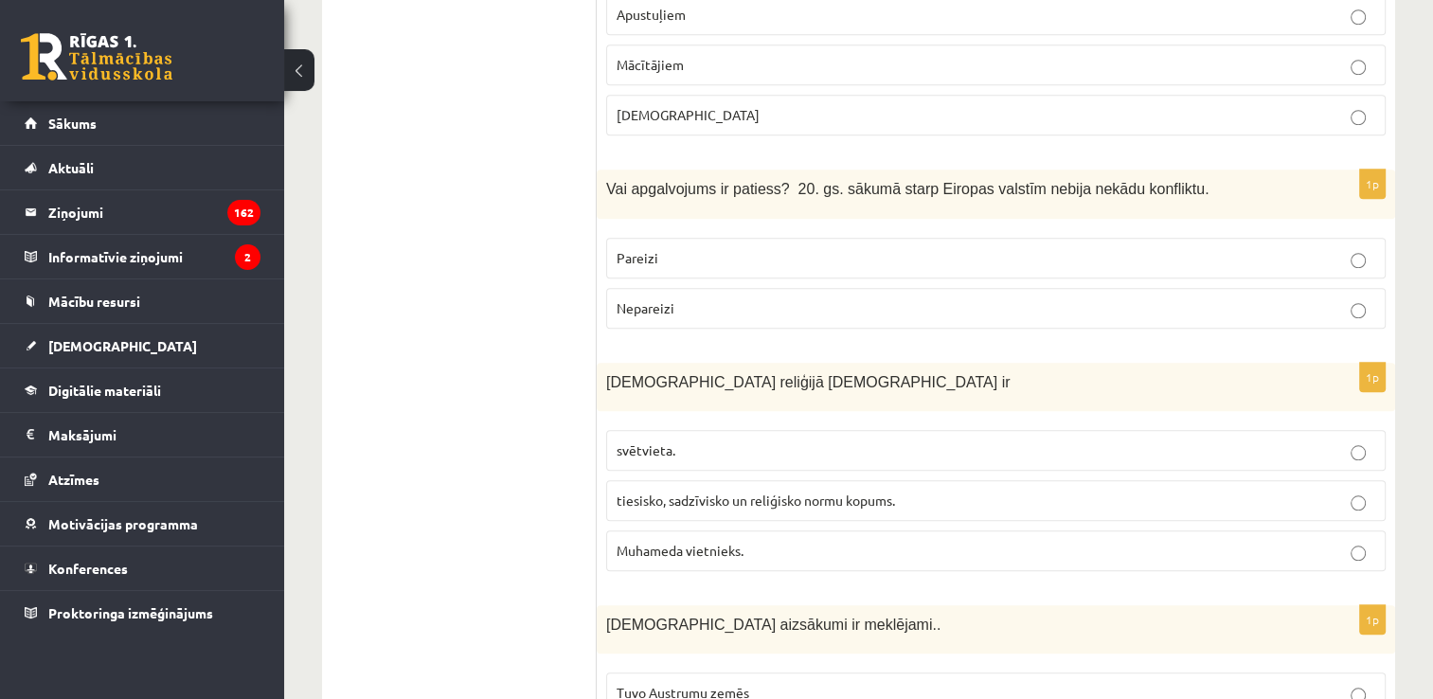
click at [745, 298] on p "Nepareizi" at bounding box center [995, 308] width 759 height 20
click at [733, 491] on span "tiesisko, sadzīvisko un reliģisko normu kopums." at bounding box center [755, 499] width 278 height 17
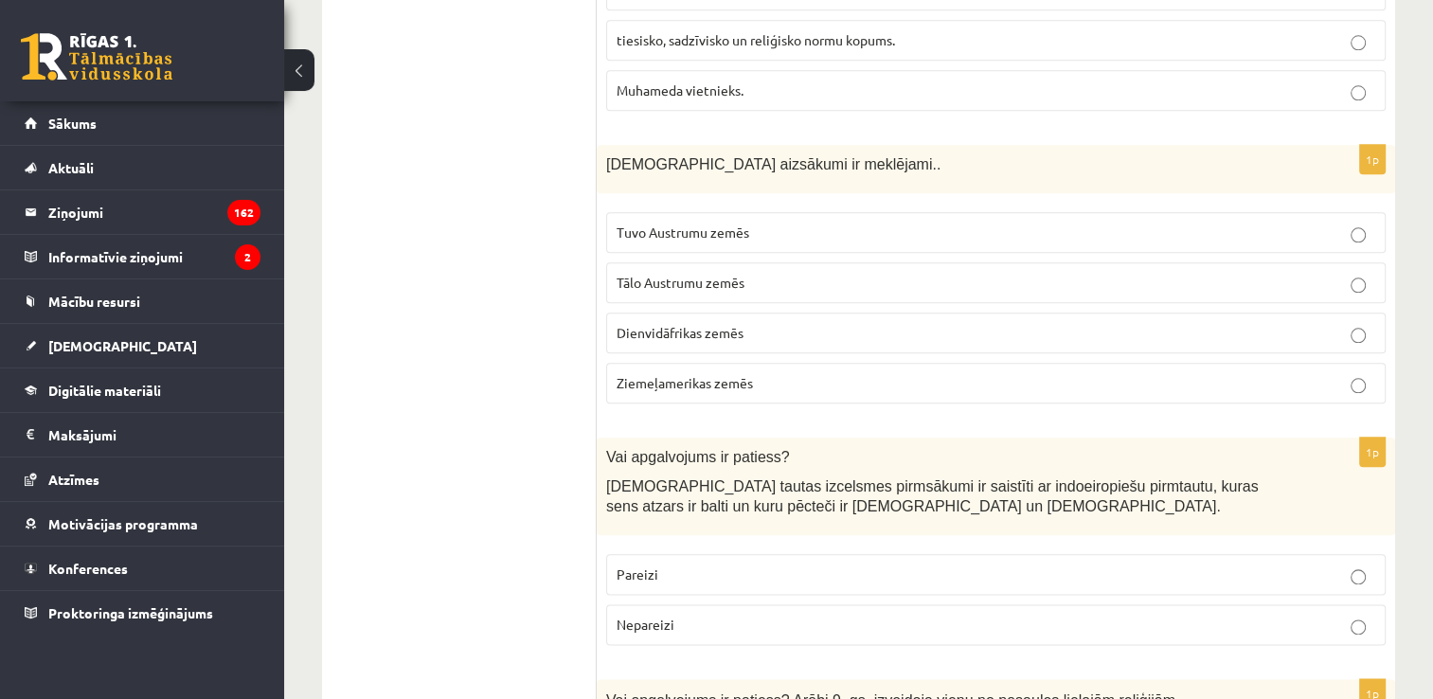
scroll to position [2123, 0]
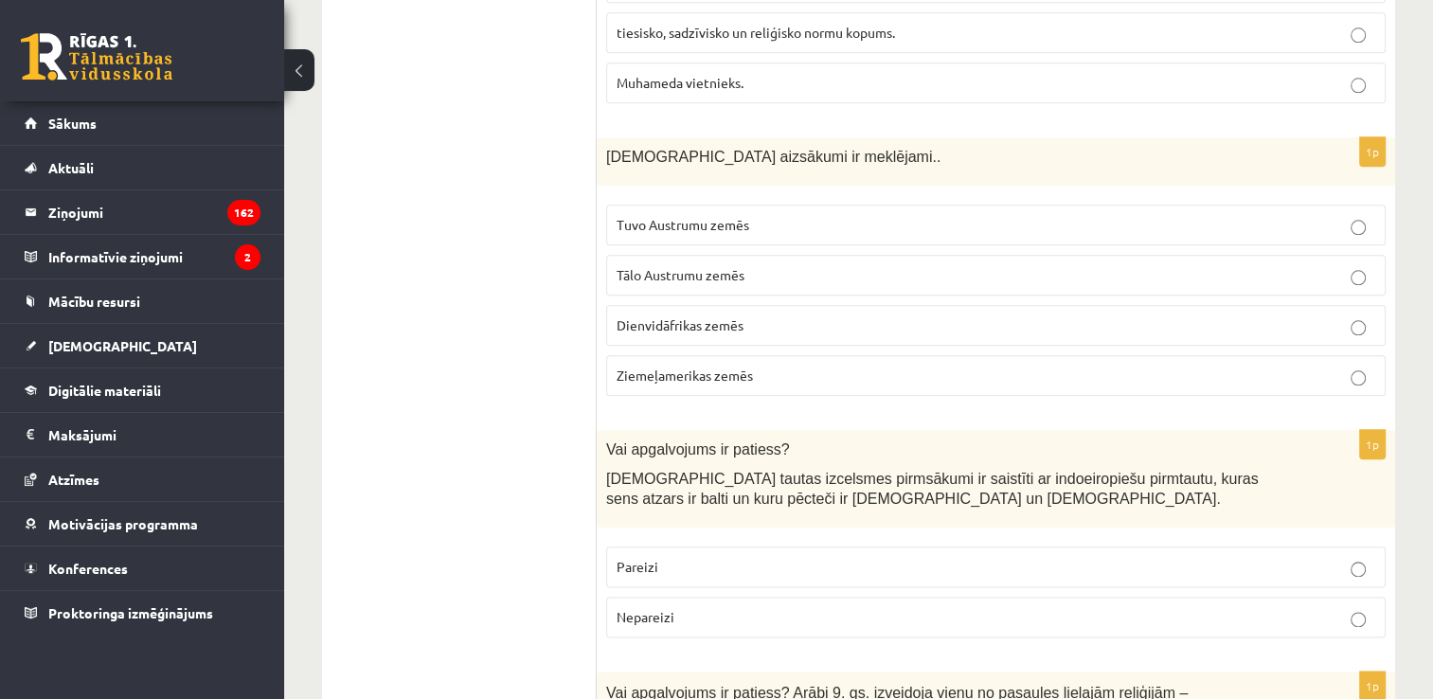
click at [636, 216] on span "Tuvo Austrumu zemēs" at bounding box center [682, 224] width 133 height 17
click at [679, 557] on p "Pareizi" at bounding box center [995, 567] width 759 height 20
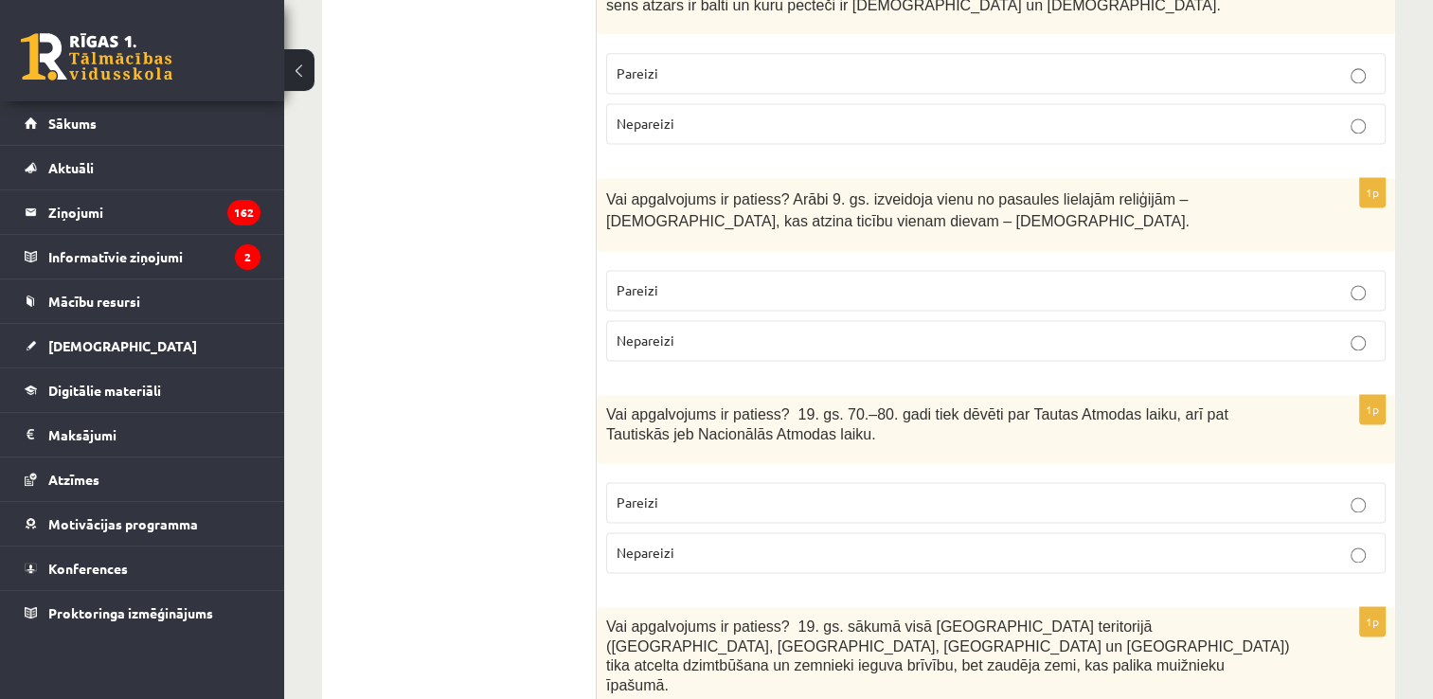
scroll to position [2649, 0]
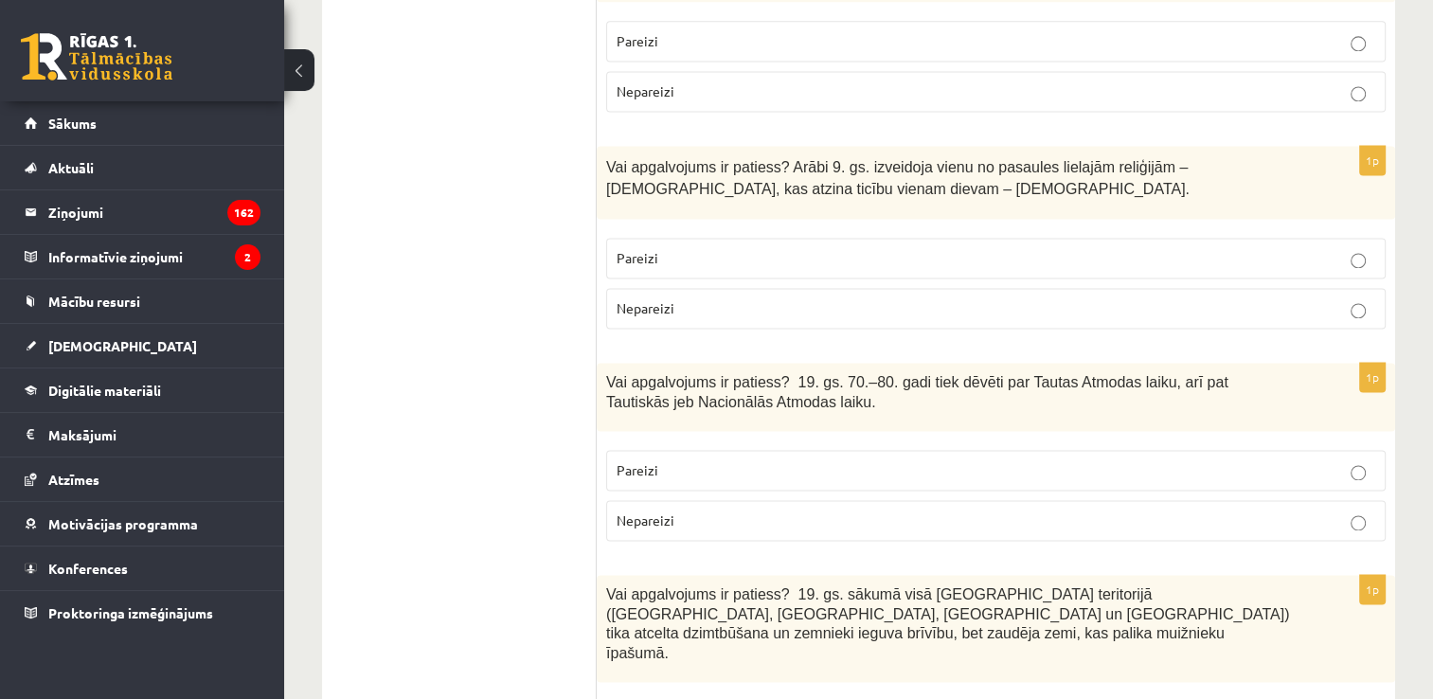
click at [820, 248] on p "Pareizi" at bounding box center [995, 258] width 759 height 20
click at [966, 460] on p "Pareizi" at bounding box center [995, 470] width 759 height 20
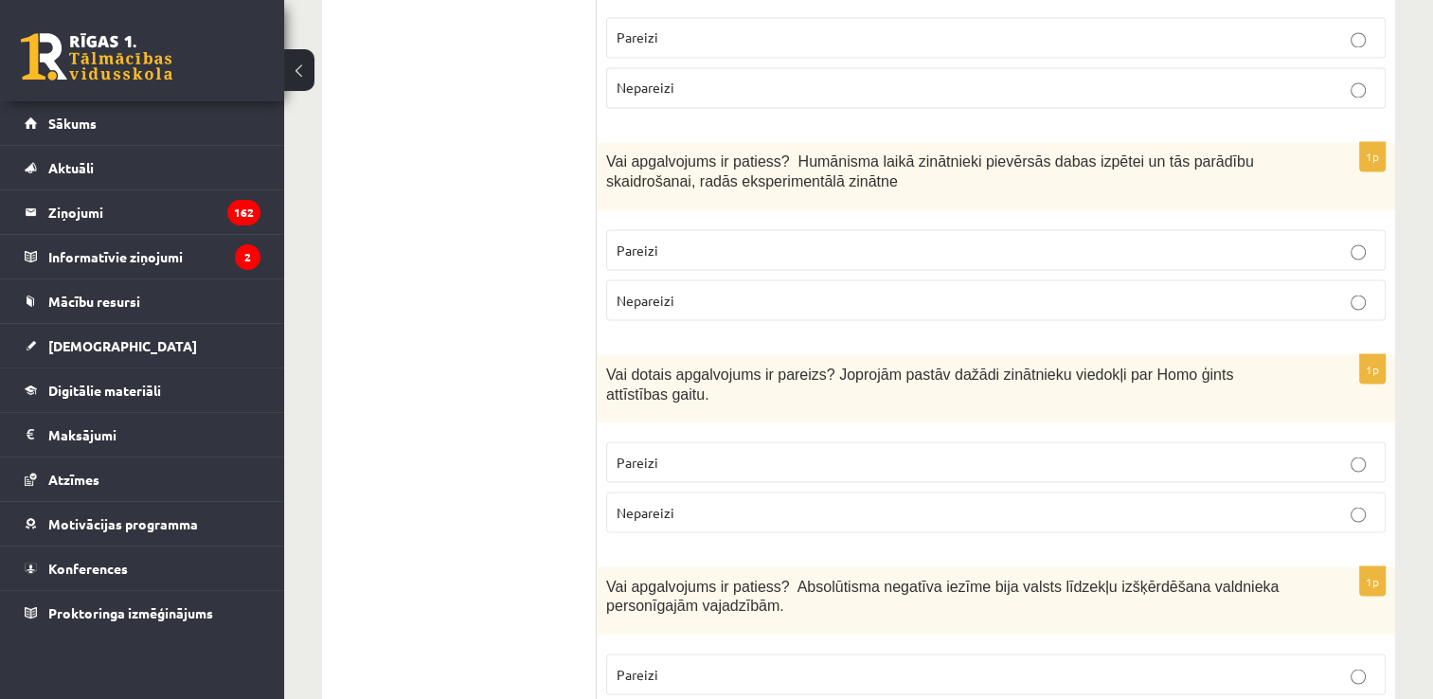
scroll to position [3348, 0]
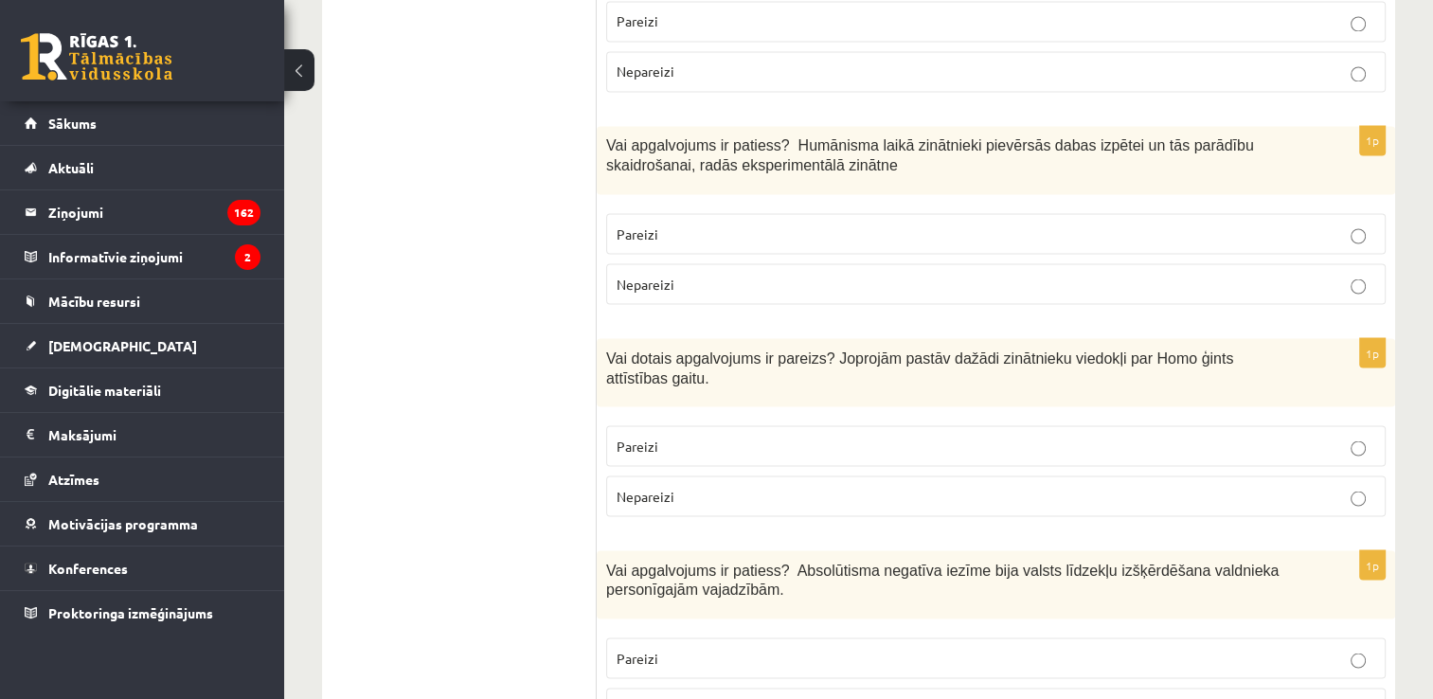
click at [934, 223] on p "Pareizi" at bounding box center [995, 233] width 759 height 20
click at [886, 436] on p "Pareizi" at bounding box center [995, 446] width 759 height 20
click at [841, 648] on p "Pareizi" at bounding box center [995, 658] width 759 height 20
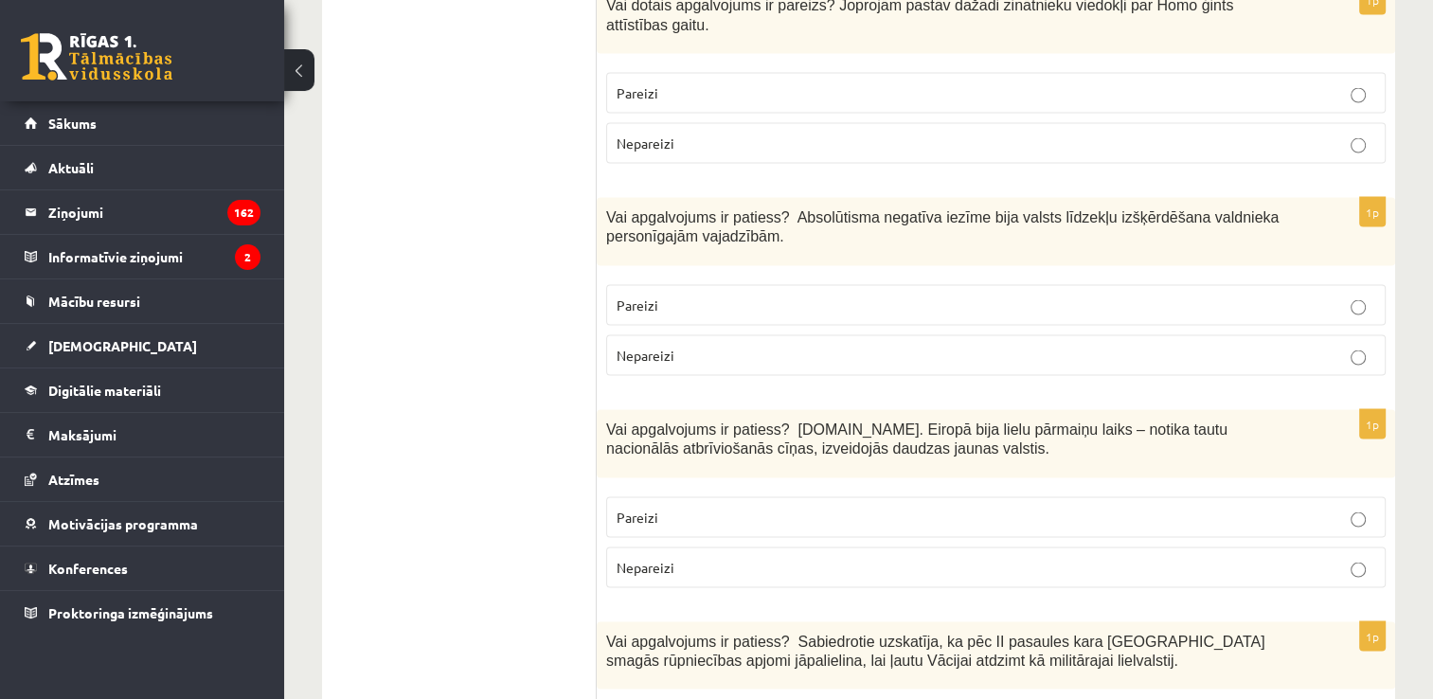
scroll to position [3708, 0]
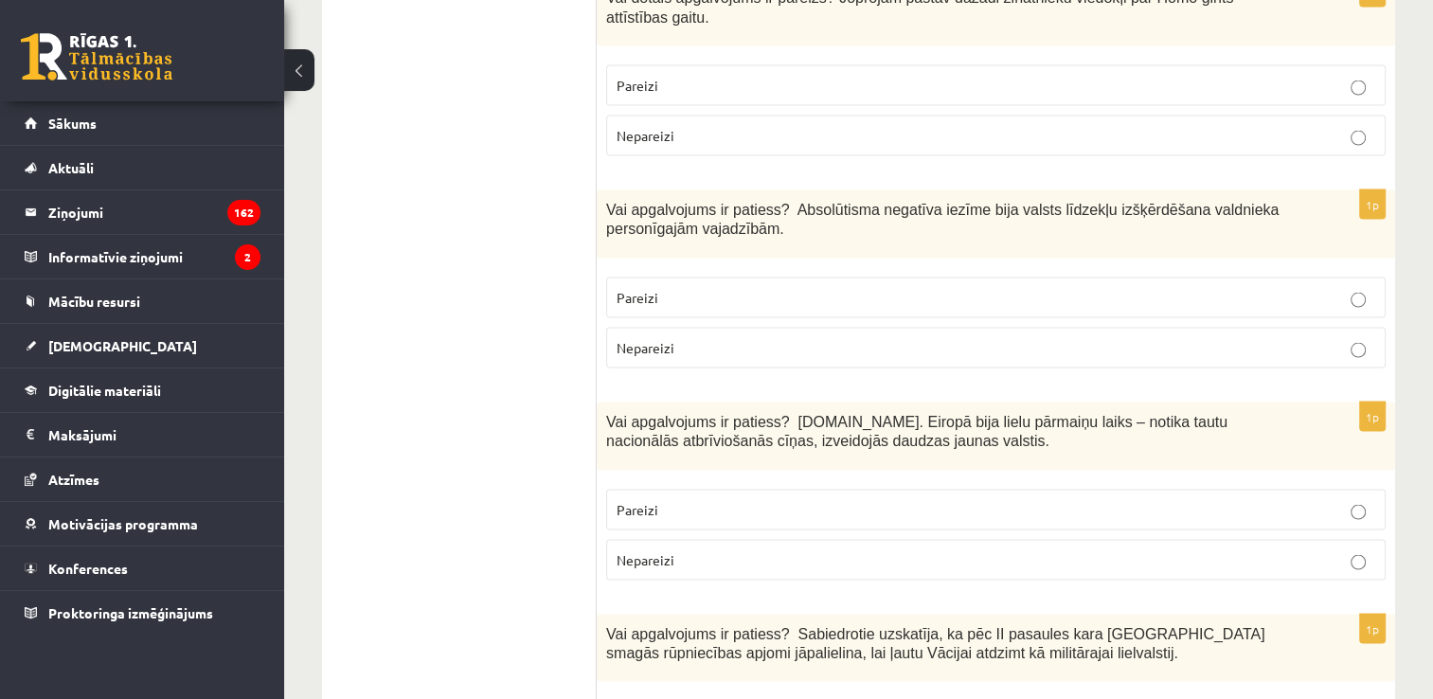
click at [695, 500] on p "Pareizi" at bounding box center [995, 510] width 759 height 20
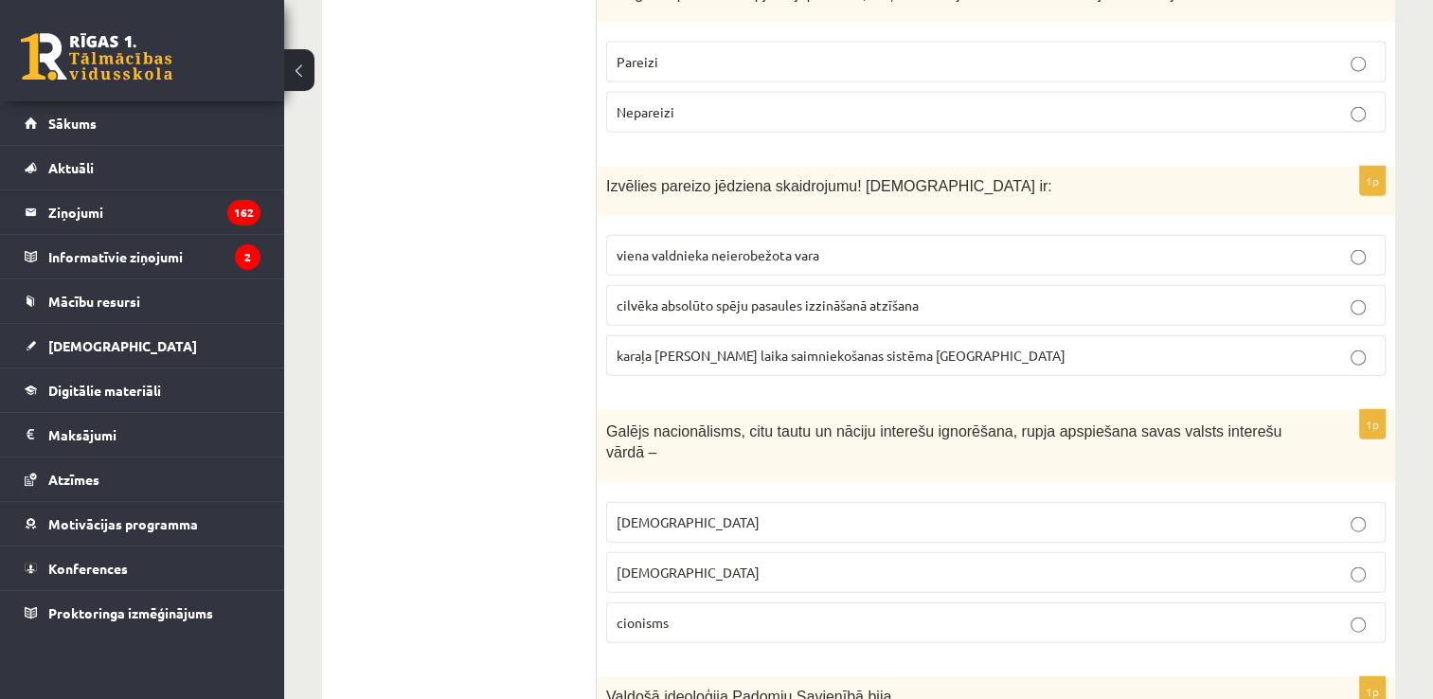
scroll to position [4375, 0]
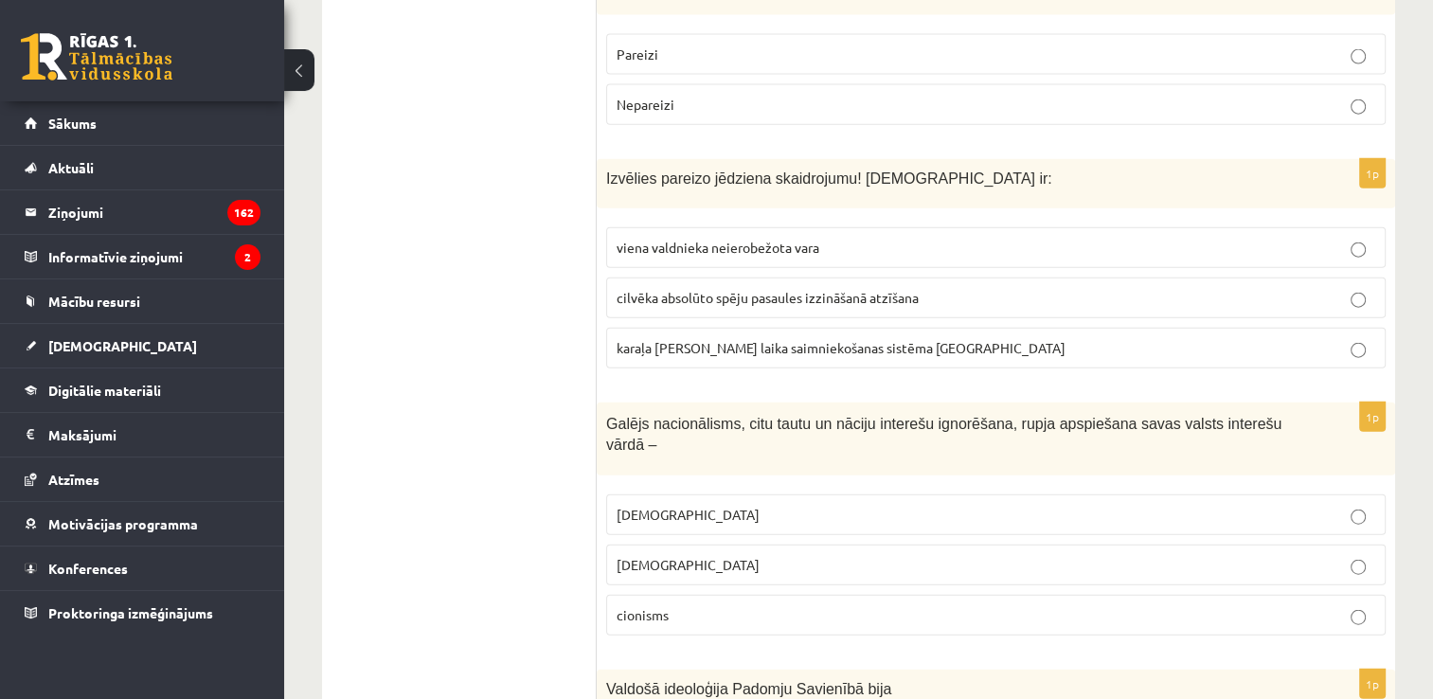
click at [739, 239] on span "viena valdnieka neierobežota vara" at bounding box center [717, 247] width 203 height 17
click at [634, 506] on span "šovinisms" at bounding box center [687, 514] width 143 height 17
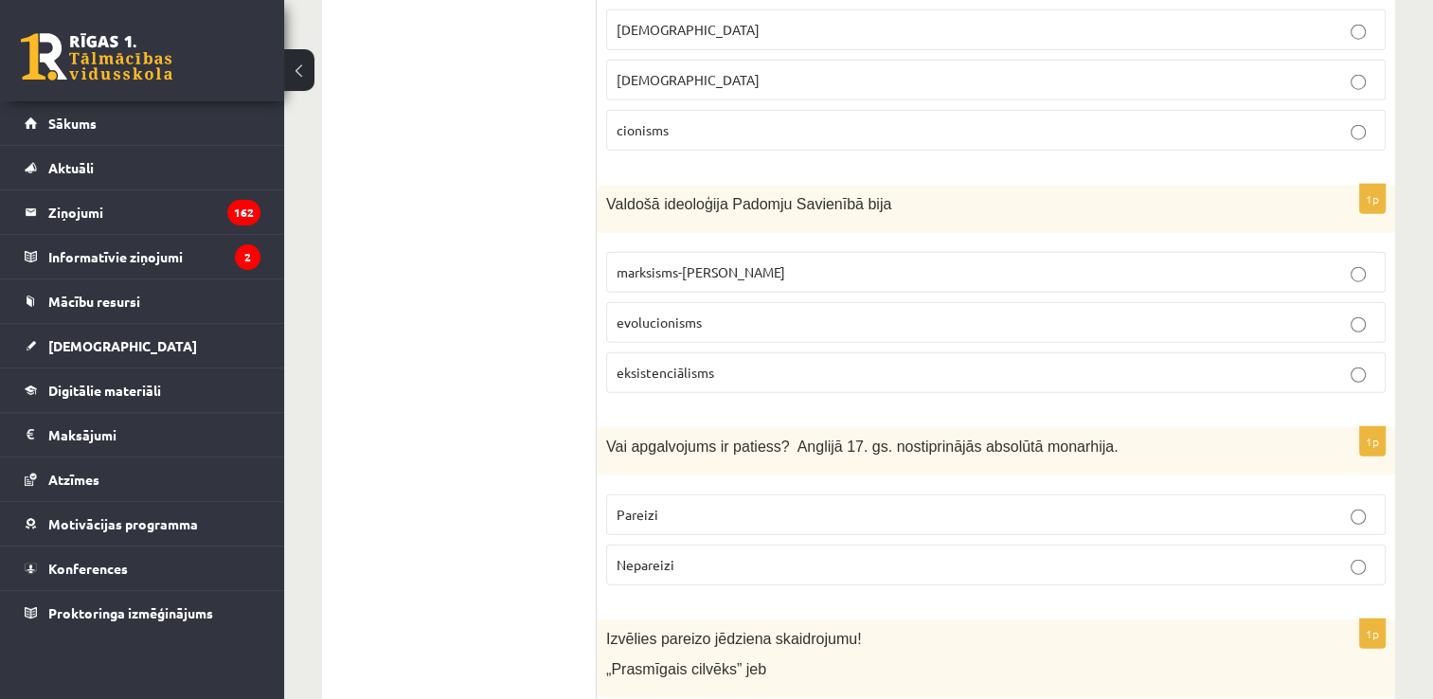
scroll to position [4868, 0]
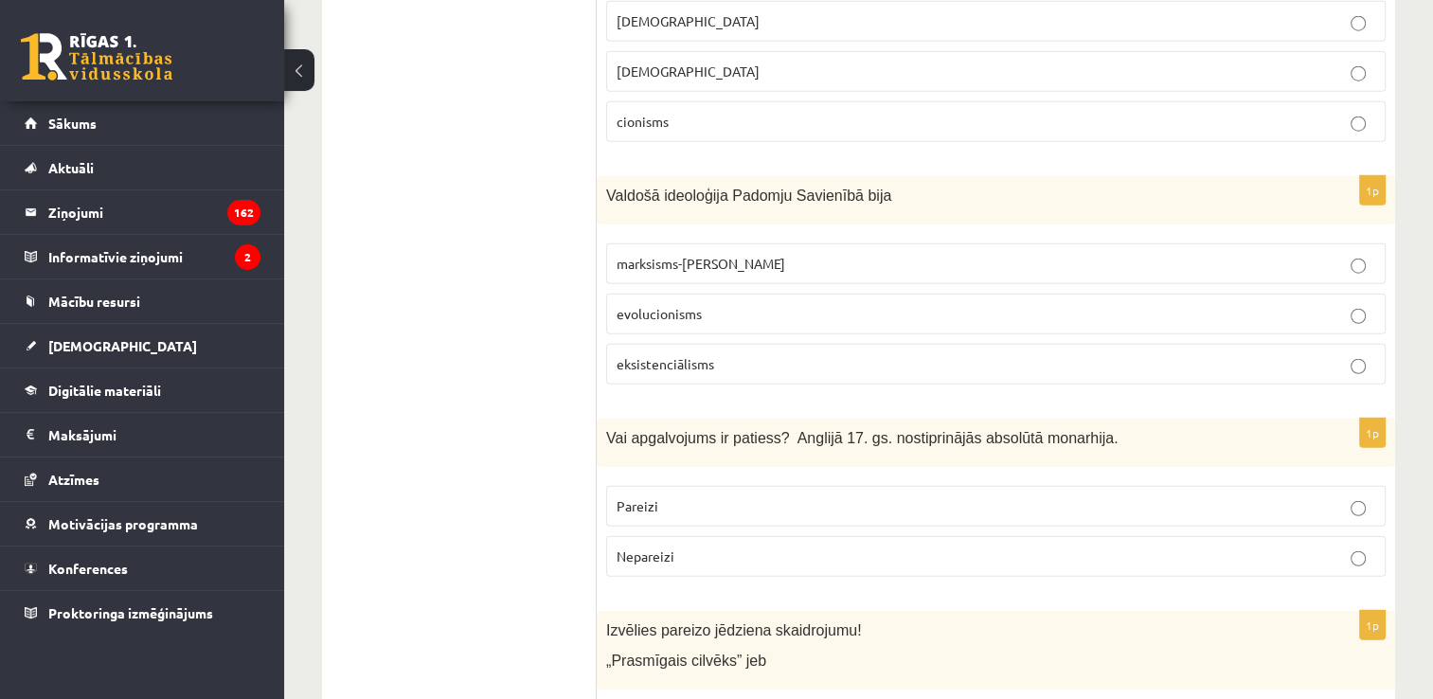
click at [636, 255] on span "marksisms-ļeņinisms" at bounding box center [700, 263] width 169 height 17
click at [674, 546] on p "Nepareizi" at bounding box center [995, 556] width 759 height 20
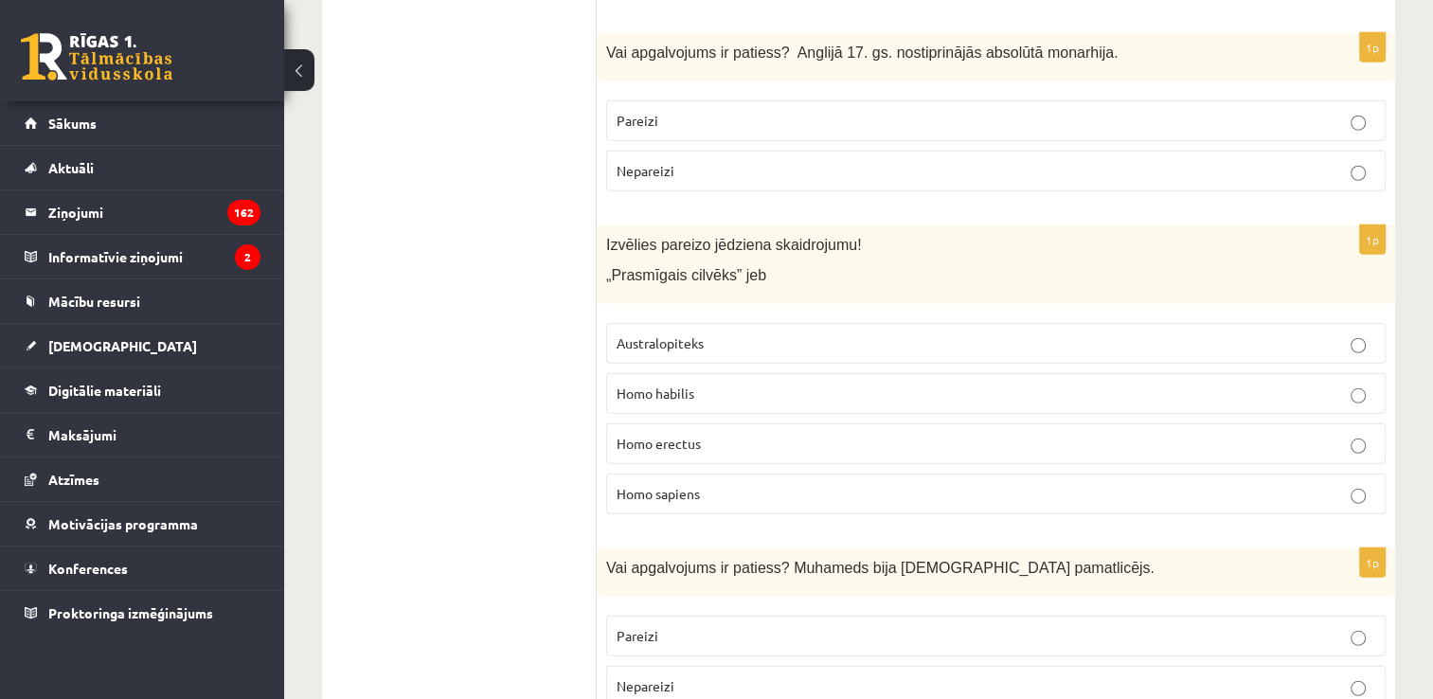
scroll to position [5278, 0]
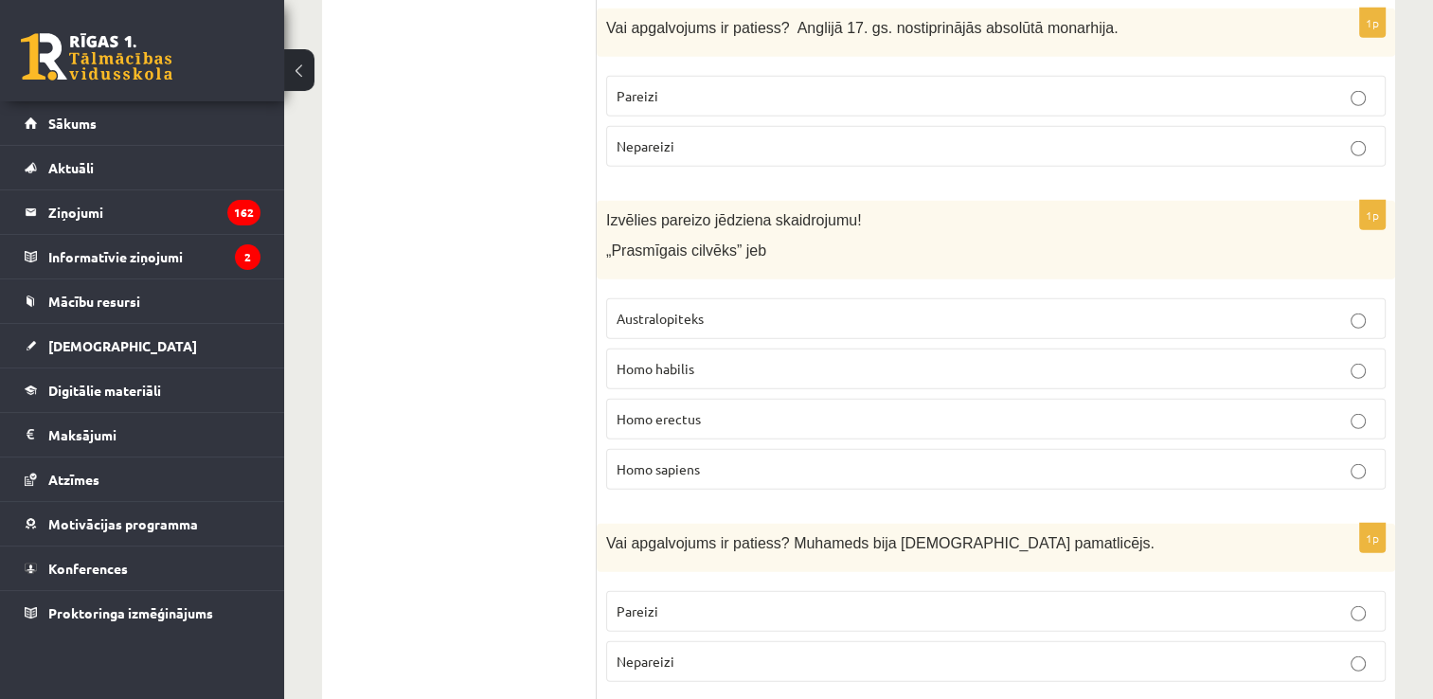
click at [695, 359] on p "Homo habilis" at bounding box center [995, 369] width 759 height 20
click at [712, 601] on p "Pareizi" at bounding box center [995, 611] width 759 height 20
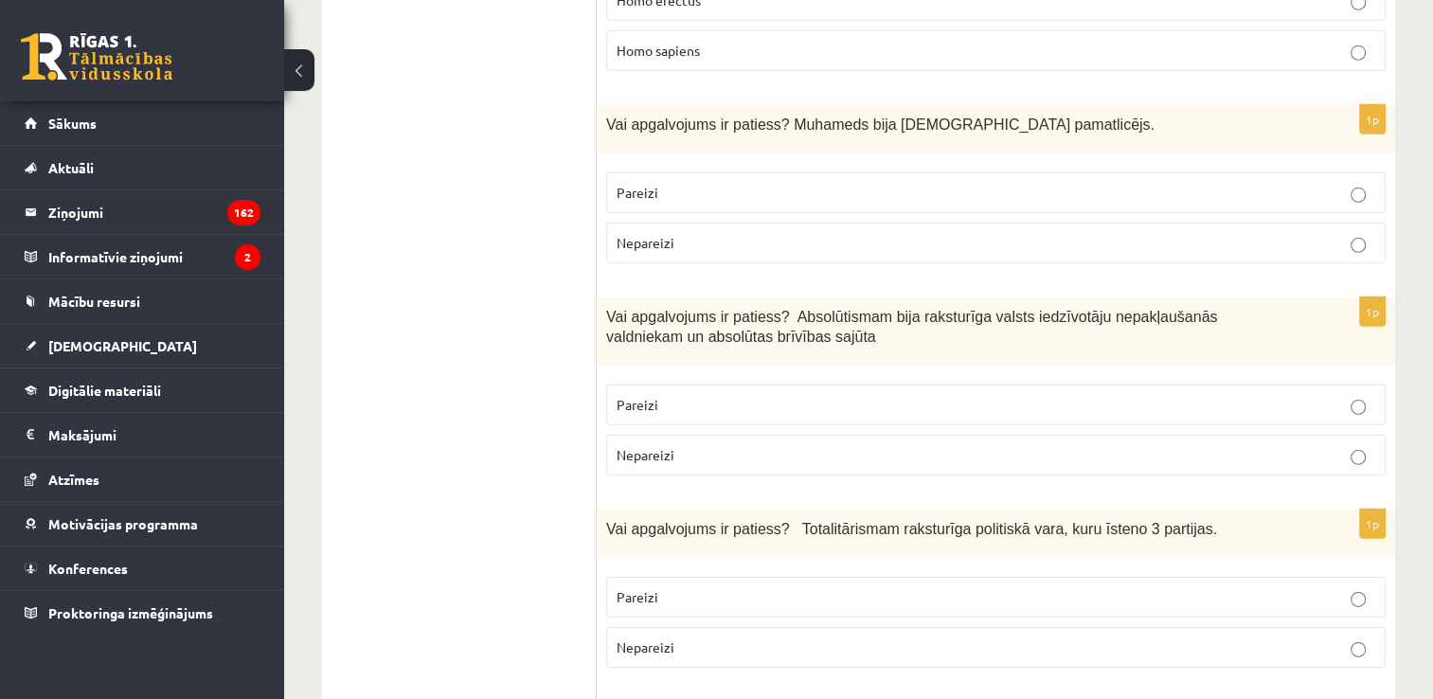
scroll to position [5729, 0]
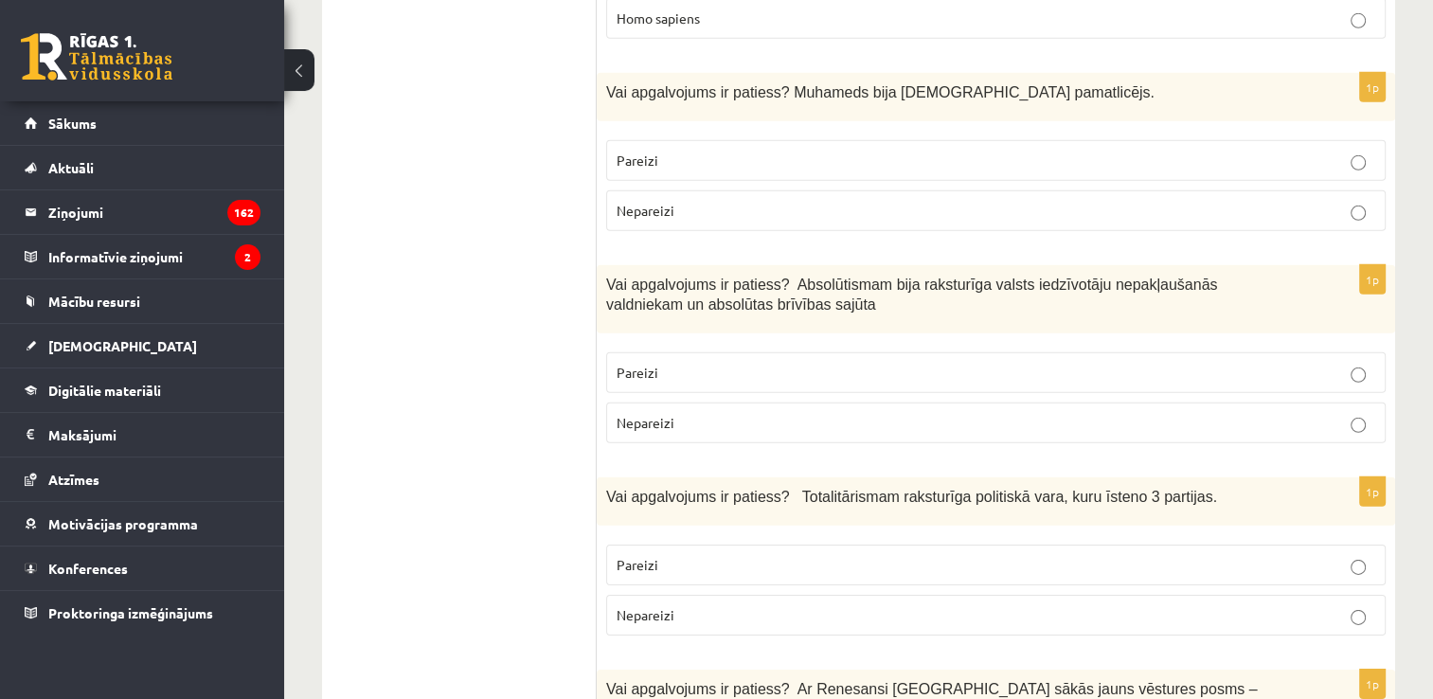
click at [719, 413] on p "Nepareizi" at bounding box center [995, 423] width 759 height 20
click at [737, 605] on p "Nepareizi" at bounding box center [995, 615] width 759 height 20
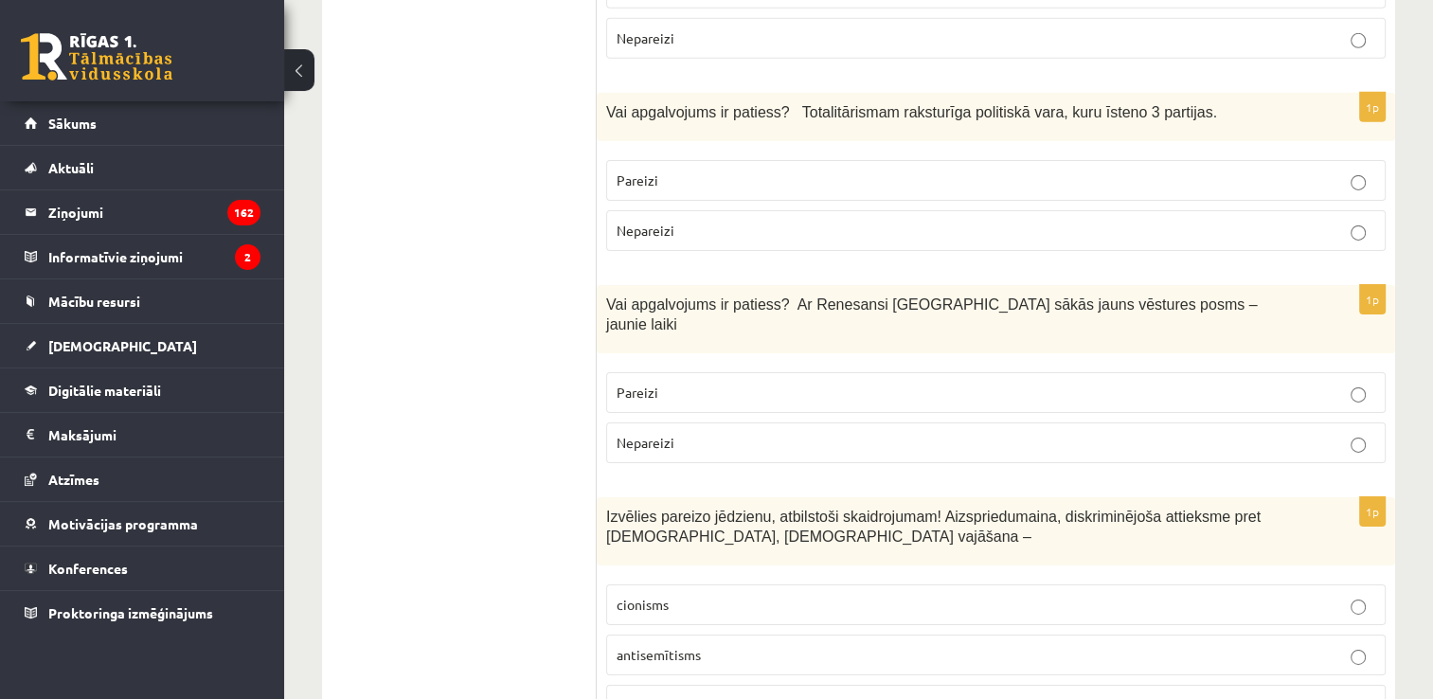
scroll to position [6131, 0]
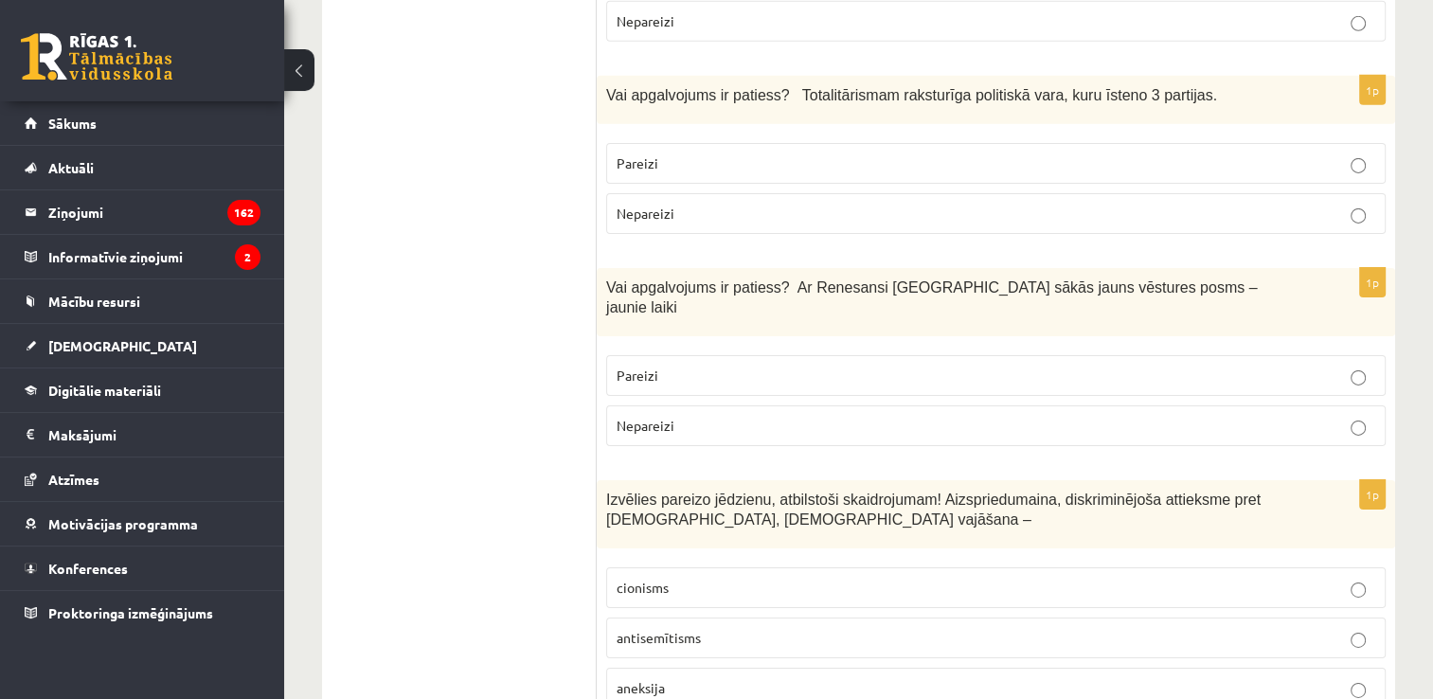
click at [718, 366] on p "Pareizi" at bounding box center [995, 376] width 759 height 20
click at [689, 629] on span "antisemītisms" at bounding box center [658, 637] width 84 height 17
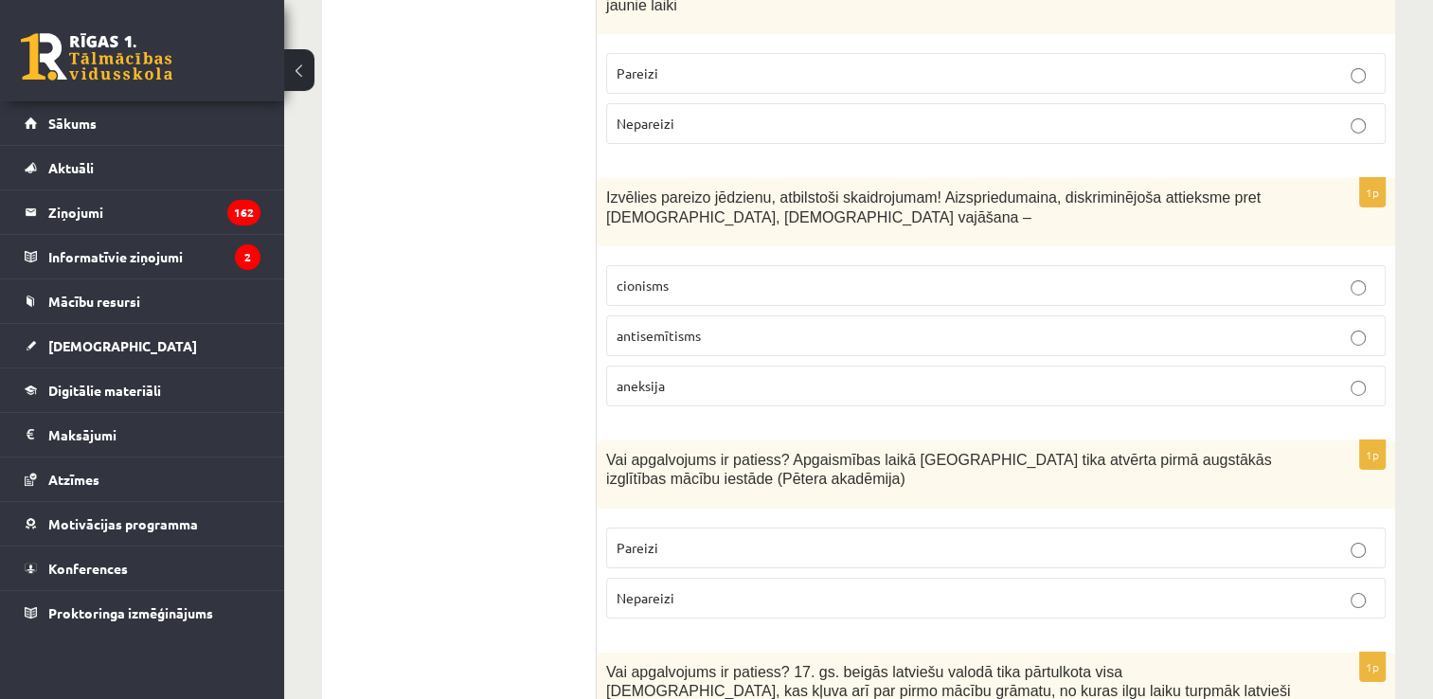
scroll to position [6466, 0]
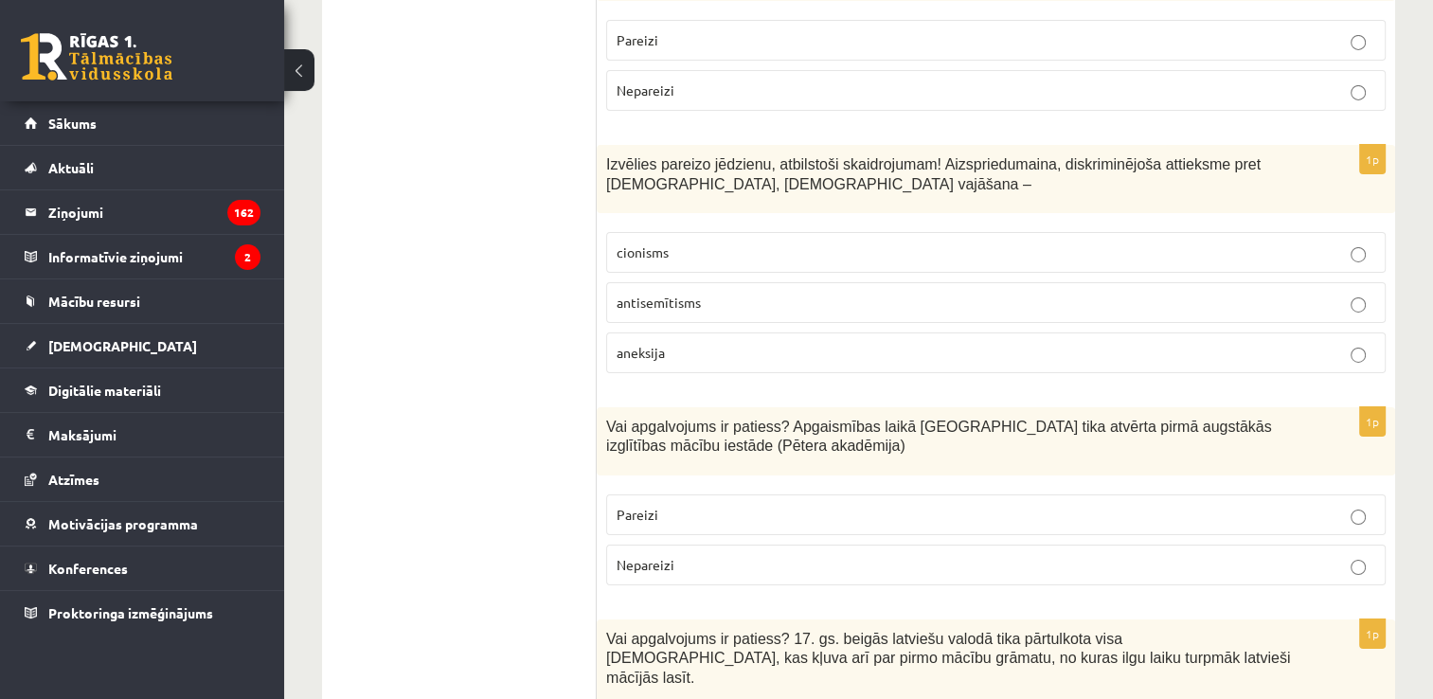
click at [666, 505] on p "Pareizi" at bounding box center [995, 515] width 759 height 20
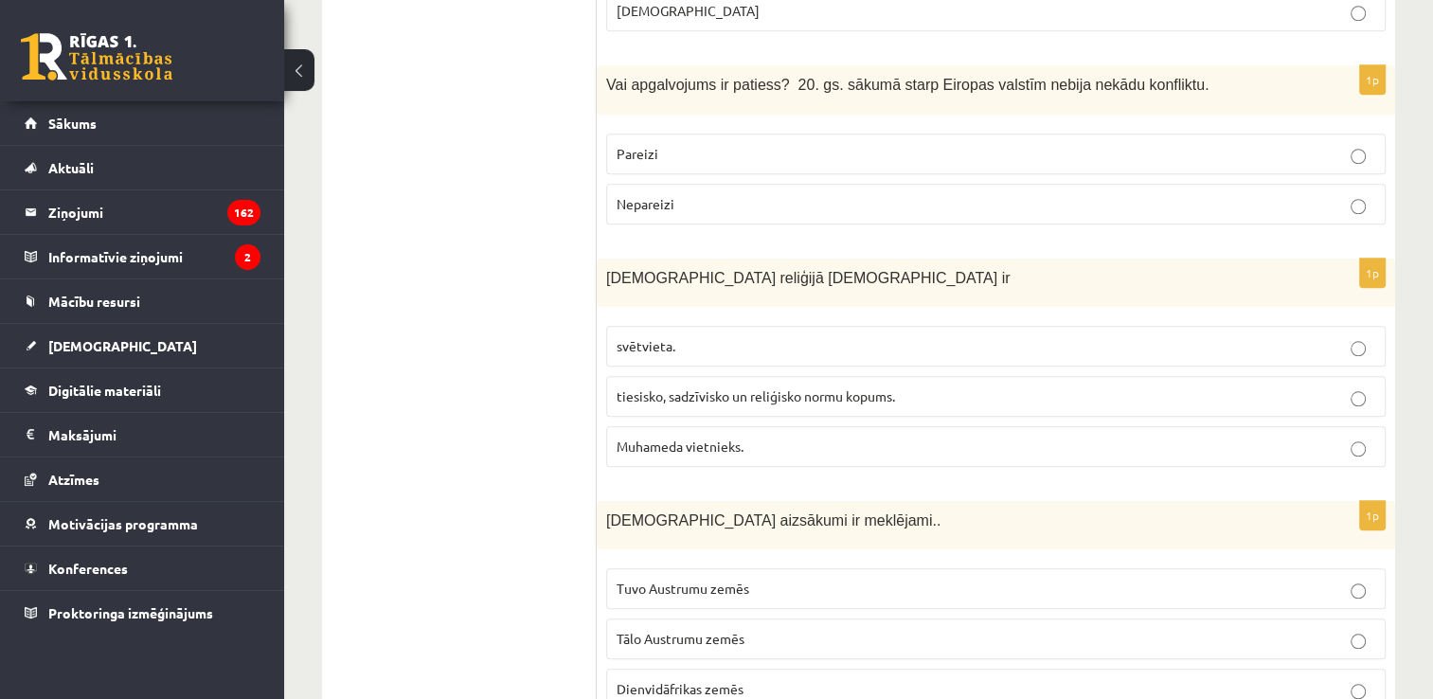
scroll to position [0, 0]
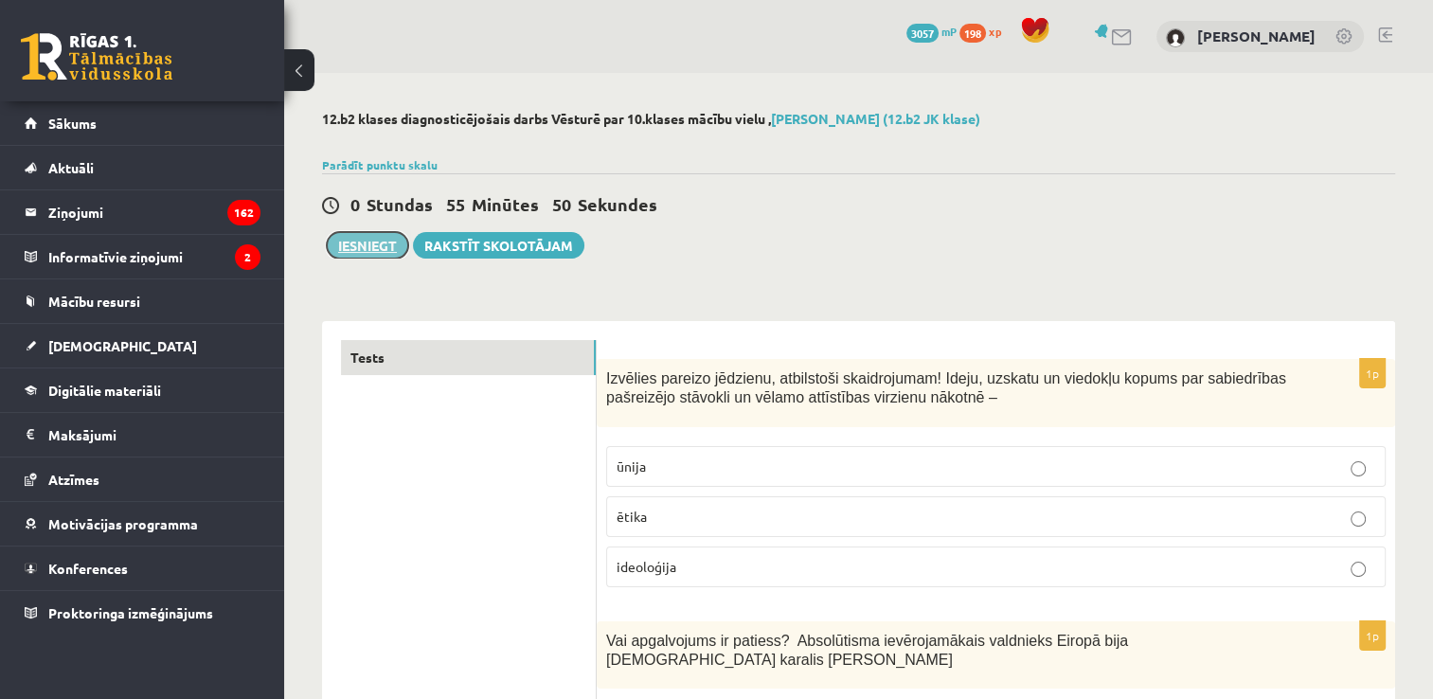
click at [379, 246] on button "Iesniegt" at bounding box center [367, 245] width 81 height 27
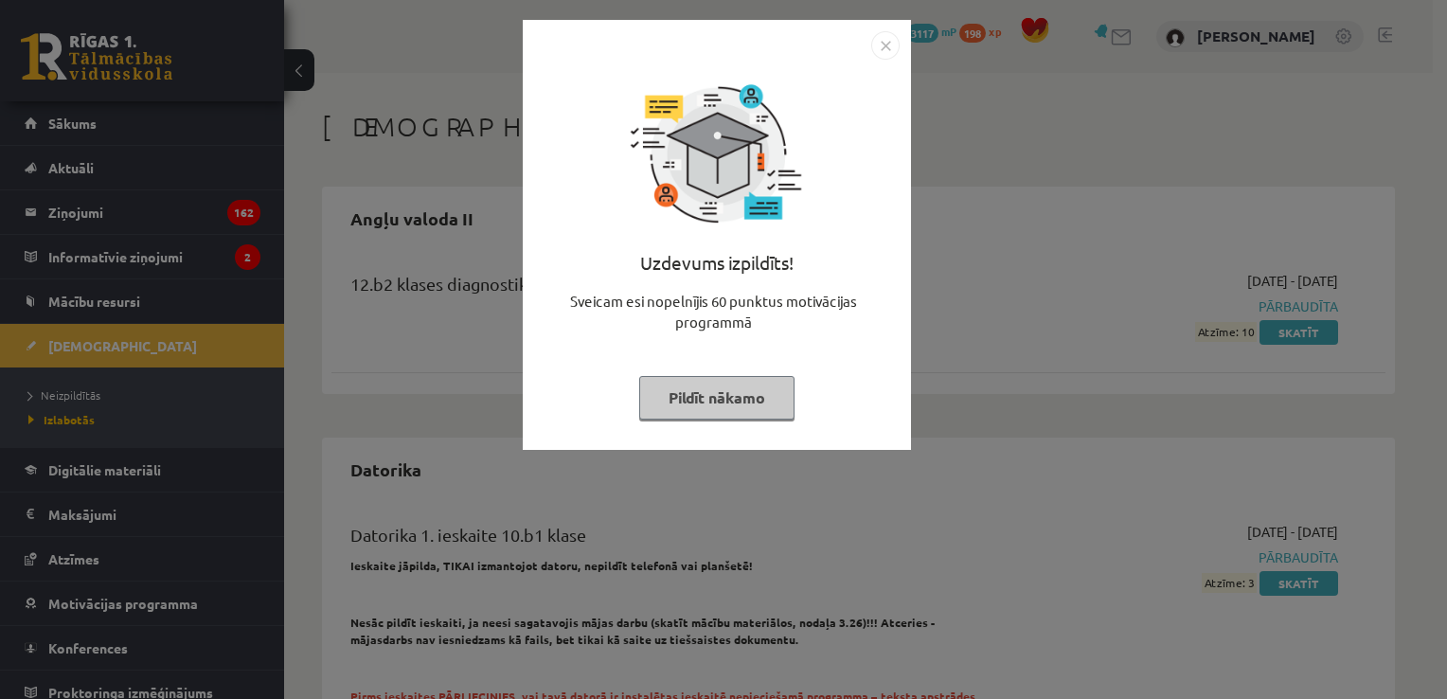
click at [678, 407] on button "Pildīt nākamo" at bounding box center [716, 398] width 155 height 44
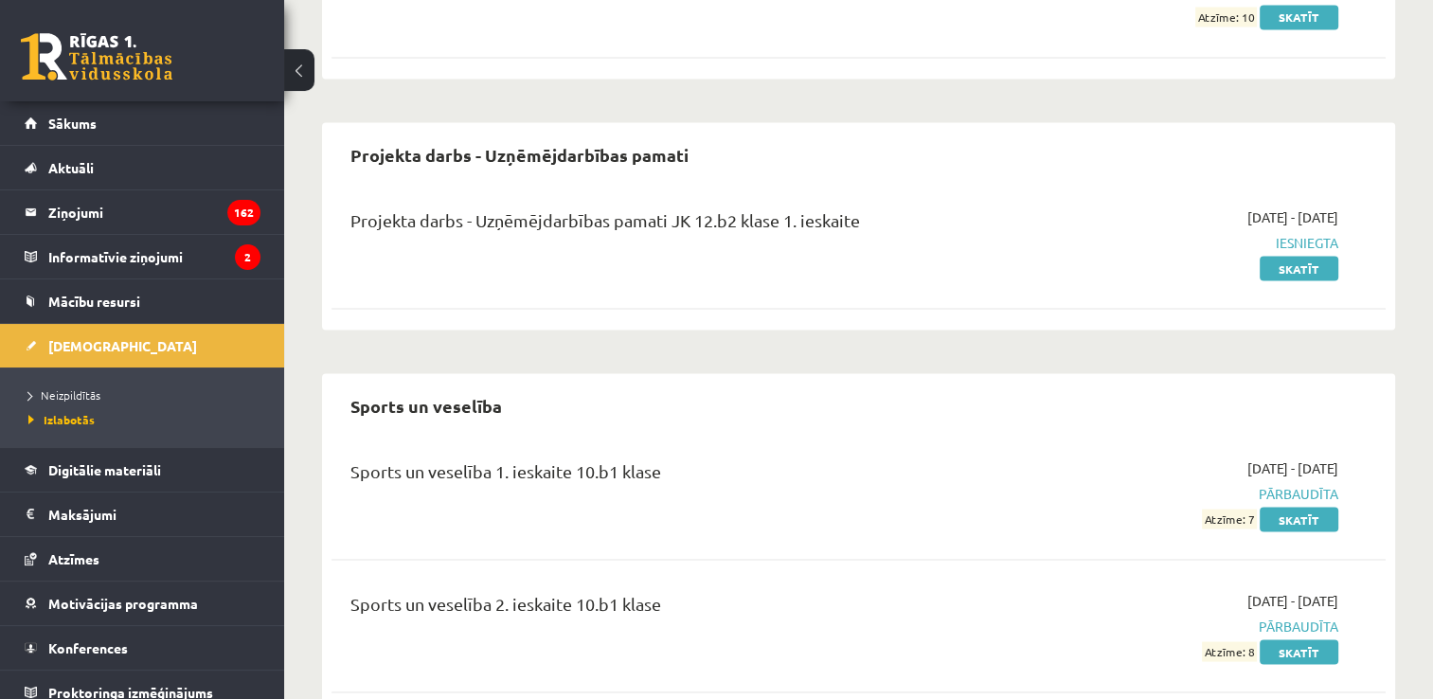
scroll to position [10720, 0]
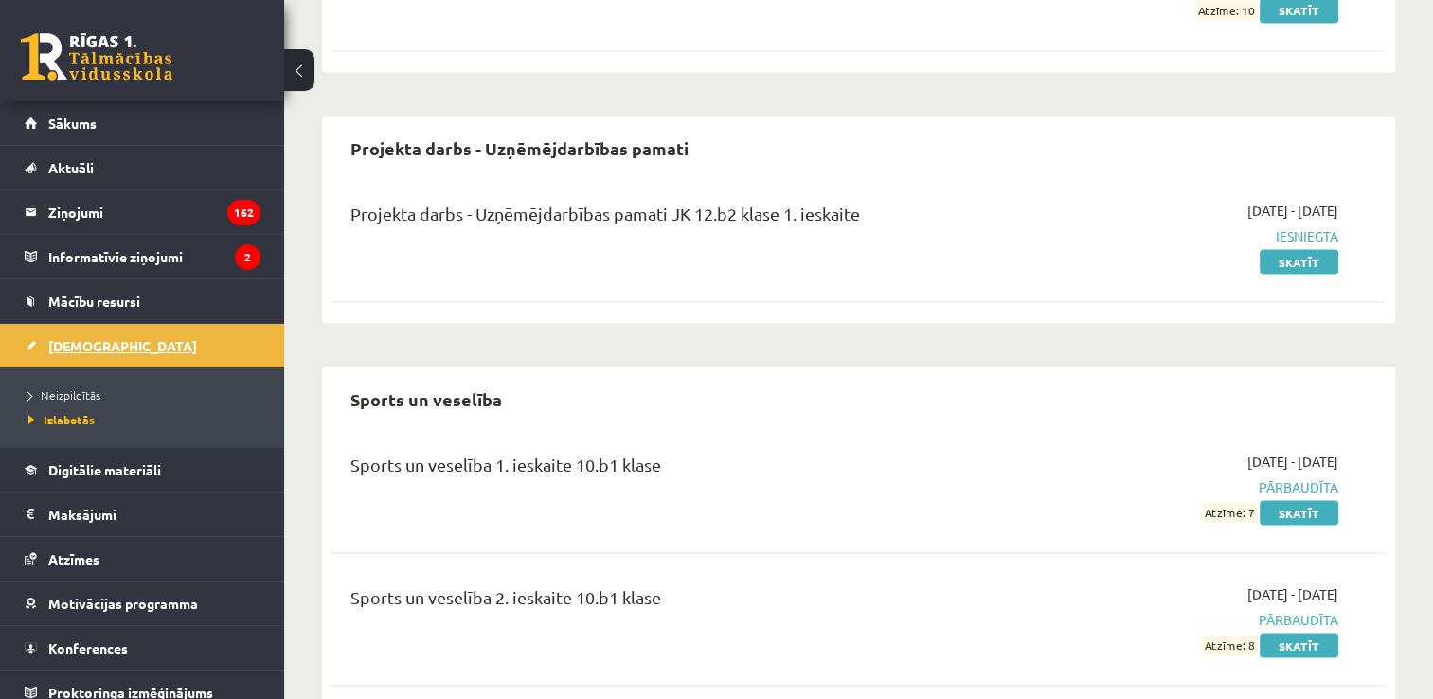
click at [99, 343] on span "[DEMOGRAPHIC_DATA]" at bounding box center [122, 345] width 149 height 17
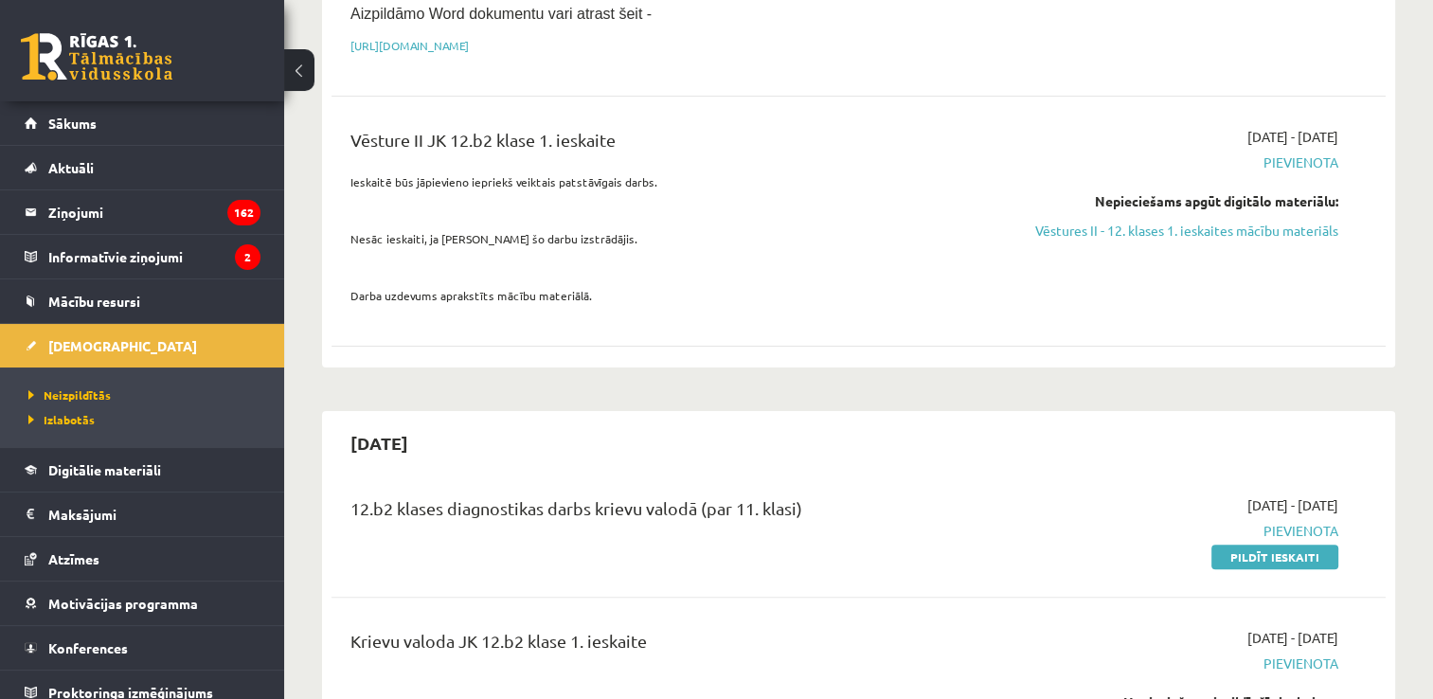
scroll to position [504, 0]
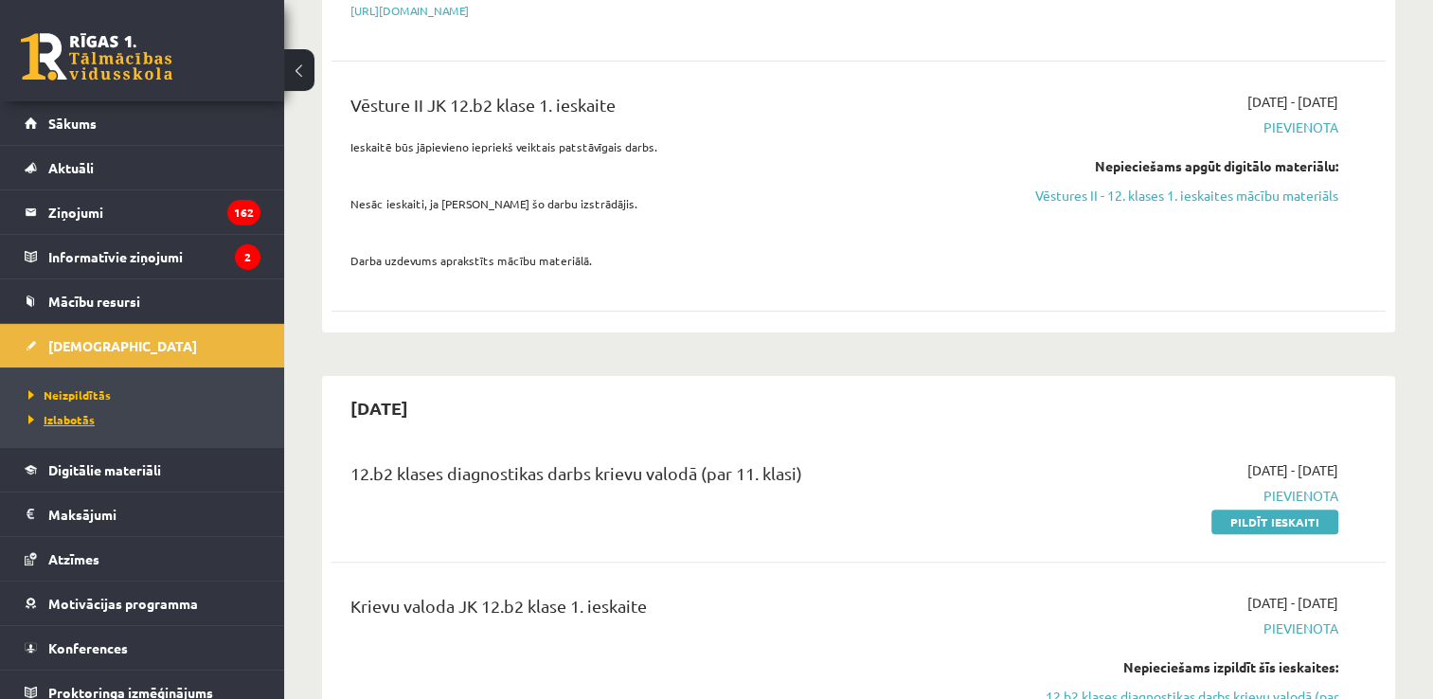
click at [82, 417] on span "Izlabotās" at bounding box center [61, 419] width 66 height 15
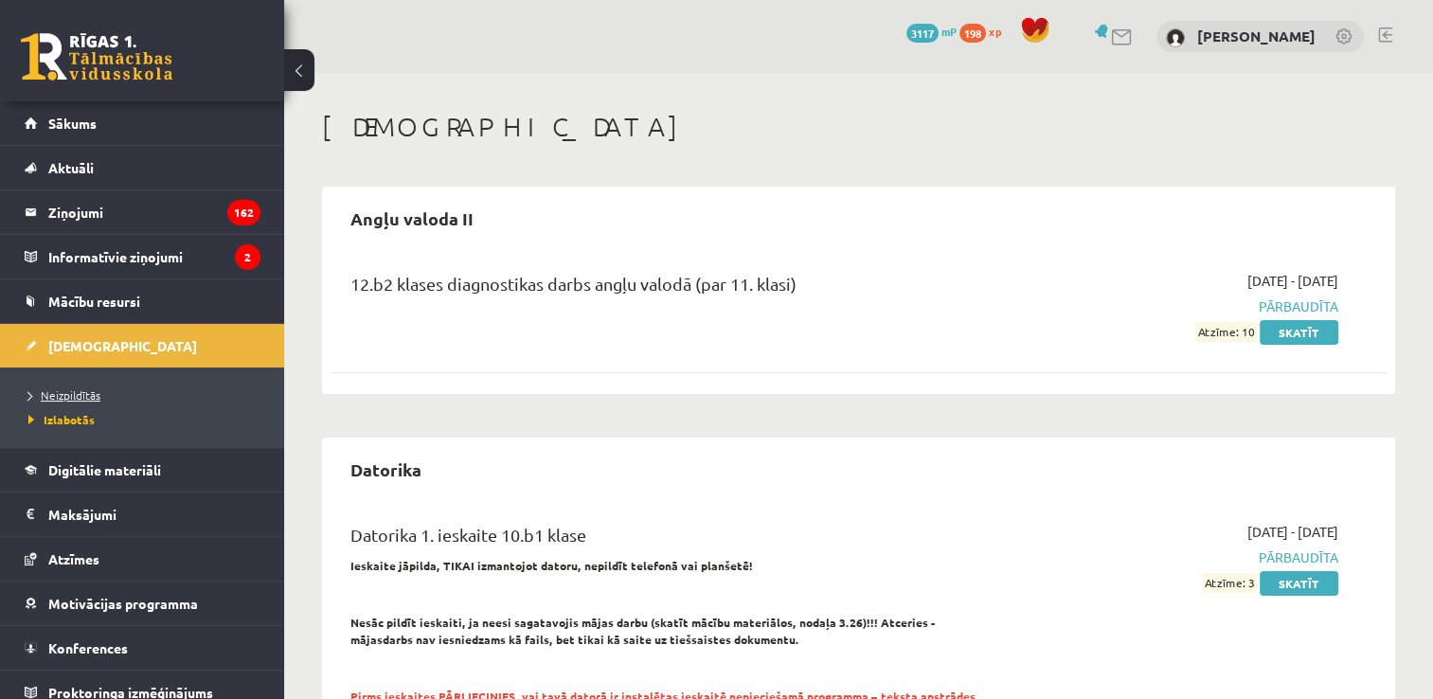
click at [66, 395] on span "Neizpildītās" at bounding box center [64, 394] width 72 height 15
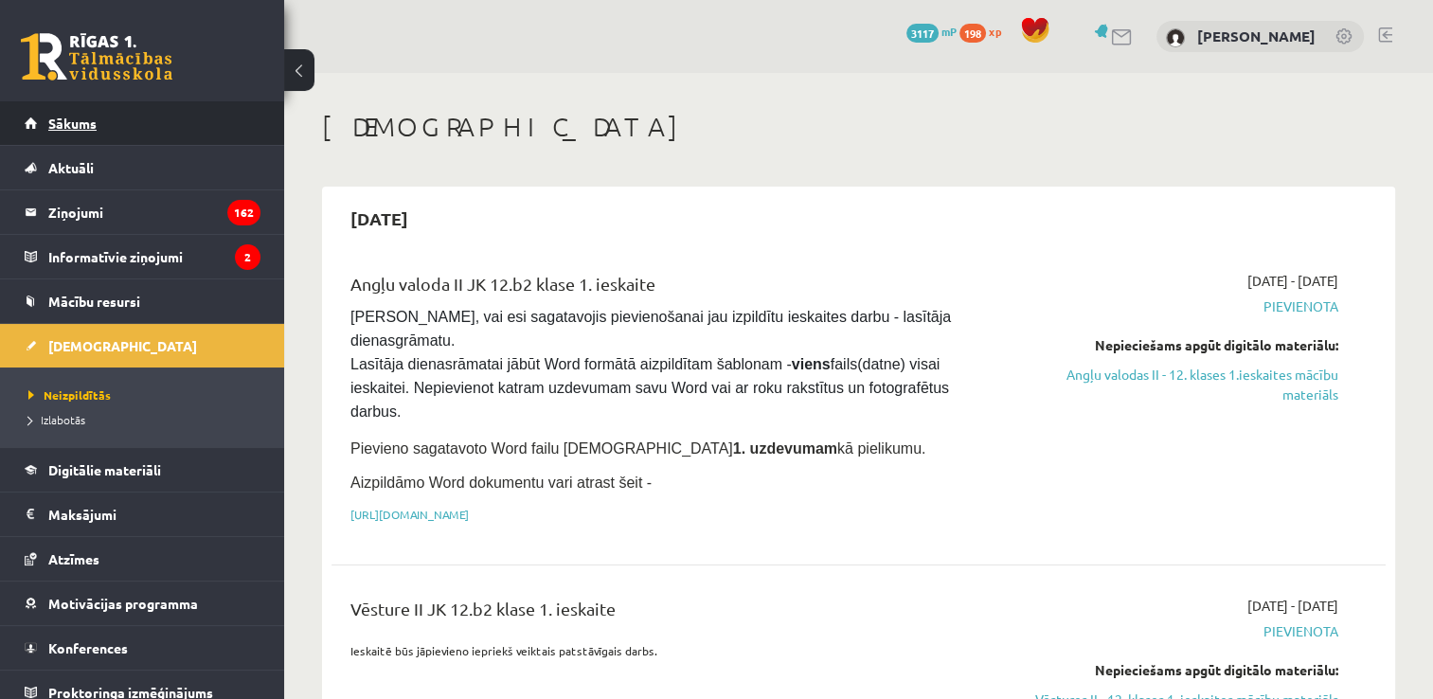
click at [82, 144] on link "Sākums" at bounding box center [143, 123] width 236 height 44
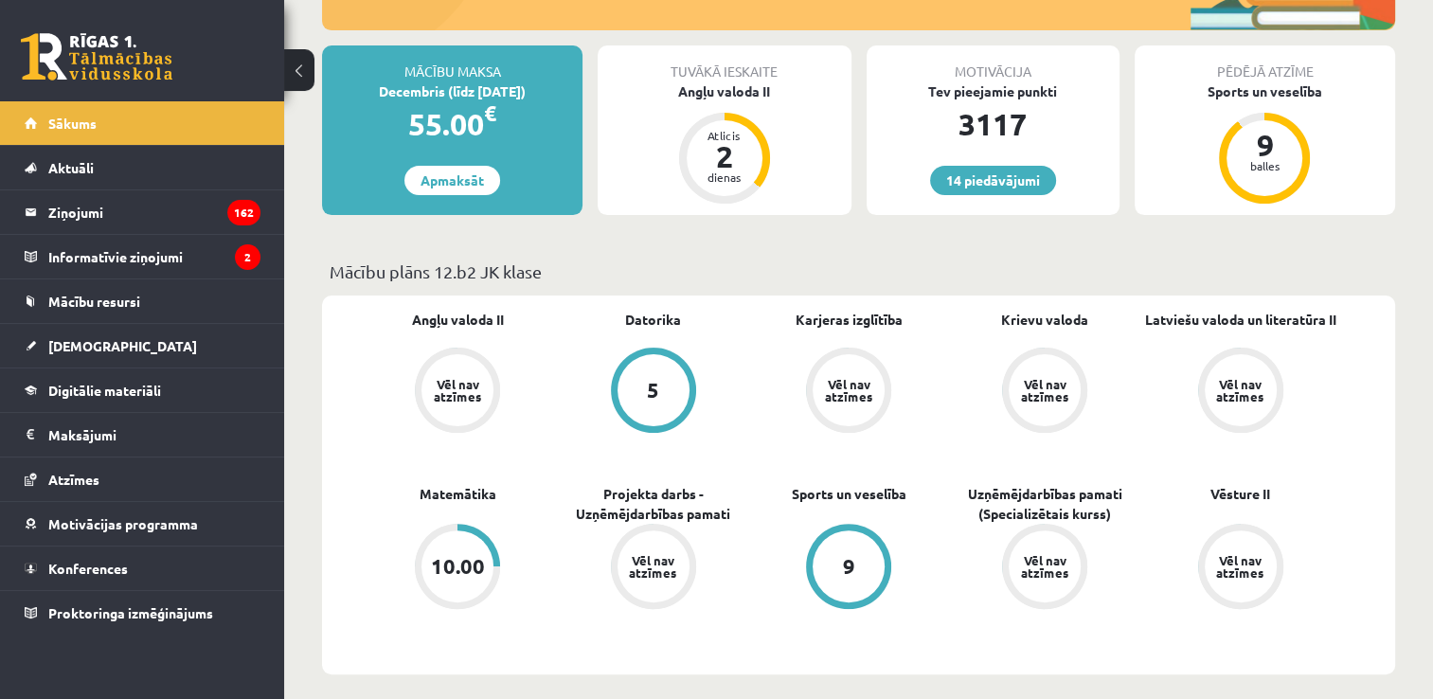
scroll to position [438, 0]
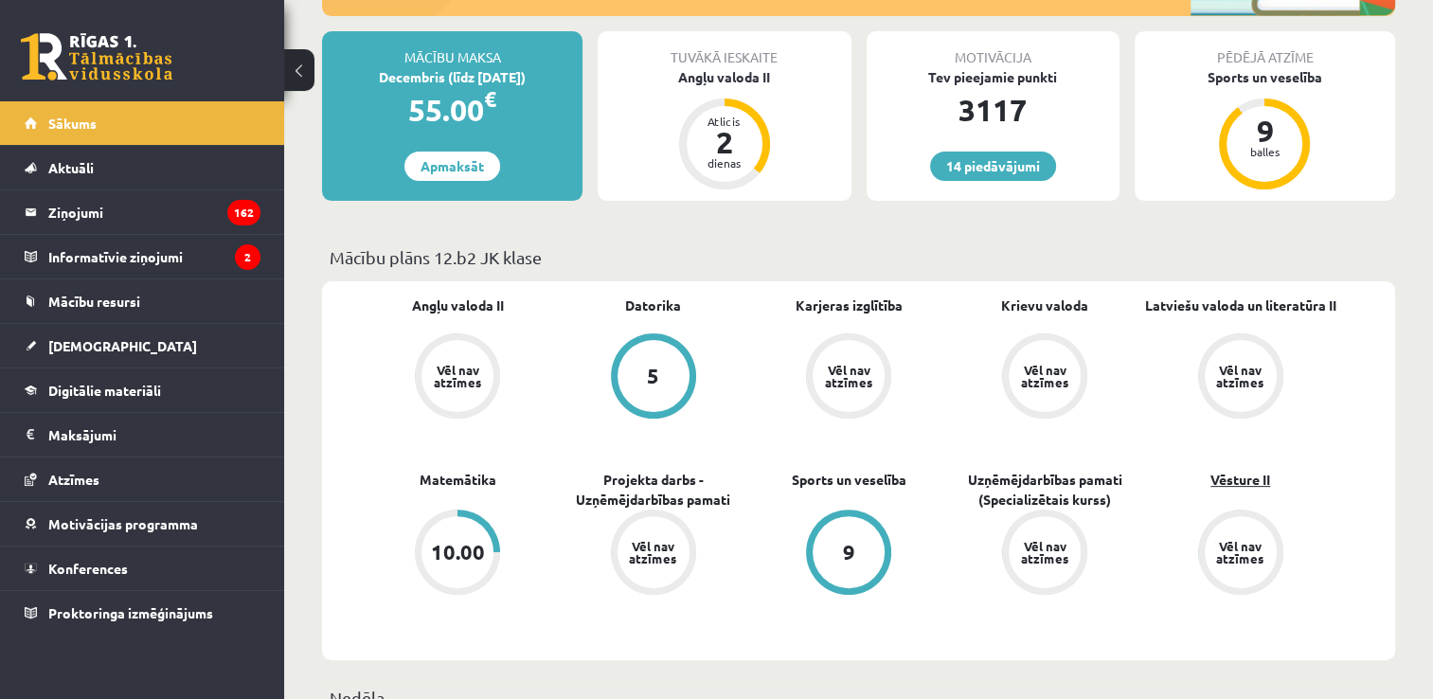
click at [1251, 483] on link "Vēsture II" at bounding box center [1240, 480] width 60 height 20
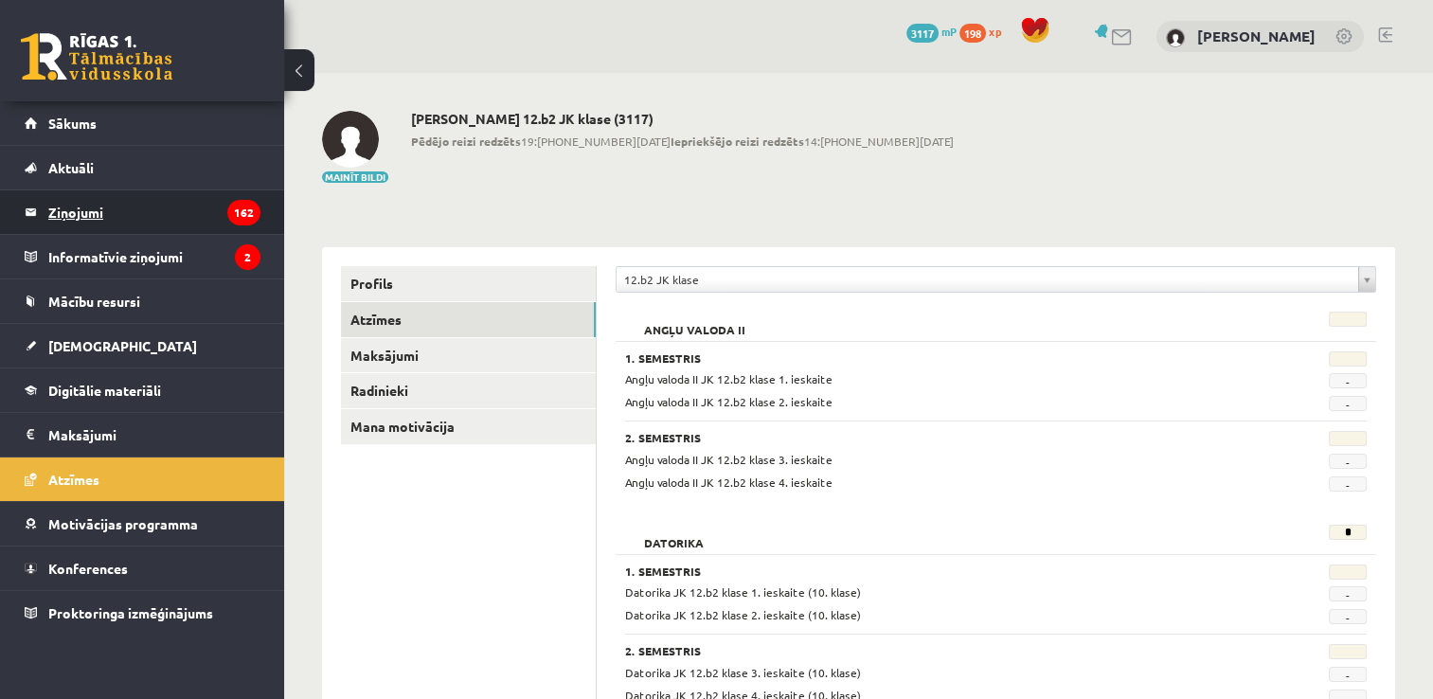
click at [106, 223] on legend "Ziņojumi 162" at bounding box center [154, 212] width 212 height 44
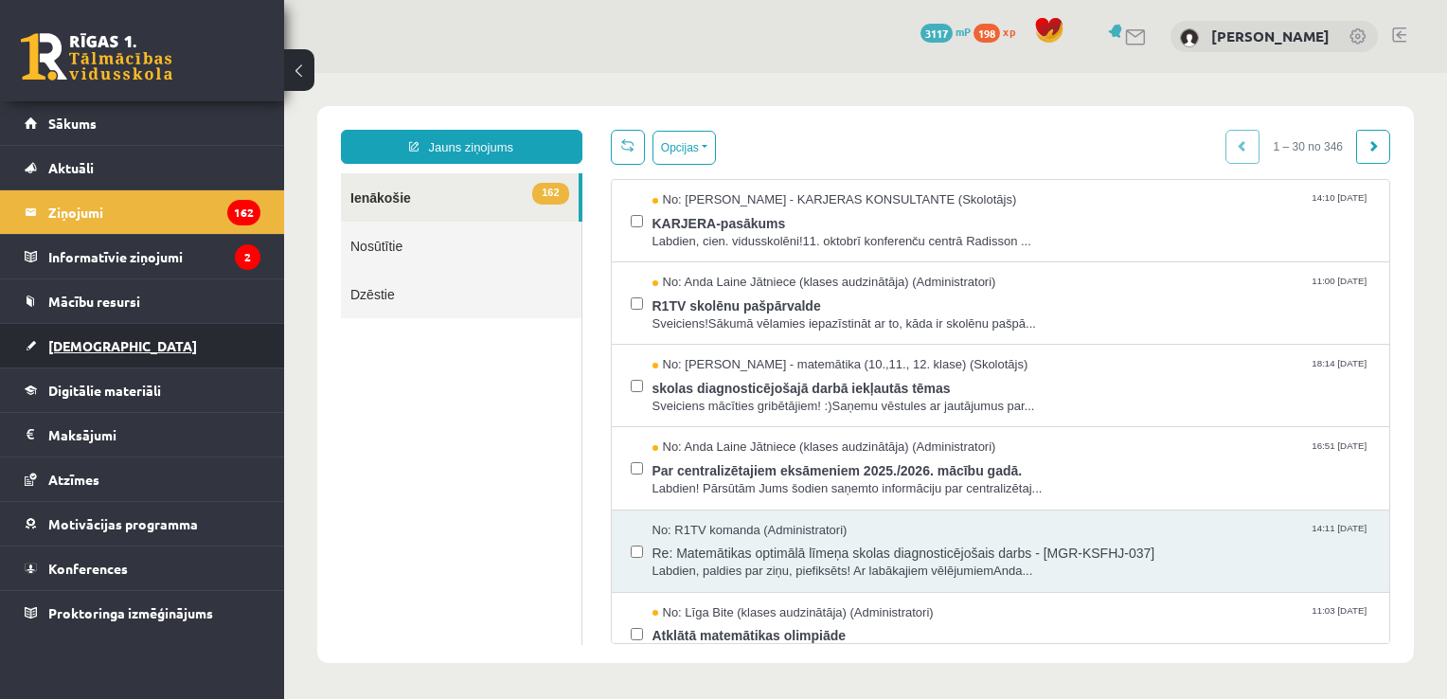
click at [91, 347] on span "[DEMOGRAPHIC_DATA]" at bounding box center [122, 345] width 149 height 17
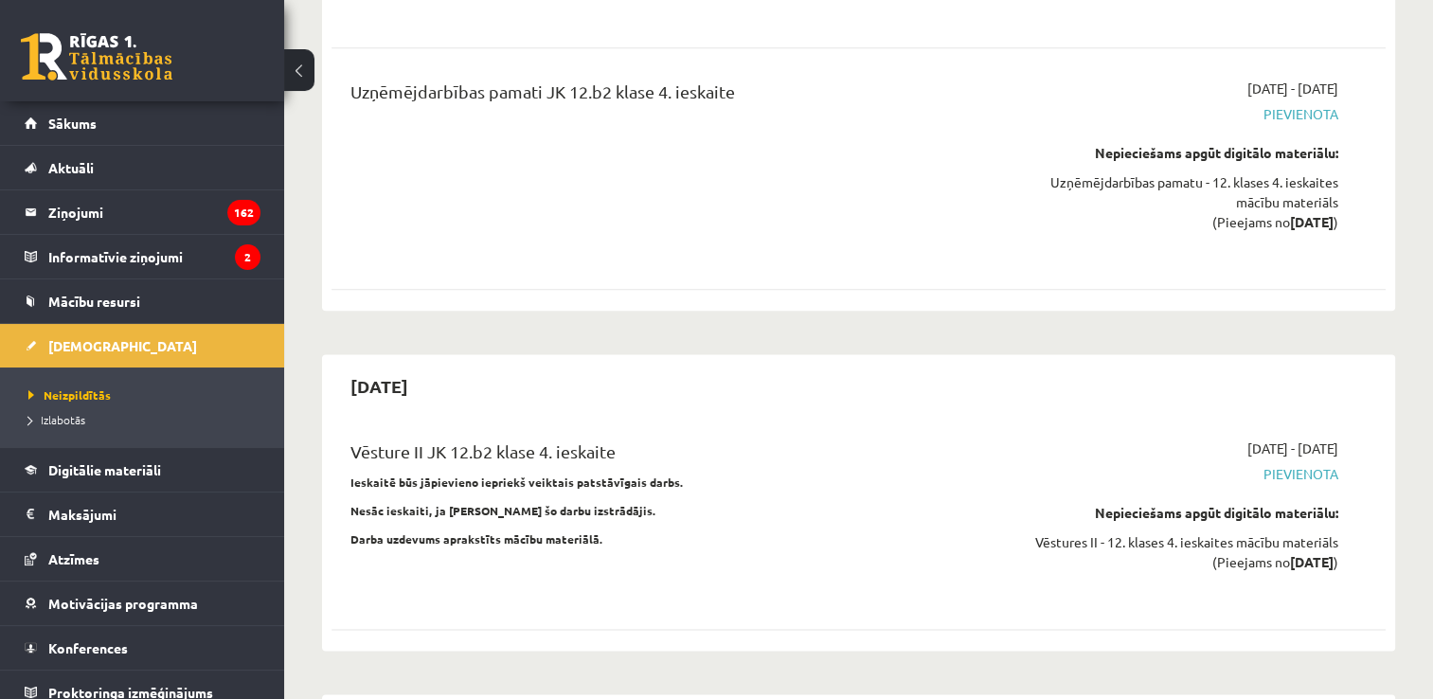
scroll to position [9570, 0]
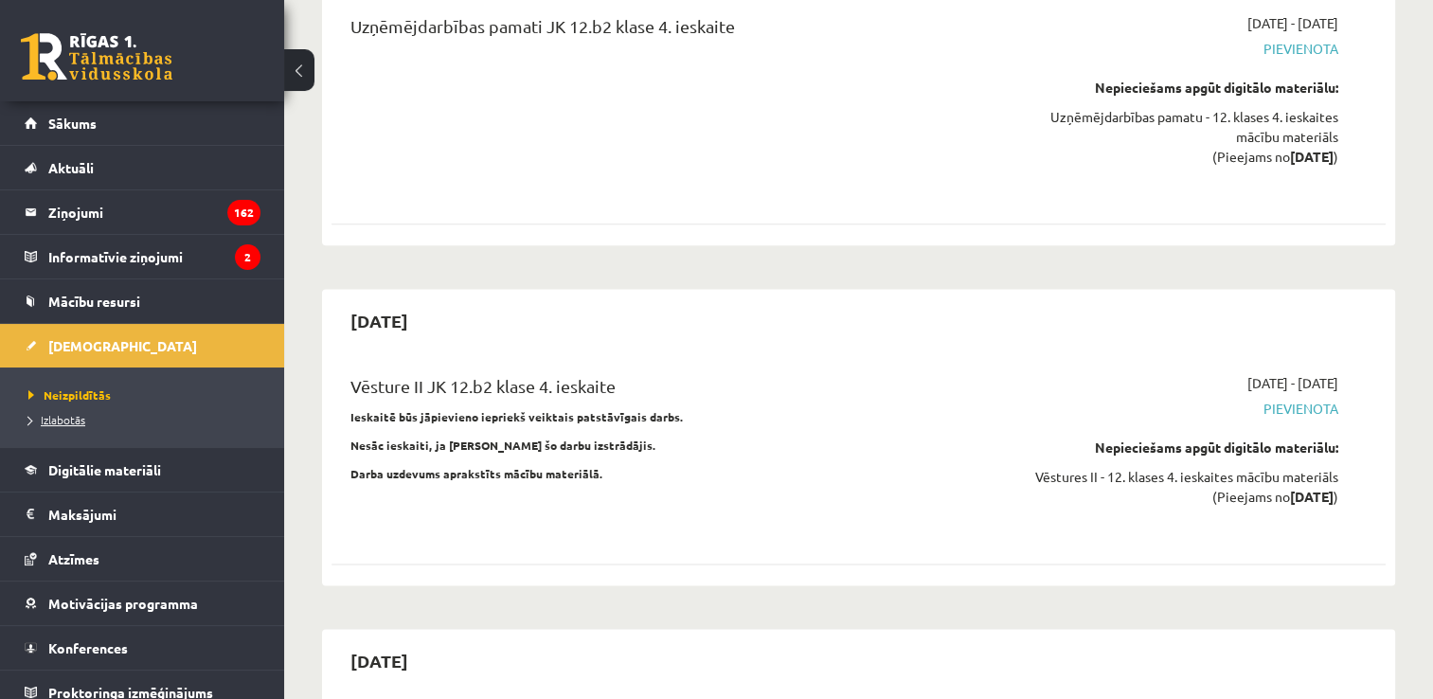
click at [75, 419] on span "Izlabotās" at bounding box center [56, 419] width 57 height 15
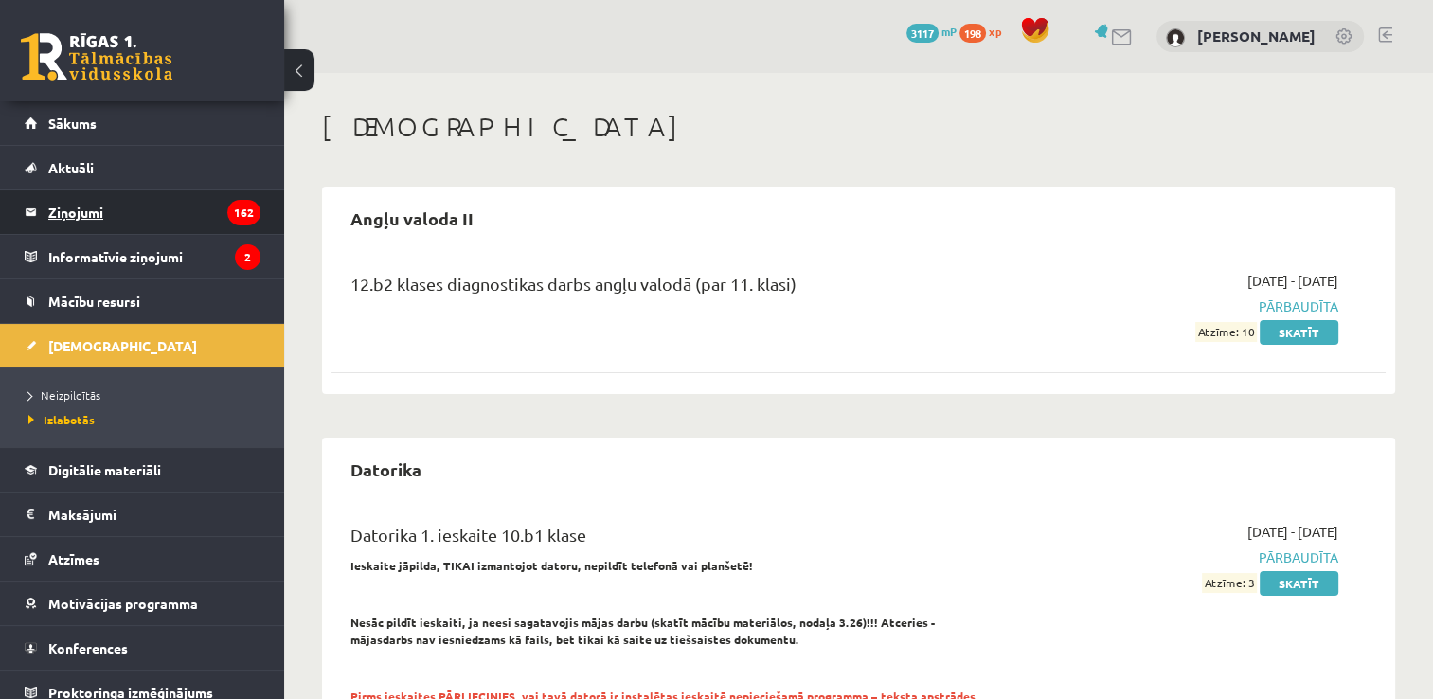
click at [106, 200] on legend "Ziņojumi 162" at bounding box center [154, 212] width 212 height 44
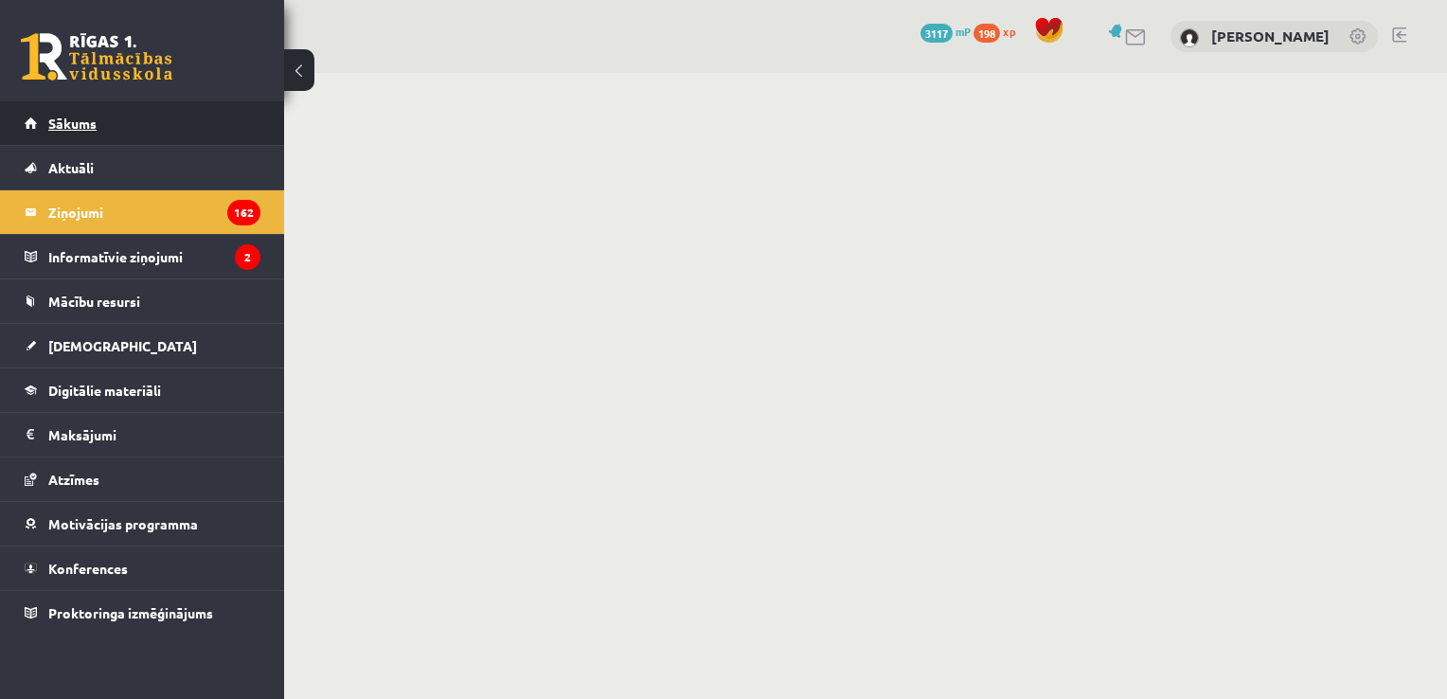
click at [106, 120] on link "Sākums" at bounding box center [143, 123] width 236 height 44
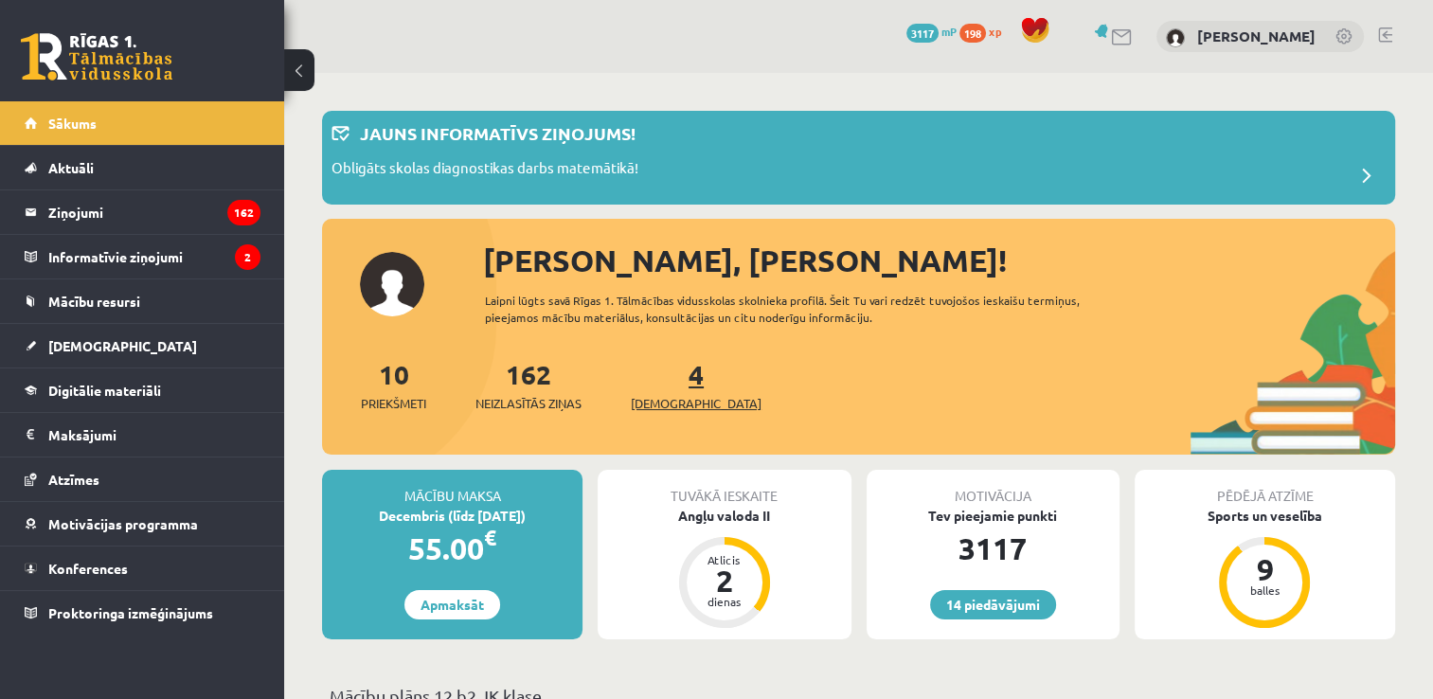
click at [667, 384] on link "4 Ieskaites" at bounding box center [696, 385] width 131 height 56
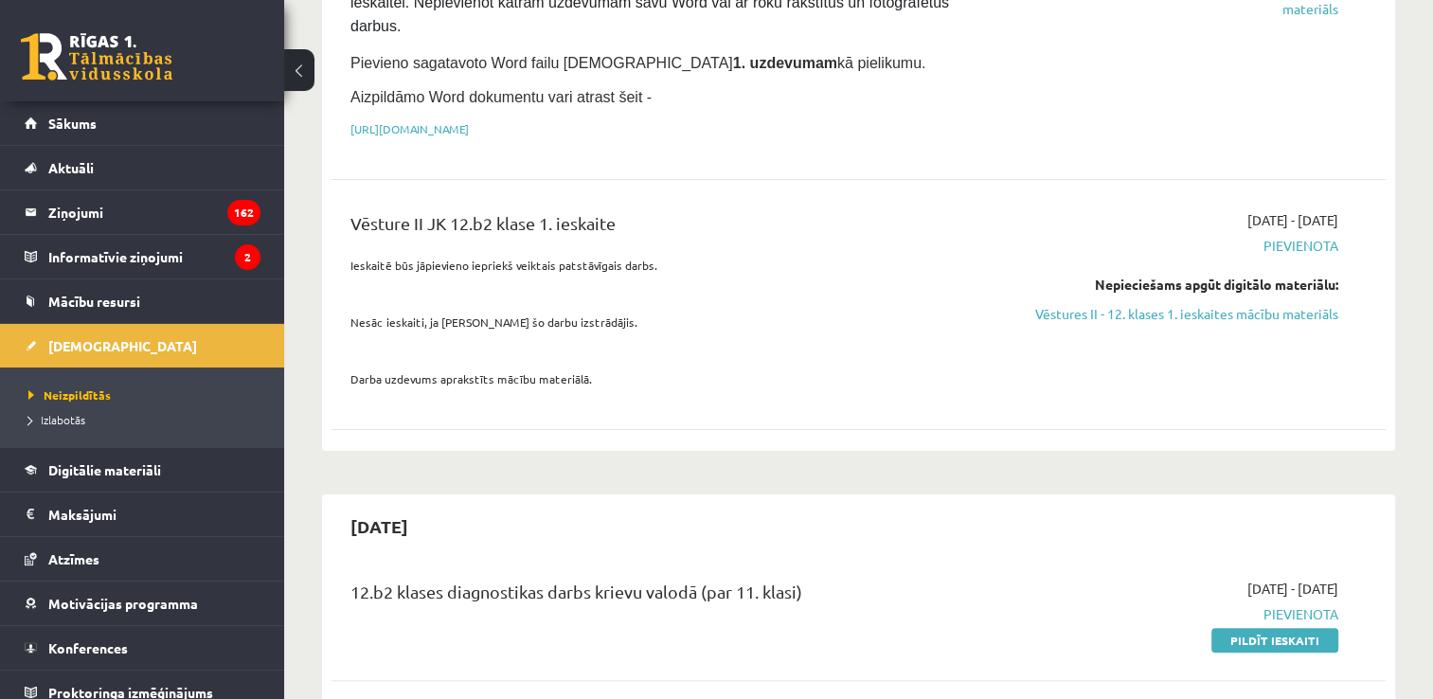
scroll to position [409, 0]
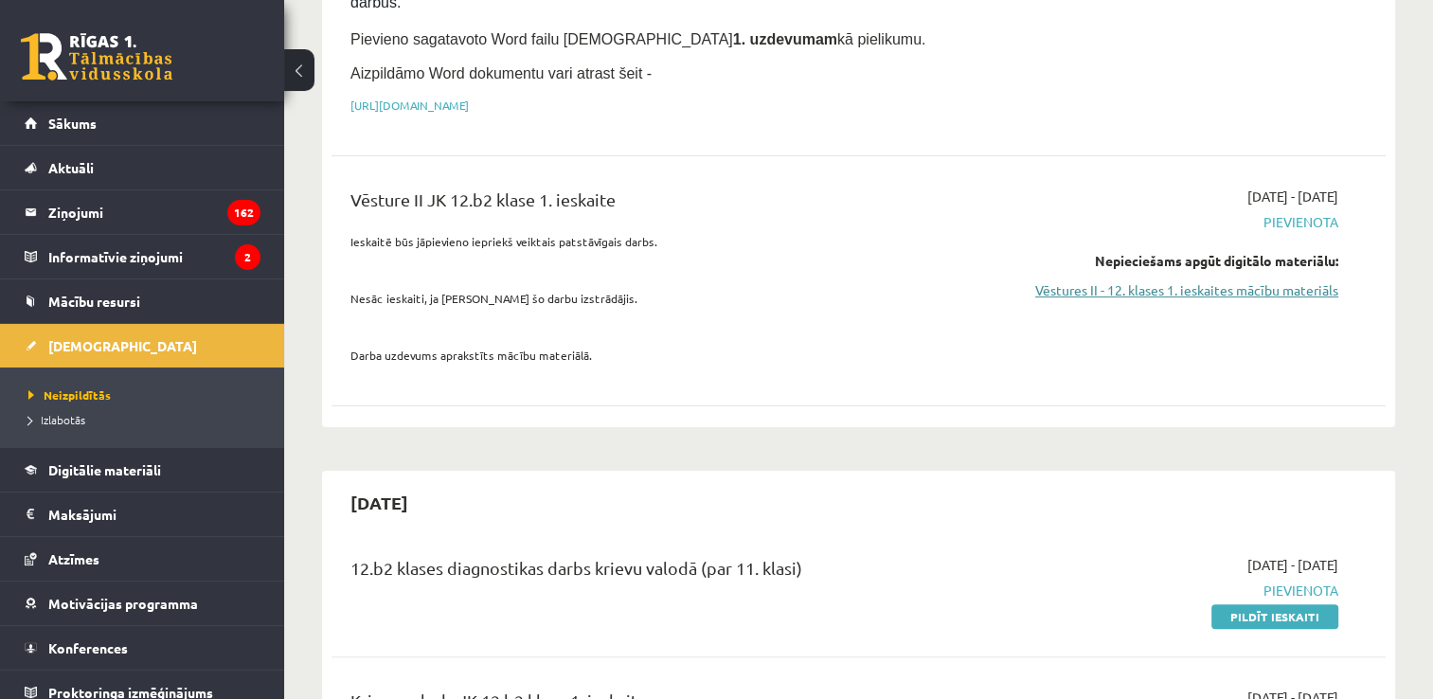
click at [1265, 280] on link "Vēstures II - 12. klases 1. ieskaites mācību materiāls" at bounding box center [1182, 290] width 311 height 20
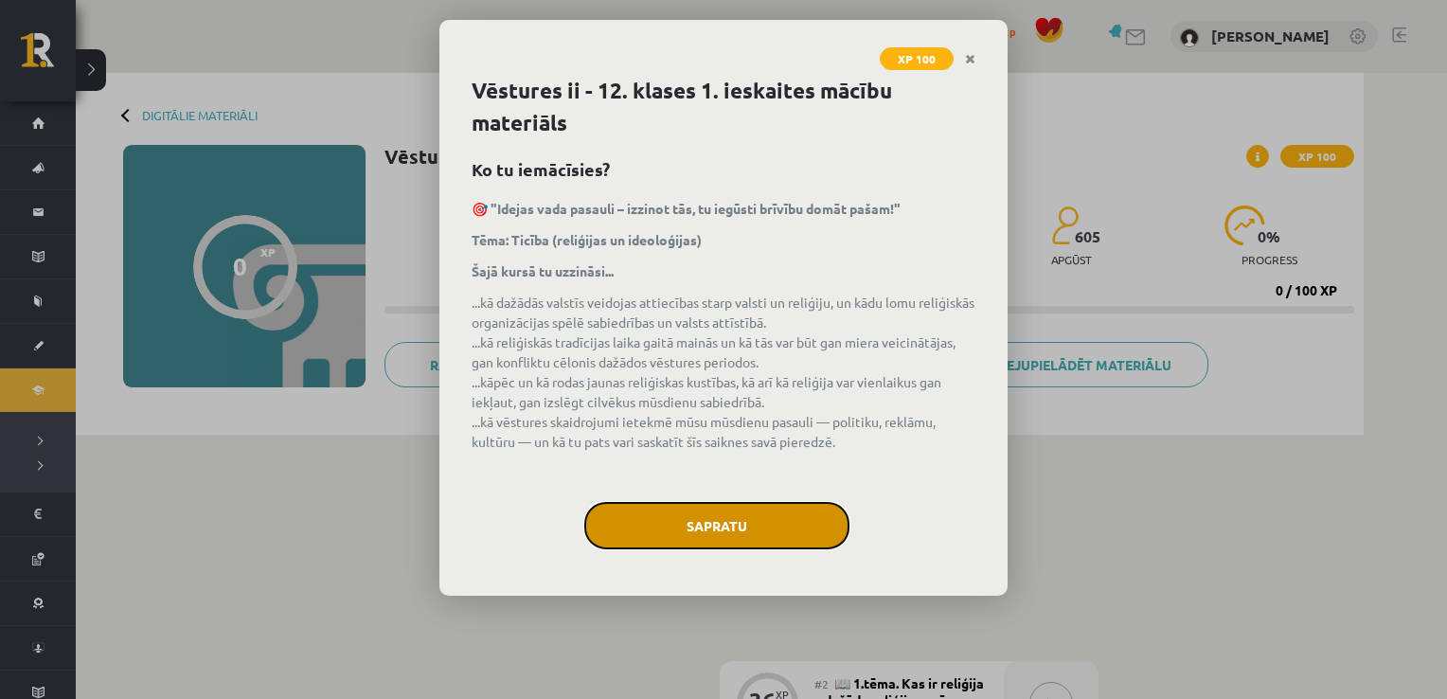
click at [664, 519] on button "Sapratu" at bounding box center [716, 525] width 265 height 47
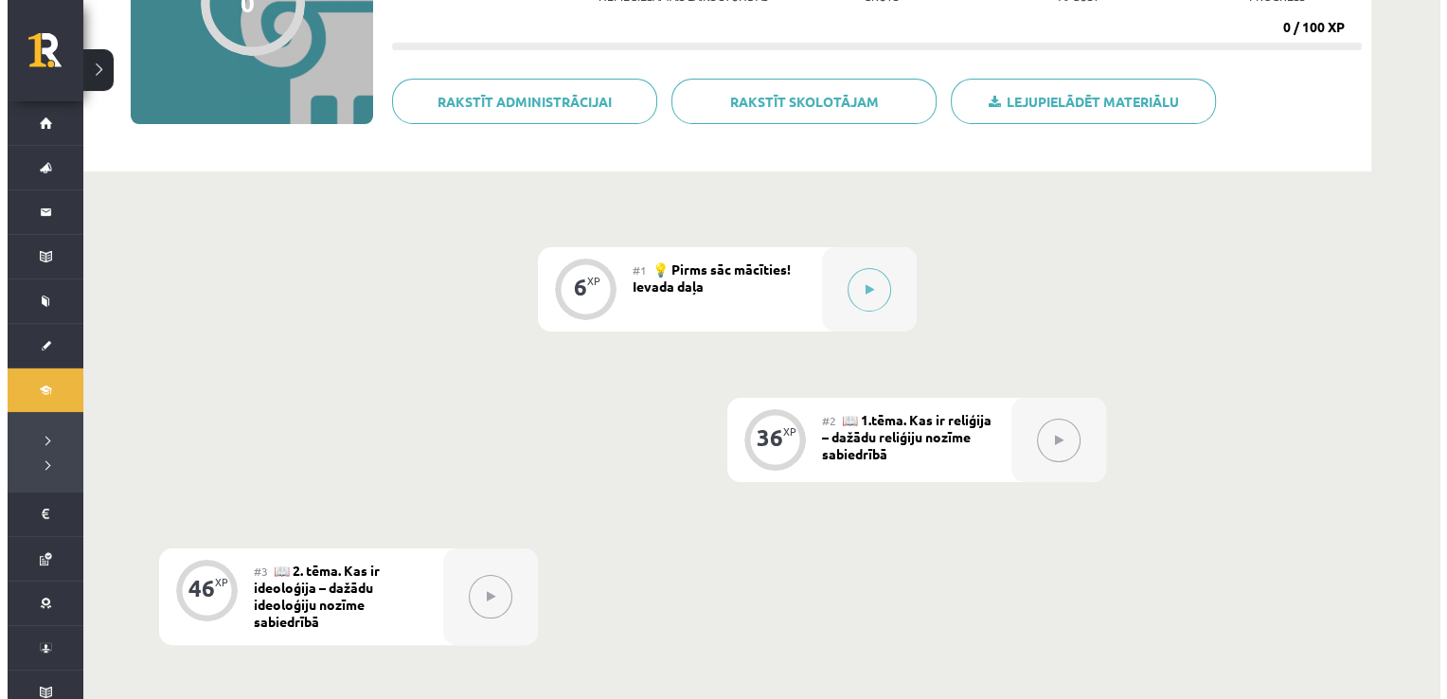
scroll to position [265, 0]
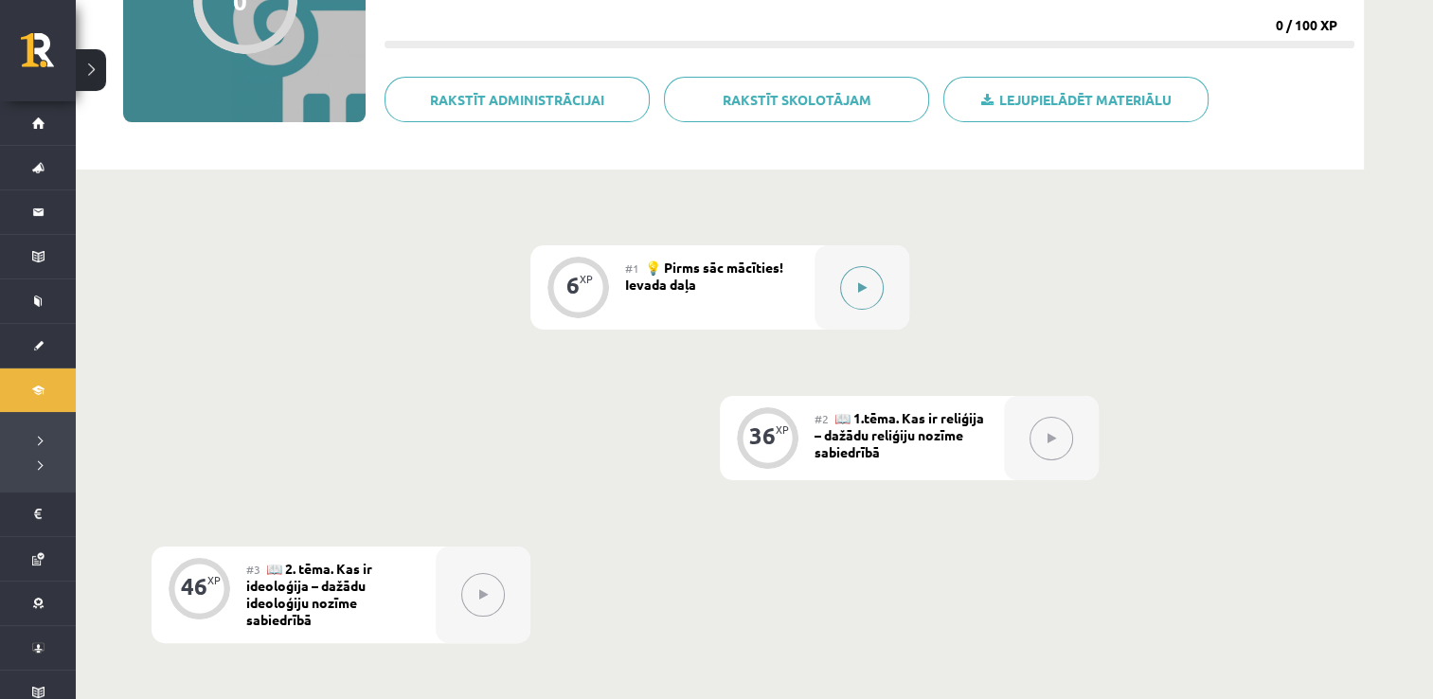
click at [858, 282] on icon at bounding box center [862, 287] width 9 height 11
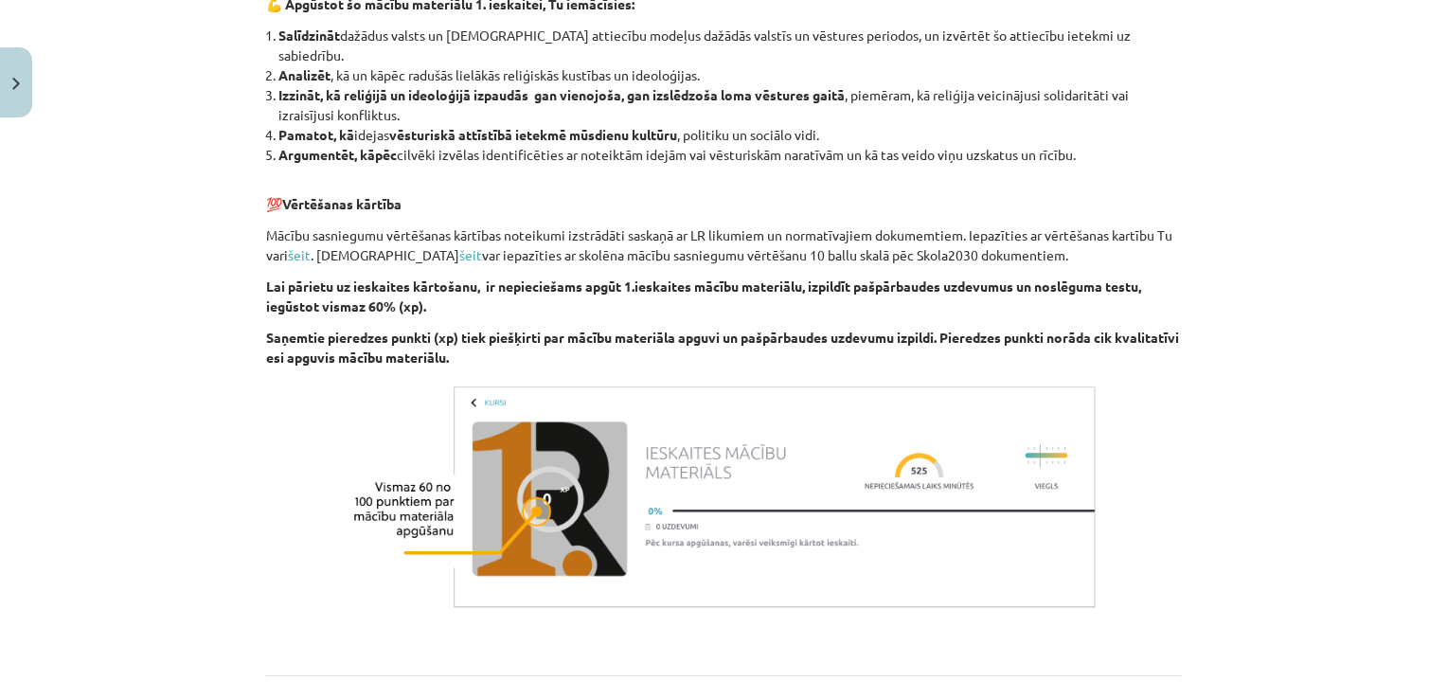
scroll to position [1773, 0]
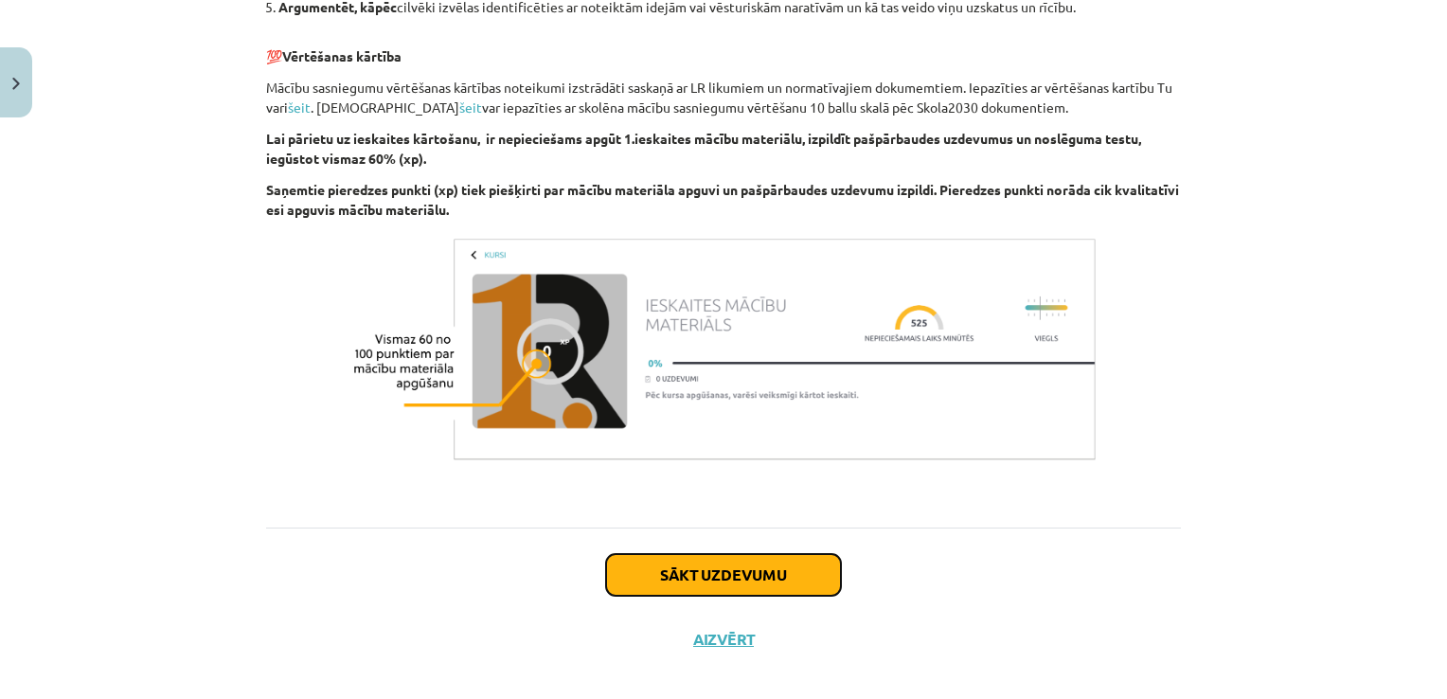
click at [735, 575] on button "Sākt uzdevumu" at bounding box center [723, 575] width 235 height 42
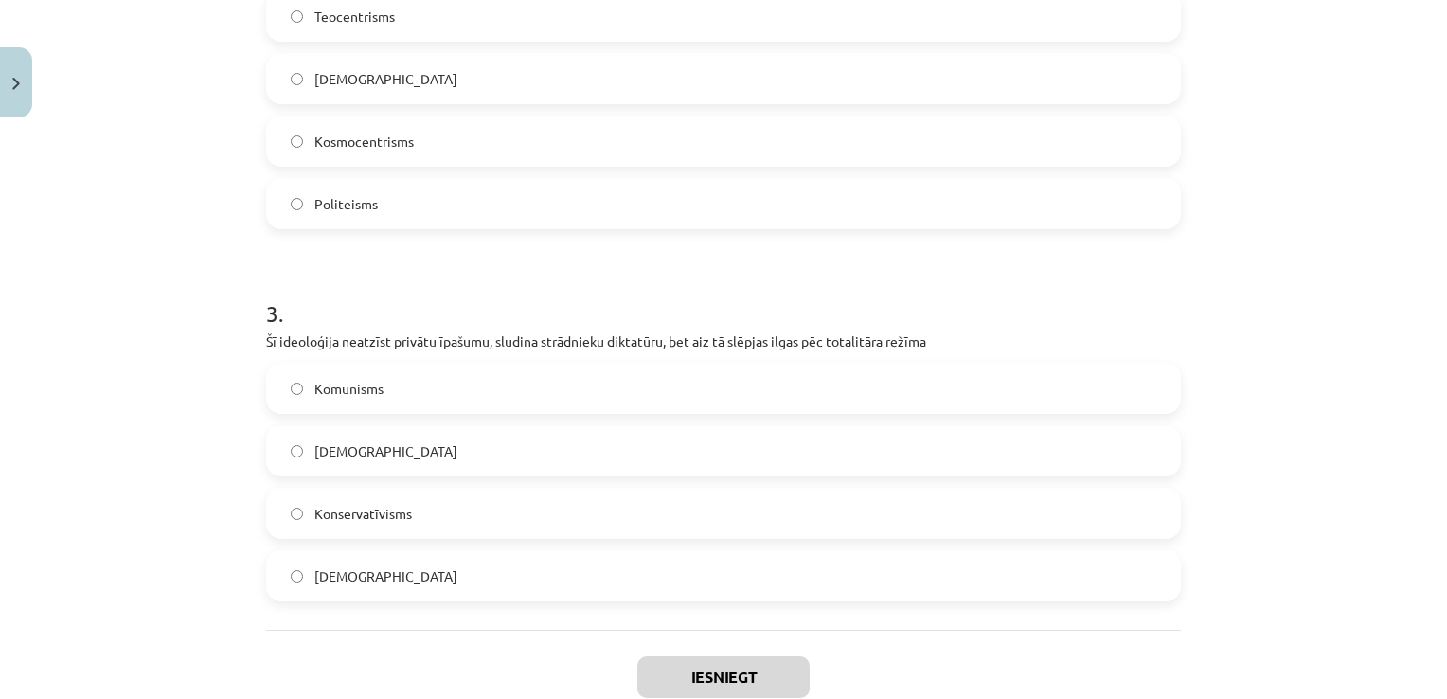
scroll to position [1007, 0]
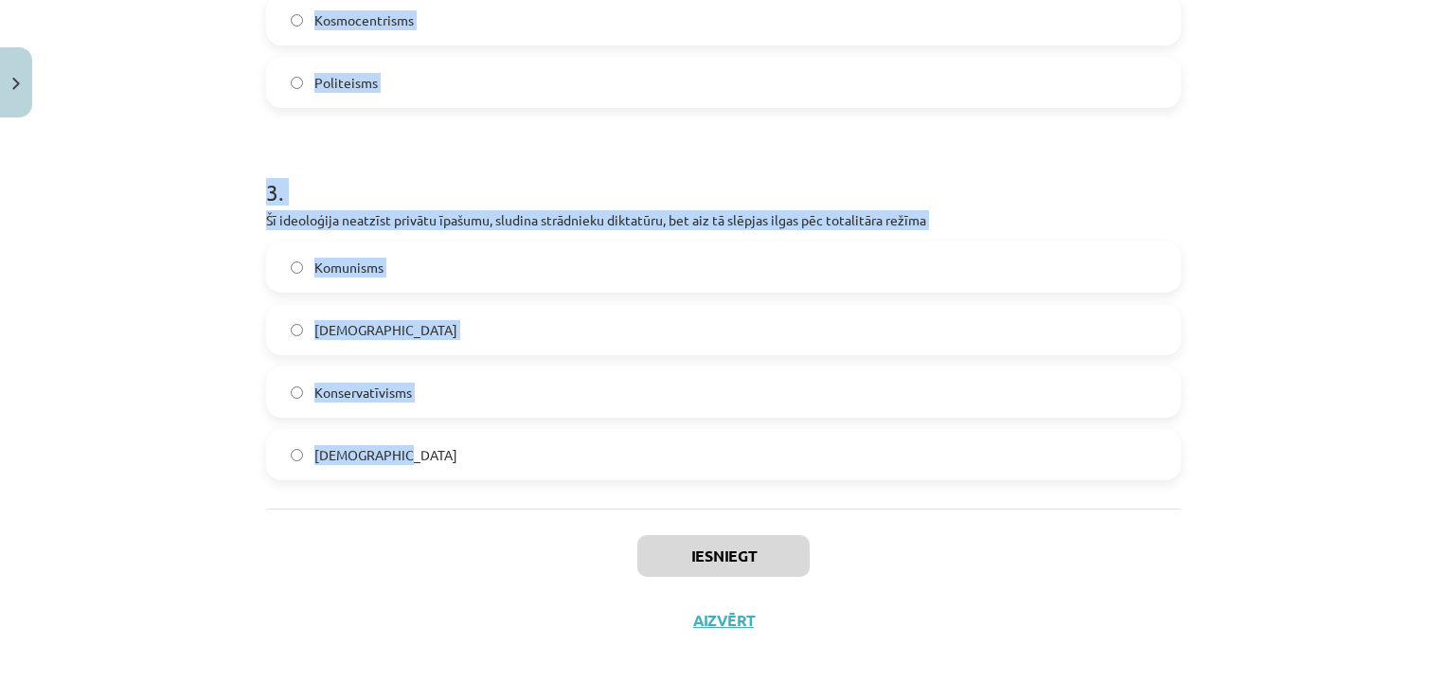
drag, startPoint x: 246, startPoint y: 375, endPoint x: 708, endPoint y: 487, distance: 475.4
click at [708, 487] on div "Mācību tēma: Vēstures ii - 12. klases 1. ieskaites mācību materiāls #1 💡 Pirms …" at bounding box center [723, 349] width 1447 height 699
copy form "1 . Kas ir reliģija? Uzskatu un ticības kopums, kas tiek attiecināts uz kaut ko…"
click at [142, 244] on div "Mācību tēma: Vēstures ii - 12. klases 1. ieskaites mācību materiāls #1 💡 Pirms …" at bounding box center [723, 349] width 1447 height 699
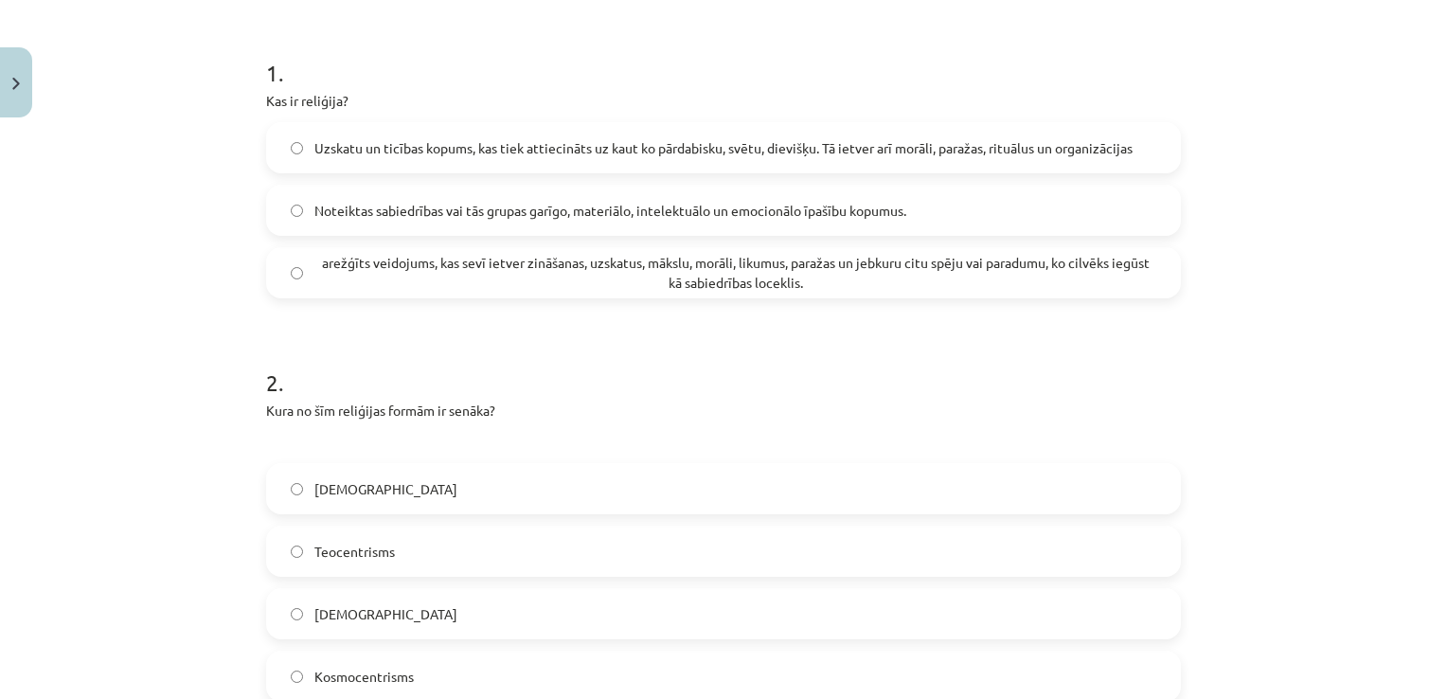
scroll to position [348, 0]
click at [697, 165] on label "Uzskatu un ticības kopums, kas tiek attiecināts uz kaut ko pārdabisku, svētu, d…" at bounding box center [723, 149] width 911 height 47
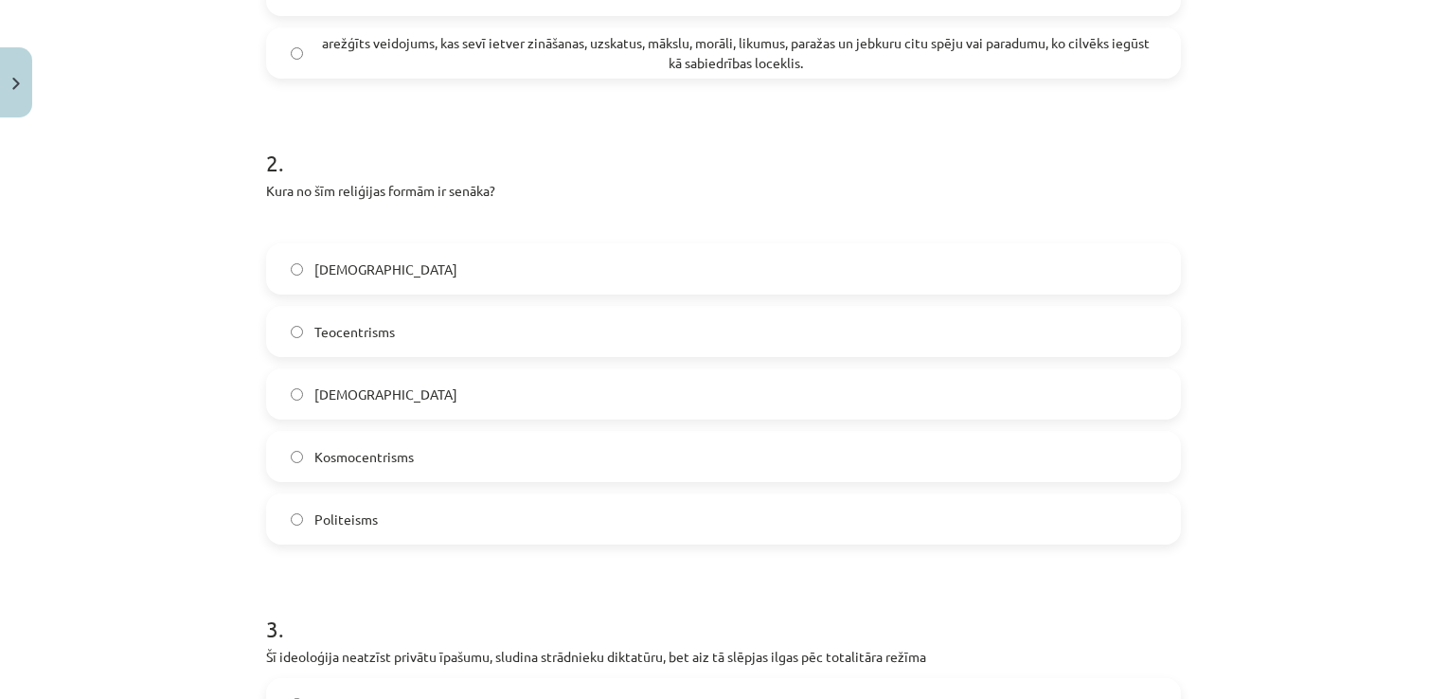
scroll to position [623, 0]
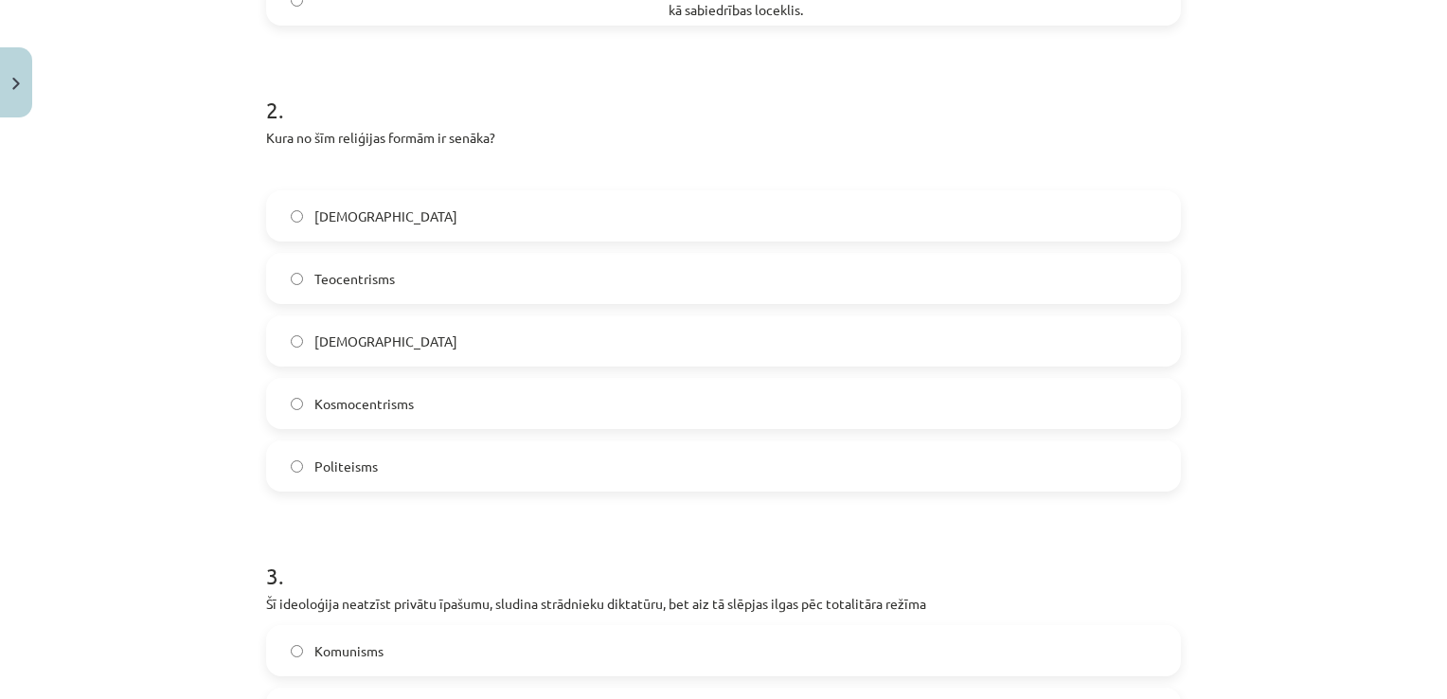
click at [1015, 447] on label "Politeisms" at bounding box center [723, 465] width 911 height 47
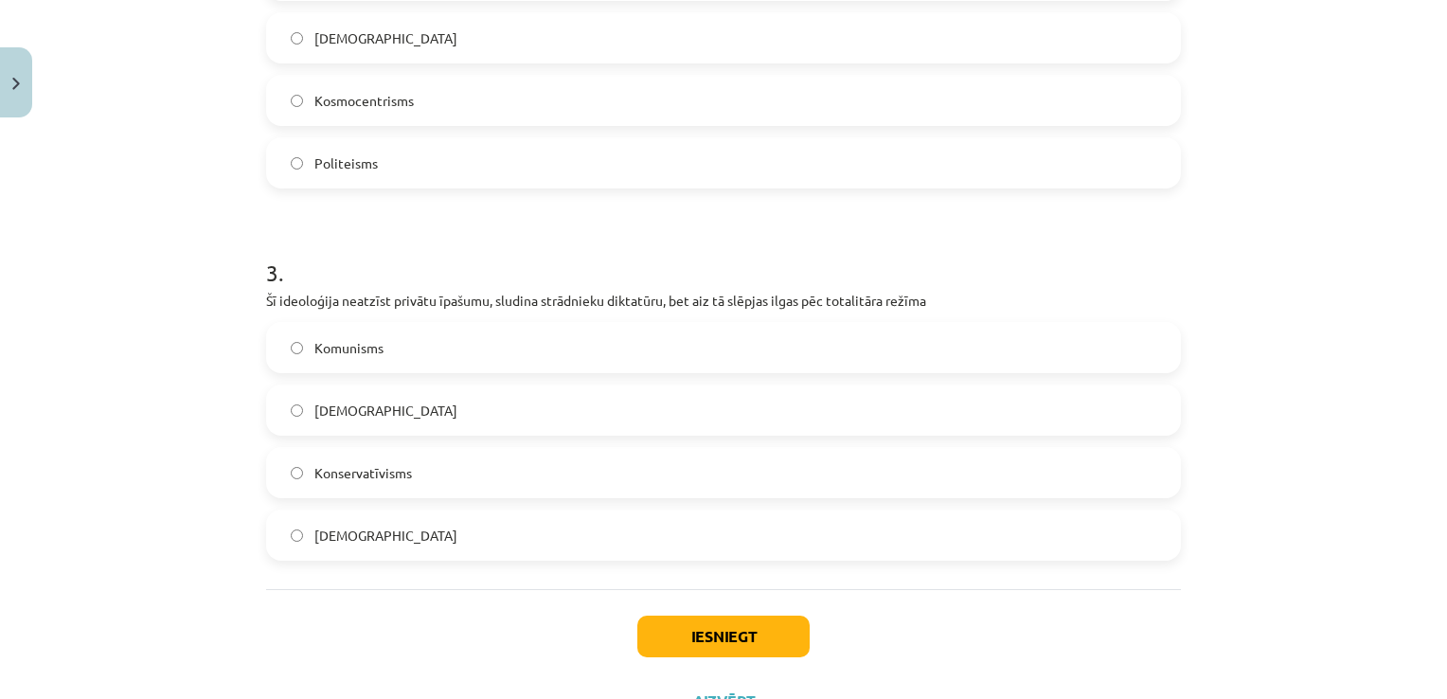
scroll to position [940, 0]
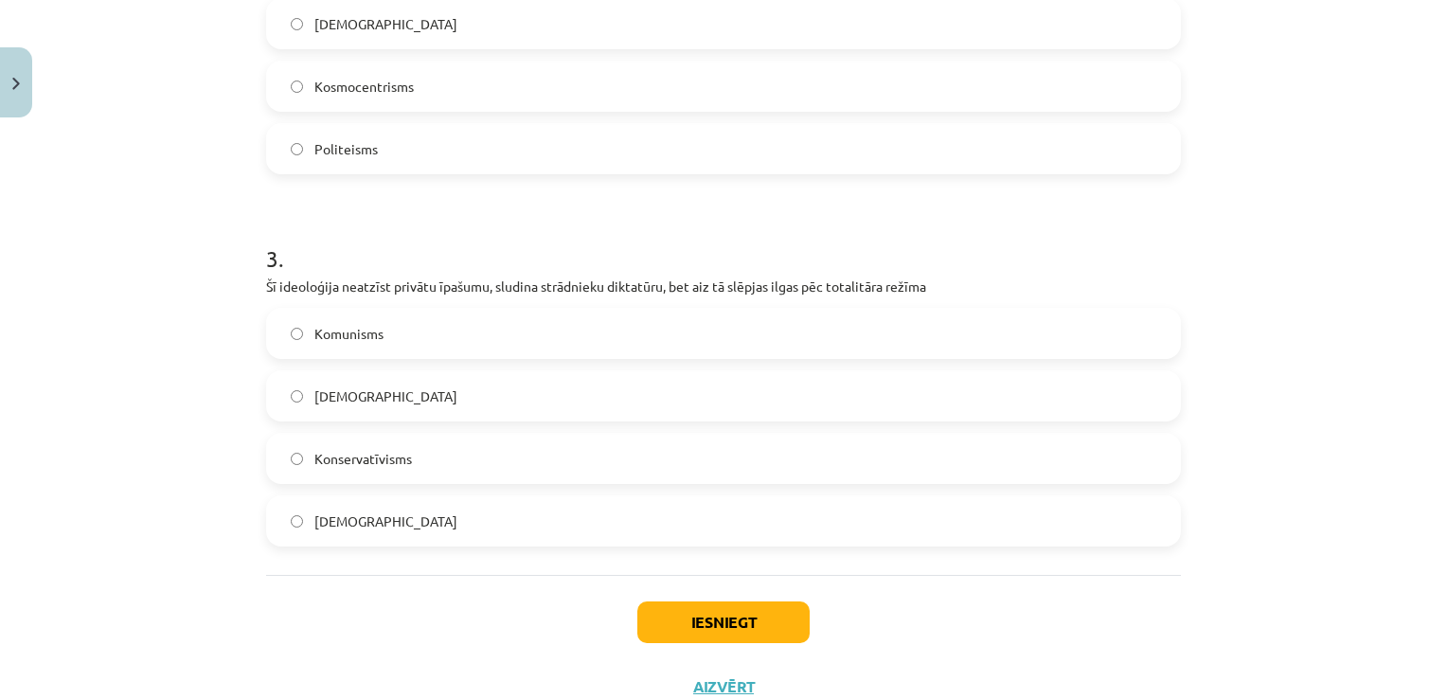
click at [381, 328] on label "Komunisms" at bounding box center [723, 333] width 911 height 47
click at [679, 627] on button "Iesniegt" at bounding box center [723, 622] width 172 height 42
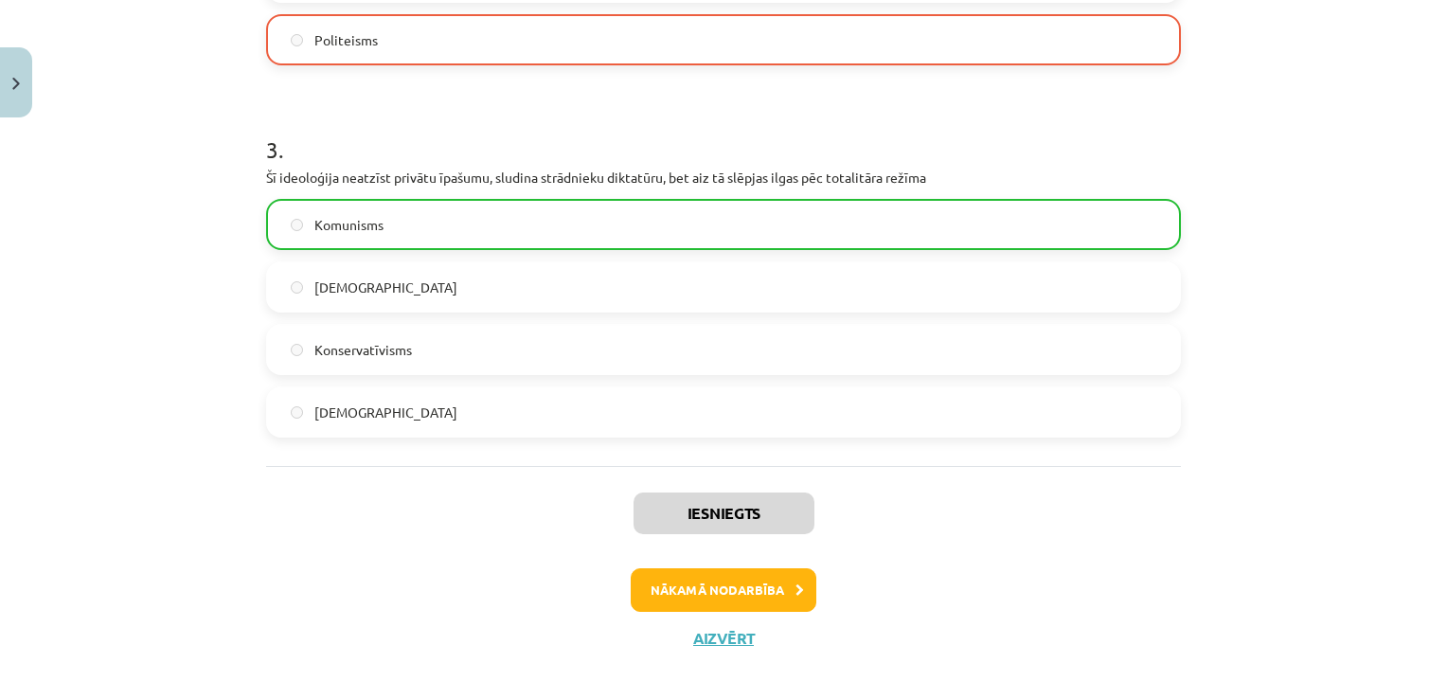
scroll to position [1066, 0]
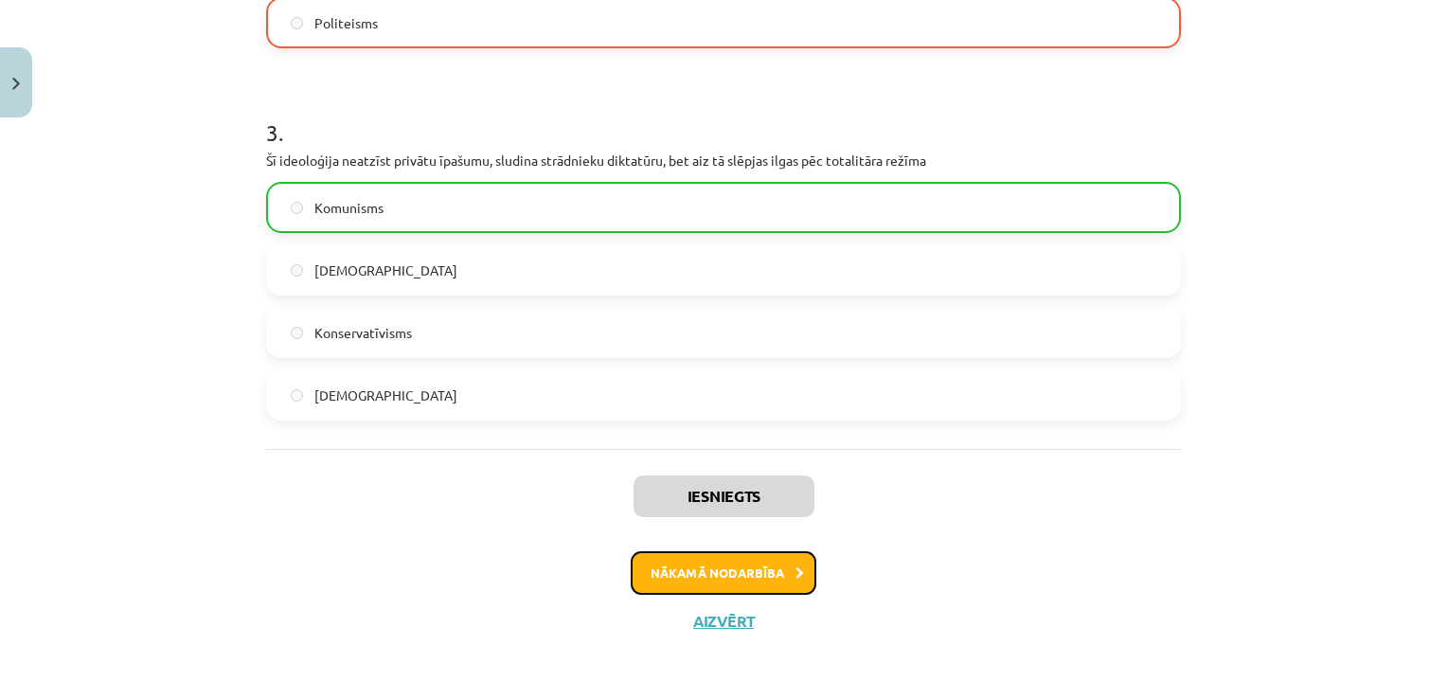
click at [712, 568] on button "Nākamā nodarbība" at bounding box center [724, 573] width 186 height 44
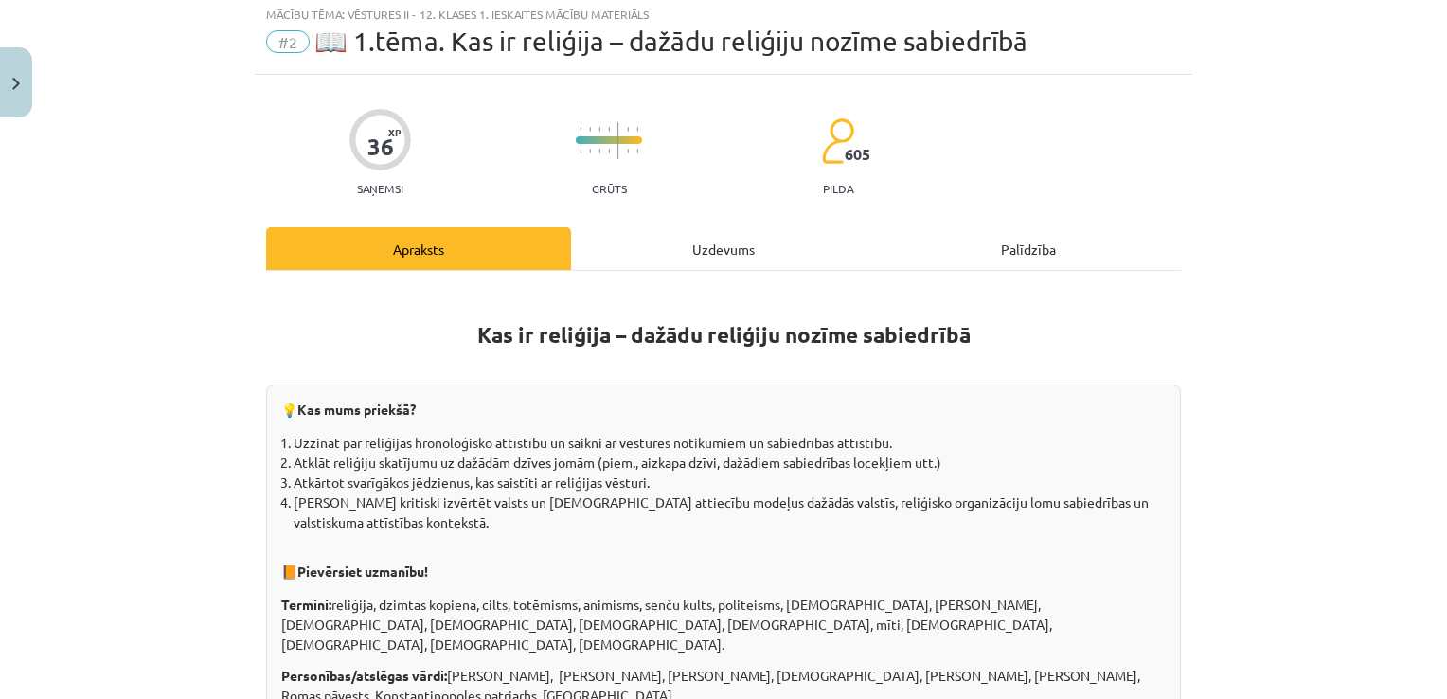
scroll to position [47, 0]
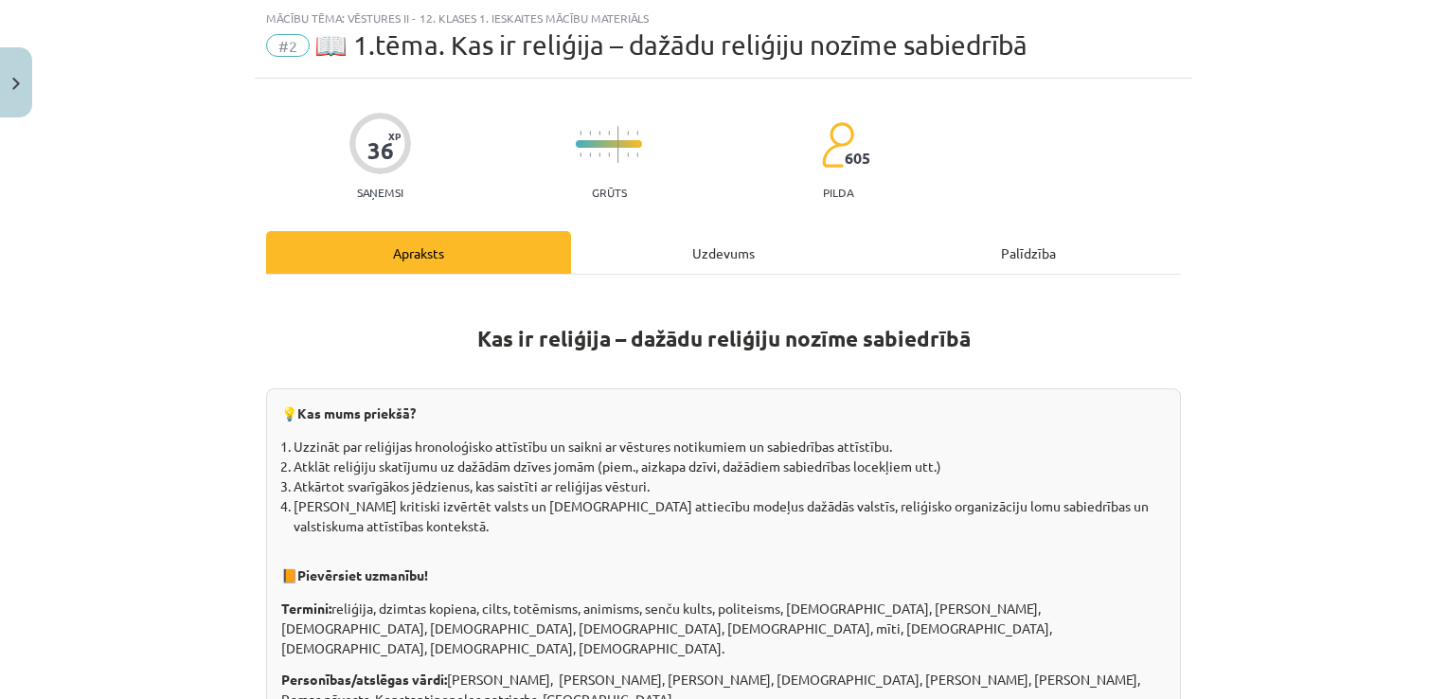
click at [675, 245] on div "Uzdevums" at bounding box center [723, 252] width 305 height 43
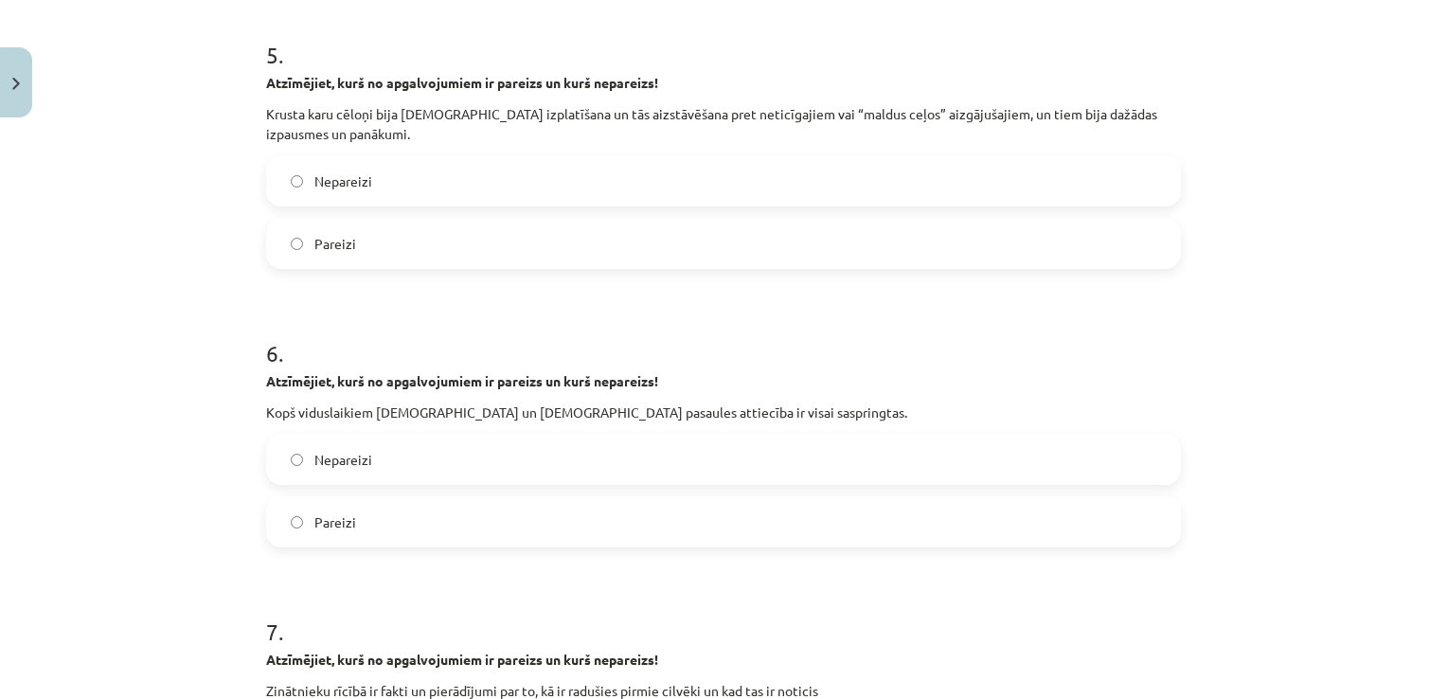
scroll to position [2283, 0]
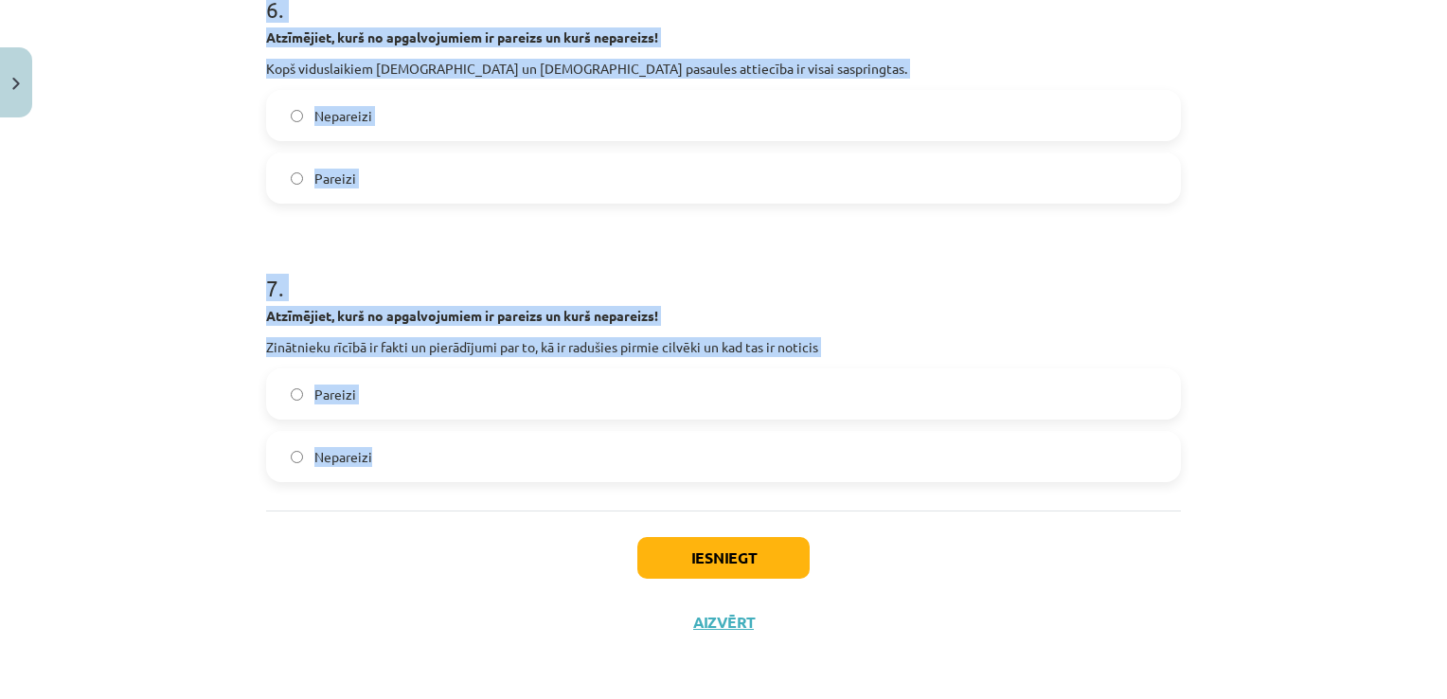
drag, startPoint x: 231, startPoint y: 371, endPoint x: 578, endPoint y: 498, distance: 369.1
click at [578, 498] on div "Mācību tēma: Vēstures ii - 12. klases 1. ieskaites mācību materiāls #2 📖 1.tēma…" at bounding box center [723, 349] width 1447 height 699
copy form "1 . Atzīmējiet, kurš no apgalvojumiem ir pareizs un kurš nepareizs! Kristīgajai…"
click at [98, 150] on div "Mācību tēma: Vēstures ii - 12. klases 1. ieskaites mācību materiāls #2 📖 1.tēma…" at bounding box center [723, 349] width 1447 height 699
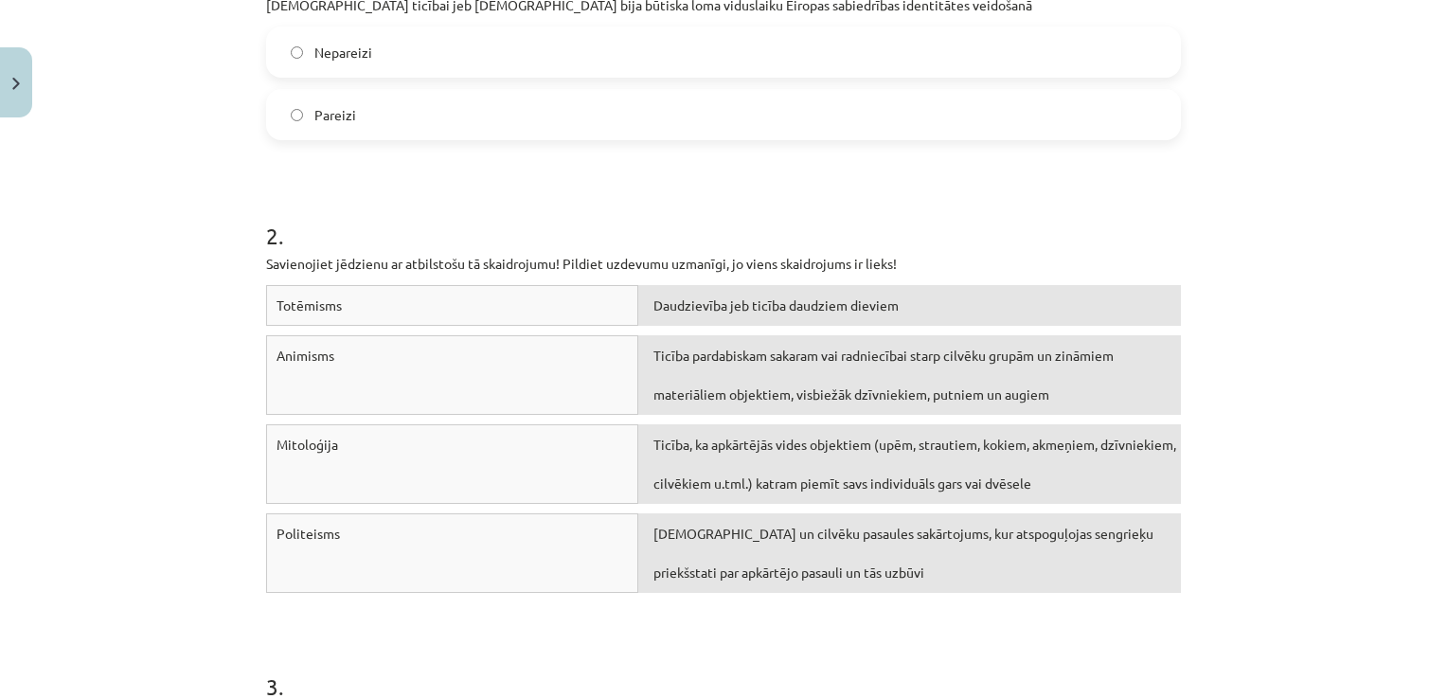
scroll to position [481, 0]
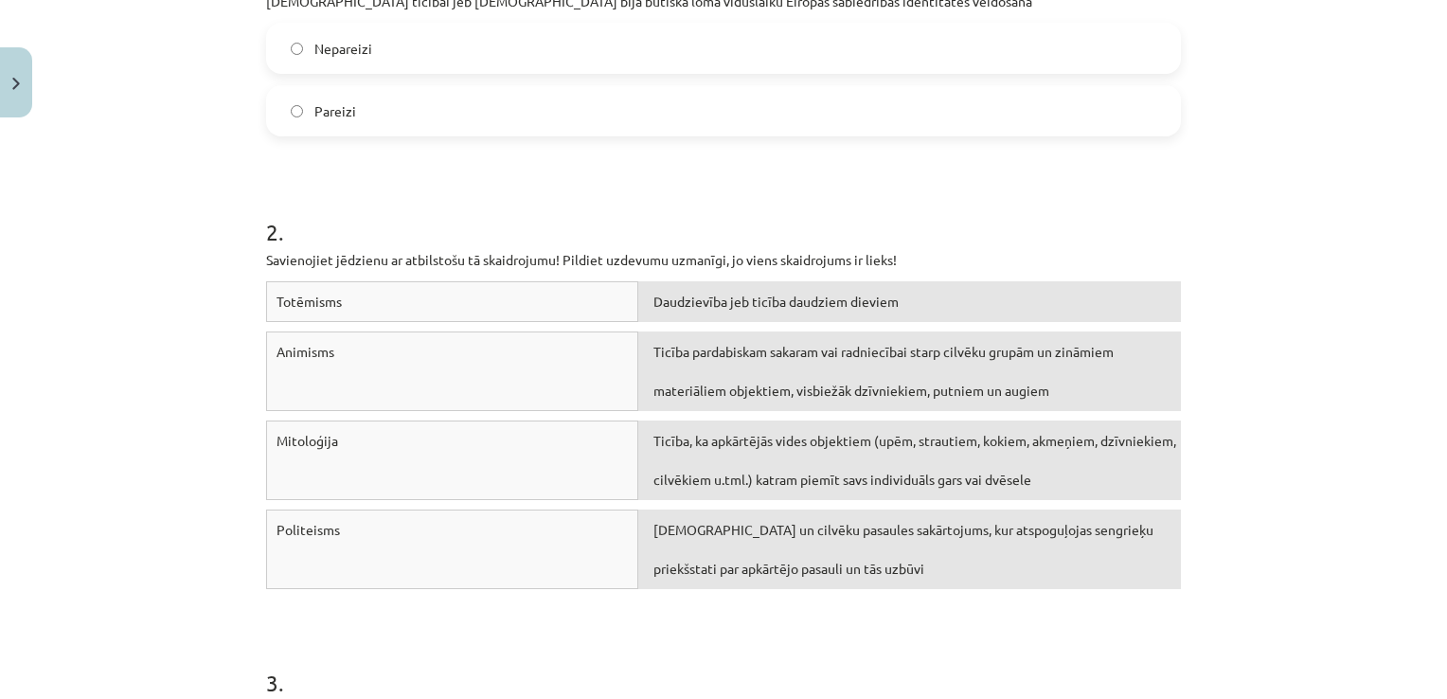
click at [621, 104] on label "Pareizi" at bounding box center [723, 110] width 911 height 47
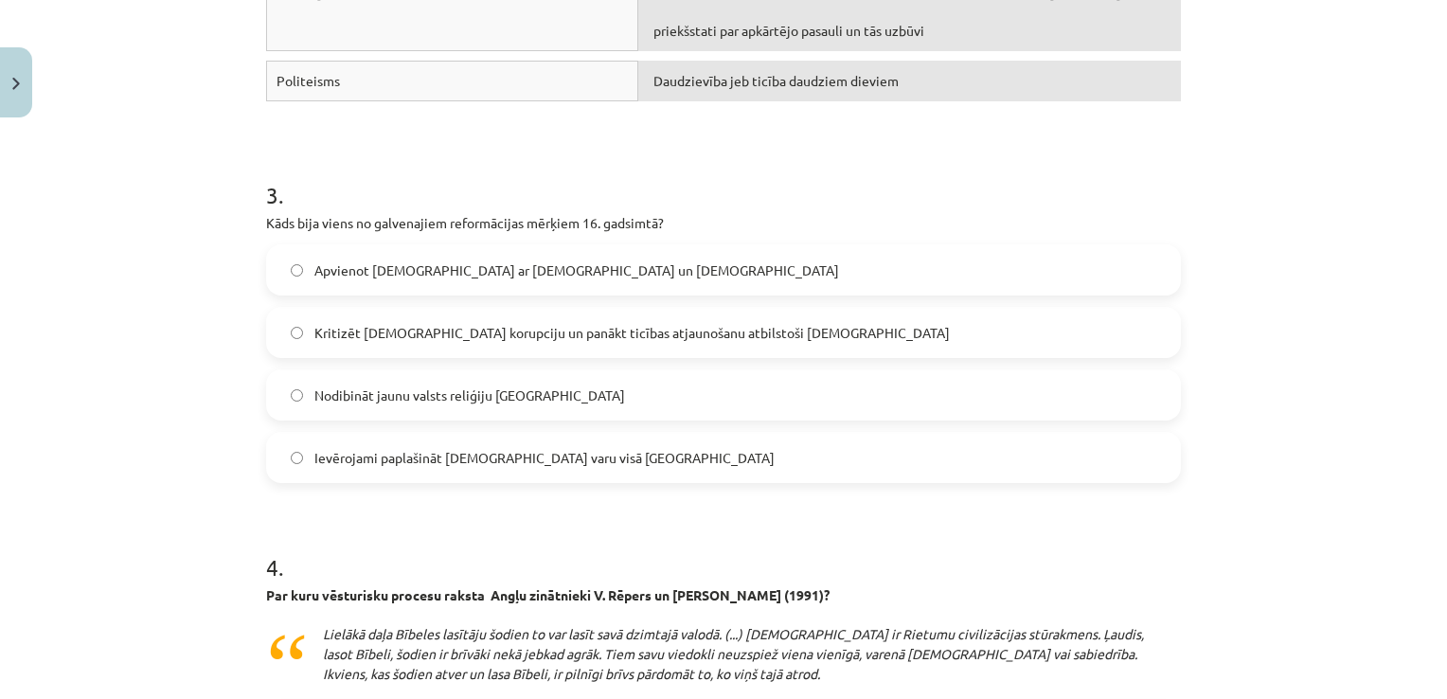
scroll to position [992, 0]
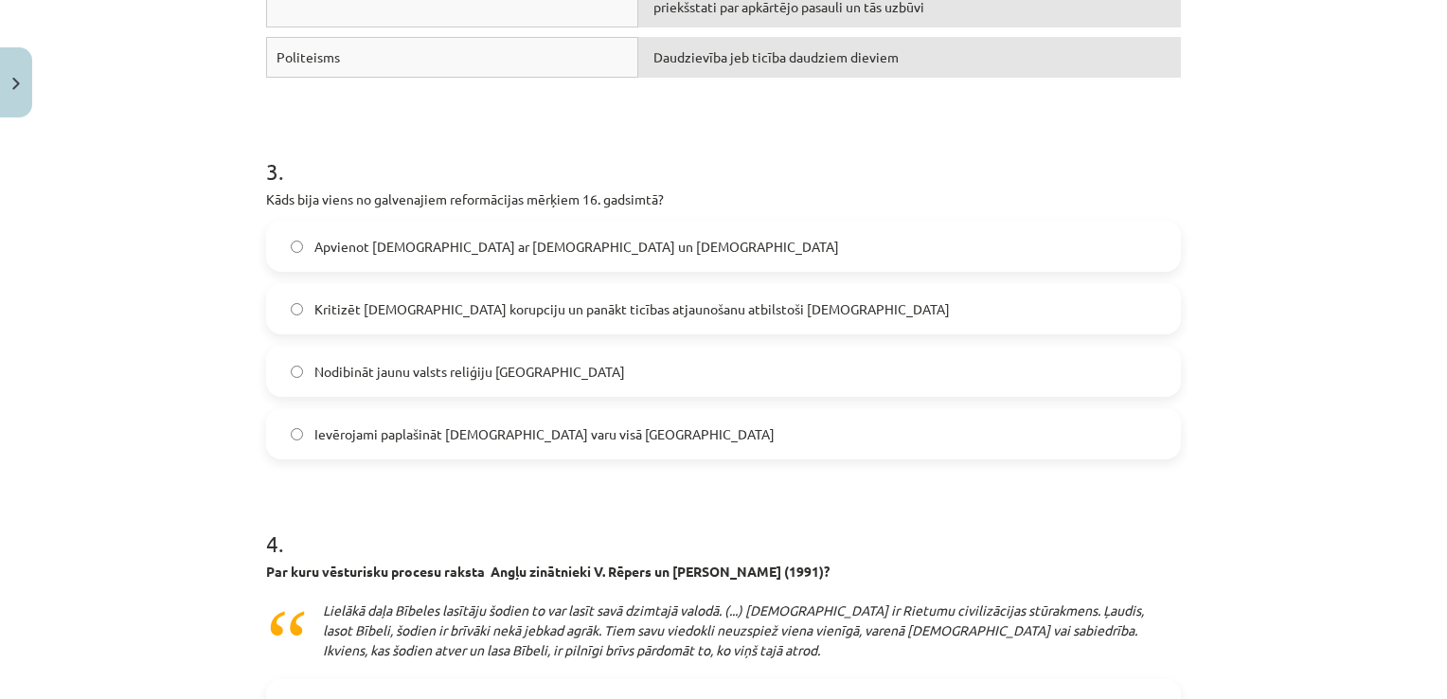
click at [413, 302] on span "Kritizēt katoļu baznīcas korupciju un panākt ticības atjaunošanu atbilstoši Bīb…" at bounding box center [631, 309] width 635 height 20
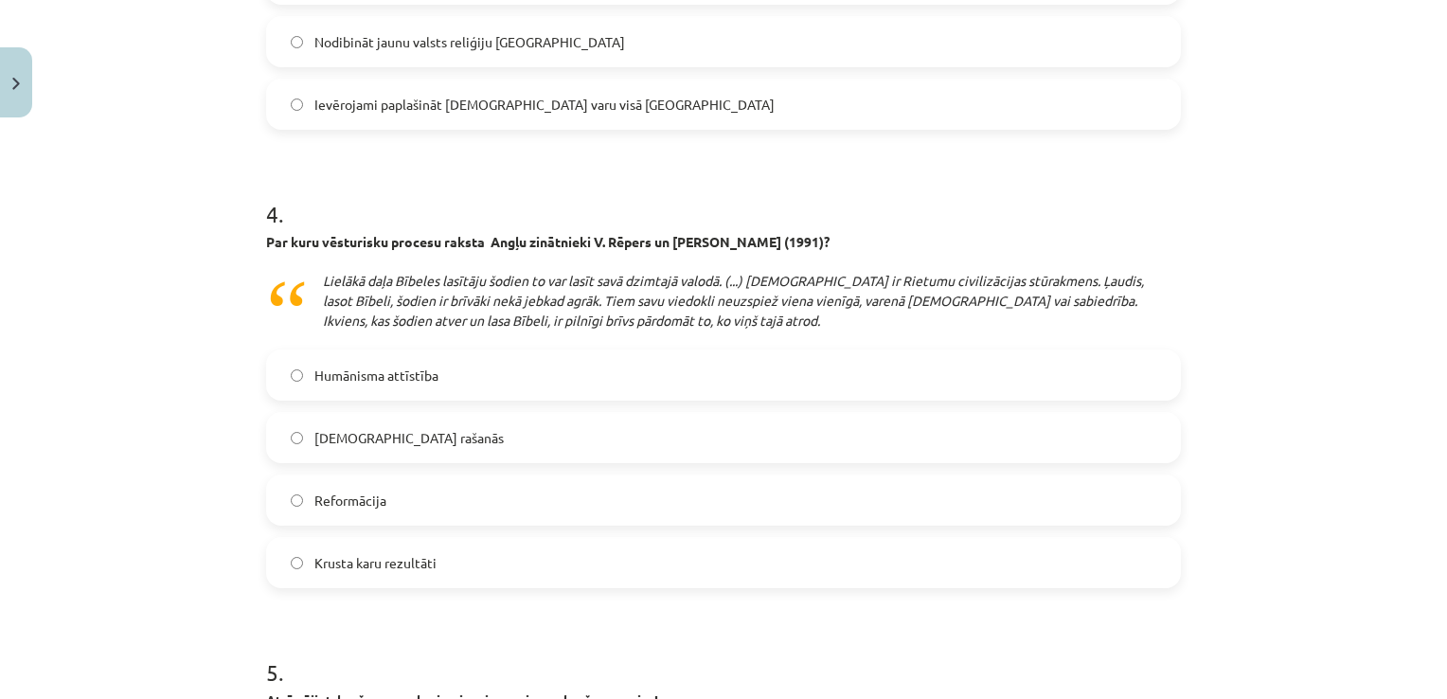
scroll to position [1326, 0]
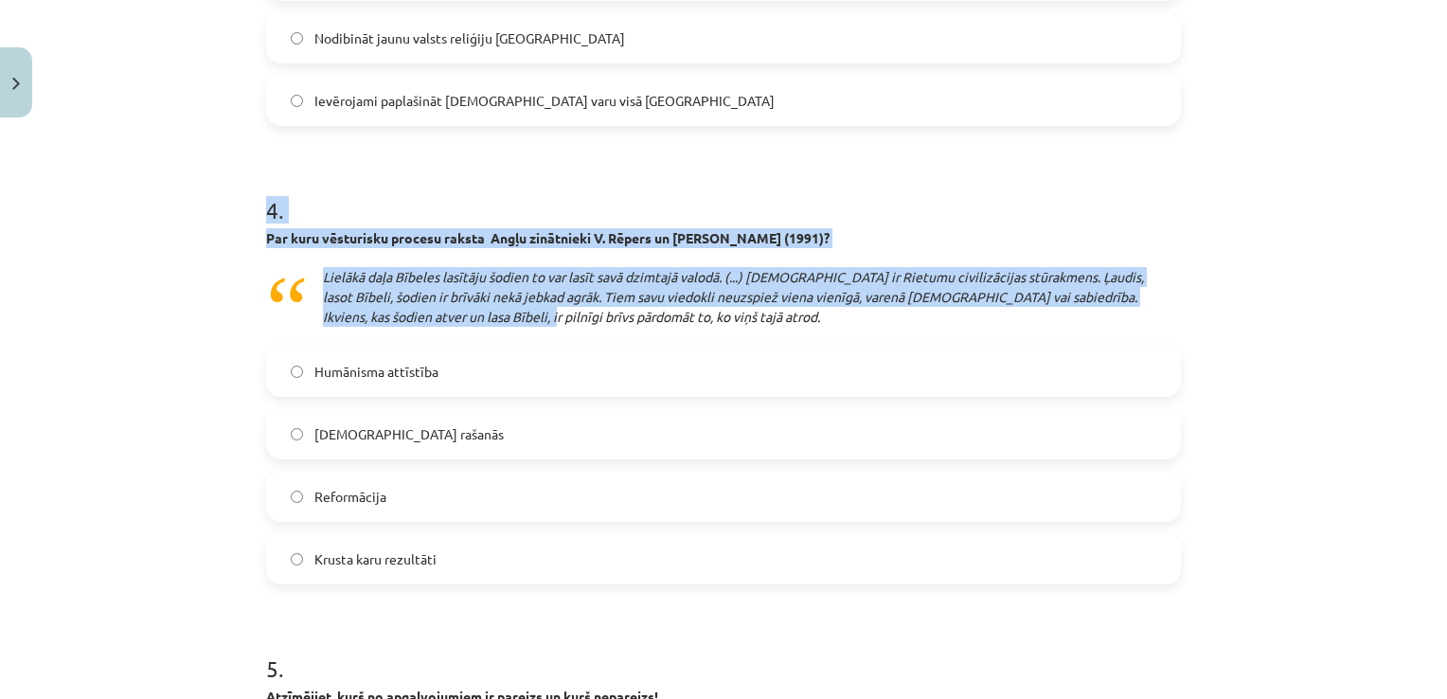
drag, startPoint x: 244, startPoint y: 218, endPoint x: 490, endPoint y: 311, distance: 262.2
click at [490, 311] on div "Mācību tēma: Vēstures ii - 12. klases 1. ieskaites mācību materiāls #2 📖 1.tēma…" at bounding box center [723, 349] width 1447 height 699
click at [156, 305] on div "Mācību tēma: Vēstures ii - 12. klases 1. ieskaites mācību materiāls #2 📖 1.tēma…" at bounding box center [723, 349] width 1447 height 699
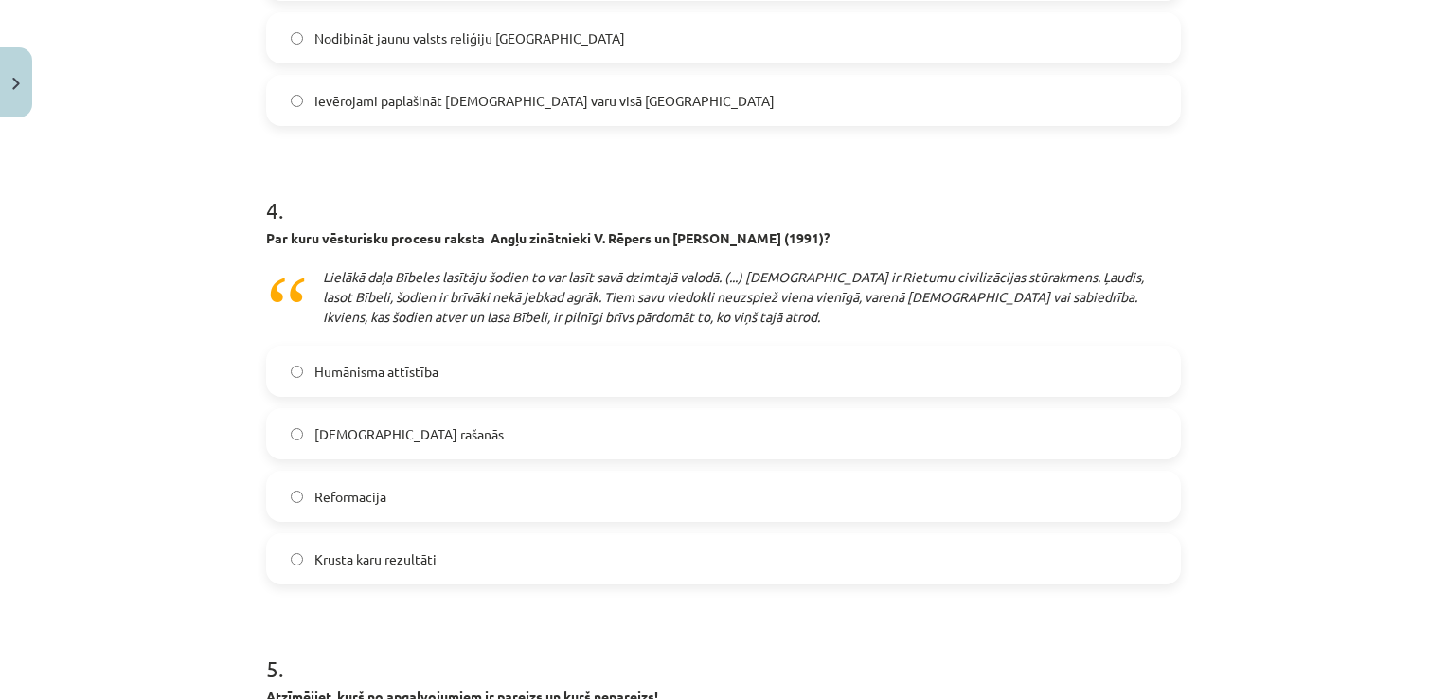
click at [358, 488] on span "Reformācija" at bounding box center [350, 497] width 72 height 20
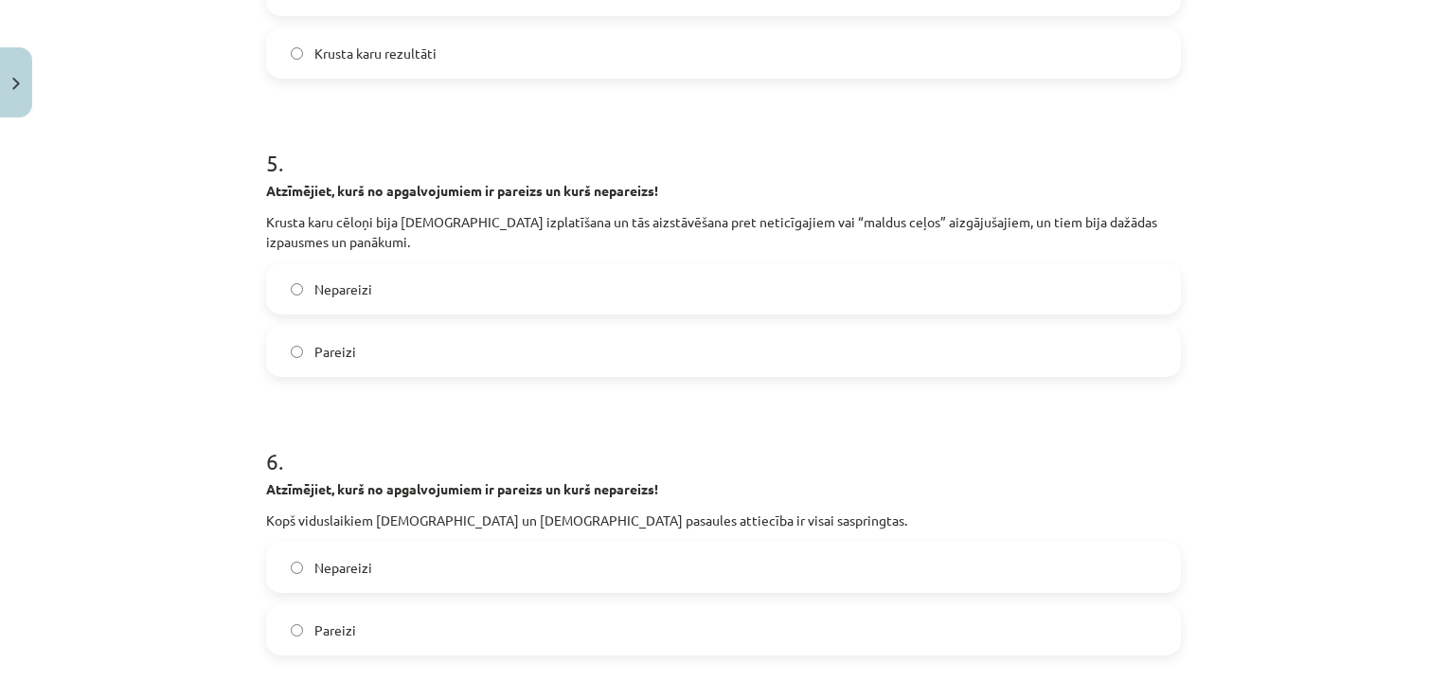
scroll to position [1838, 0]
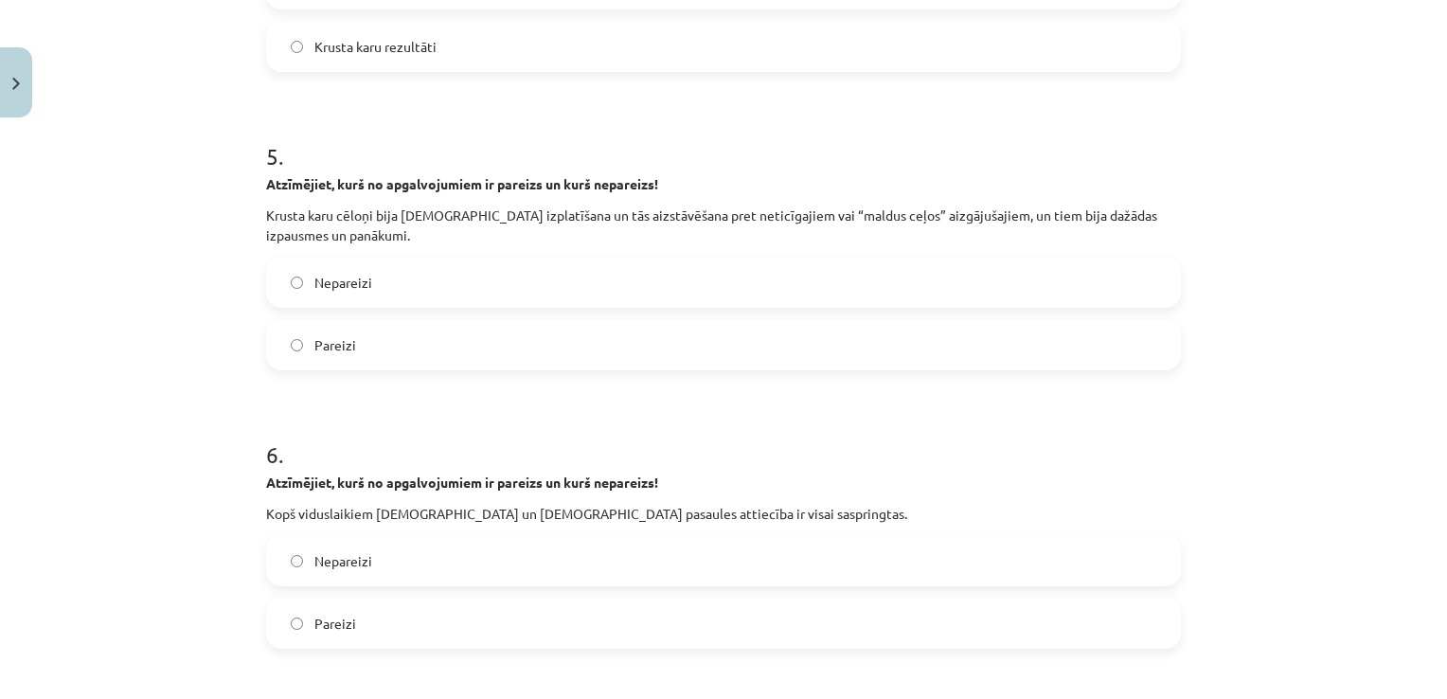
click at [942, 342] on label "Pareizi" at bounding box center [723, 344] width 911 height 47
click at [723, 608] on label "Pareizi" at bounding box center [723, 622] width 911 height 47
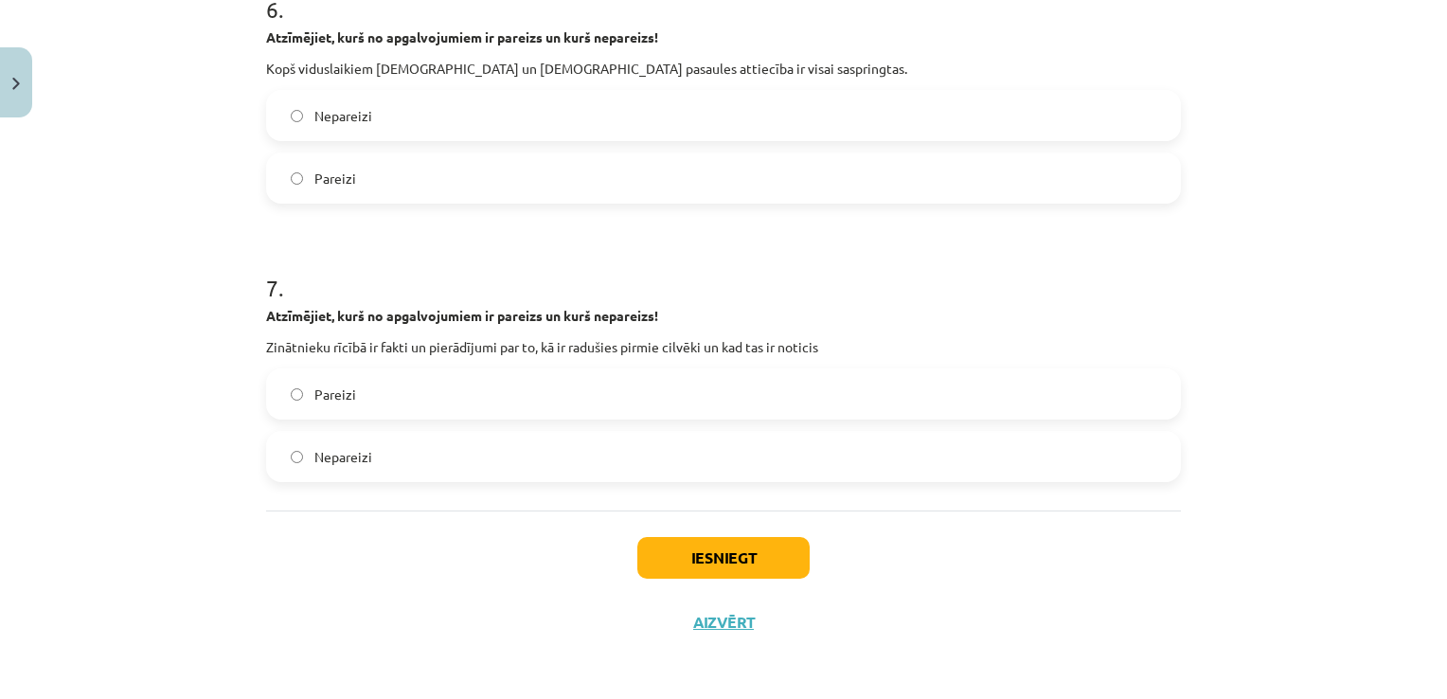
click at [835, 463] on label "Nepareizi" at bounding box center [723, 456] width 911 height 47
click at [722, 542] on button "Iesniegt" at bounding box center [723, 558] width 172 height 42
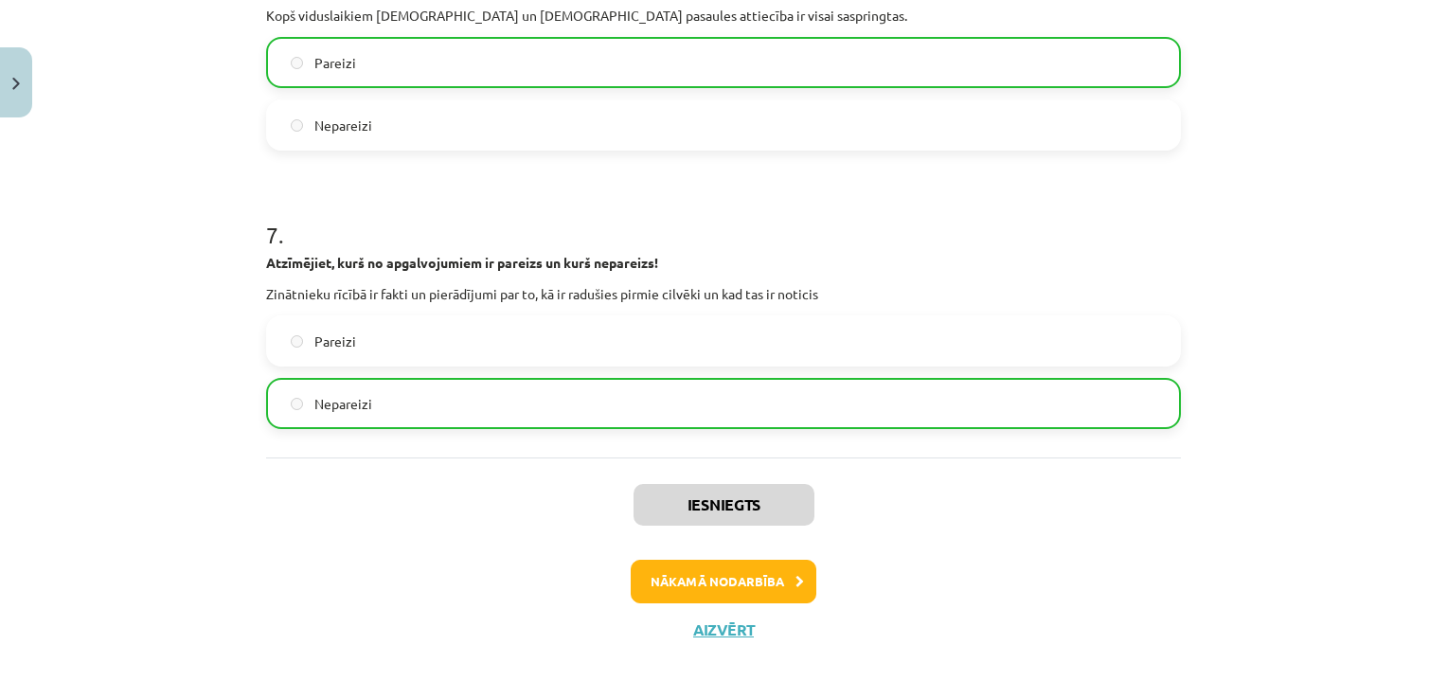
scroll to position [2343, 0]
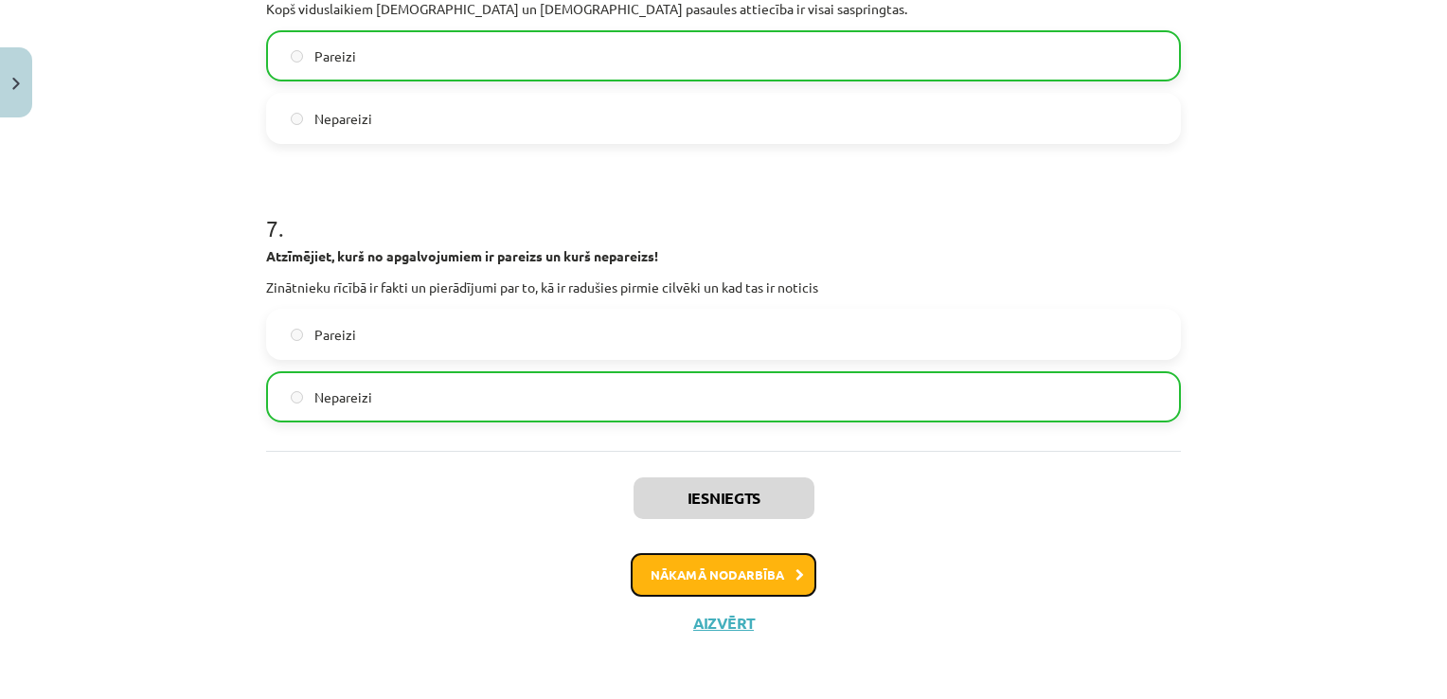
click at [733, 564] on button "Nākamā nodarbība" at bounding box center [724, 575] width 186 height 44
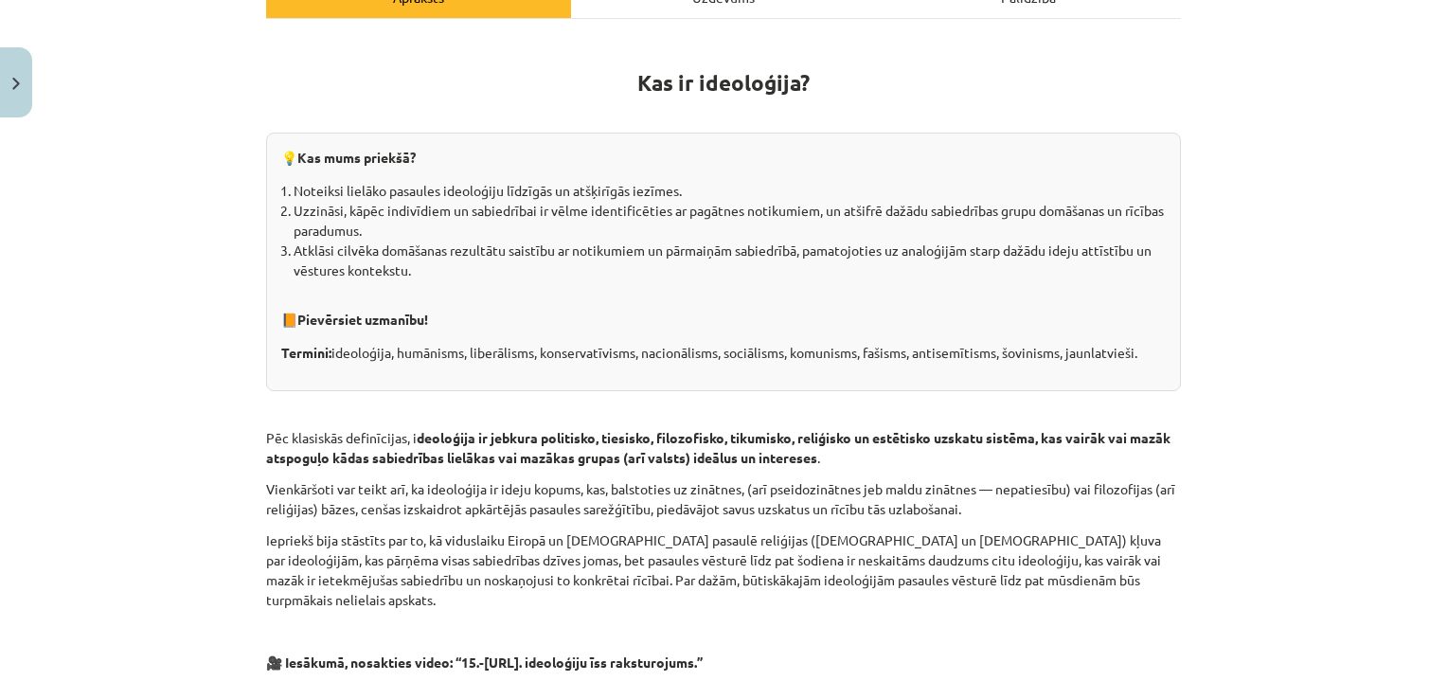
scroll to position [47, 0]
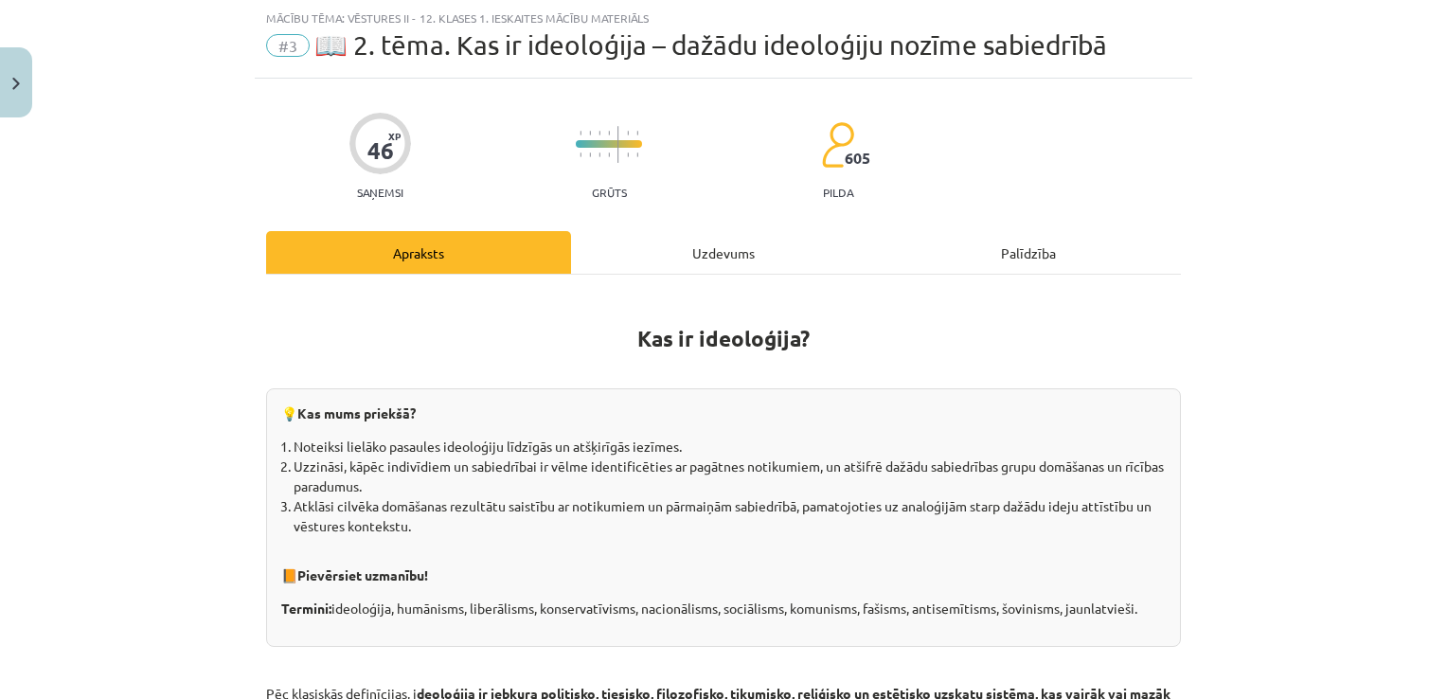
click at [730, 257] on div "Uzdevums" at bounding box center [723, 252] width 305 height 43
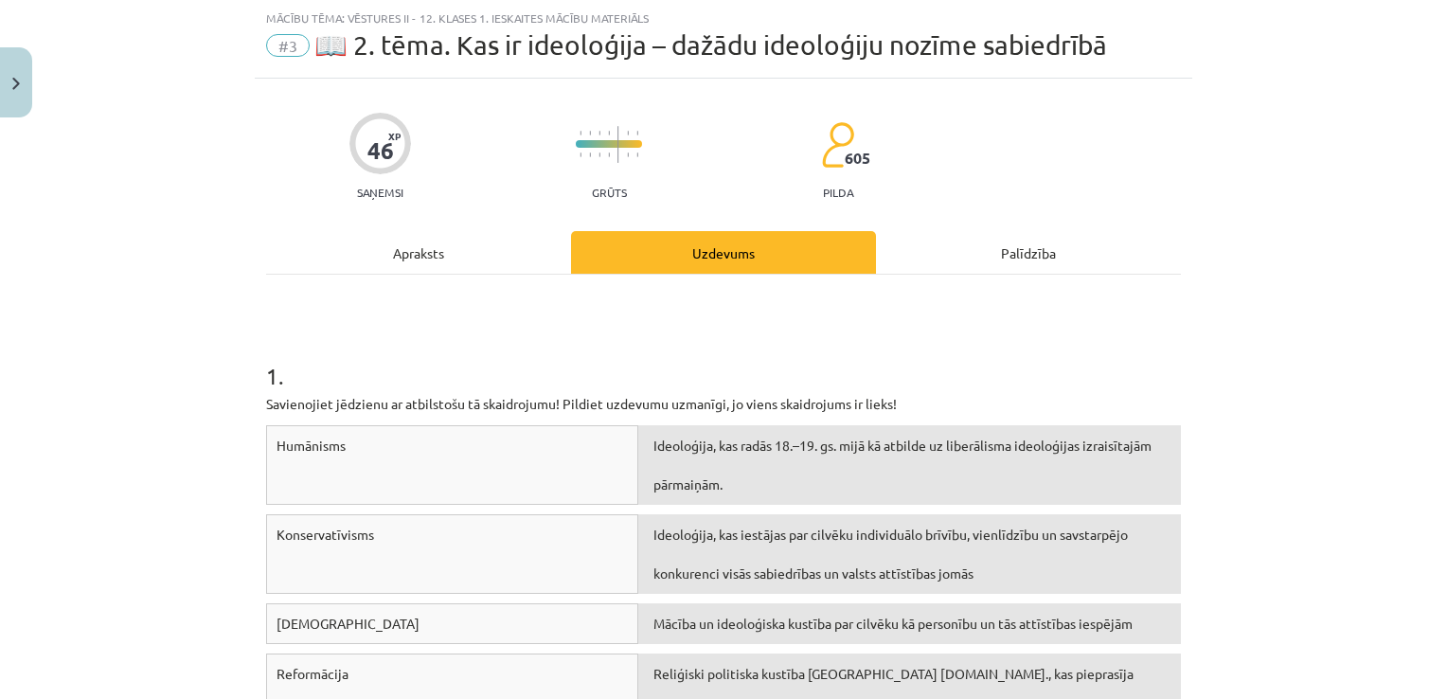
scroll to position [159, 0]
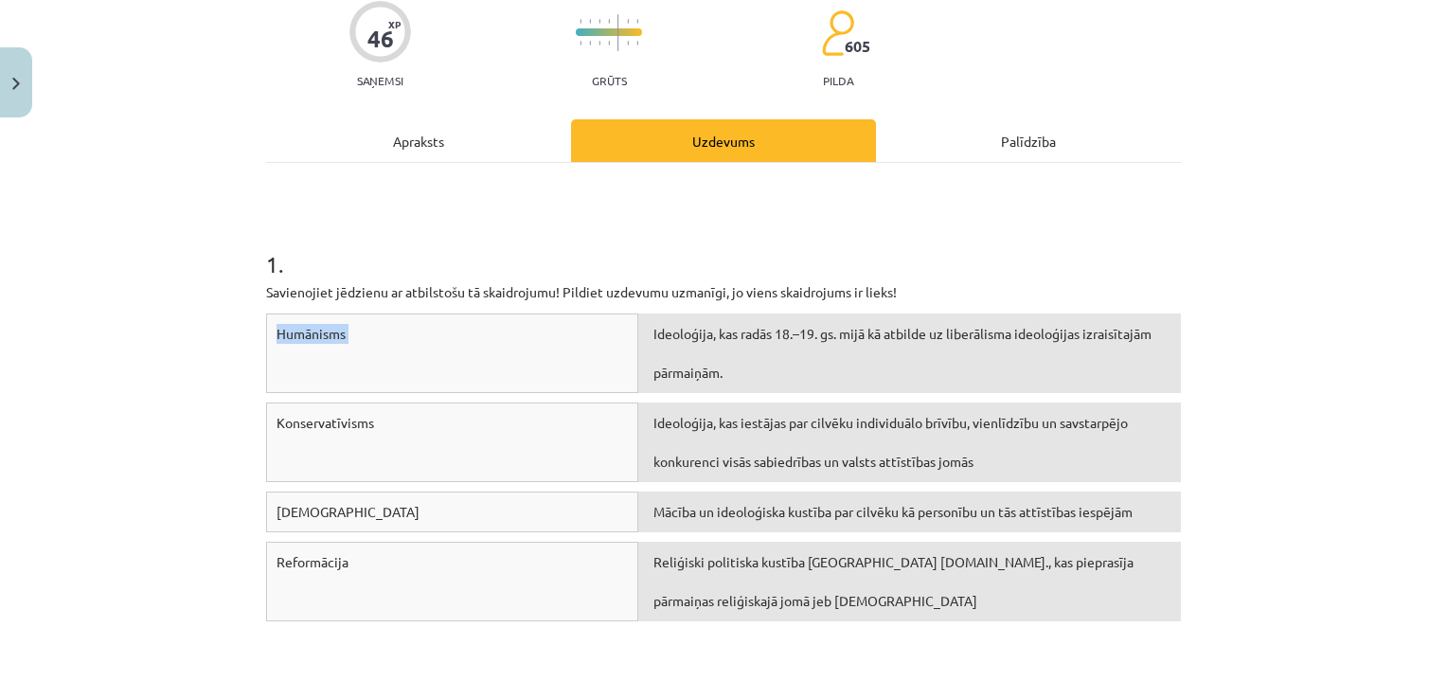
drag, startPoint x: 238, startPoint y: 324, endPoint x: 744, endPoint y: 340, distance: 506.9
click at [744, 340] on div "Mācību tēma: Vēstures ii - 12. klases 1. ieskaites mācību materiāls #3 📖 2. tēm…" at bounding box center [723, 349] width 1447 height 699
click at [1276, 357] on div "Mācību tēma: Vēstures ii - 12. klases 1. ieskaites mācību materiāls #3 📖 2. tēm…" at bounding box center [723, 349] width 1447 height 699
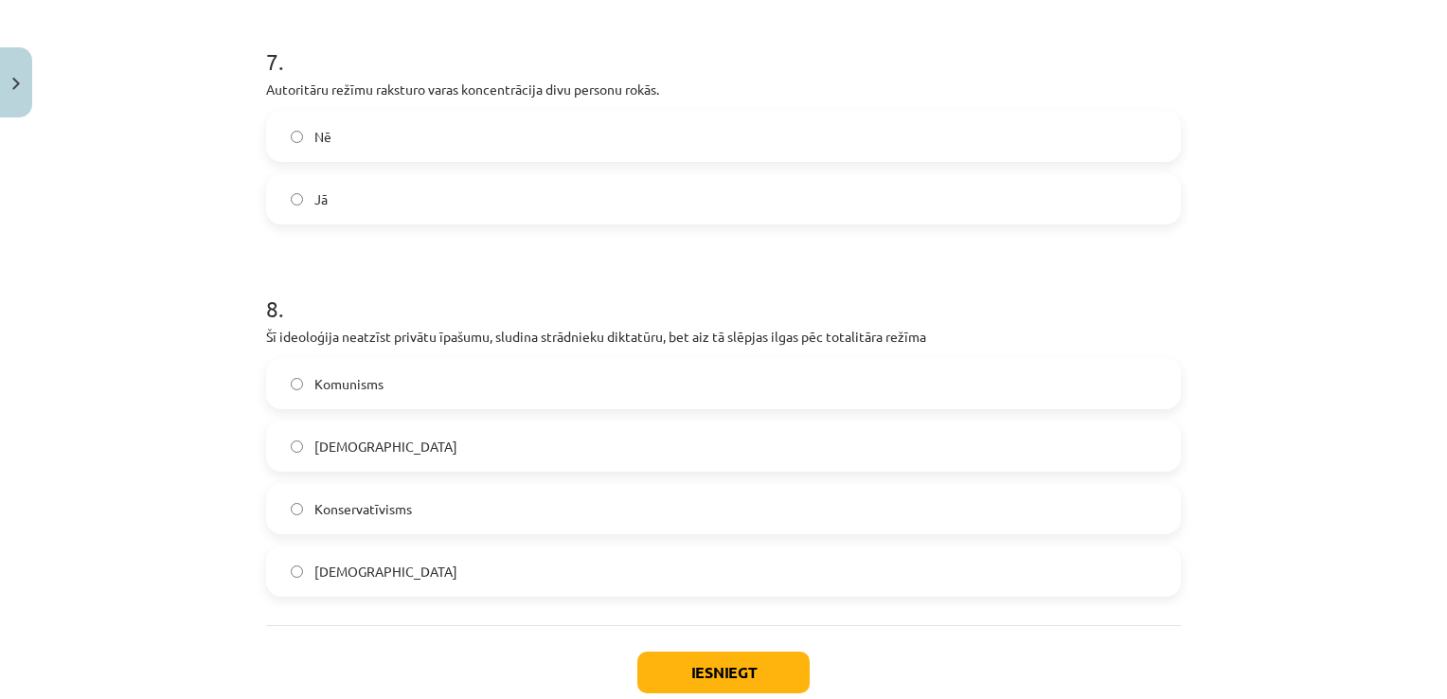
scroll to position [2370, 0]
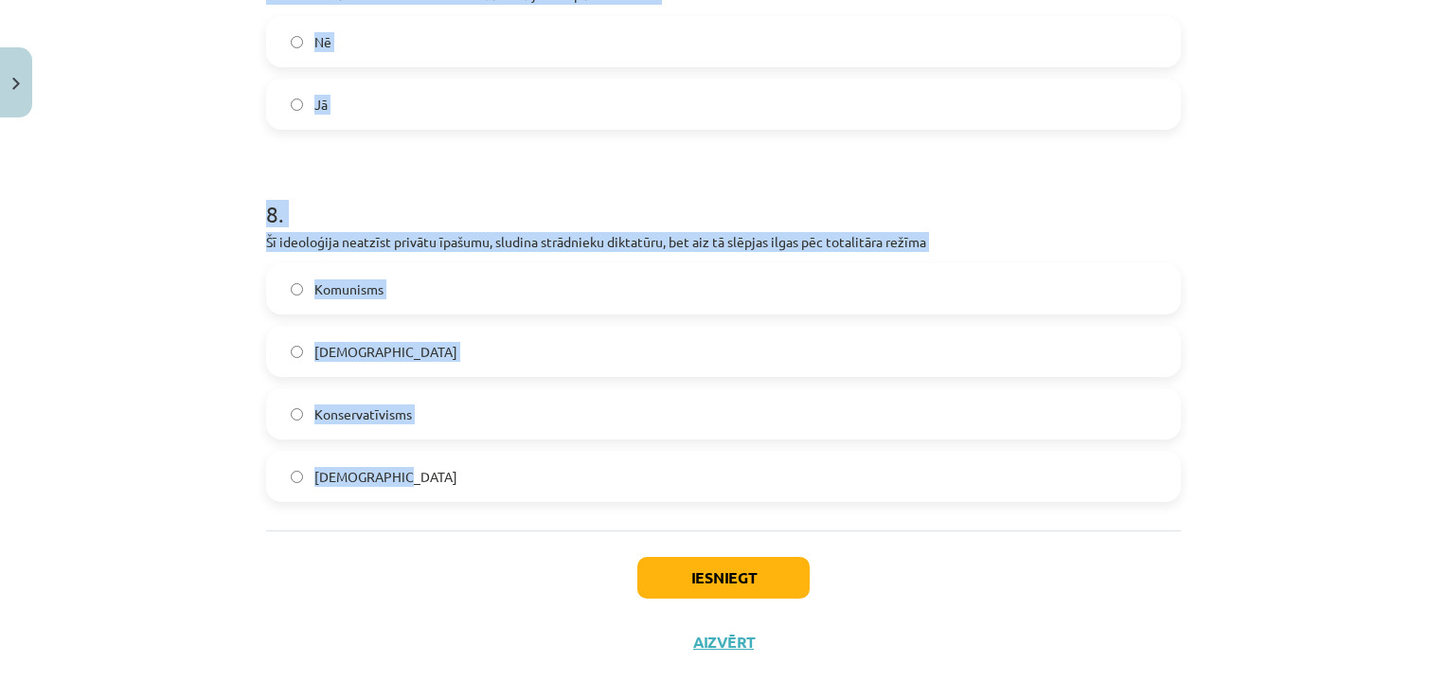
drag, startPoint x: 240, startPoint y: 263, endPoint x: 797, endPoint y: 500, distance: 605.9
click at [797, 500] on div "Mācību tēma: Vēstures ii - 12. klases 1. ieskaites mācību materiāls #3 📖 2. tēm…" at bounding box center [723, 349] width 1447 height 699
copy form "1 . Savienojiet jēdzienu ar atbilstošu tā skaidrojumu! Pildiet uzdevumu uzmanīg…"
click at [201, 358] on div "Mācību tēma: Vēstures ii - 12. klases 1. ieskaites mācību materiāls #3 📖 2. tēm…" at bounding box center [723, 349] width 1447 height 699
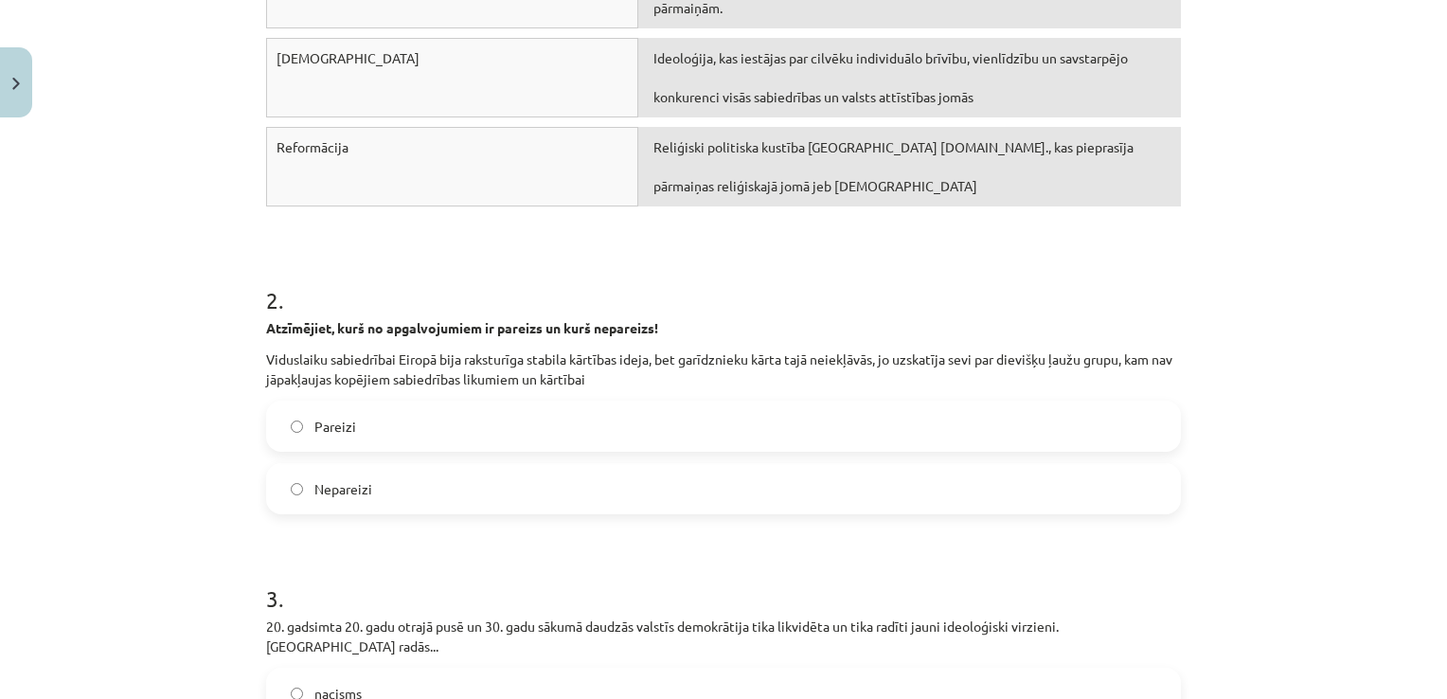
scroll to position [614, 0]
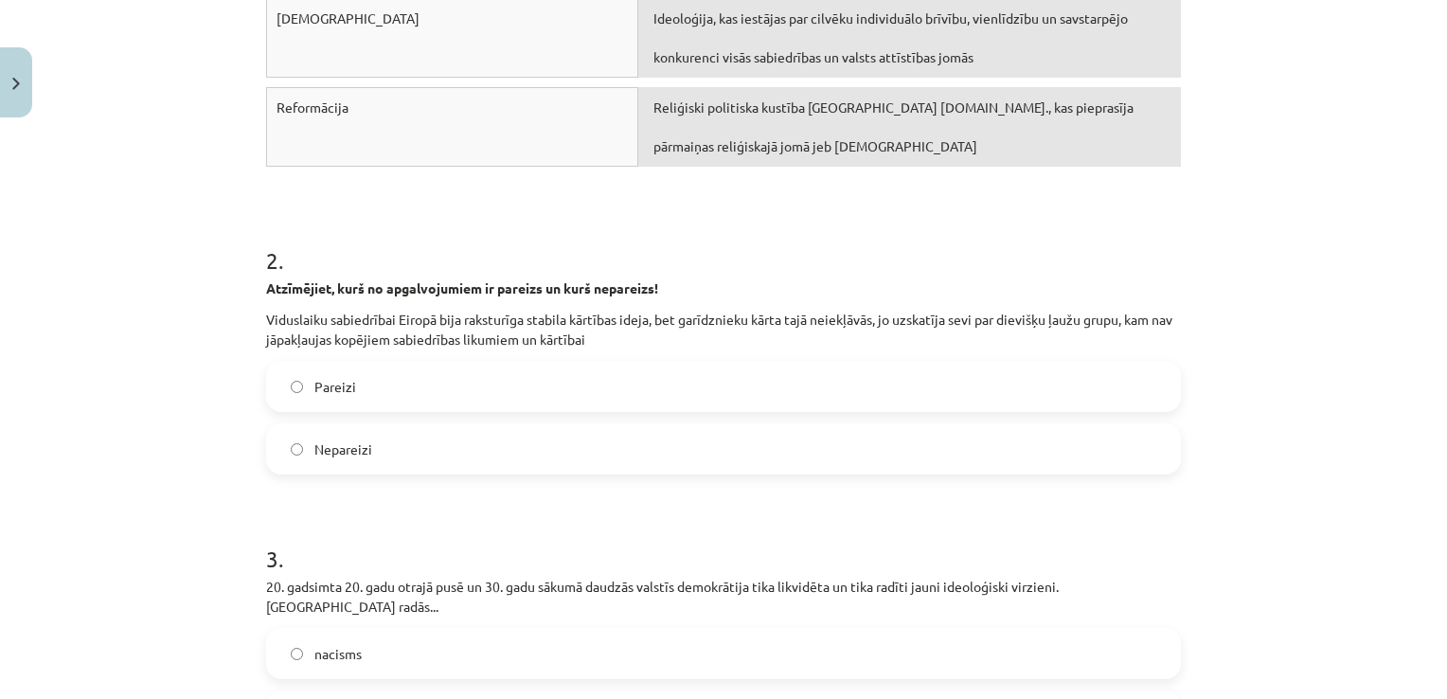
click at [1108, 449] on label "Nepareizi" at bounding box center [723, 448] width 911 height 47
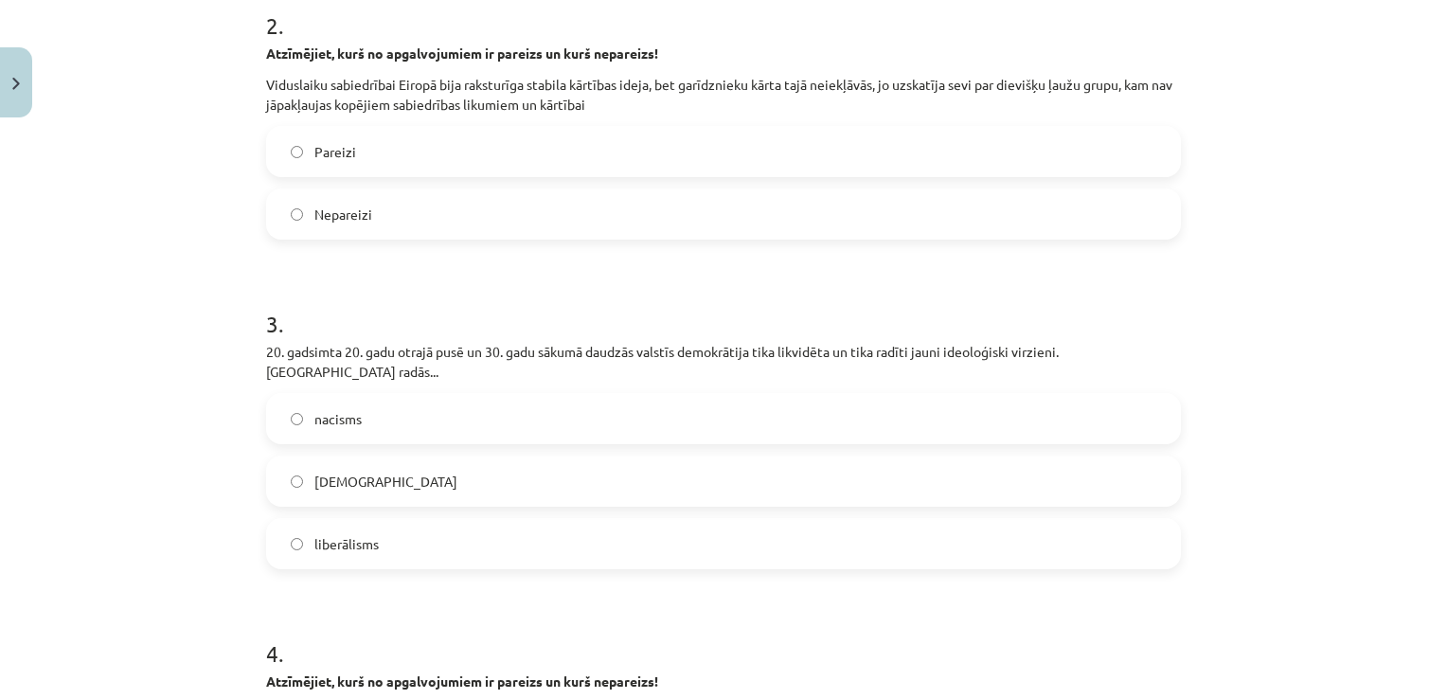
scroll to position [924, 0]
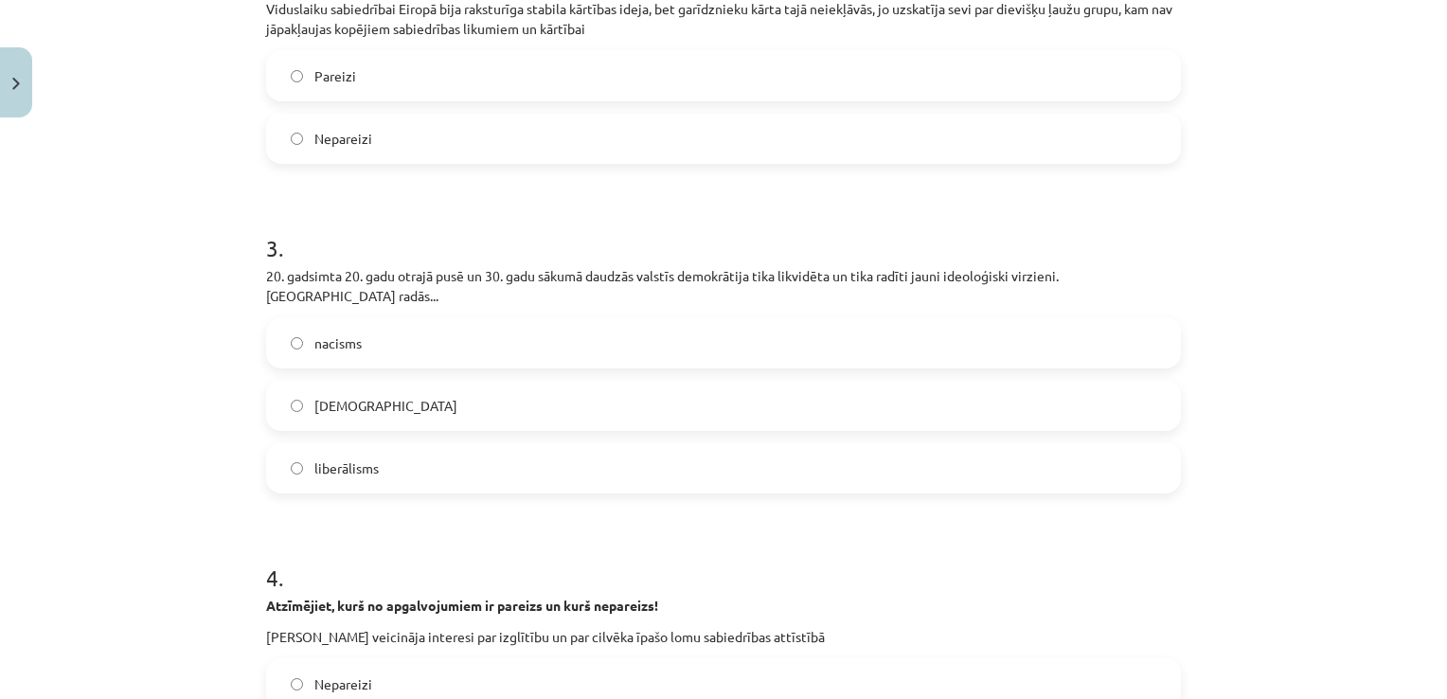
click at [1103, 319] on label "nacisms" at bounding box center [723, 342] width 911 height 47
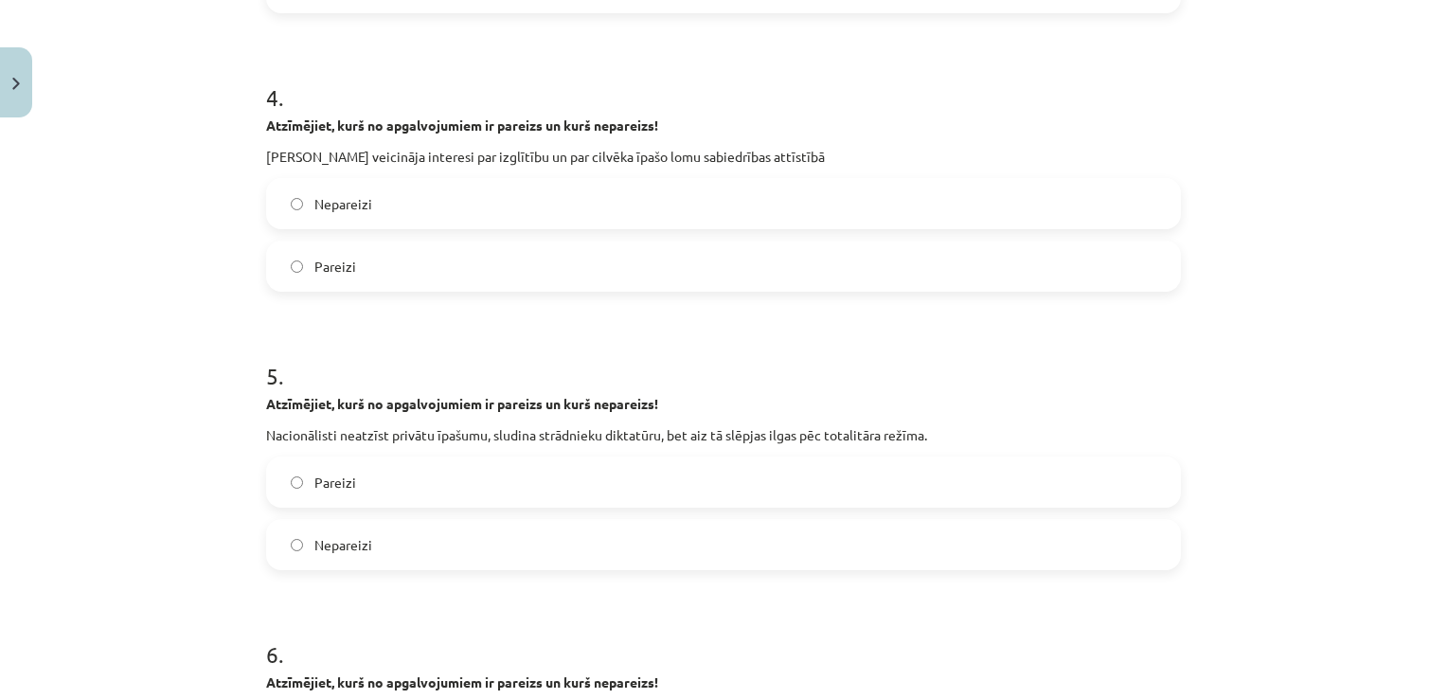
scroll to position [1412, 0]
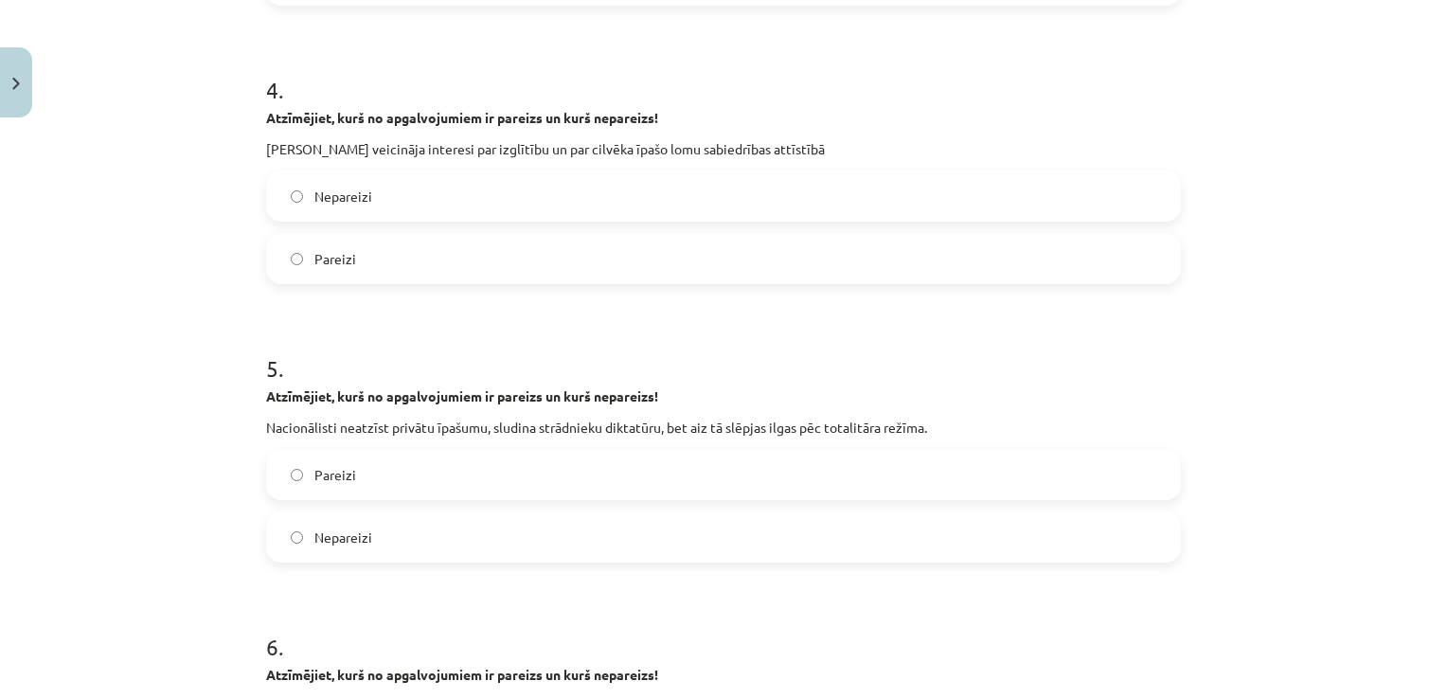
click at [341, 235] on label "Pareizi" at bounding box center [723, 258] width 911 height 47
click at [340, 527] on span "Nepareizi" at bounding box center [343, 537] width 58 height 20
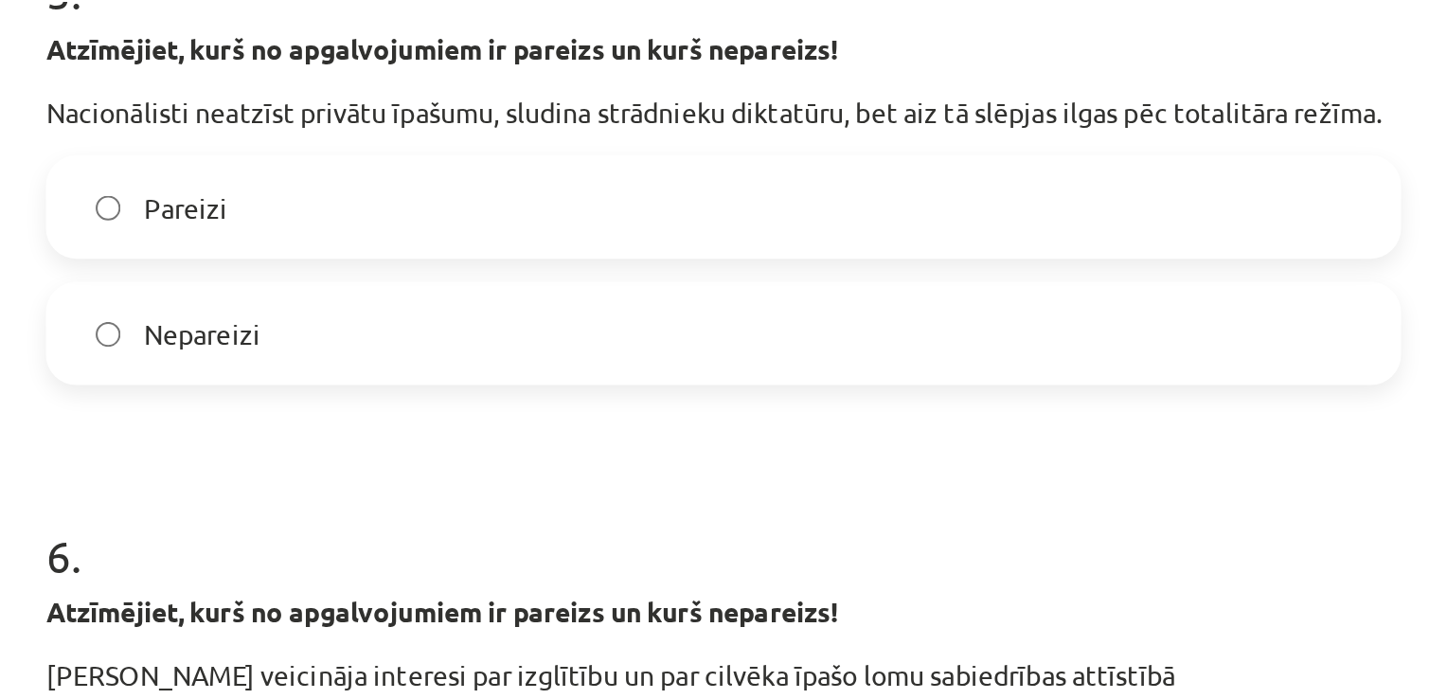
scroll to position [2095, 0]
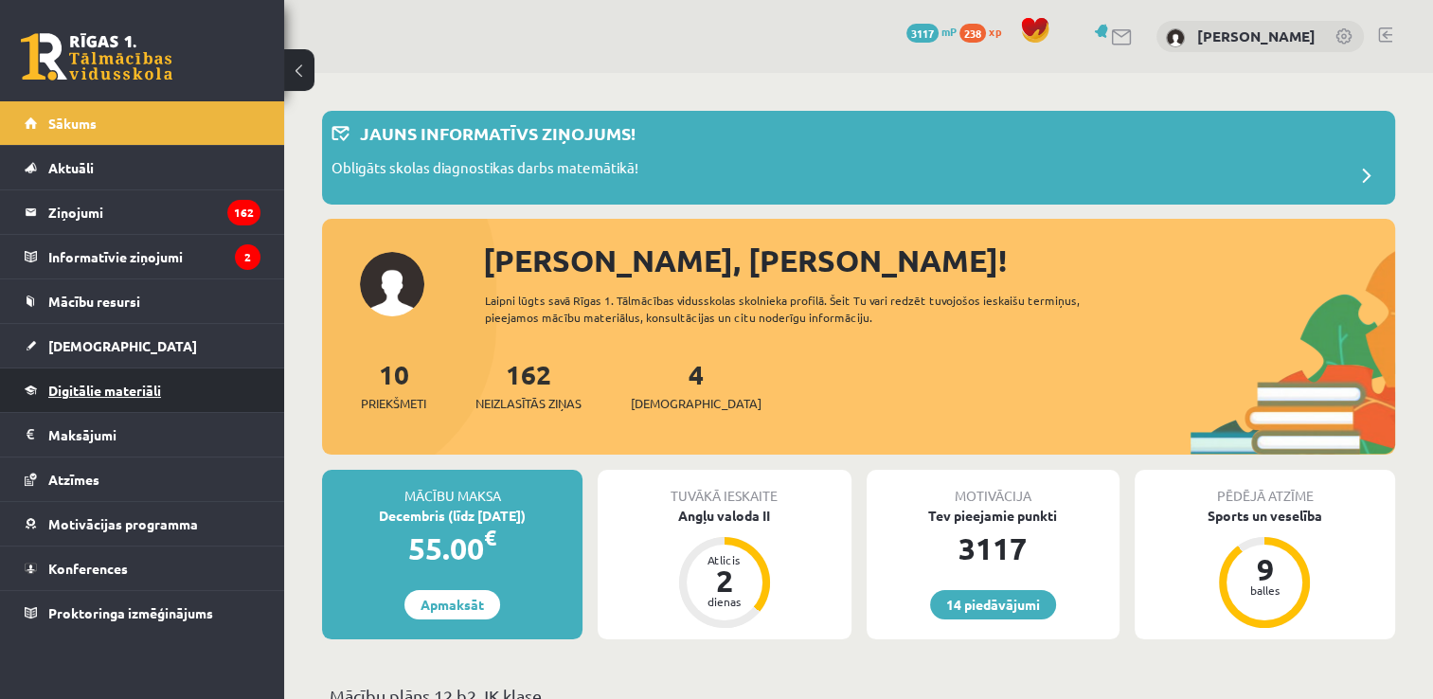
click at [98, 396] on span "Digitālie materiāli" at bounding box center [104, 390] width 113 height 17
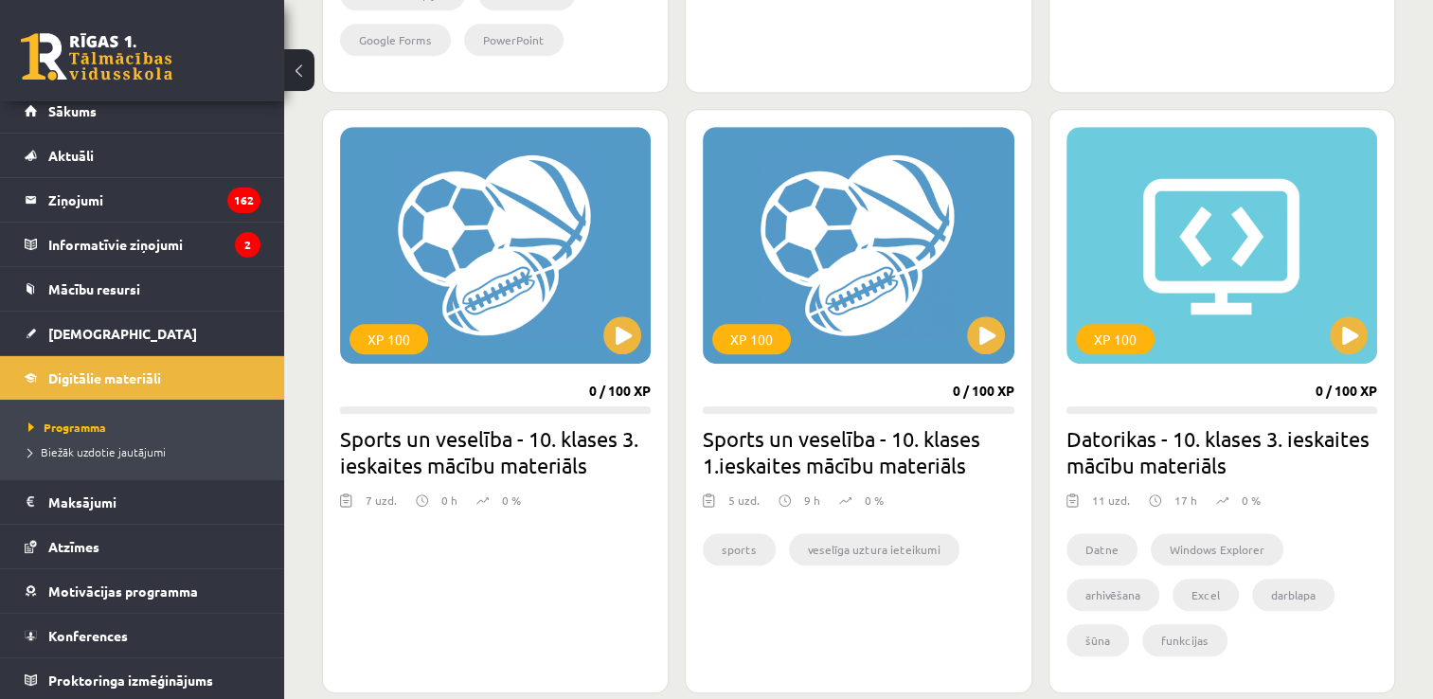
scroll to position [1035, 0]
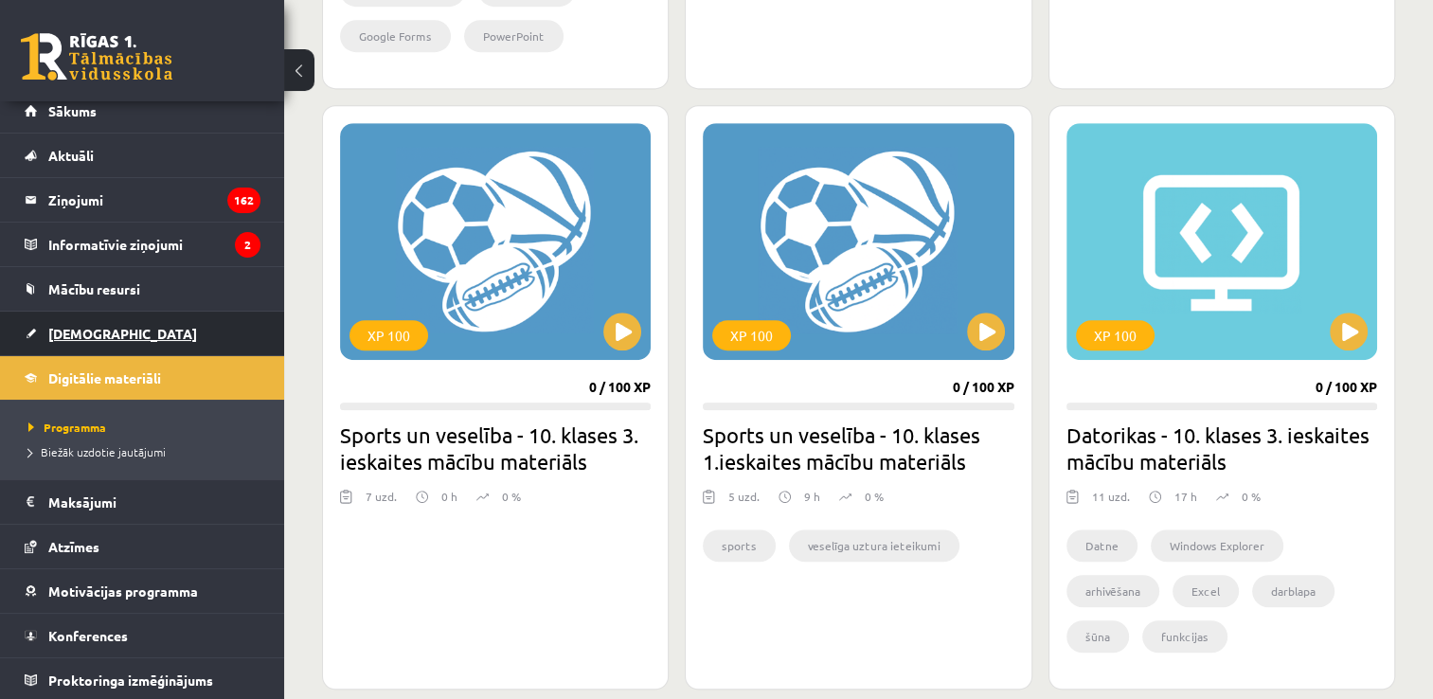
click at [99, 325] on span "[DEMOGRAPHIC_DATA]" at bounding box center [122, 333] width 149 height 17
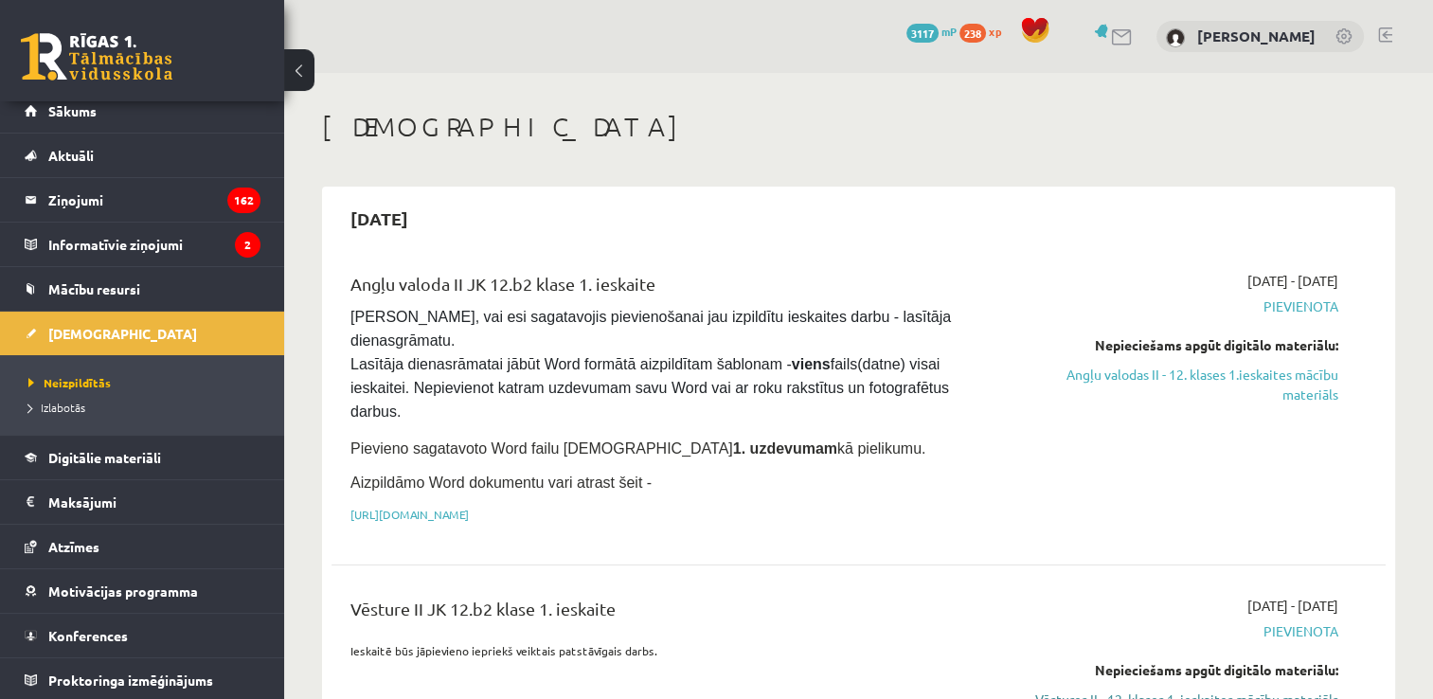
click at [1053, 689] on link "Vēstures II - 12. klases 1. ieskaites mācību materiāls" at bounding box center [1182, 699] width 311 height 20
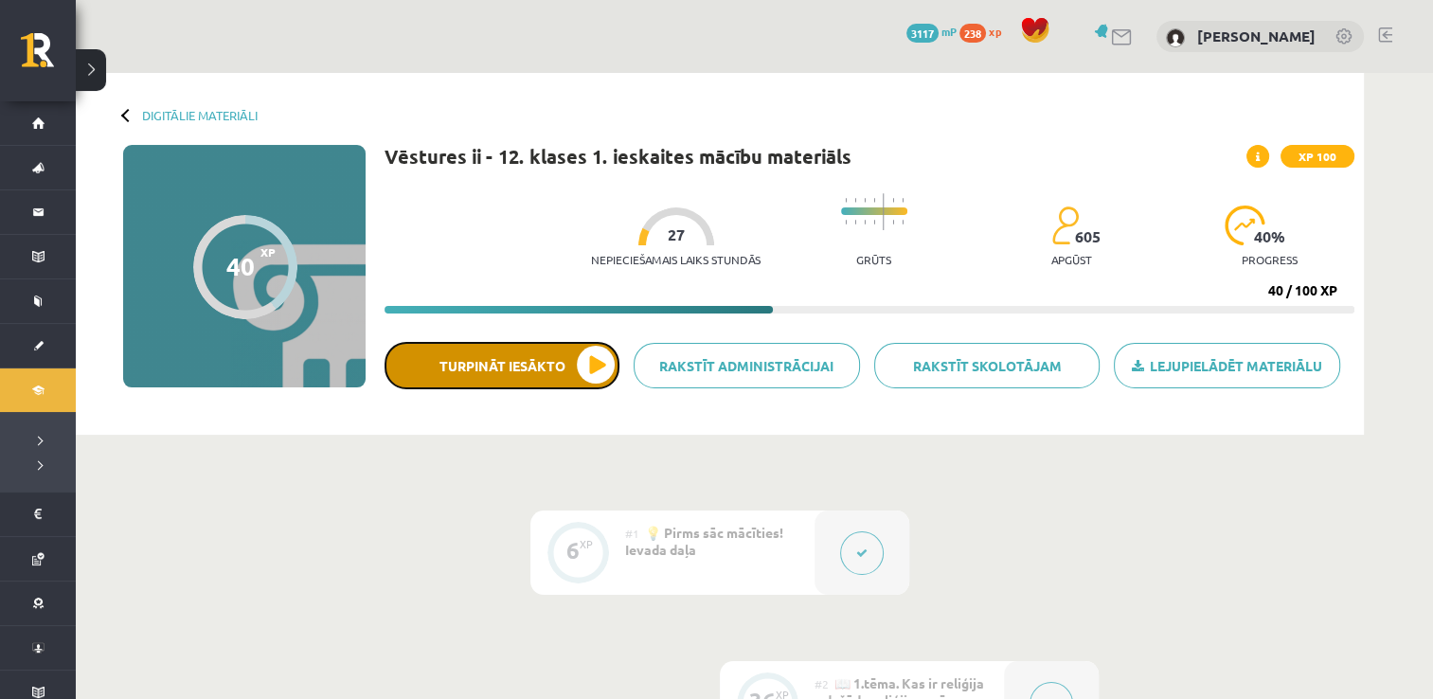
click at [611, 358] on button "Turpināt iesākto" at bounding box center [501, 365] width 235 height 47
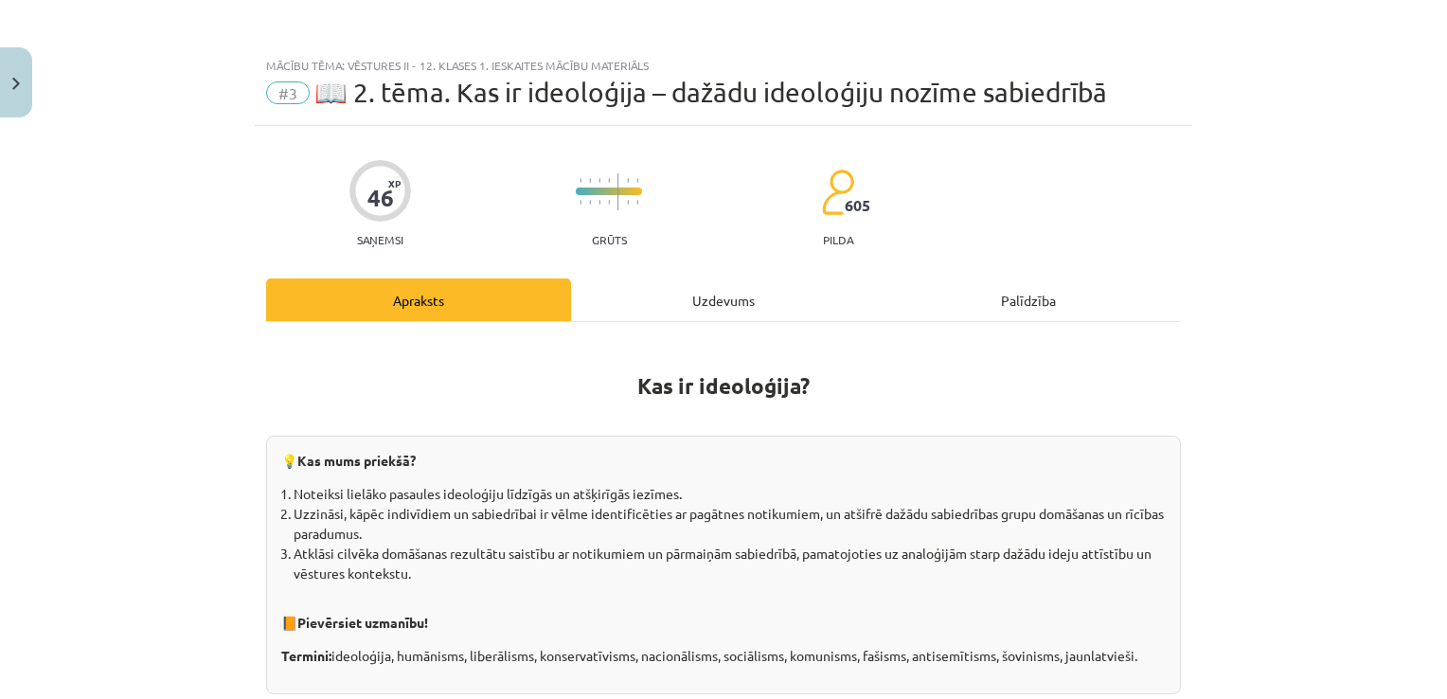
click at [804, 305] on div "Uzdevums" at bounding box center [723, 299] width 305 height 43
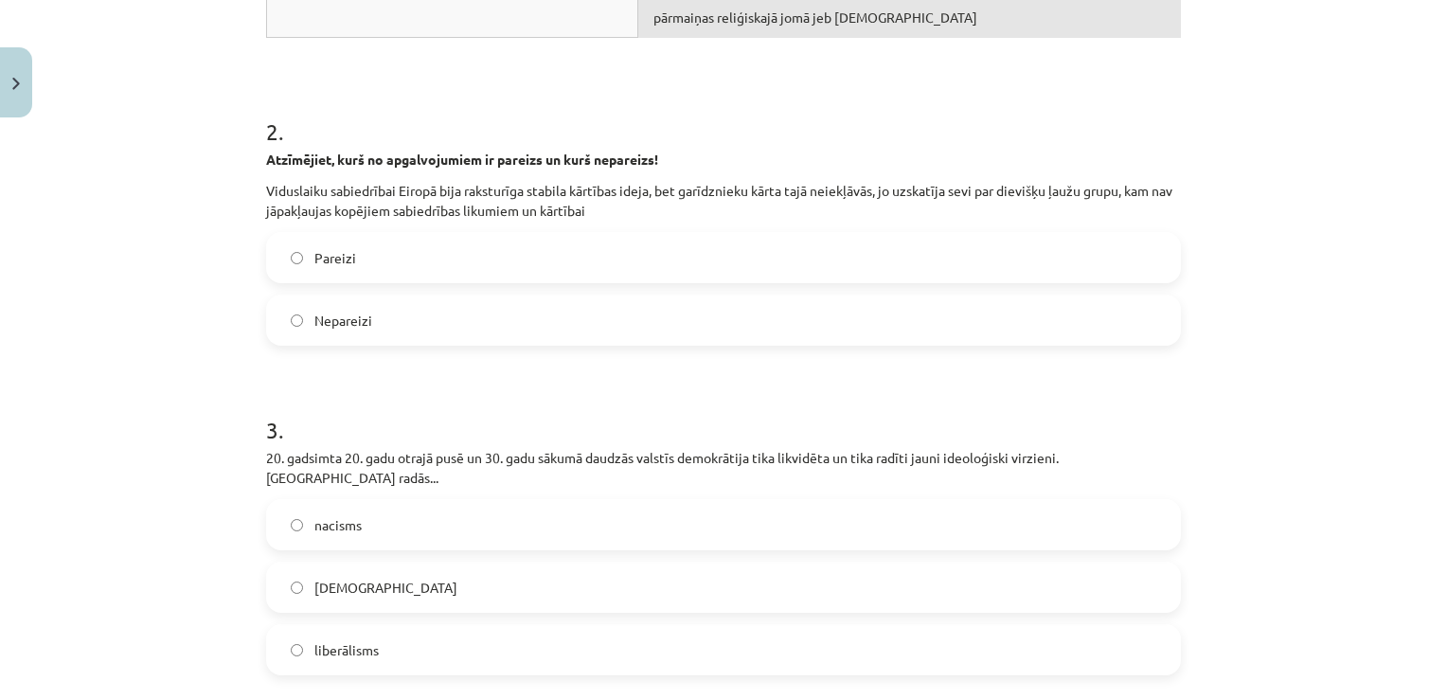
scroll to position [768, 0]
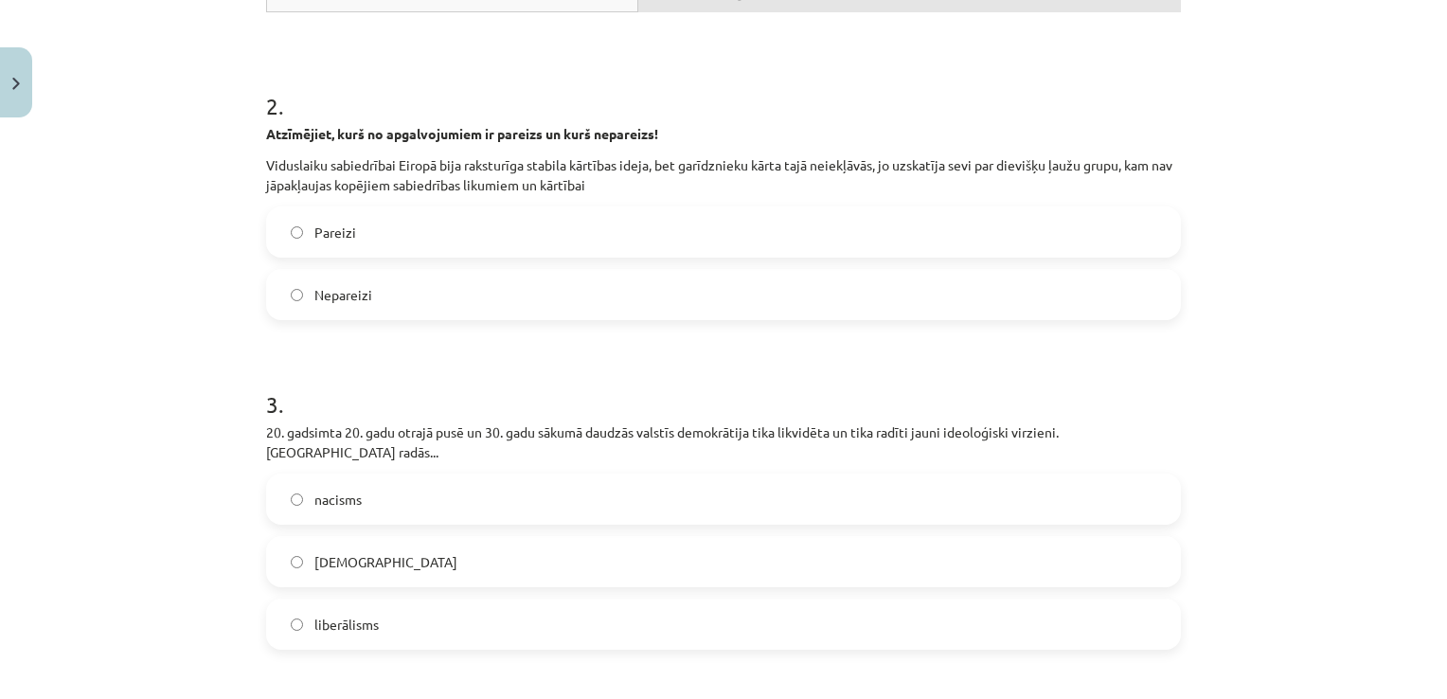
click at [400, 281] on label "Nepareizi" at bounding box center [723, 294] width 911 height 47
click at [413, 475] on label "nacisms" at bounding box center [723, 498] width 911 height 47
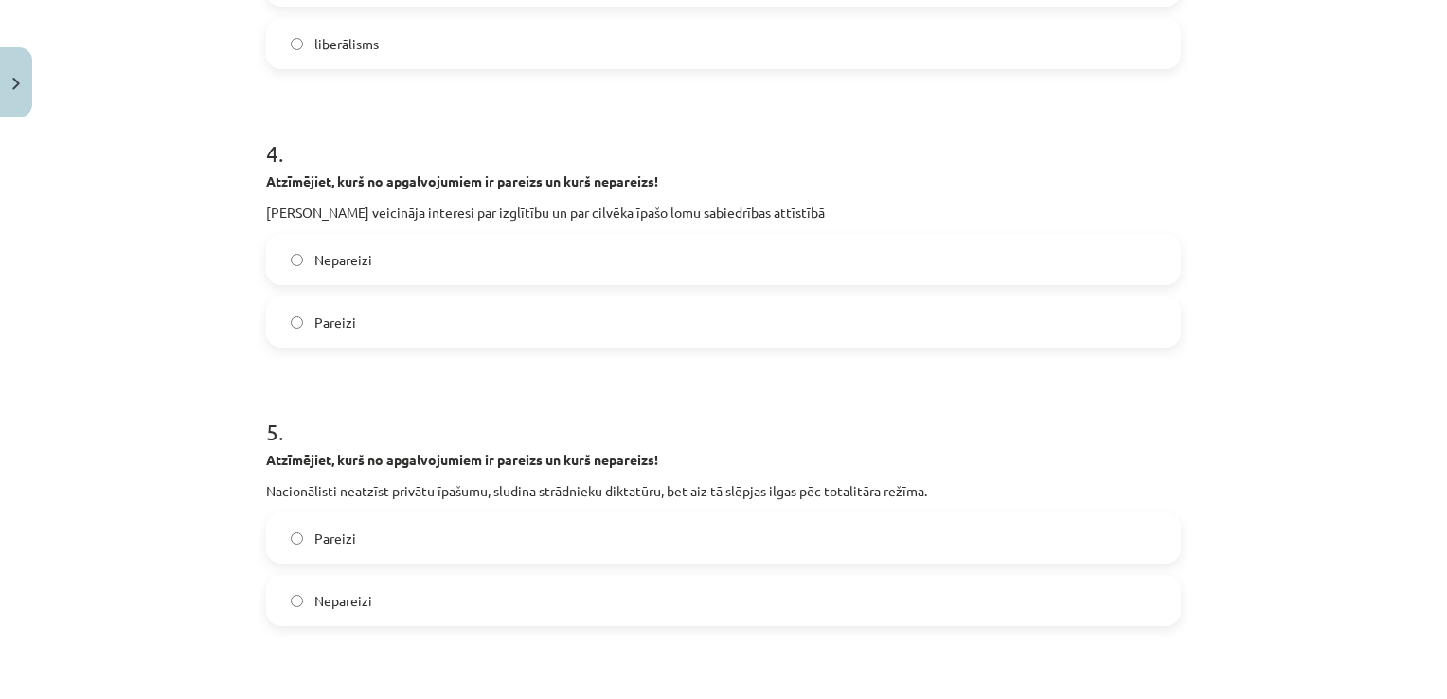
scroll to position [1362, 0]
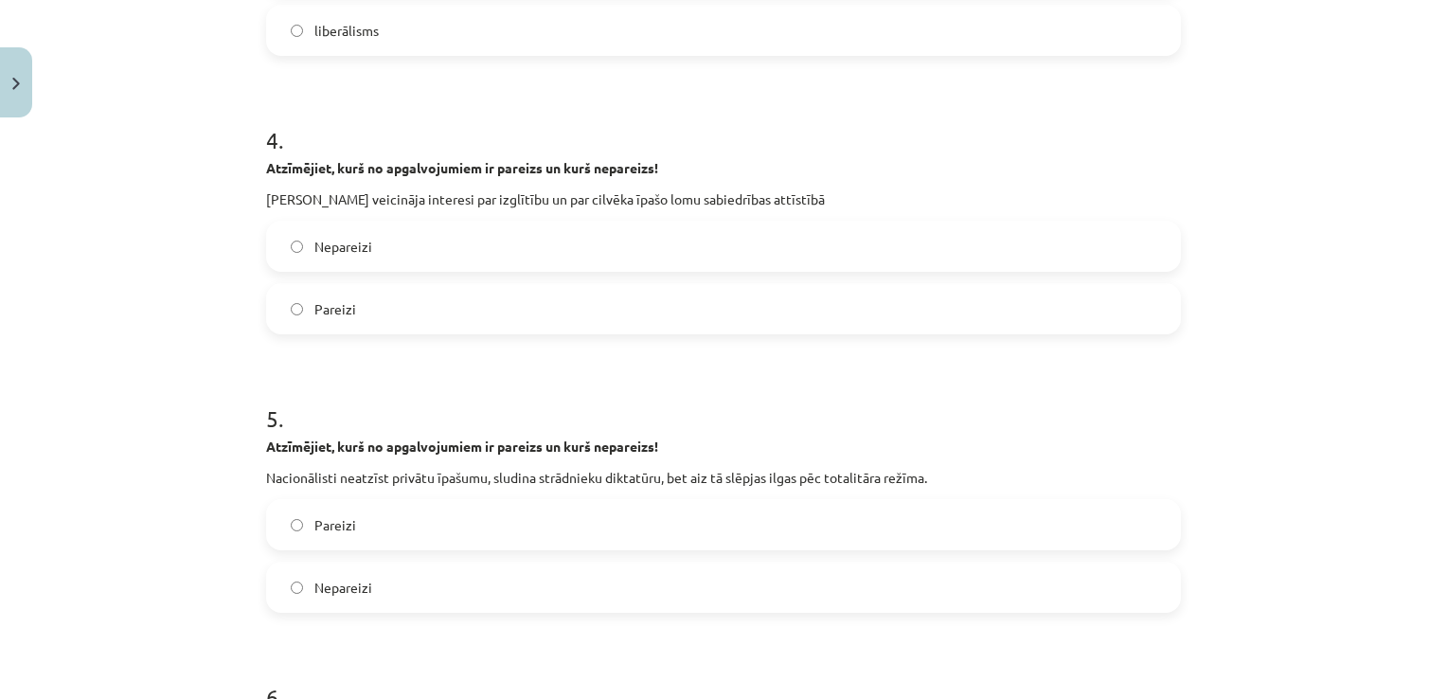
click at [375, 285] on label "Pareizi" at bounding box center [723, 308] width 911 height 47
click at [356, 563] on label "Nepareizi" at bounding box center [723, 586] width 911 height 47
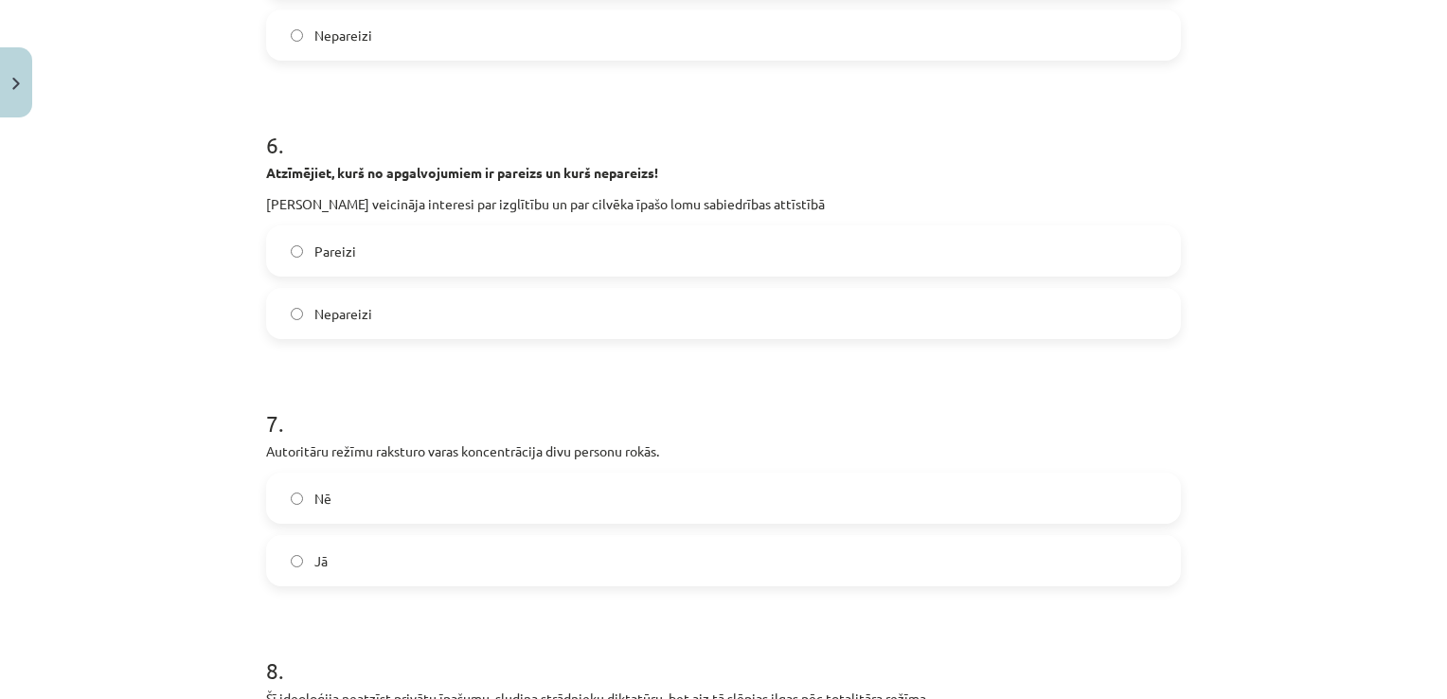
scroll to position [1956, 0]
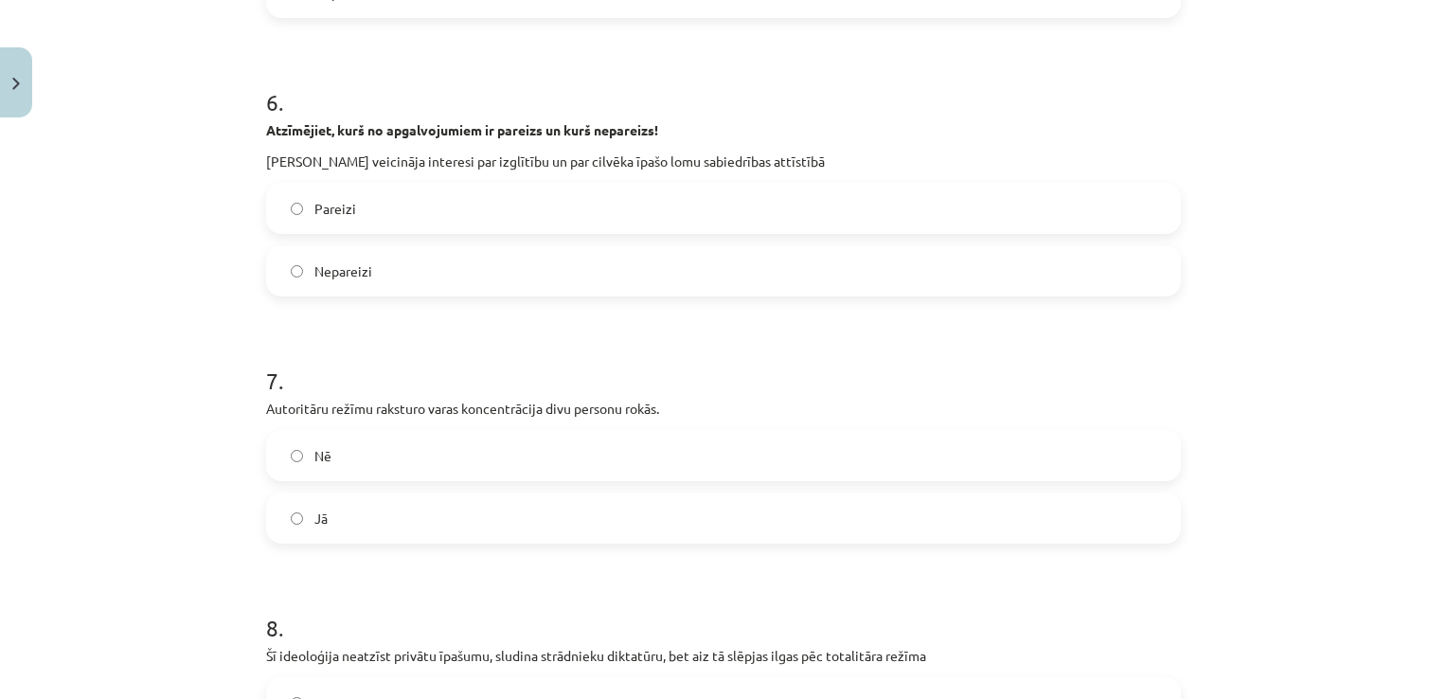
click at [345, 199] on span "Pareizi" at bounding box center [335, 209] width 42 height 20
click at [314, 446] on span "Nē" at bounding box center [322, 456] width 17 height 20
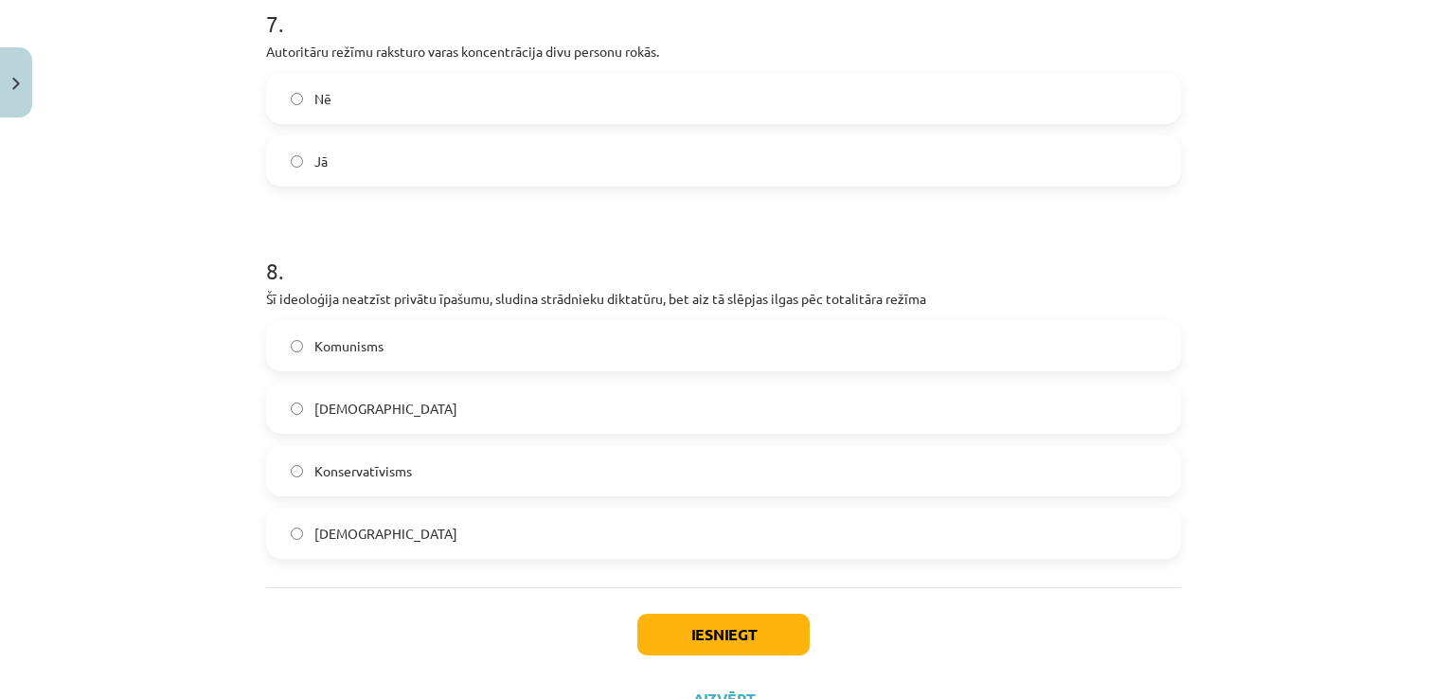
scroll to position [2328, 0]
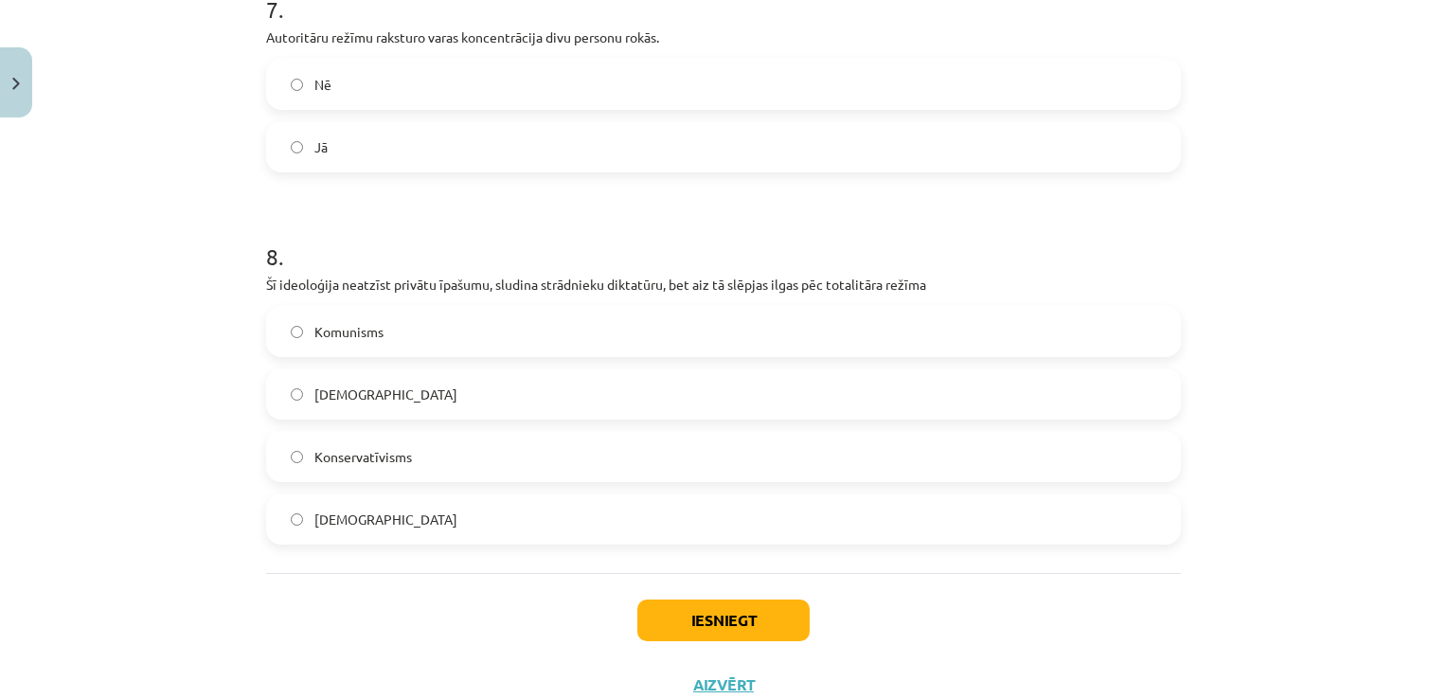
click at [383, 308] on label "Komunisms" at bounding box center [723, 331] width 911 height 47
click at [651, 599] on button "Iesniegt" at bounding box center [723, 620] width 172 height 42
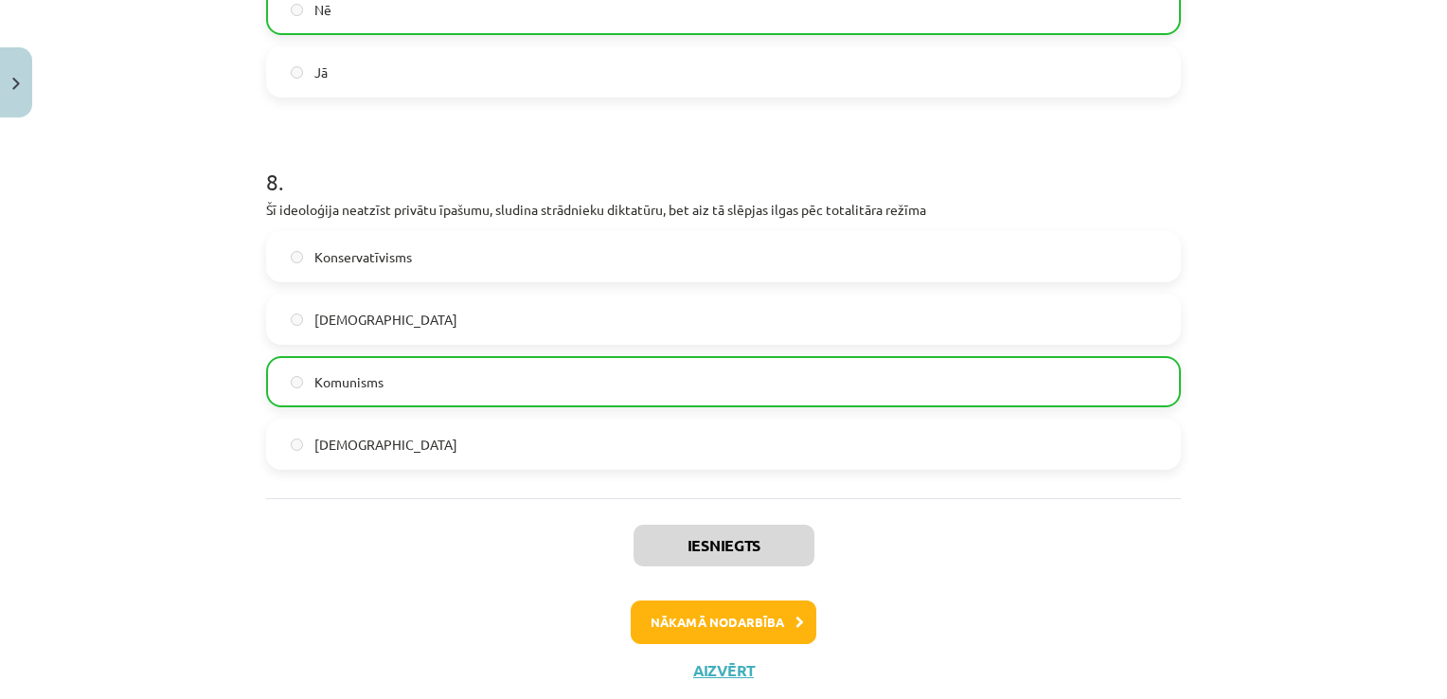
scroll to position [2430, 0]
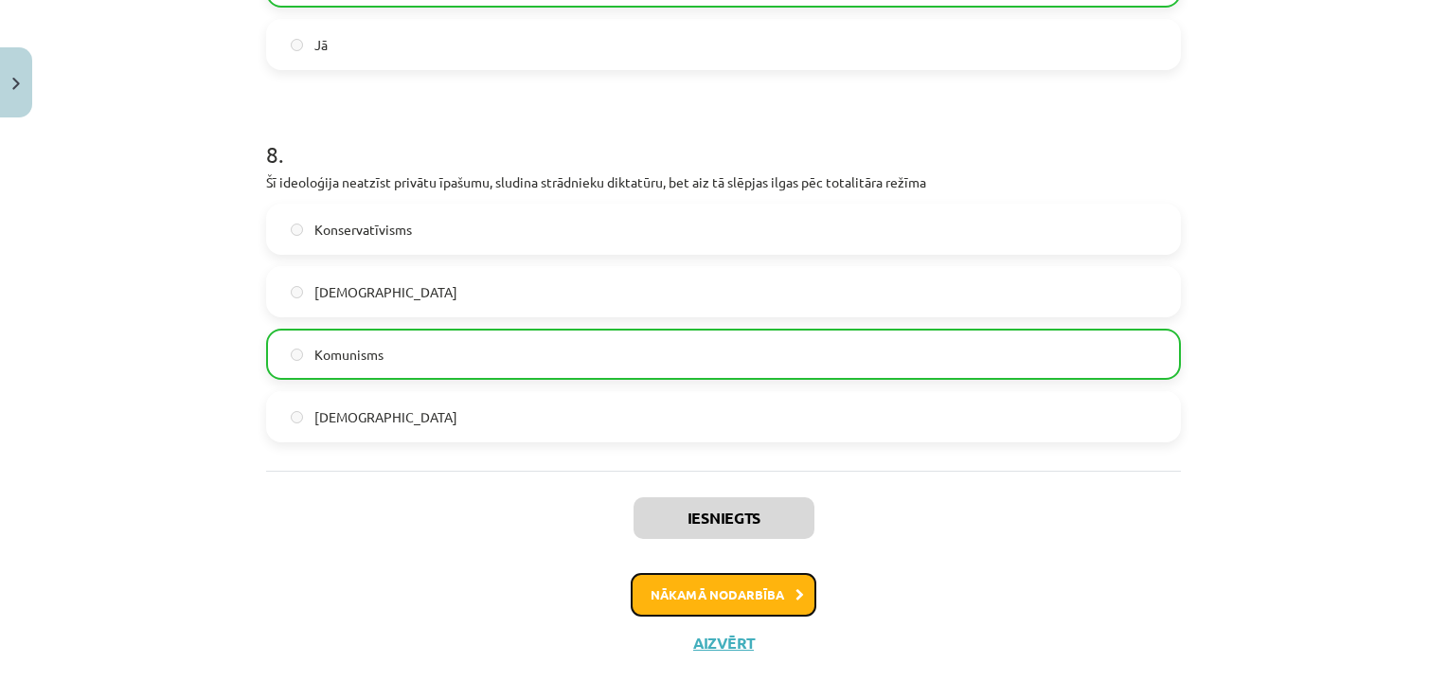
click at [678, 577] on button "Nākamā nodarbība" at bounding box center [724, 595] width 186 height 44
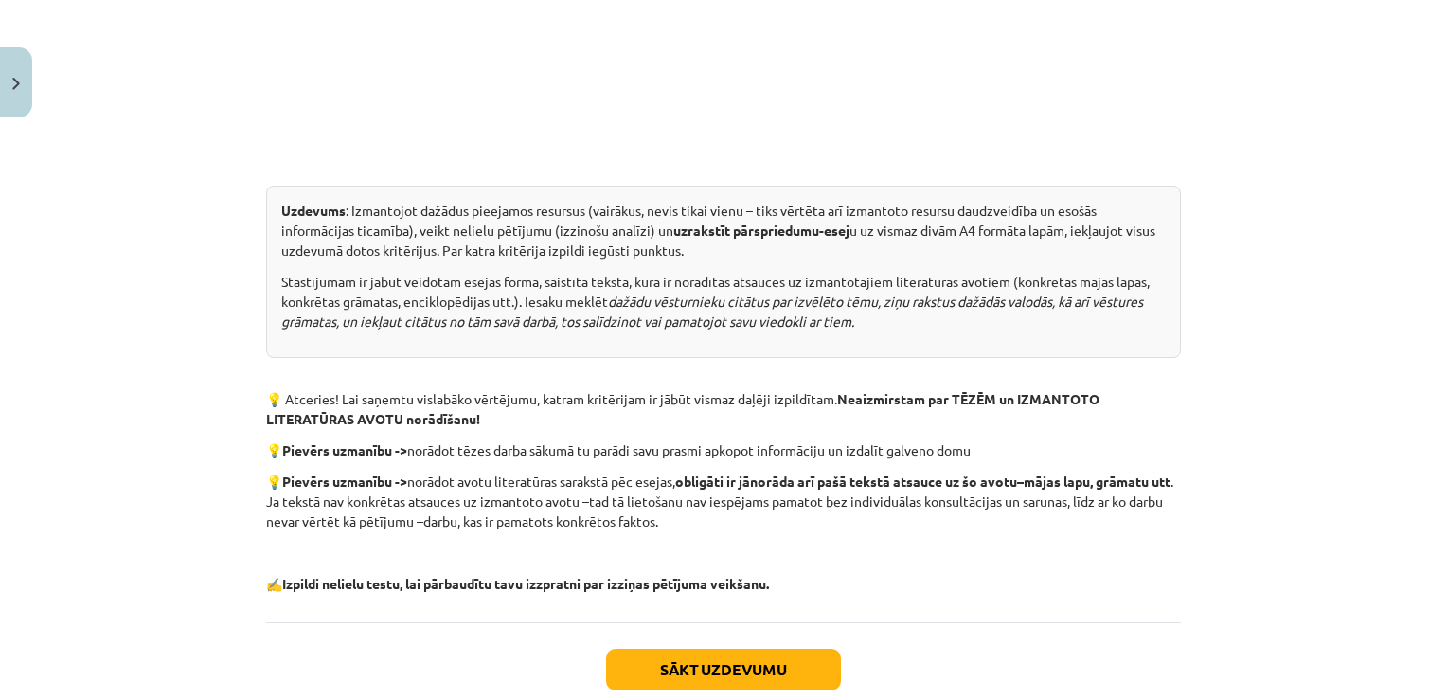
scroll to position [896, 0]
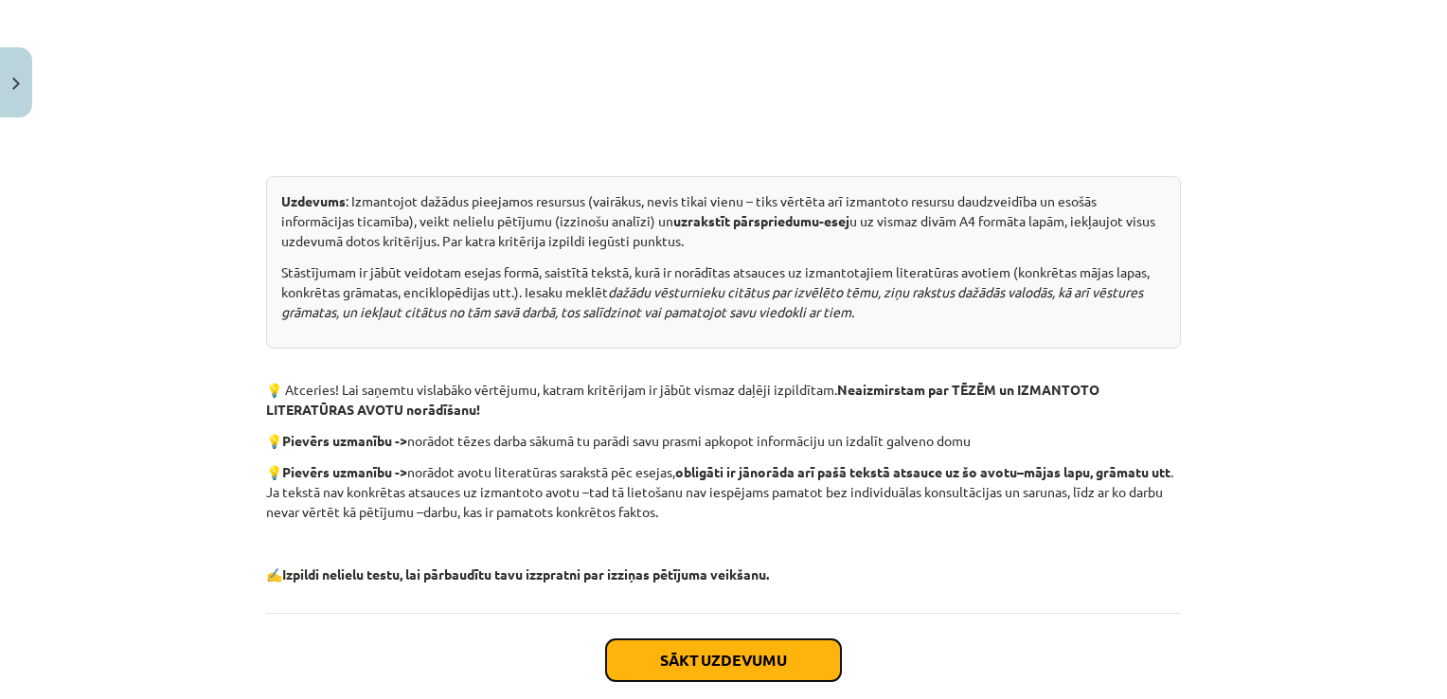
click at [734, 669] on button "Sākt uzdevumu" at bounding box center [723, 660] width 235 height 42
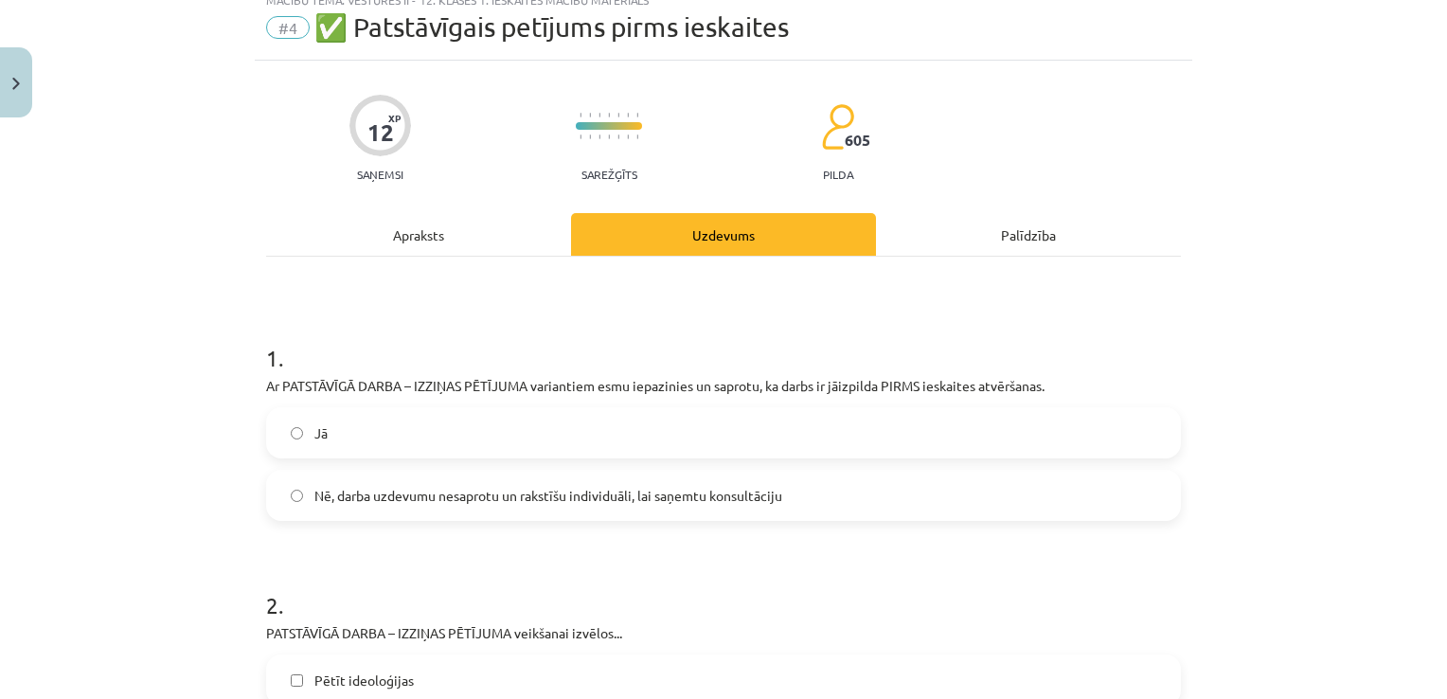
scroll to position [47, 0]
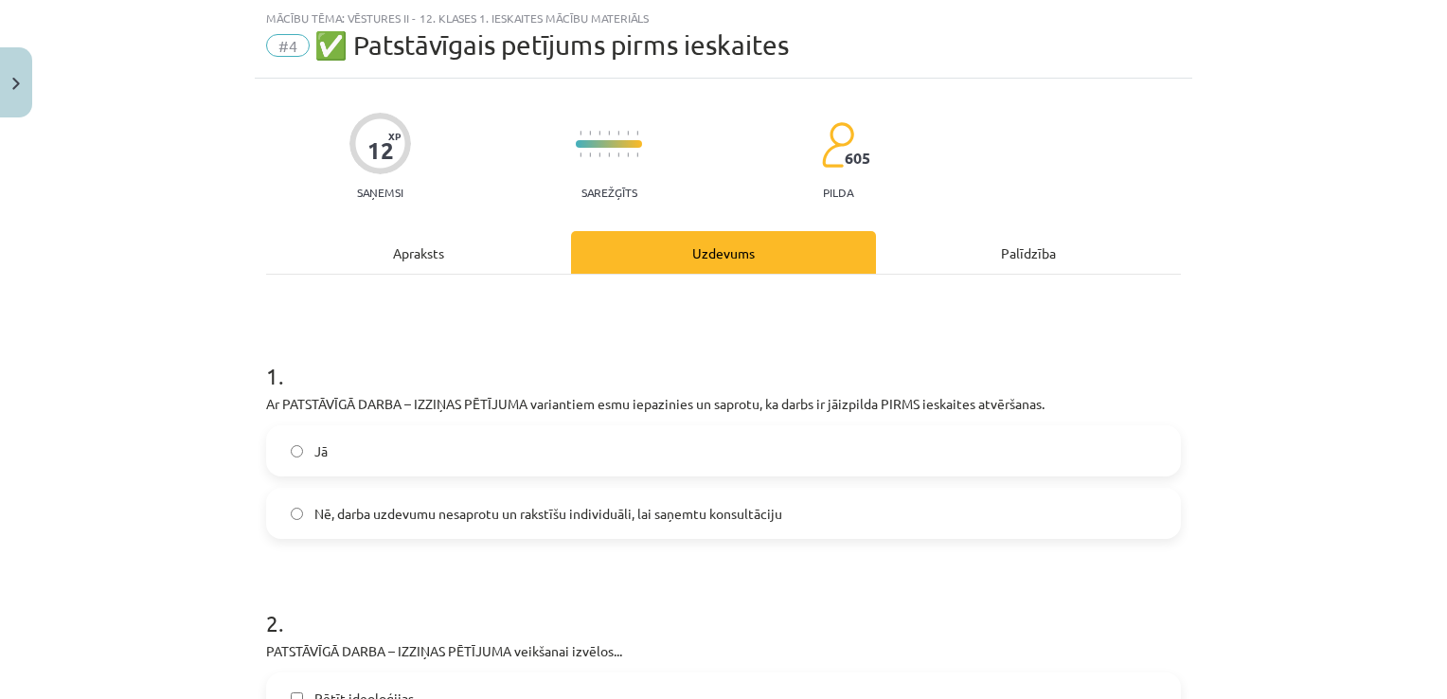
click at [658, 452] on label "Jā" at bounding box center [723, 450] width 911 height 47
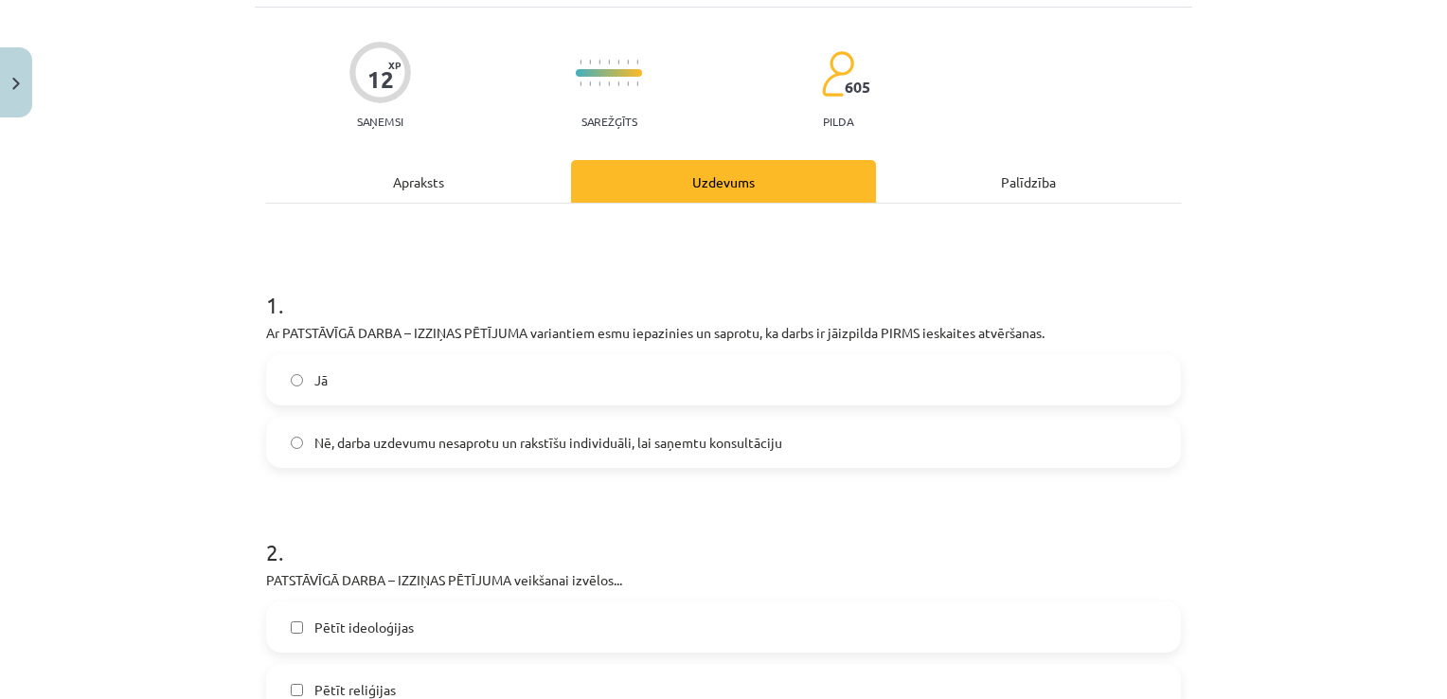
scroll to position [108, 0]
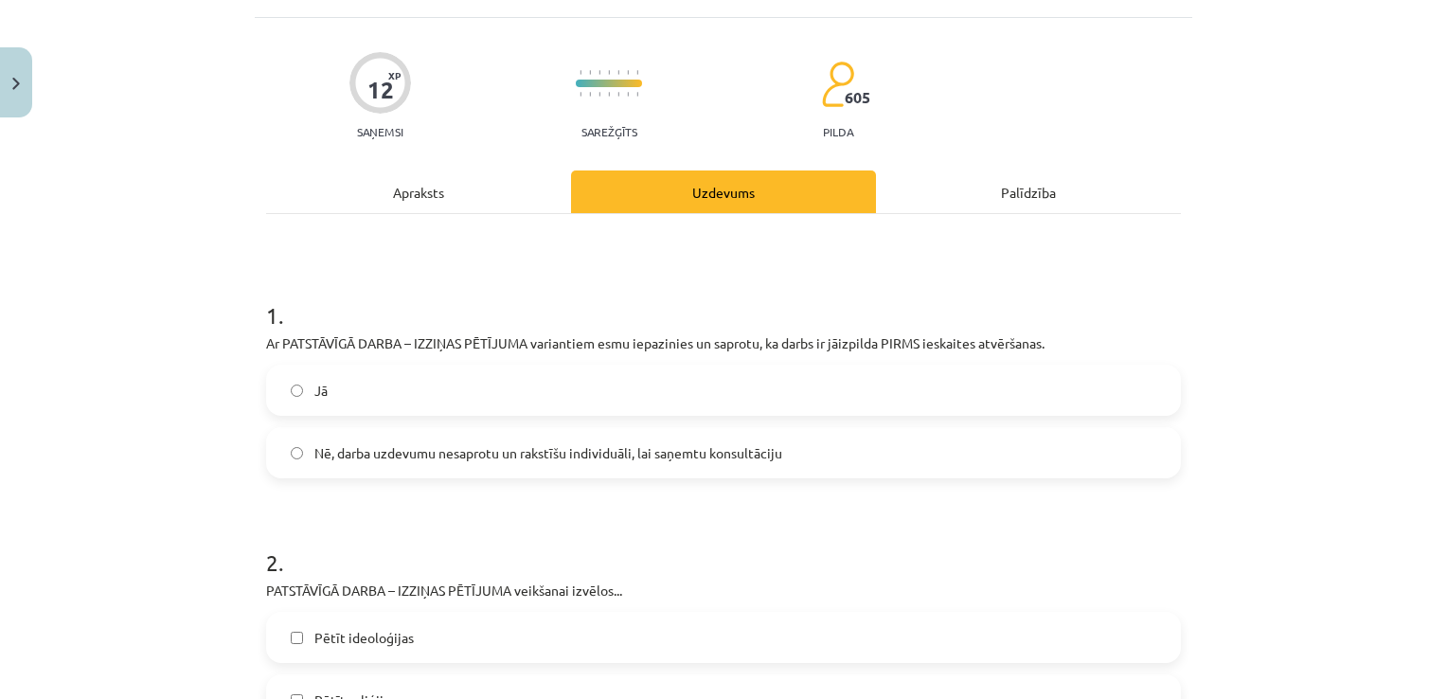
click at [442, 189] on div "Apraksts" at bounding box center [418, 191] width 305 height 43
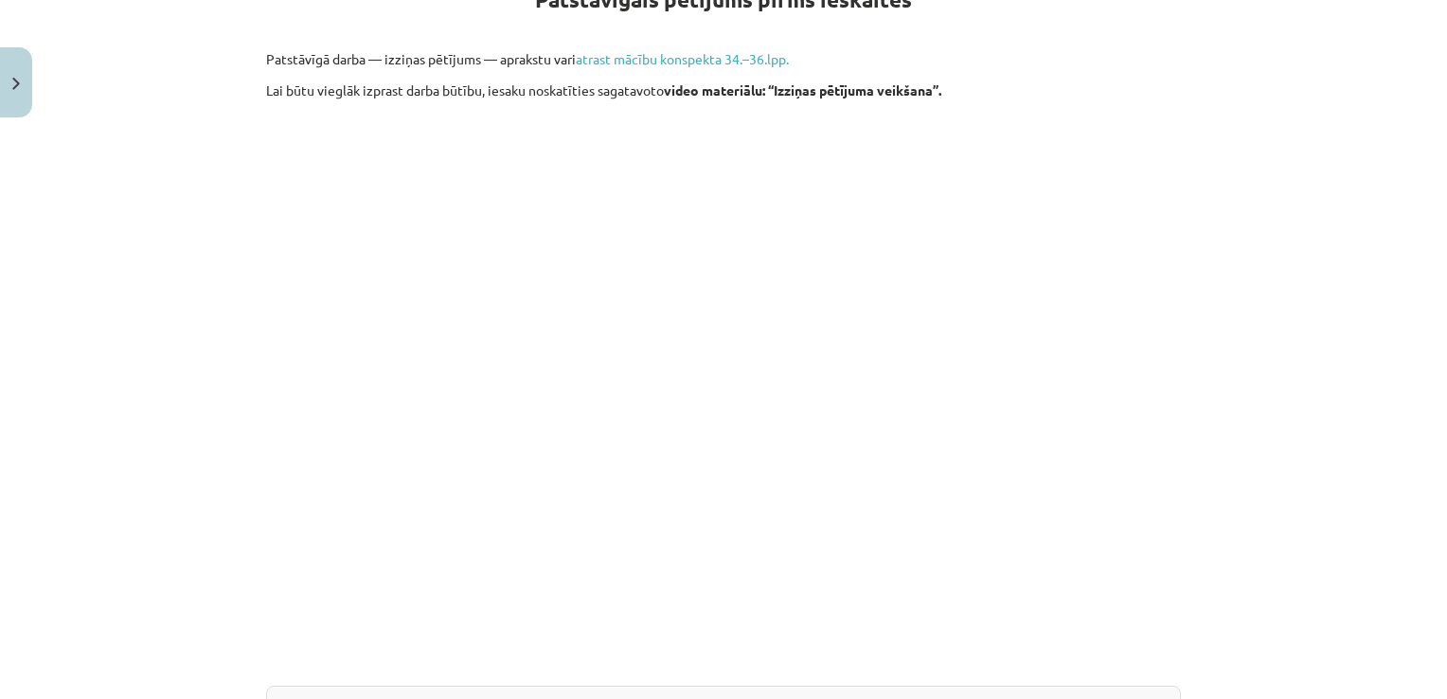
scroll to position [392, 0]
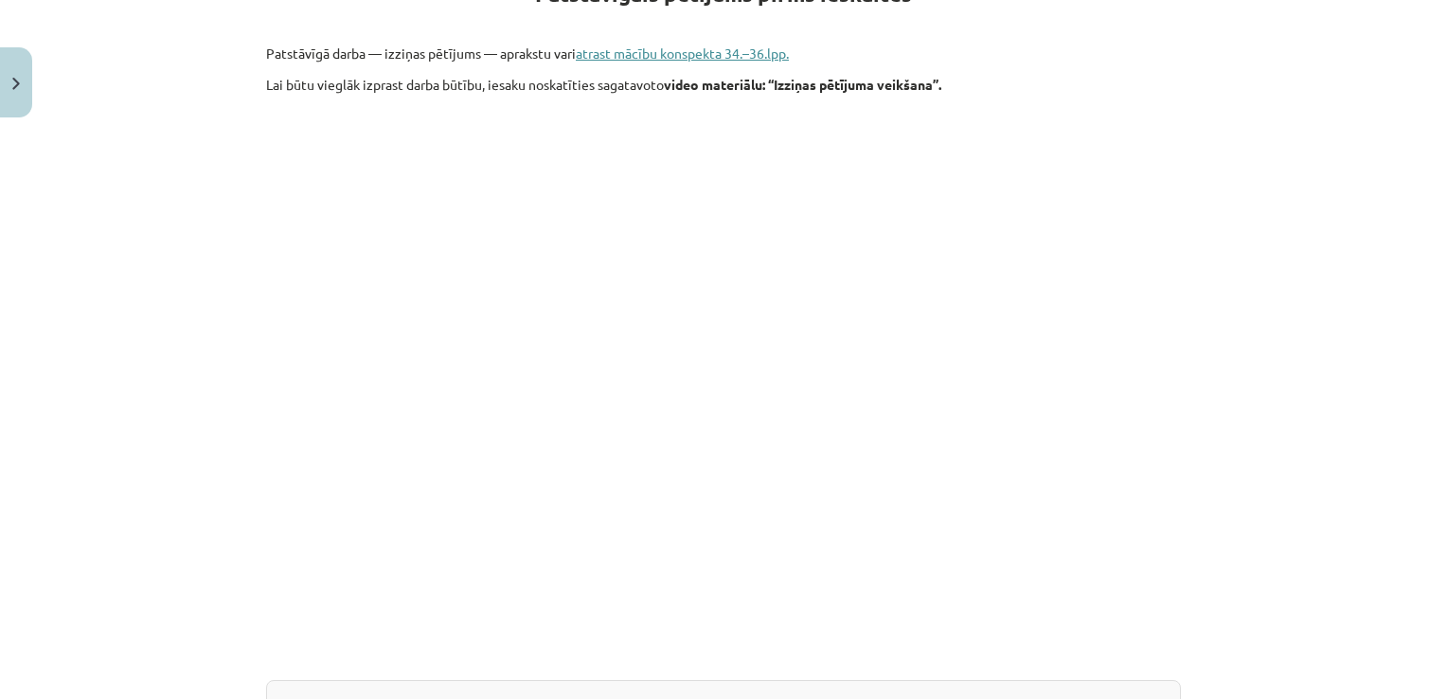
click at [701, 49] on link "atrast mācību konspekta 34.–36.lpp." at bounding box center [682, 53] width 213 height 17
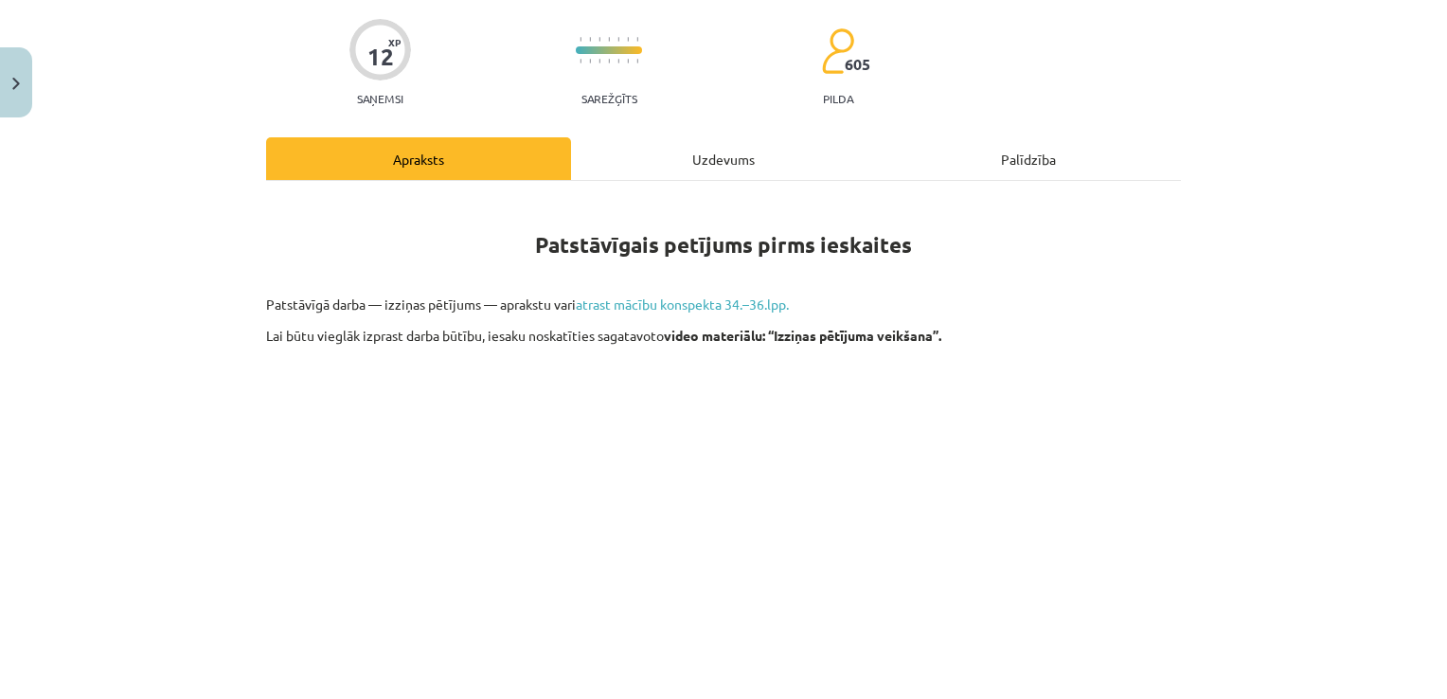
scroll to position [137, 0]
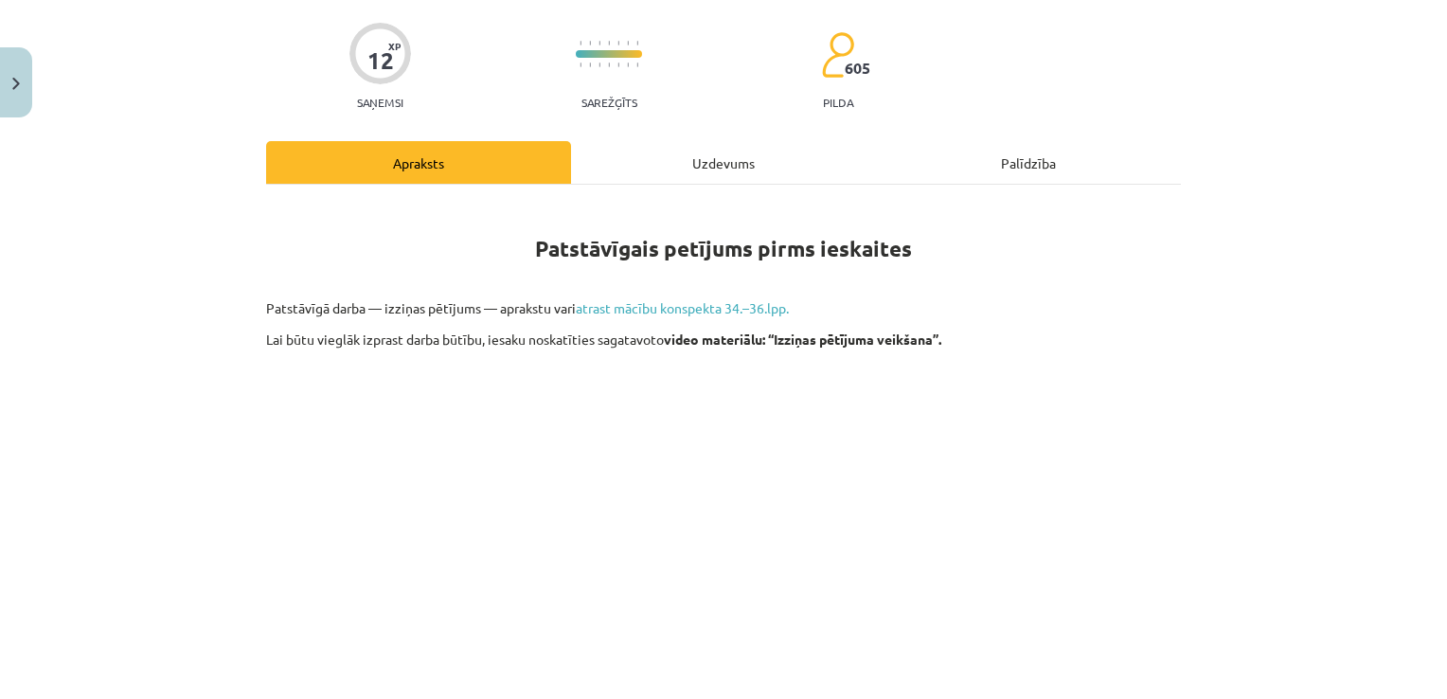
click at [674, 155] on div "Uzdevums" at bounding box center [723, 162] width 305 height 43
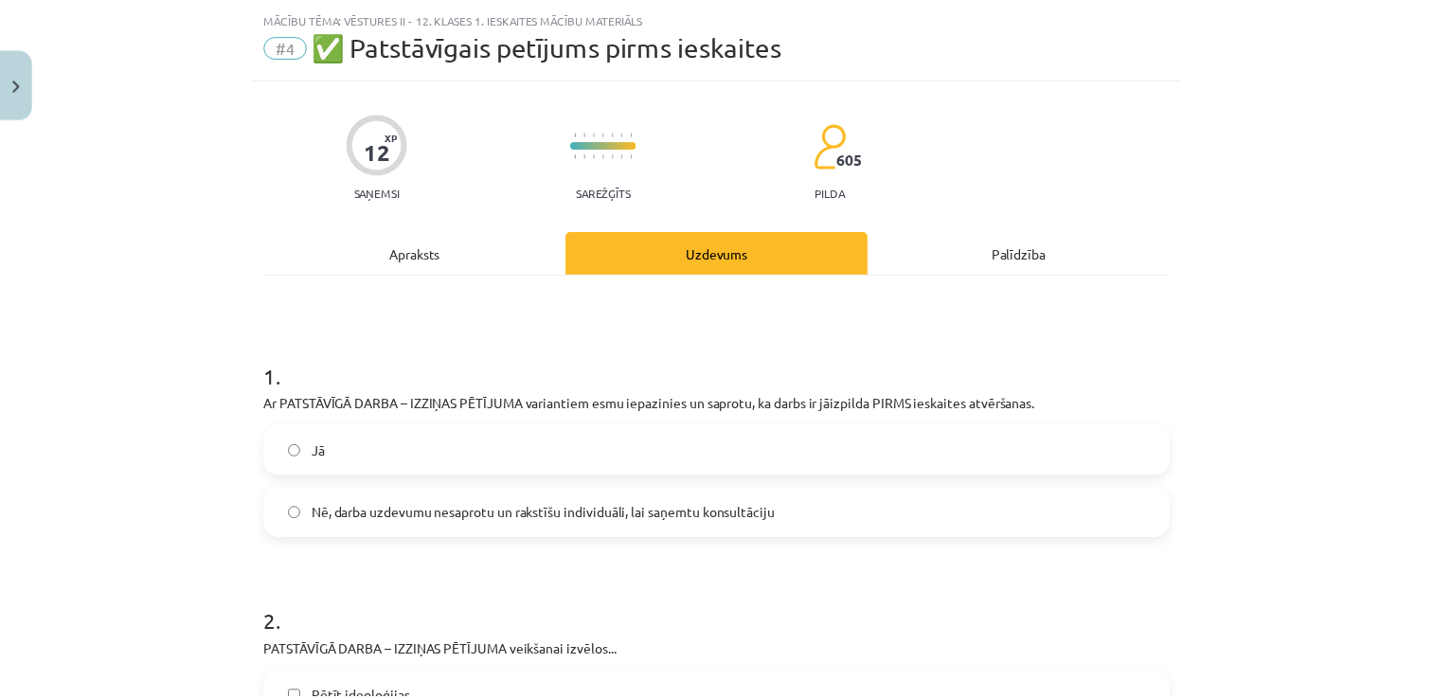
scroll to position [0, 0]
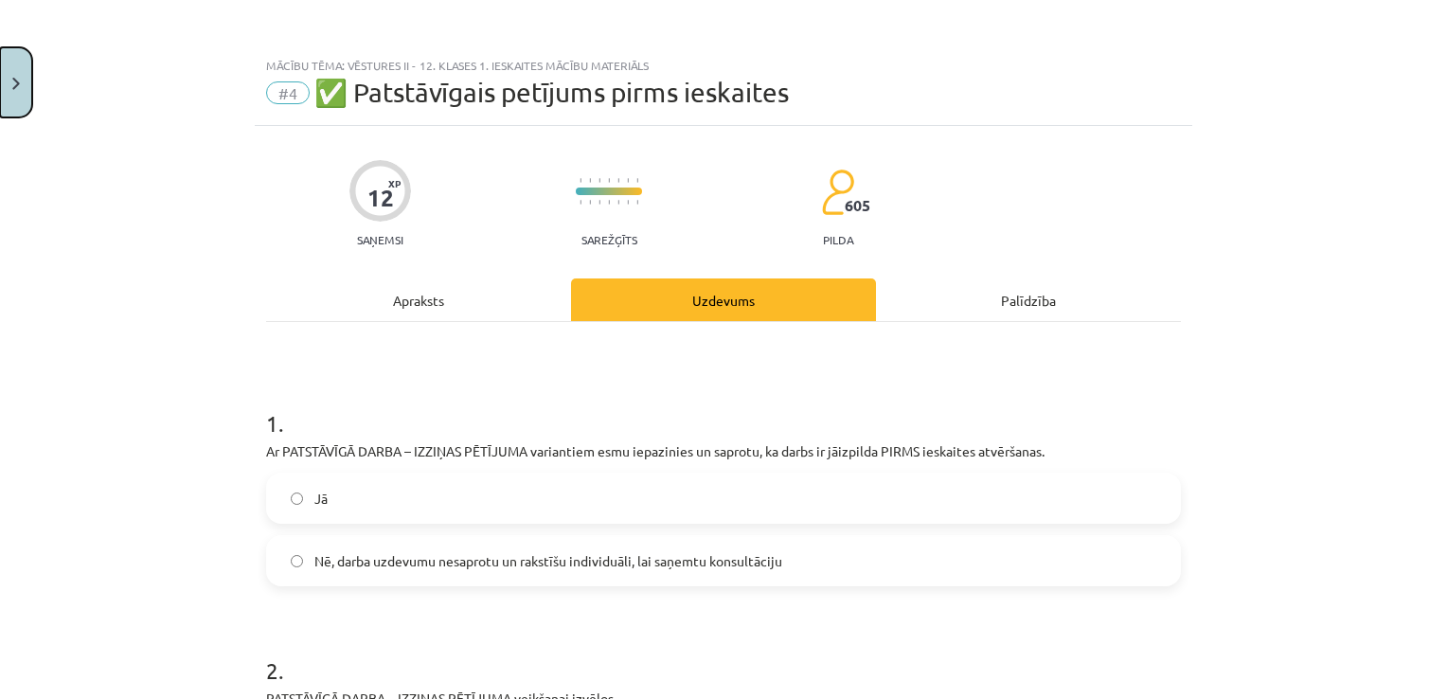
click at [15, 74] on button "Close" at bounding box center [16, 82] width 32 height 70
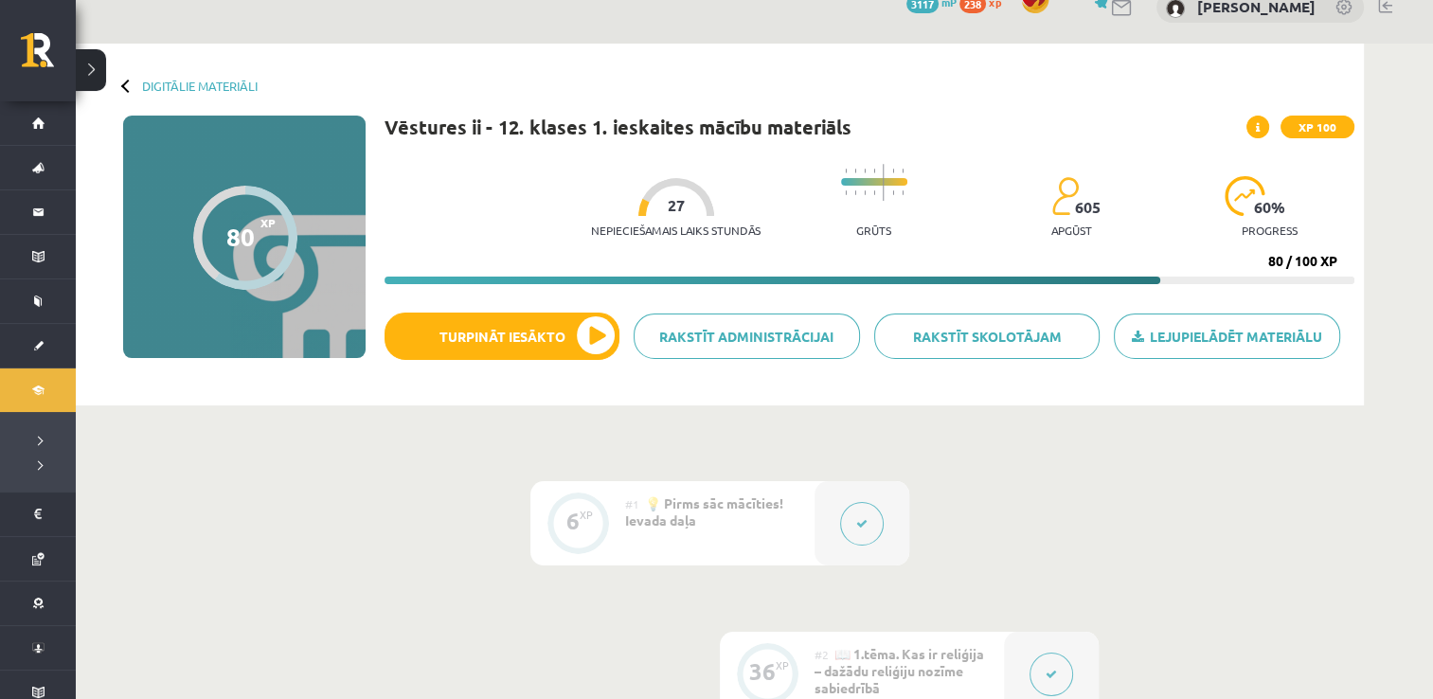
scroll to position [26, 0]
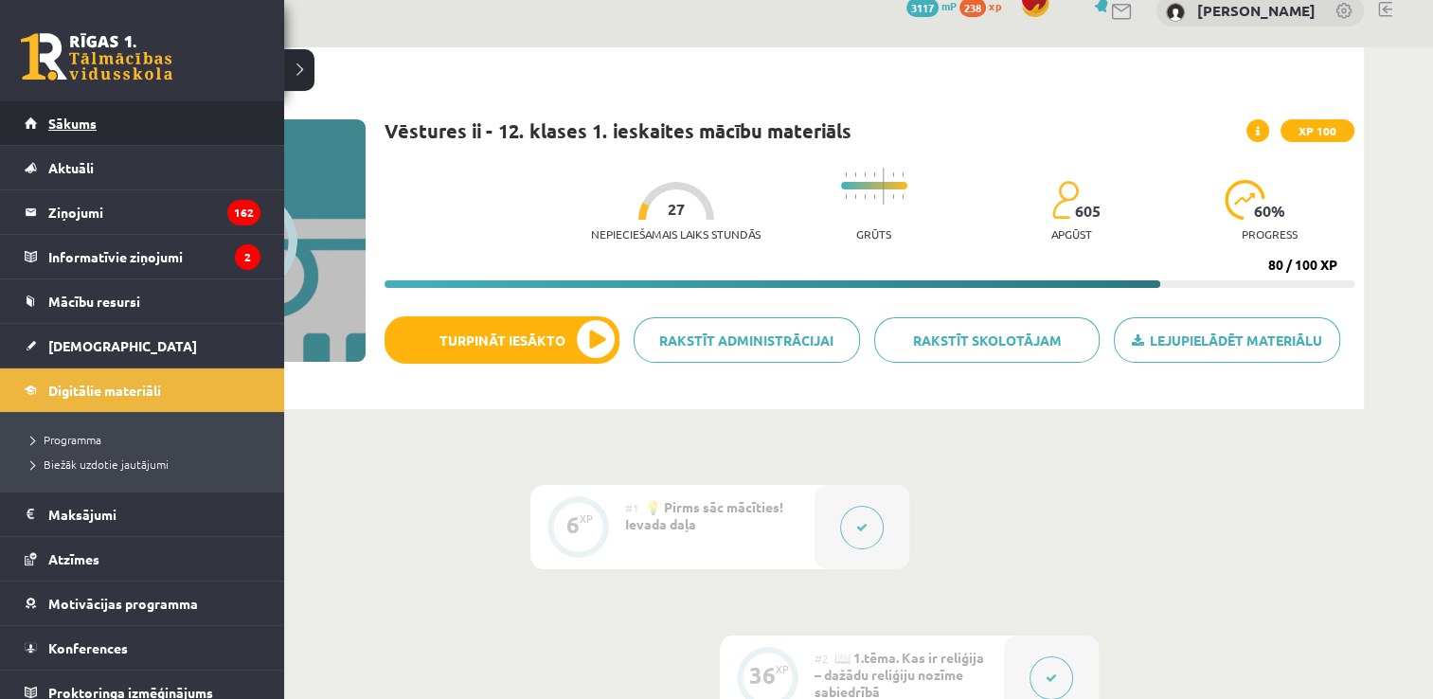
click at [56, 132] on link "Sākums" at bounding box center [143, 123] width 236 height 44
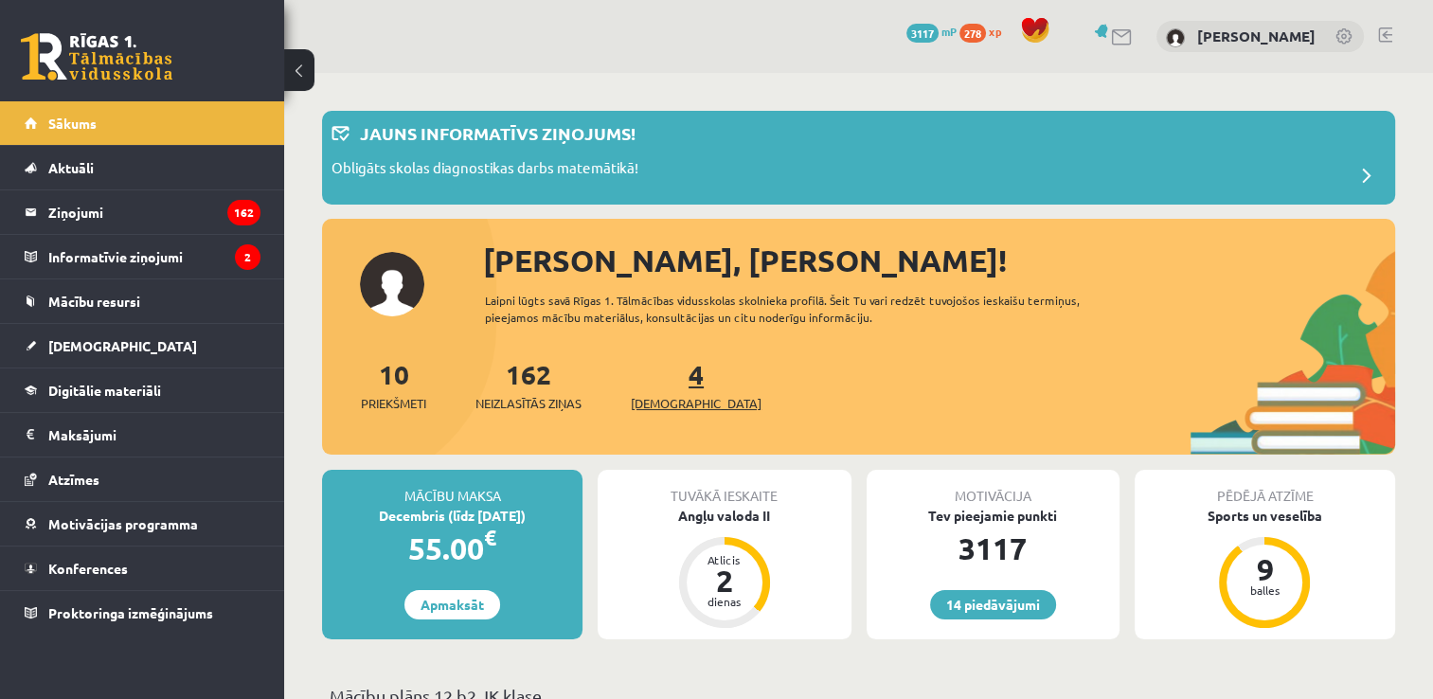
click at [668, 388] on link "4 Ieskaites" at bounding box center [696, 385] width 131 height 56
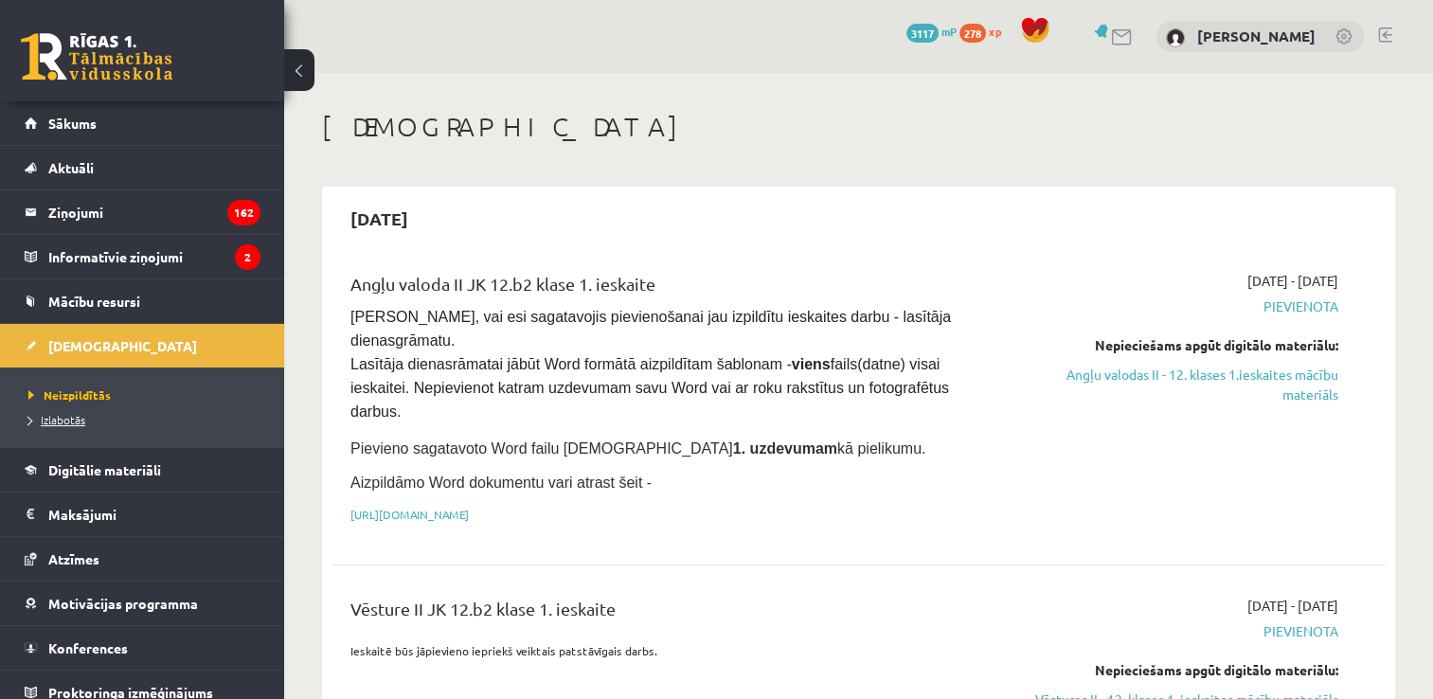
click at [57, 414] on span "Izlabotās" at bounding box center [56, 419] width 57 height 15
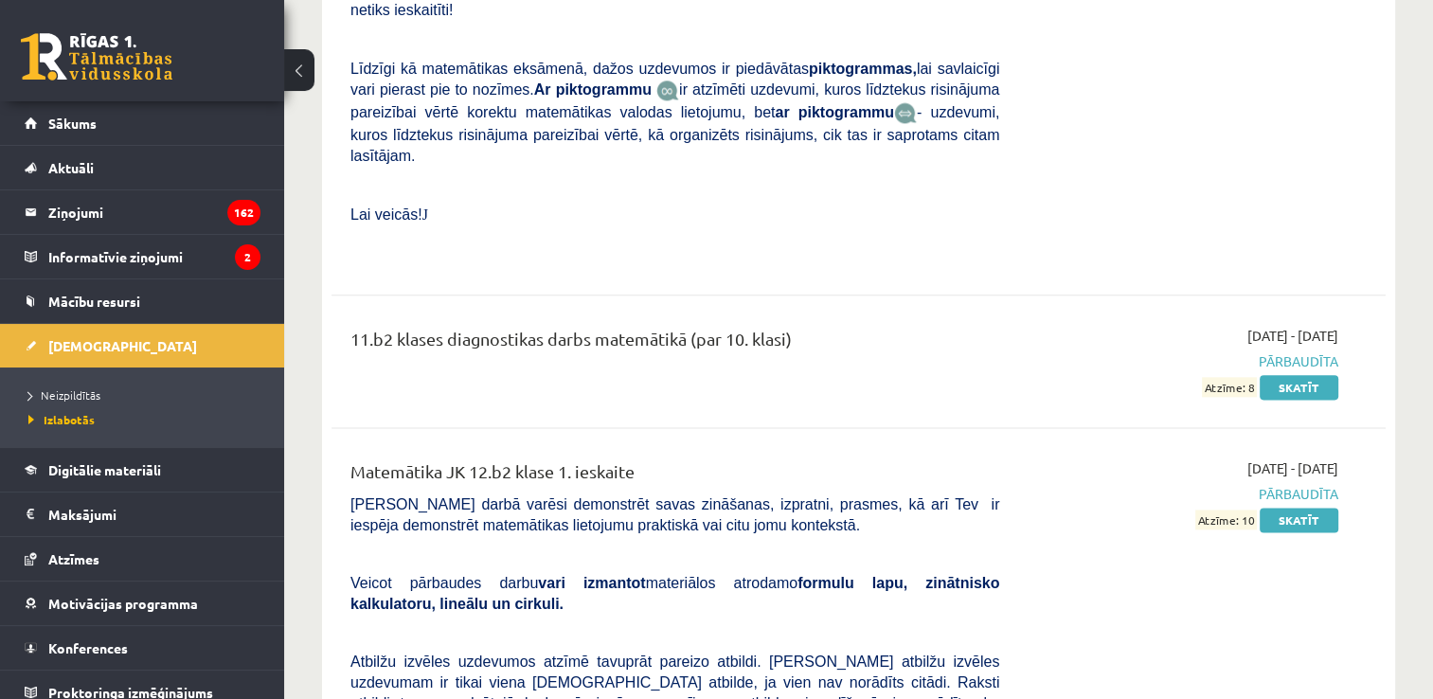
scroll to position [10720, 0]
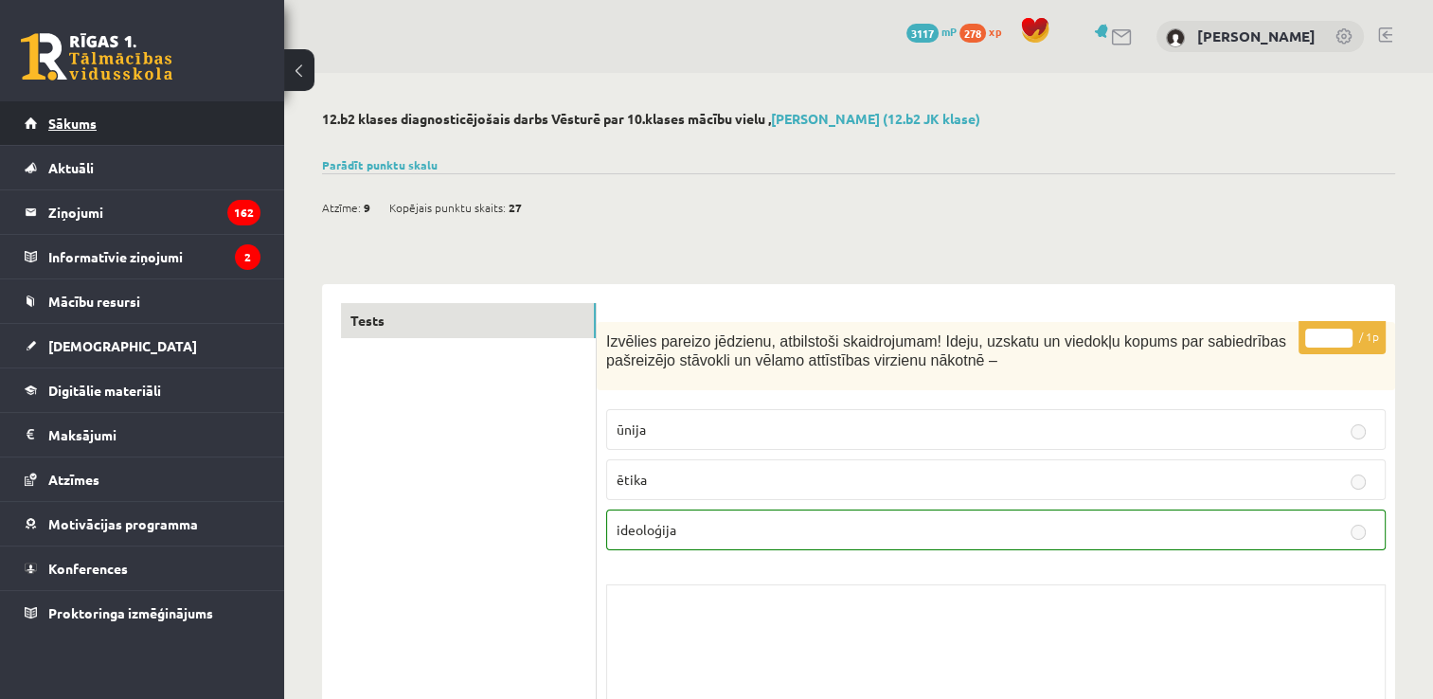
click at [103, 114] on link "Sākums" at bounding box center [143, 123] width 236 height 44
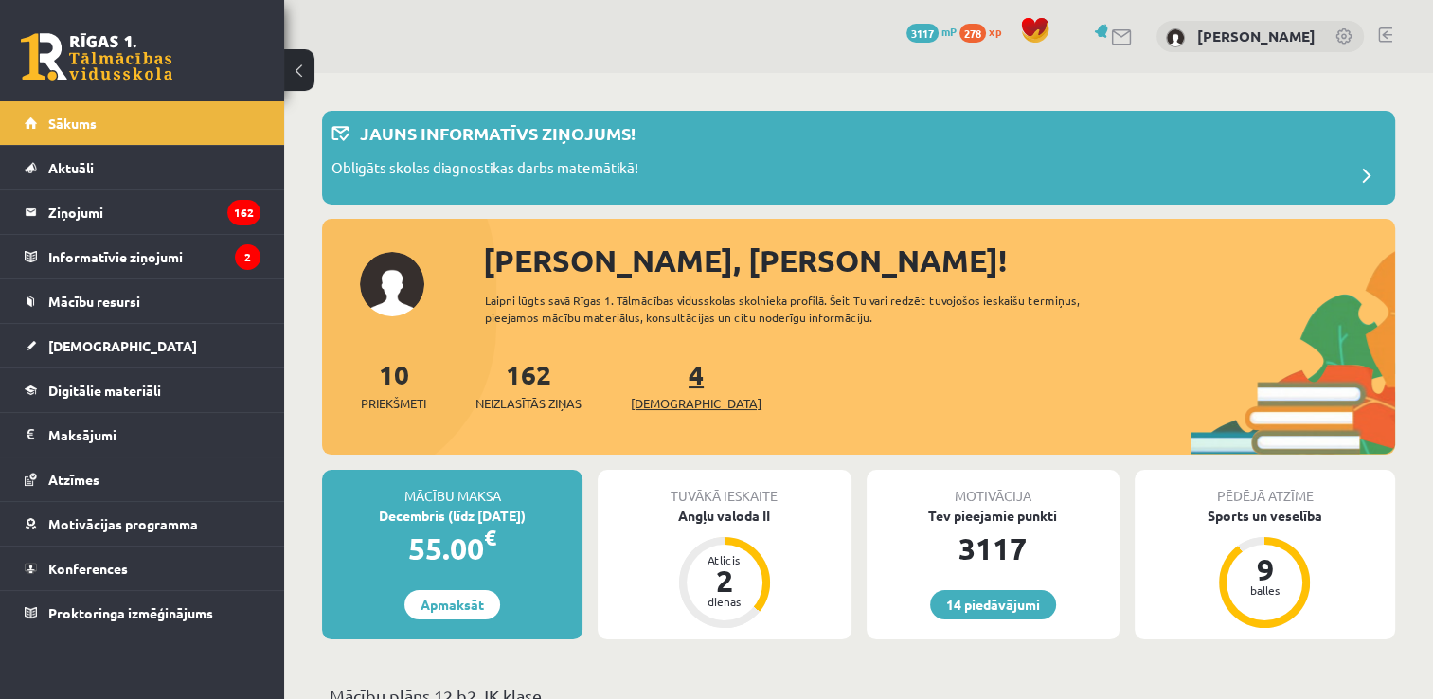
click at [660, 385] on link "4 Ieskaites" at bounding box center [696, 385] width 131 height 56
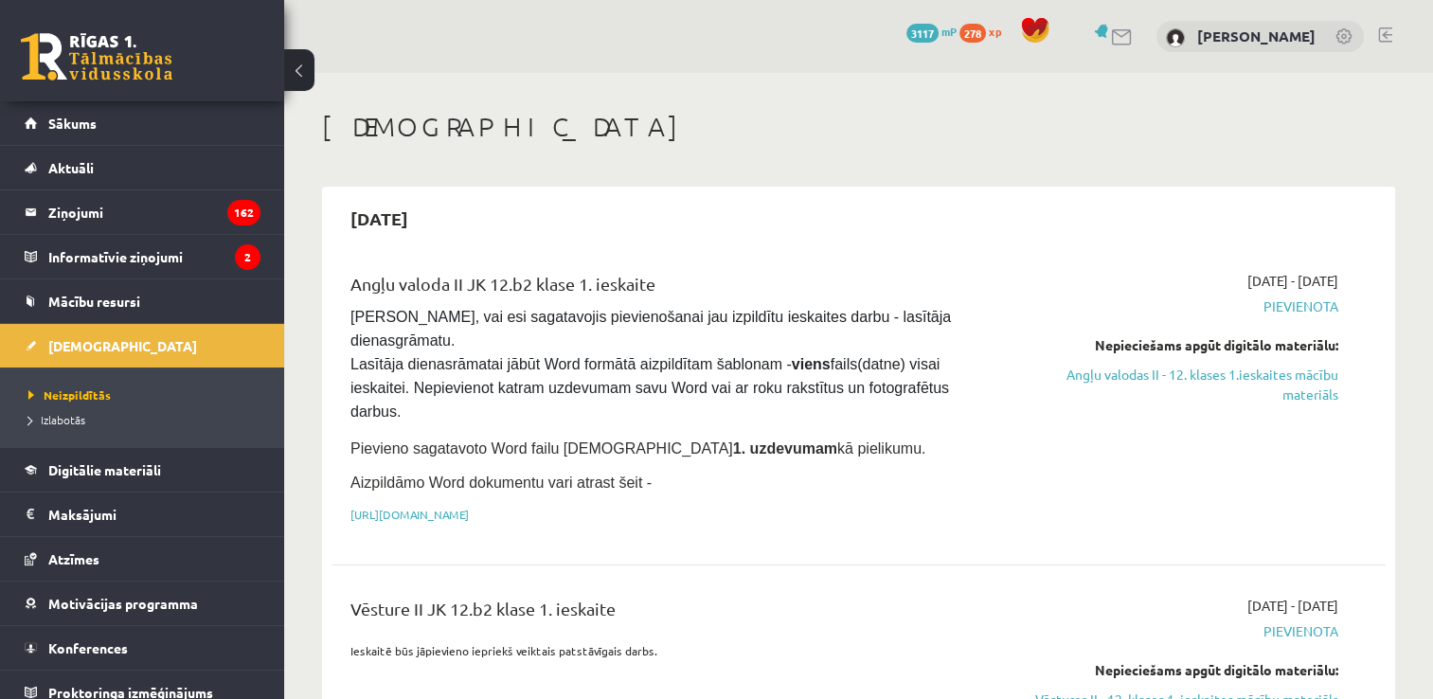
click at [1383, 35] on link at bounding box center [1385, 34] width 14 height 15
